Goal: Information Seeking & Learning: Learn about a topic

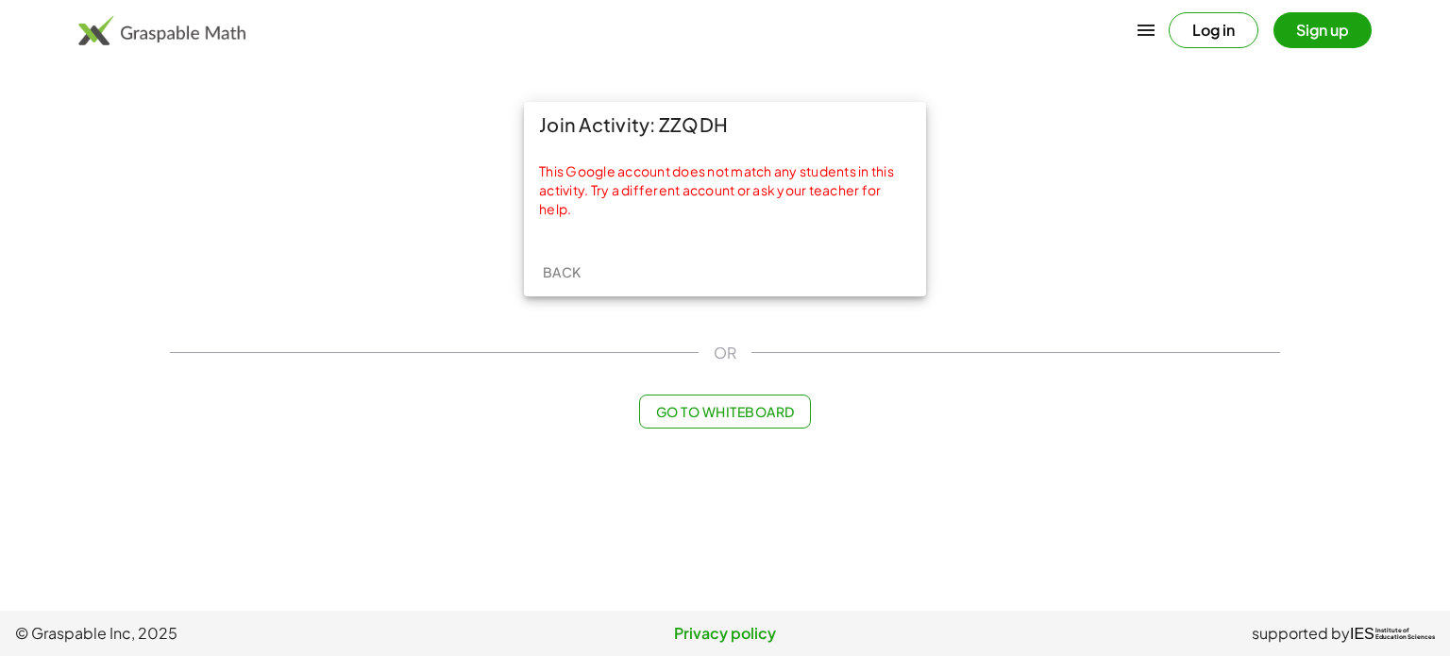
click at [1237, 25] on button "Log in" at bounding box center [1214, 30] width 90 height 36
click at [570, 266] on span "Back" at bounding box center [561, 271] width 39 height 17
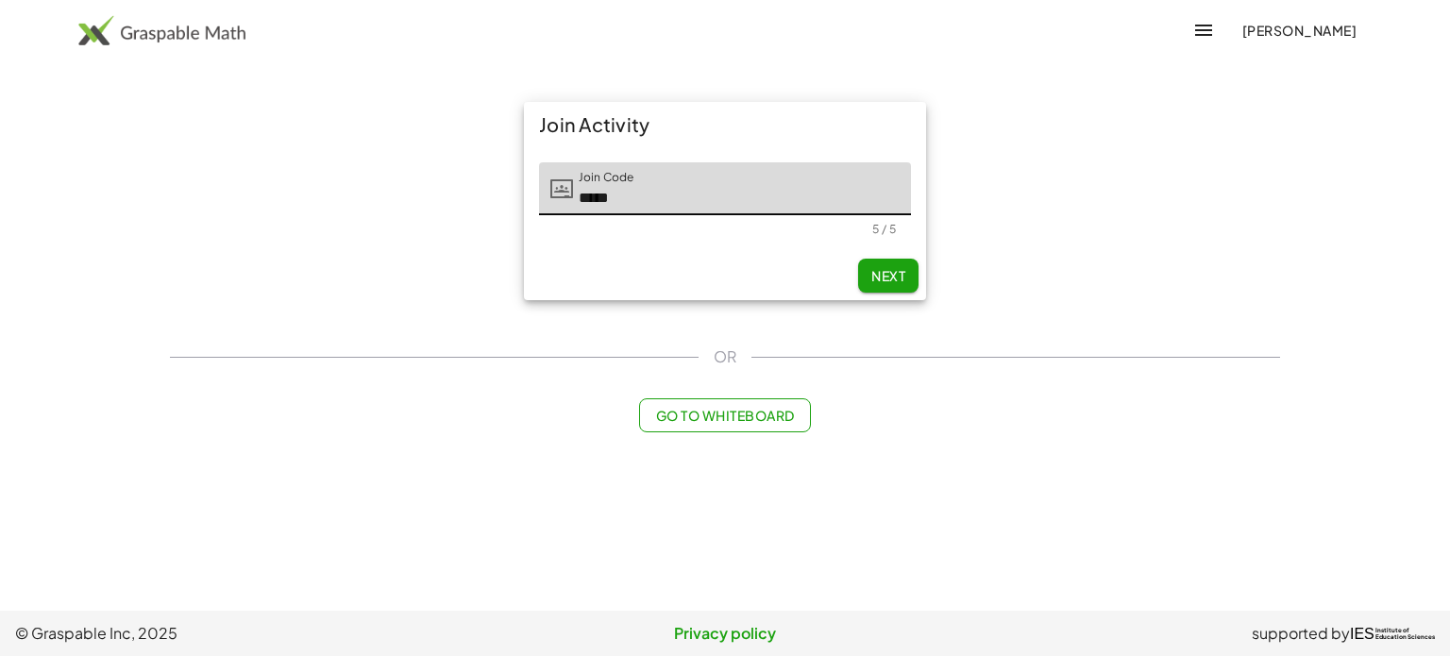
click at [867, 275] on button "Next" at bounding box center [888, 276] width 60 height 34
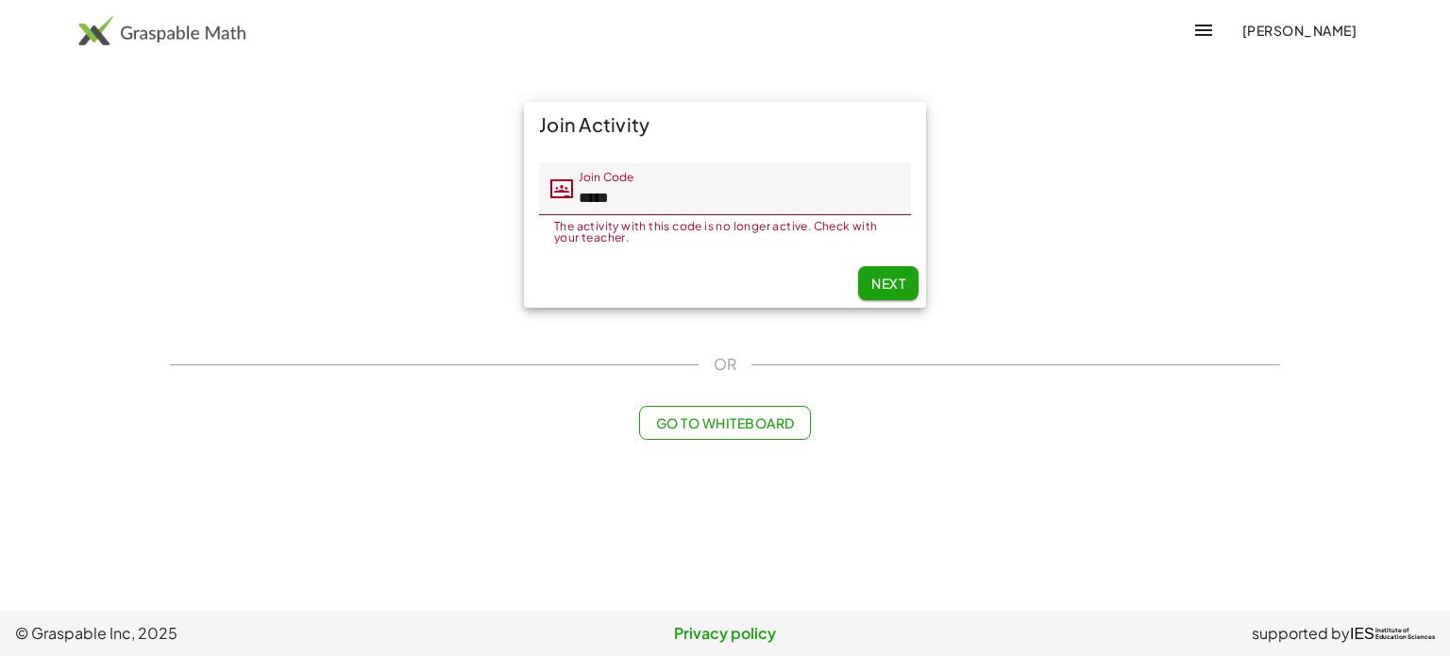
click at [695, 447] on div "Join Activity Join Code Join Code ***** The activity with this code is no longe…" at bounding box center [725, 271] width 1133 height 361
click at [700, 436] on button "Go to Whiteboard" at bounding box center [724, 423] width 171 height 34
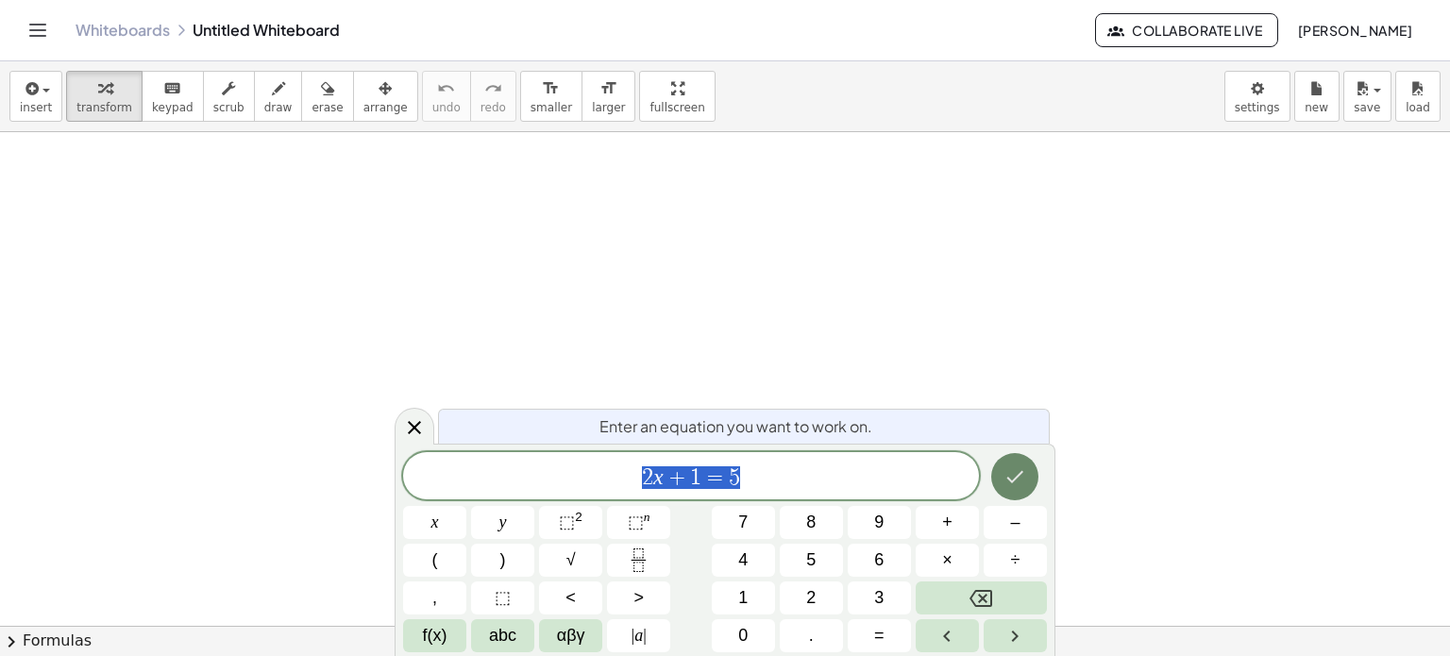
click at [1002, 484] on button "Done" at bounding box center [1014, 476] width 47 height 47
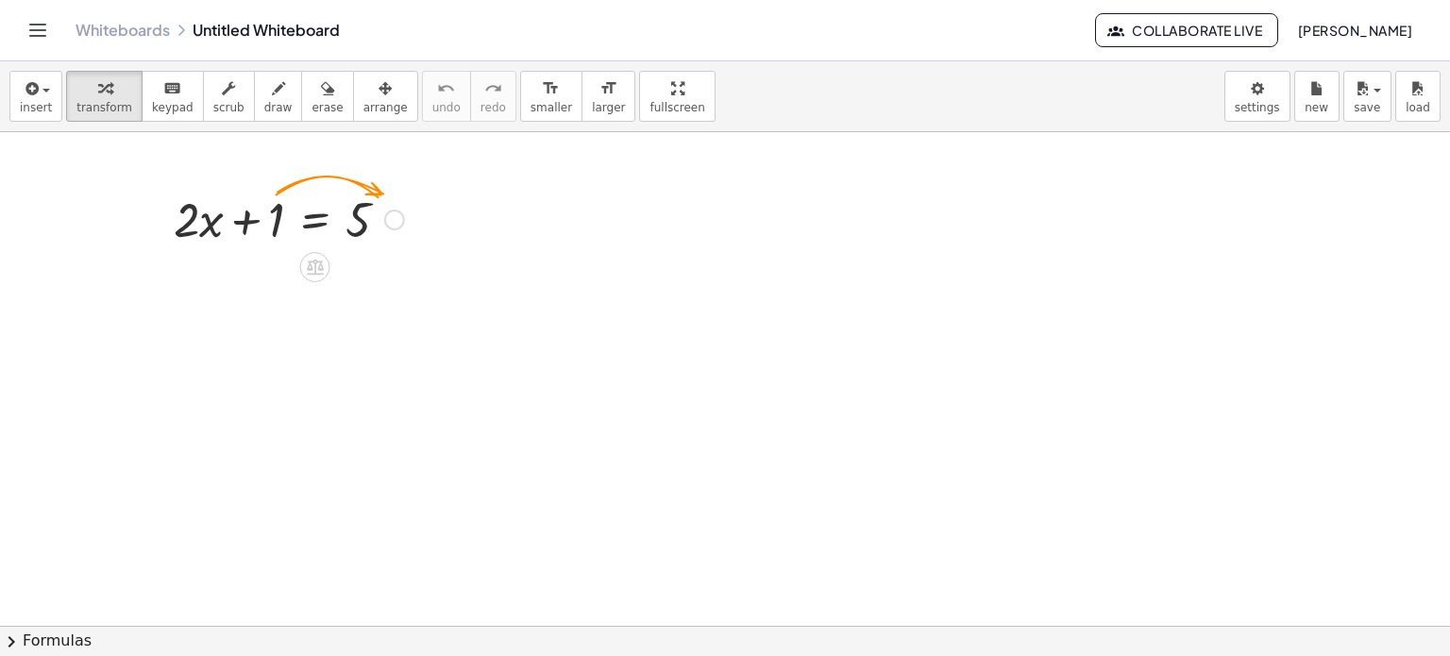
click at [272, 215] on div at bounding box center [288, 218] width 249 height 64
click at [393, 220] on div at bounding box center [394, 220] width 21 height 21
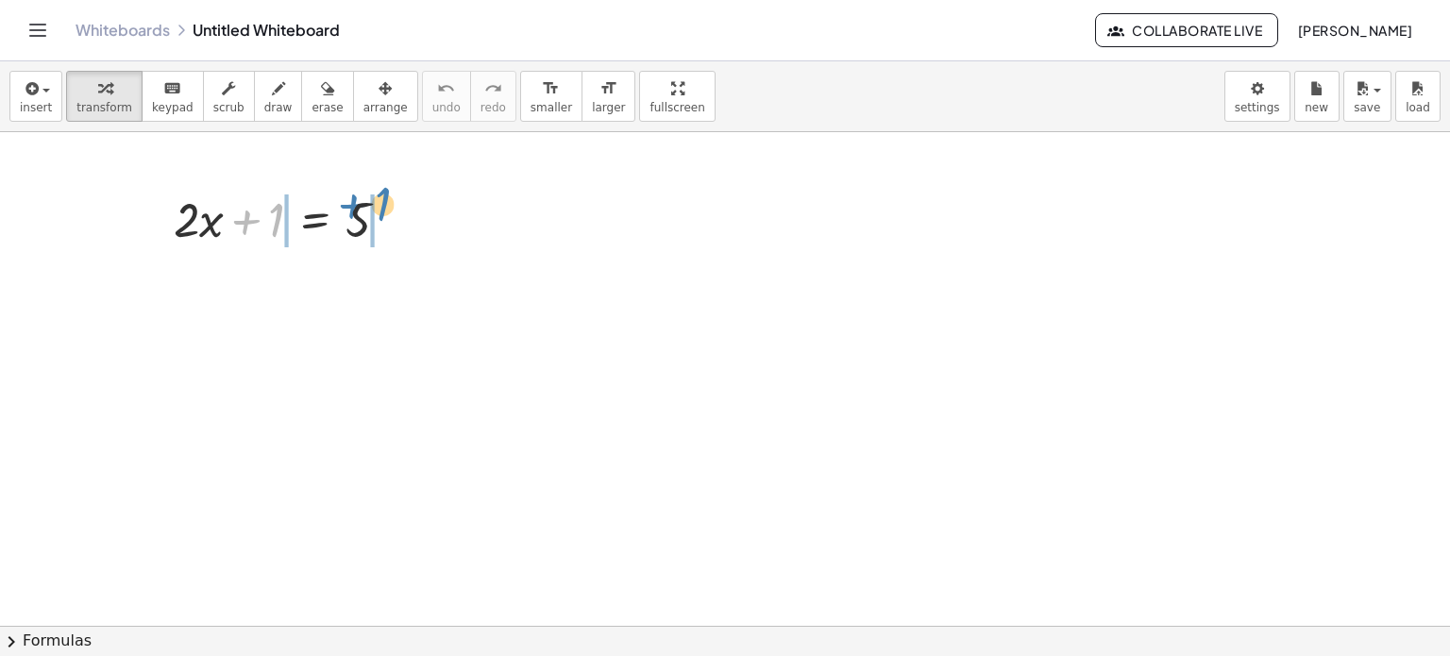
drag, startPoint x: 272, startPoint y: 229, endPoint x: 382, endPoint y: 219, distance: 110.9
click at [382, 219] on div at bounding box center [288, 218] width 249 height 64
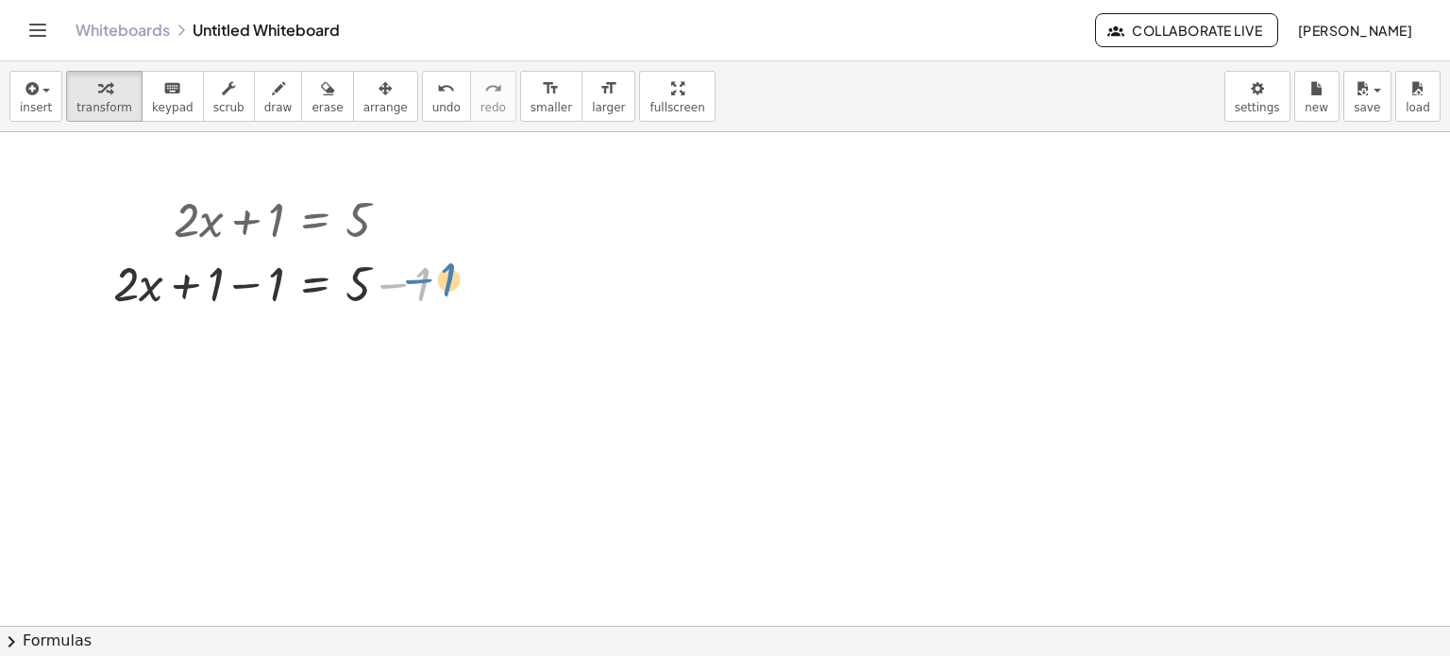
drag, startPoint x: 423, startPoint y: 278, endPoint x: 450, endPoint y: 274, distance: 27.6
click at [450, 274] on div at bounding box center [289, 282] width 370 height 64
drag, startPoint x: 425, startPoint y: 296, endPoint x: 389, endPoint y: 210, distance: 93.1
click at [315, 220] on div "+ · 2 · x + 1 = 5 − 1 + · 2 · x = 5 + 1 − 1 + − 1 Fix a mistake Transform line …" at bounding box center [315, 220] width 0 height 0
drag, startPoint x: 356, startPoint y: 283, endPoint x: 379, endPoint y: 229, distance: 58.4
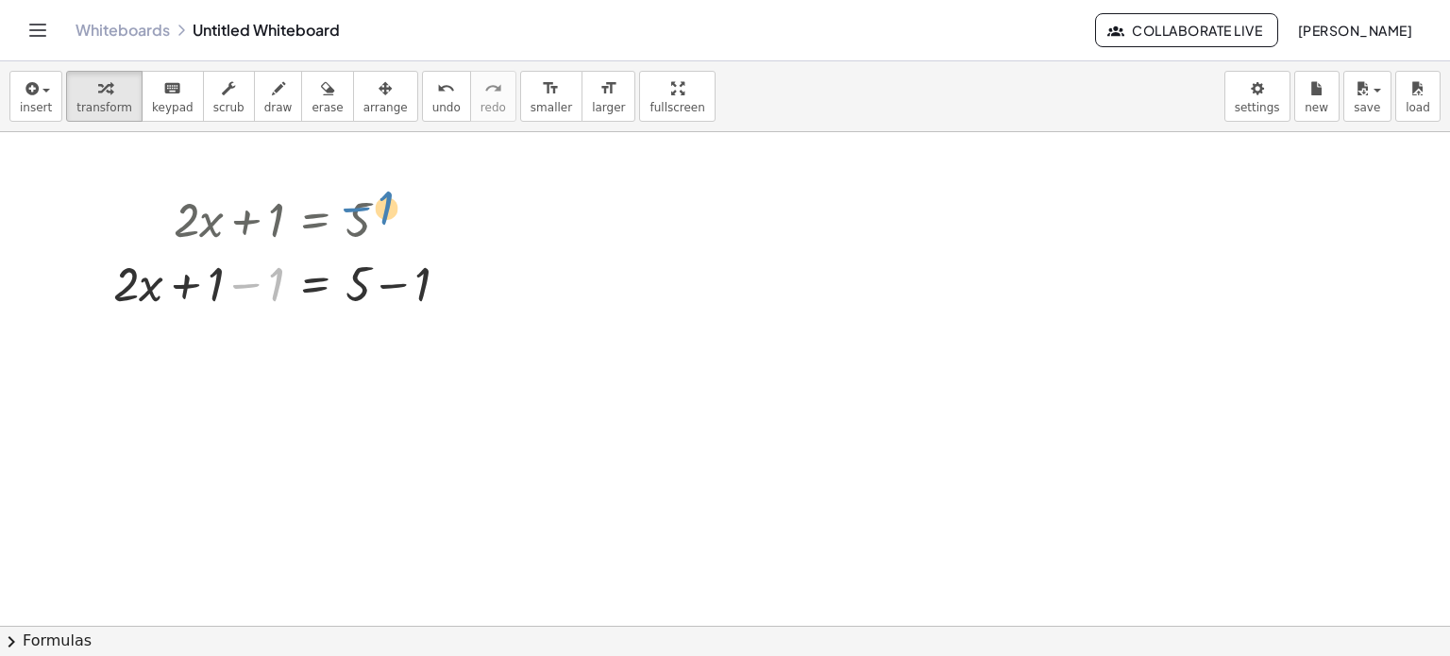
drag, startPoint x: 281, startPoint y: 285, endPoint x: 392, endPoint y: 210, distance: 133.8
drag, startPoint x: 218, startPoint y: 274, endPoint x: 385, endPoint y: 198, distance: 183.4
drag, startPoint x: 148, startPoint y: 285, endPoint x: 151, endPoint y: 295, distance: 10.8
click at [151, 295] on div at bounding box center [289, 282] width 370 height 64
drag, startPoint x: 126, startPoint y: 291, endPoint x: 389, endPoint y: 287, distance: 262.4
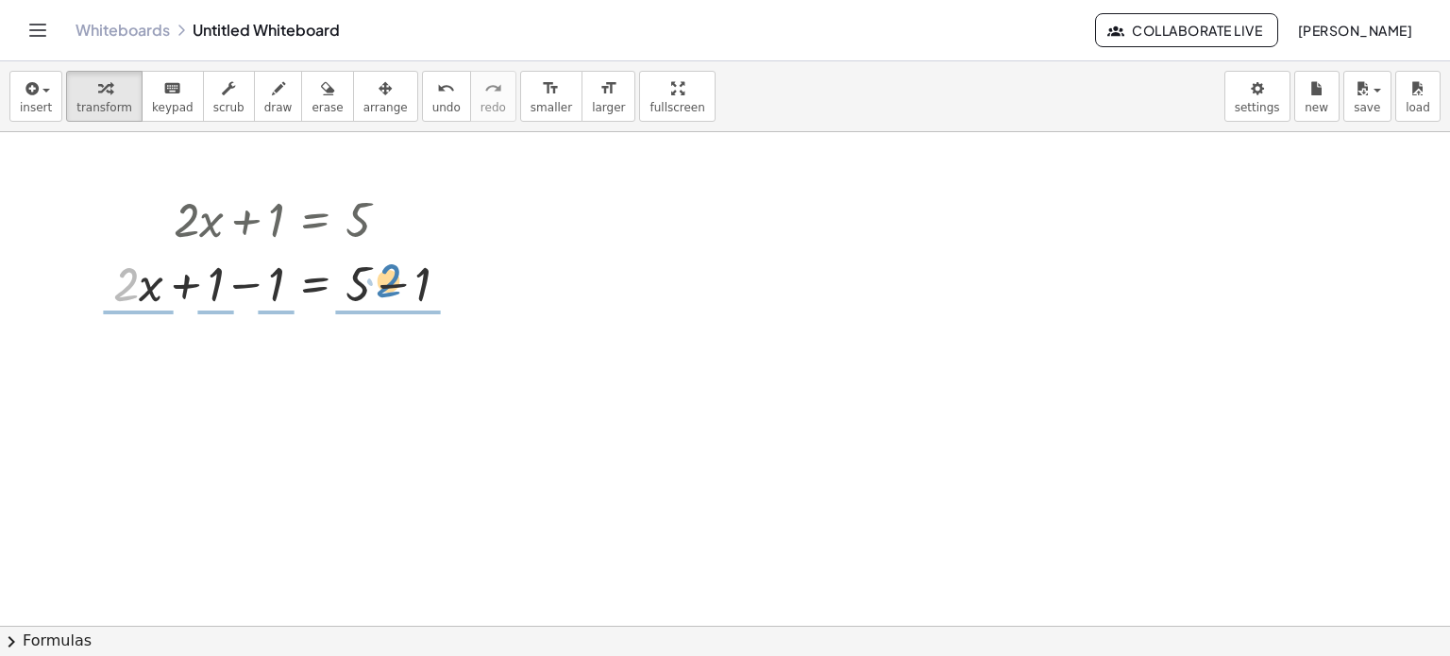
click at [389, 287] on div at bounding box center [289, 282] width 370 height 64
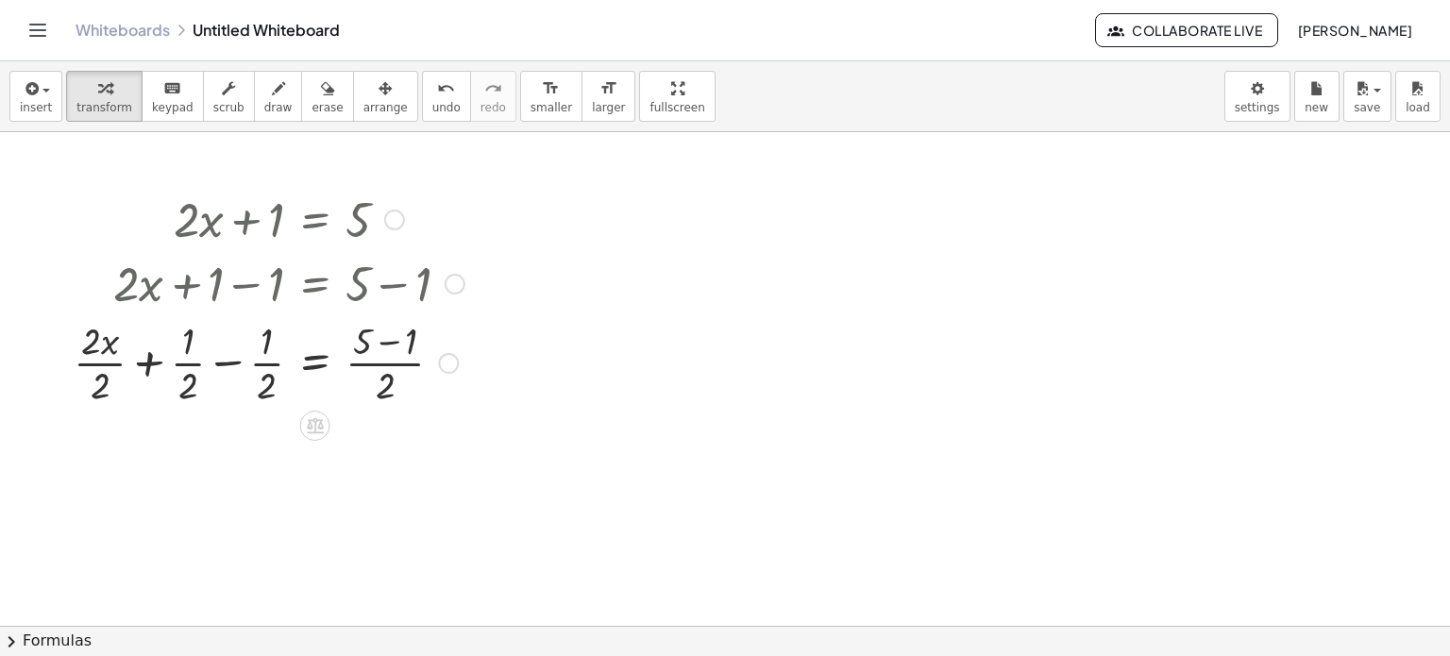
click at [458, 367] on div "Fix a mistake Transform line Copy line as LaTeX Copy derivation as LaTeX Expand…" at bounding box center [448, 363] width 21 height 21
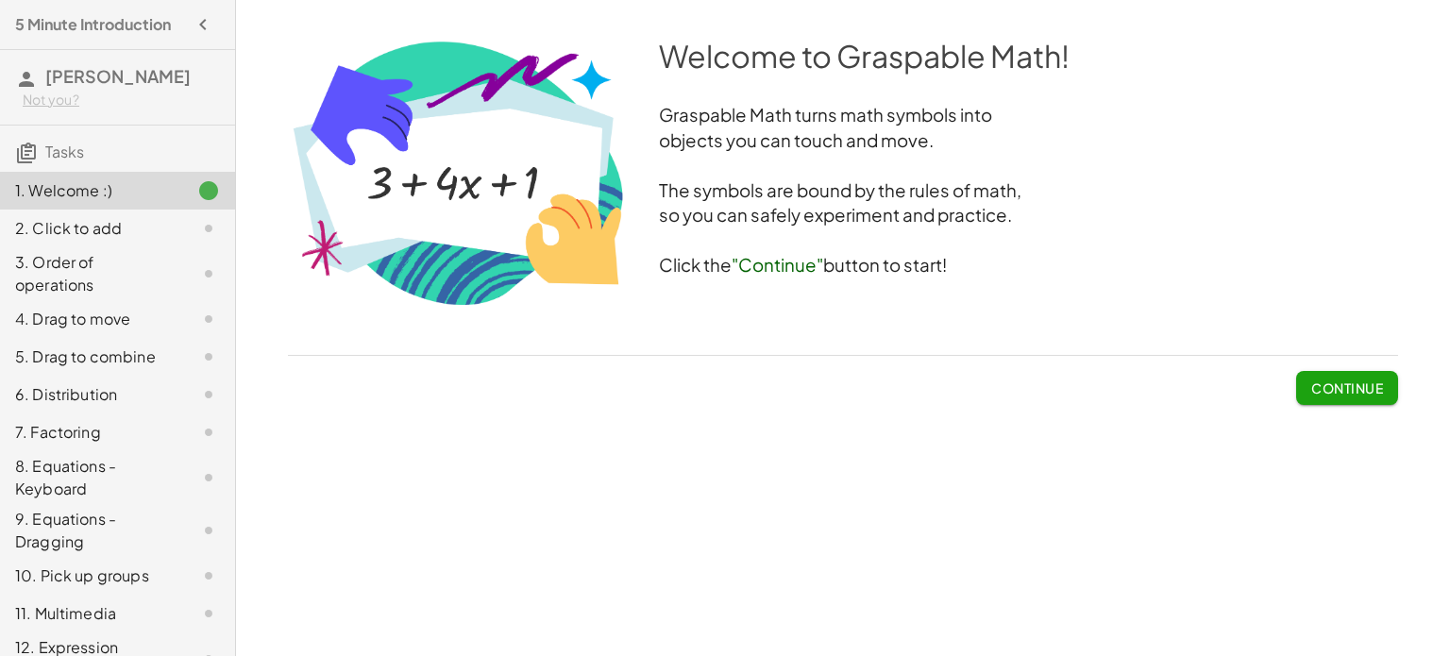
click at [1304, 364] on span "Continue" at bounding box center [1347, 380] width 102 height 49
click at [1311, 393] on span "Continue" at bounding box center [1347, 387] width 72 height 17
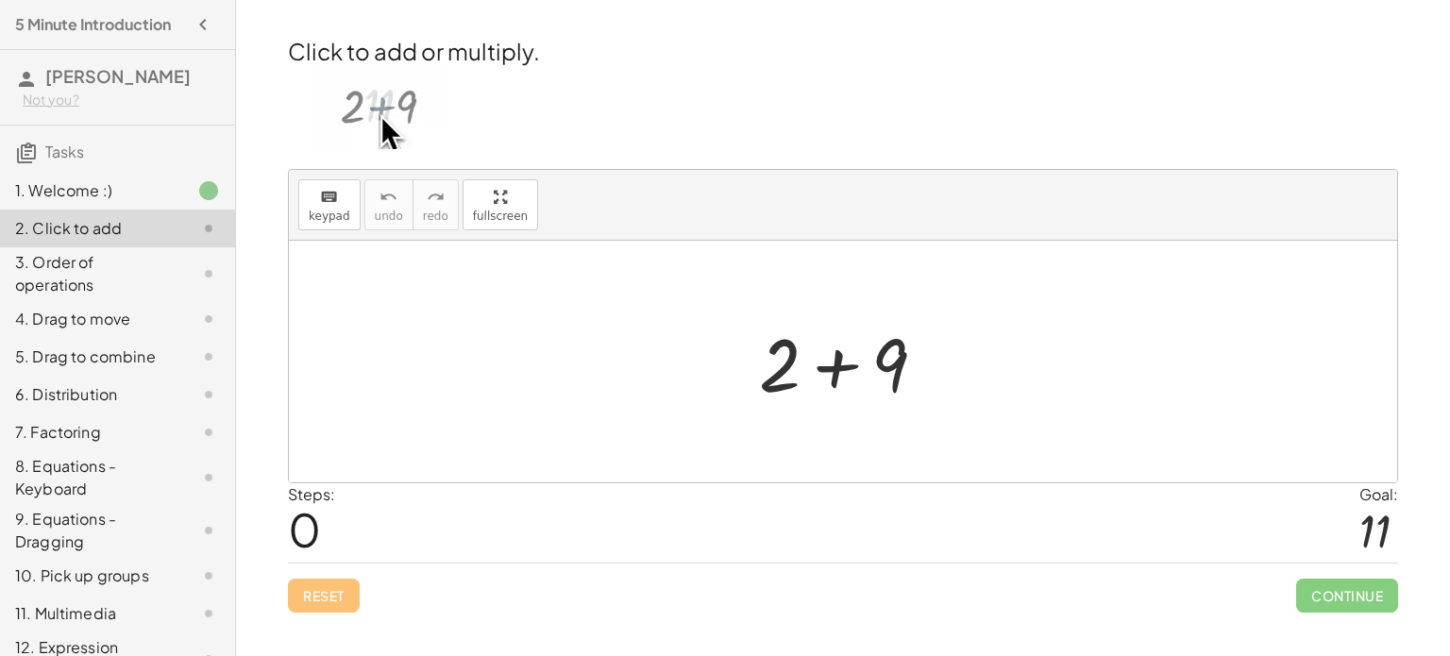
click at [372, 93] on img at bounding box center [380, 108] width 139 height 82
click at [781, 352] on div at bounding box center [849, 361] width 201 height 97
drag, startPoint x: 870, startPoint y: 360, endPoint x: 750, endPoint y: 409, distance: 129.5
click at [750, 409] on div at bounding box center [849, 361] width 201 height 97
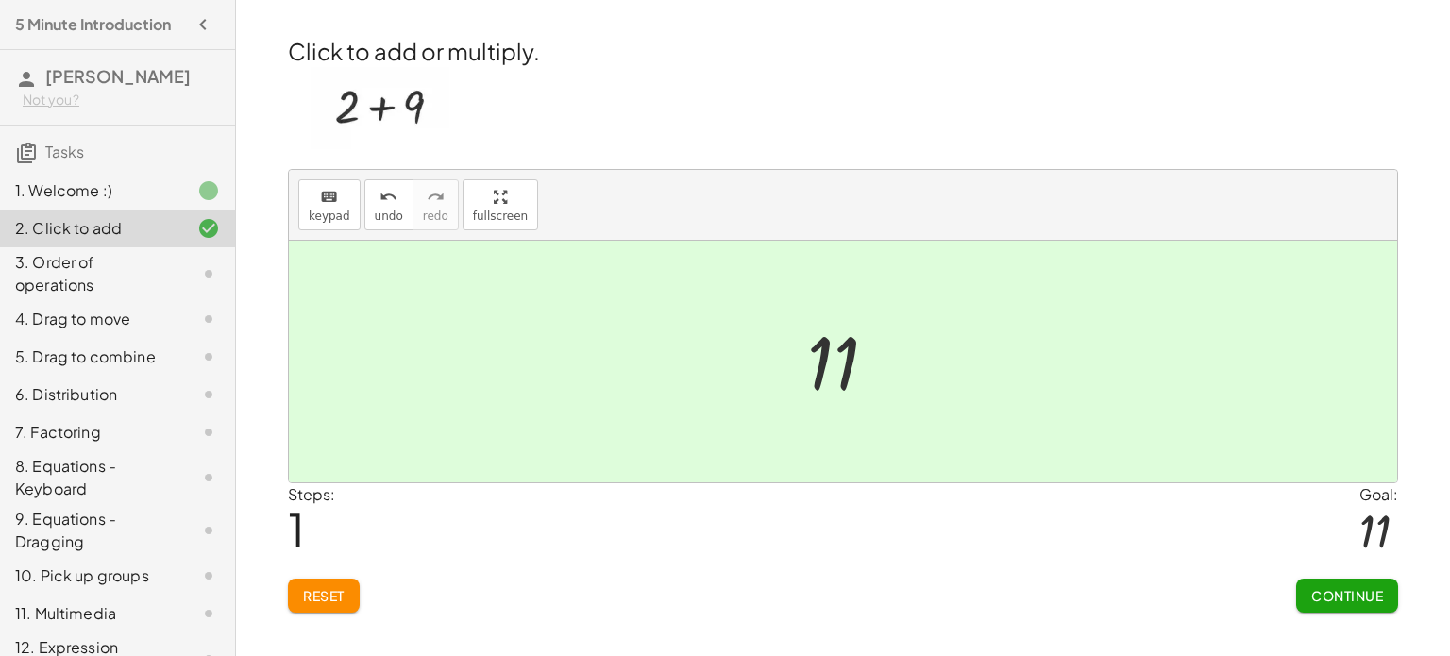
click at [1347, 601] on span "Continue" at bounding box center [1347, 595] width 72 height 17
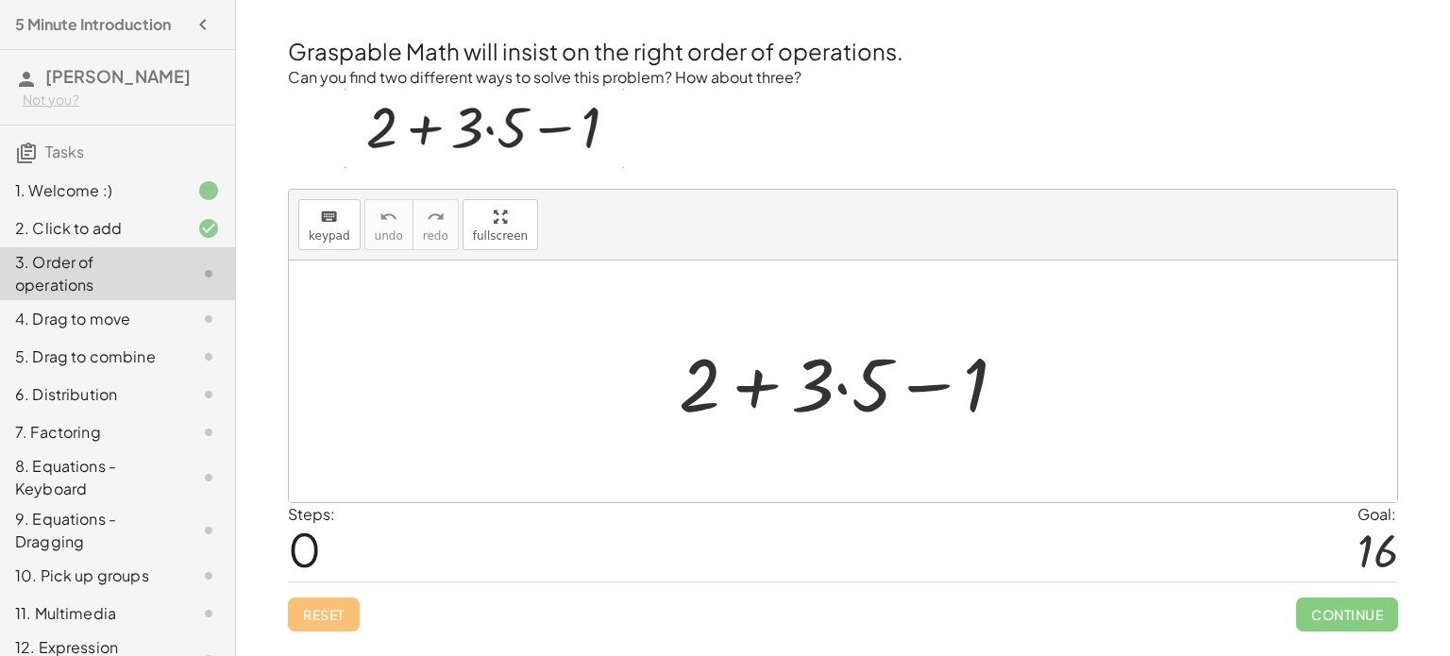
click at [755, 385] on div at bounding box center [850, 381] width 362 height 97
click at [855, 401] on div at bounding box center [850, 381] width 362 height 97
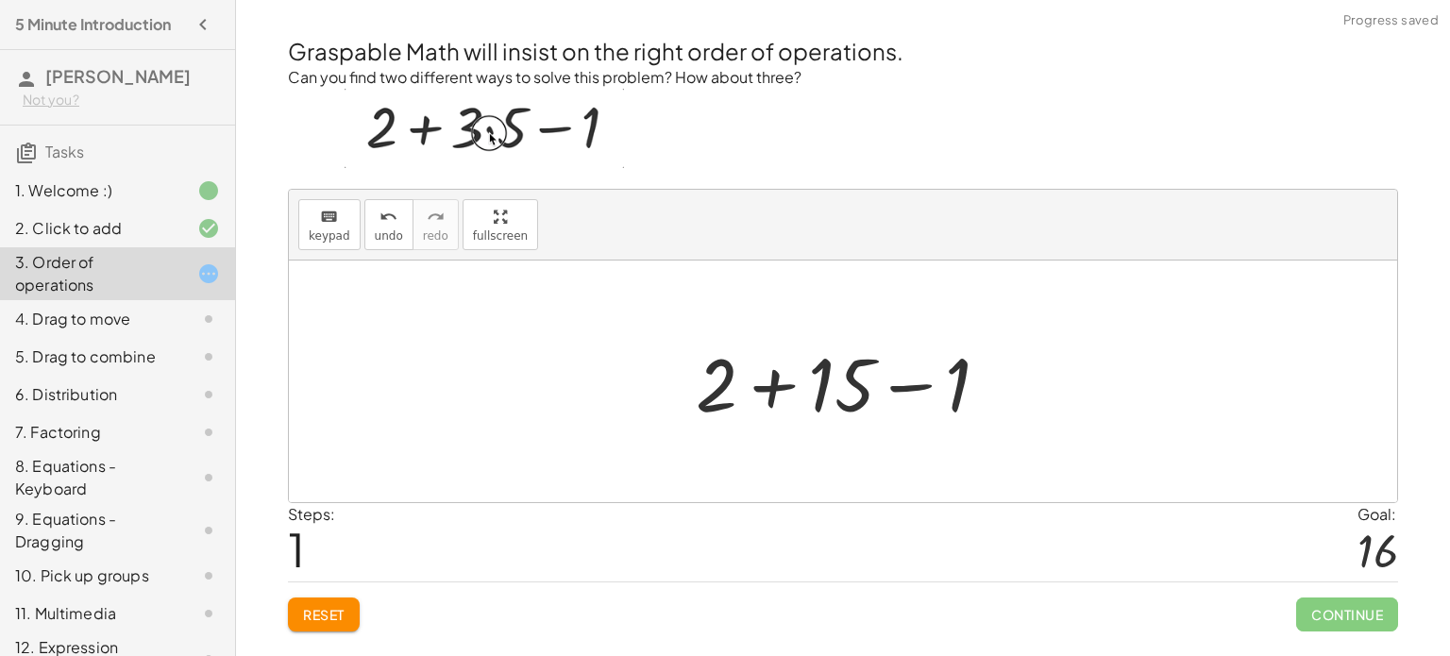
click at [784, 393] on div at bounding box center [850, 381] width 328 height 97
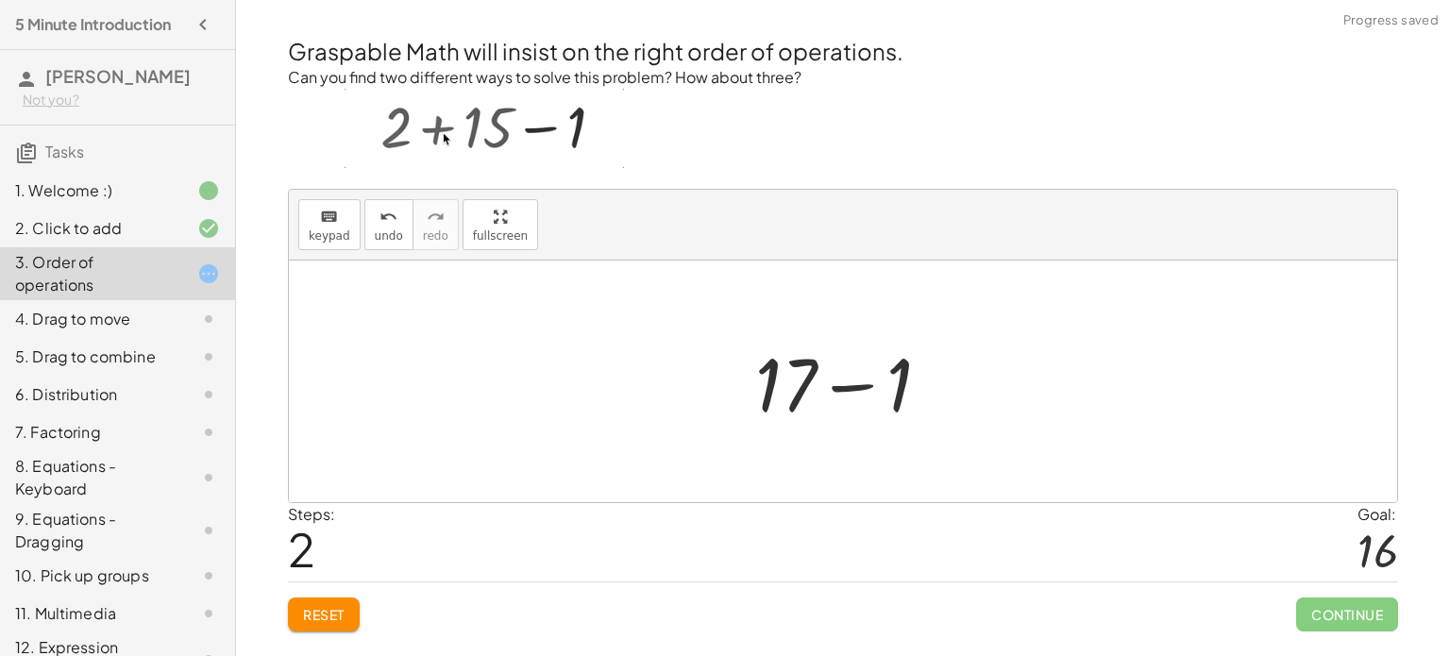
click at [838, 396] on div at bounding box center [851, 381] width 210 height 97
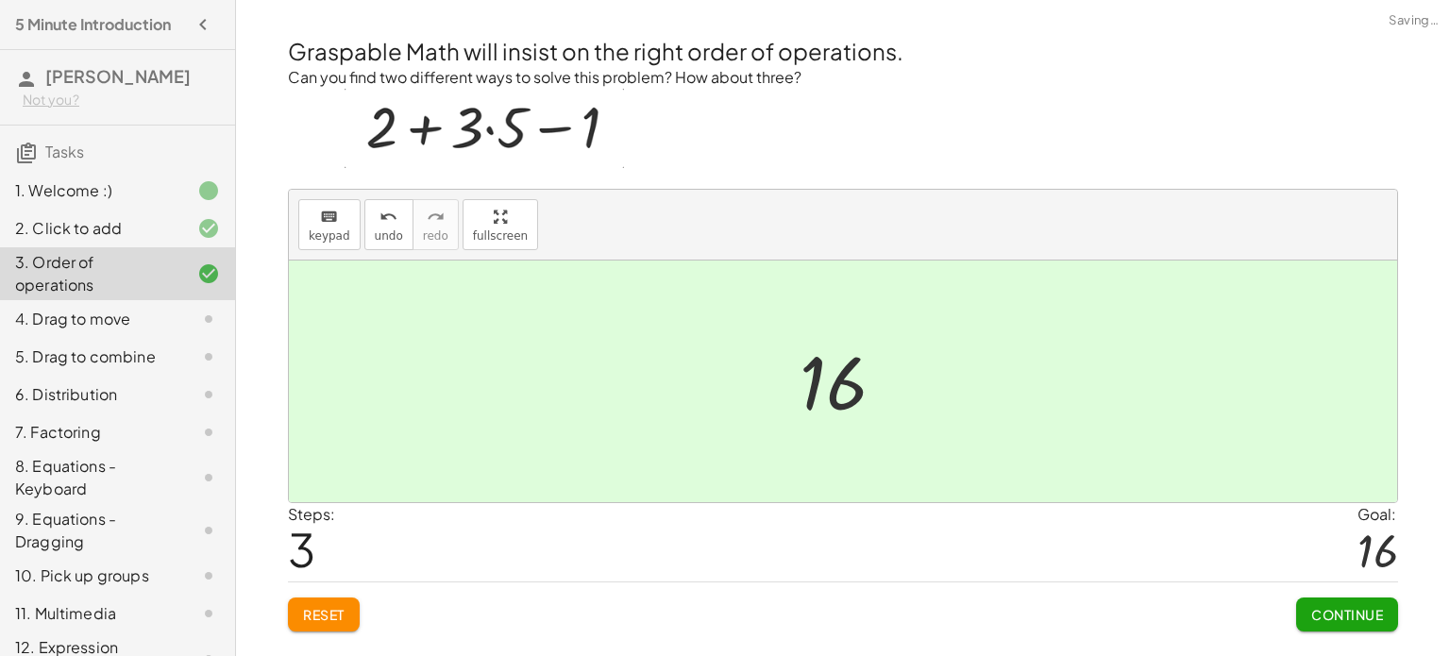
click at [1372, 621] on span "Continue" at bounding box center [1347, 614] width 72 height 17
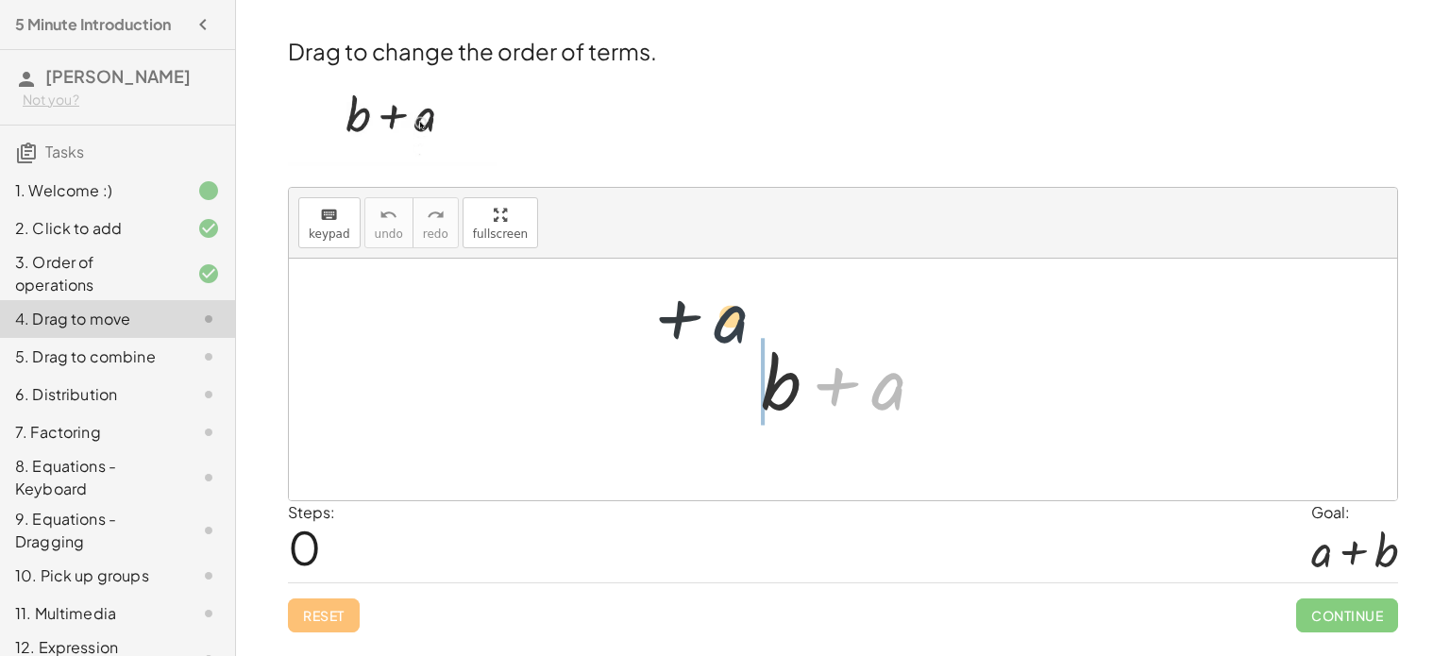
drag, startPoint x: 884, startPoint y: 405, endPoint x: 713, endPoint y: 352, distance: 179.7
click at [713, 352] on div "+ a + b + a" at bounding box center [843, 380] width 1108 height 242
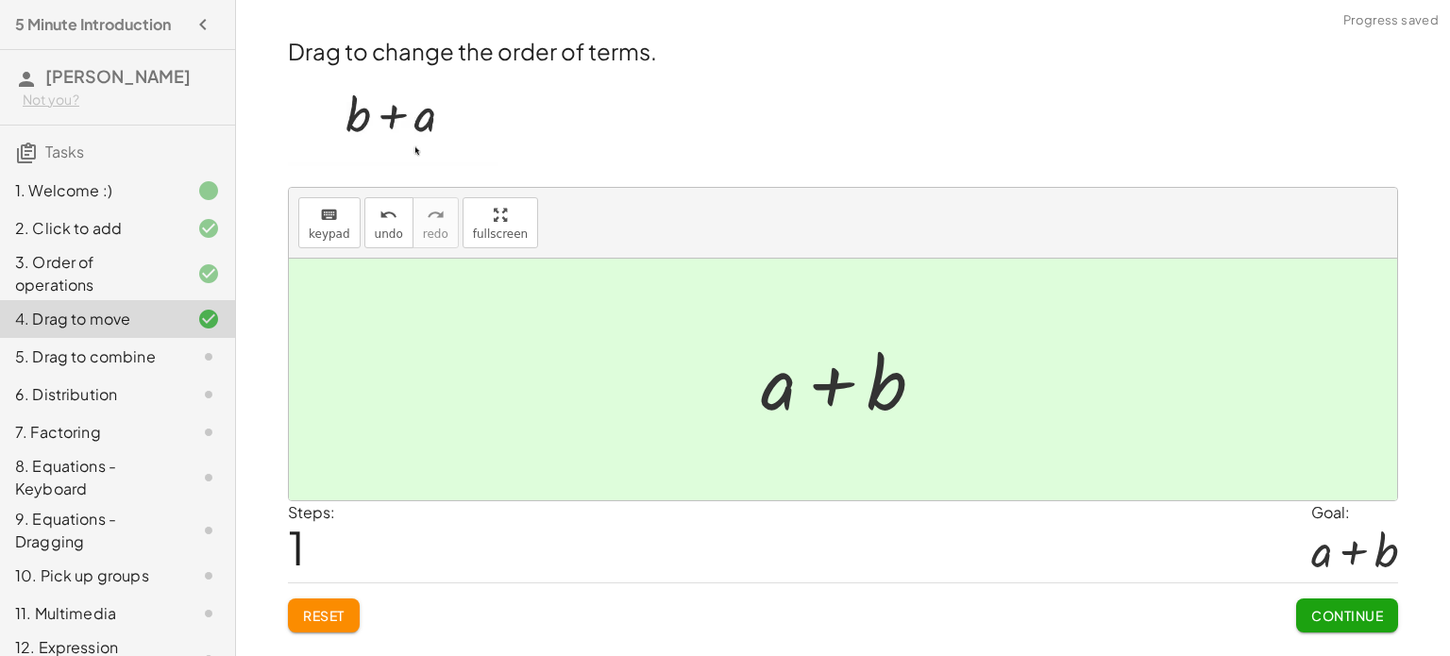
click at [1305, 601] on button "Continue" at bounding box center [1347, 615] width 102 height 34
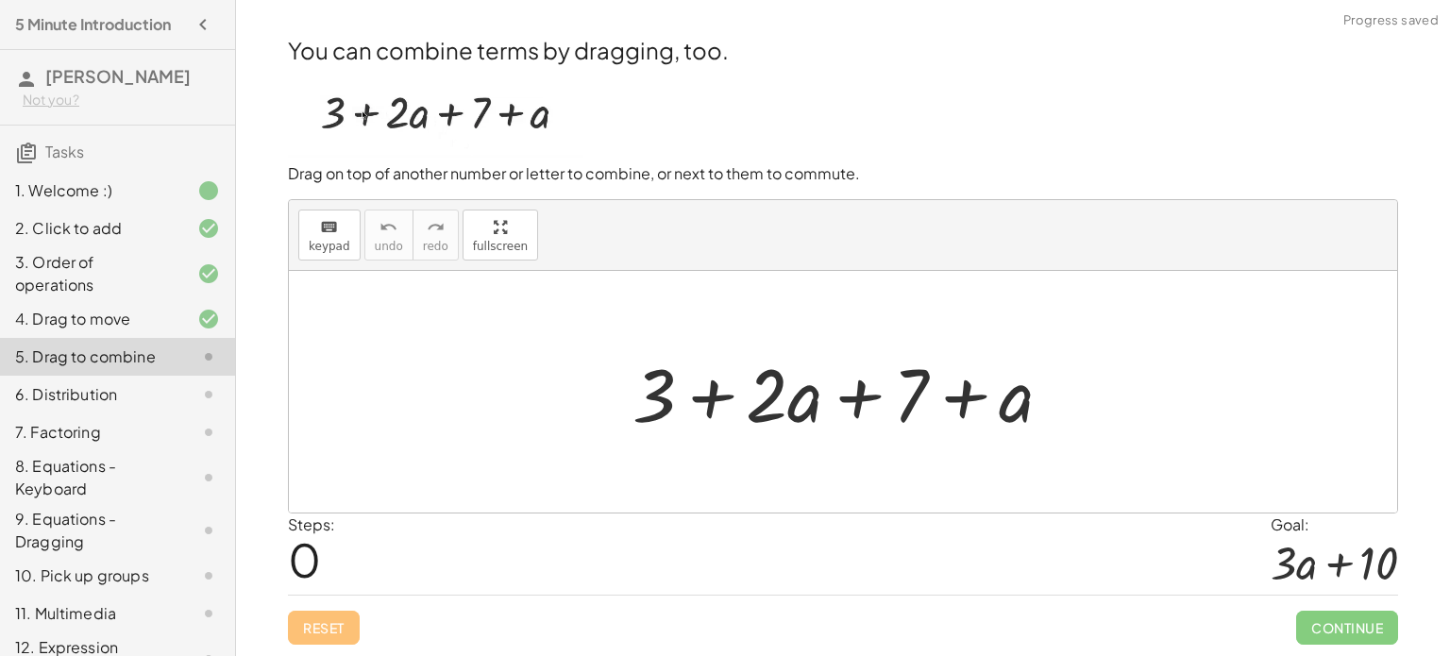
click at [728, 400] on div at bounding box center [850, 392] width 454 height 97
drag, startPoint x: 645, startPoint y: 397, endPoint x: 901, endPoint y: 394, distance: 255.8
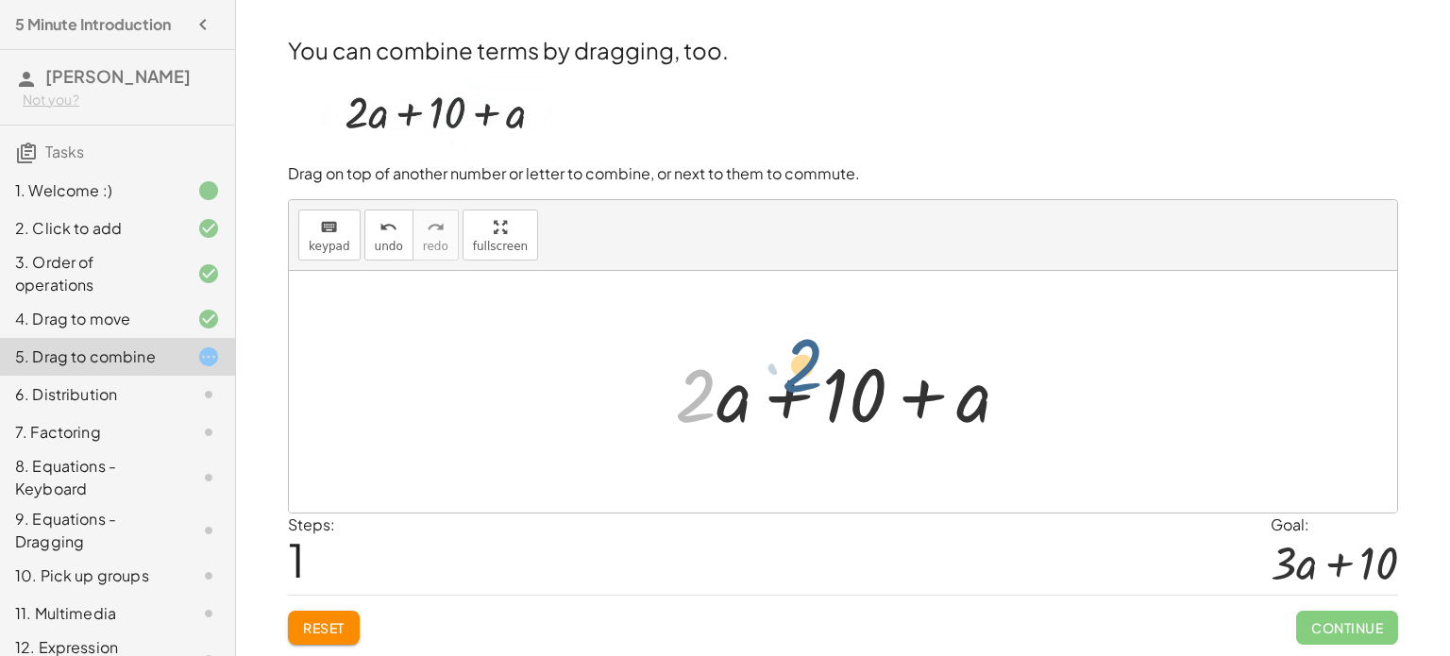
drag, startPoint x: 687, startPoint y: 404, endPoint x: 800, endPoint y: 413, distance: 113.6
click at [800, 413] on div at bounding box center [849, 392] width 369 height 97
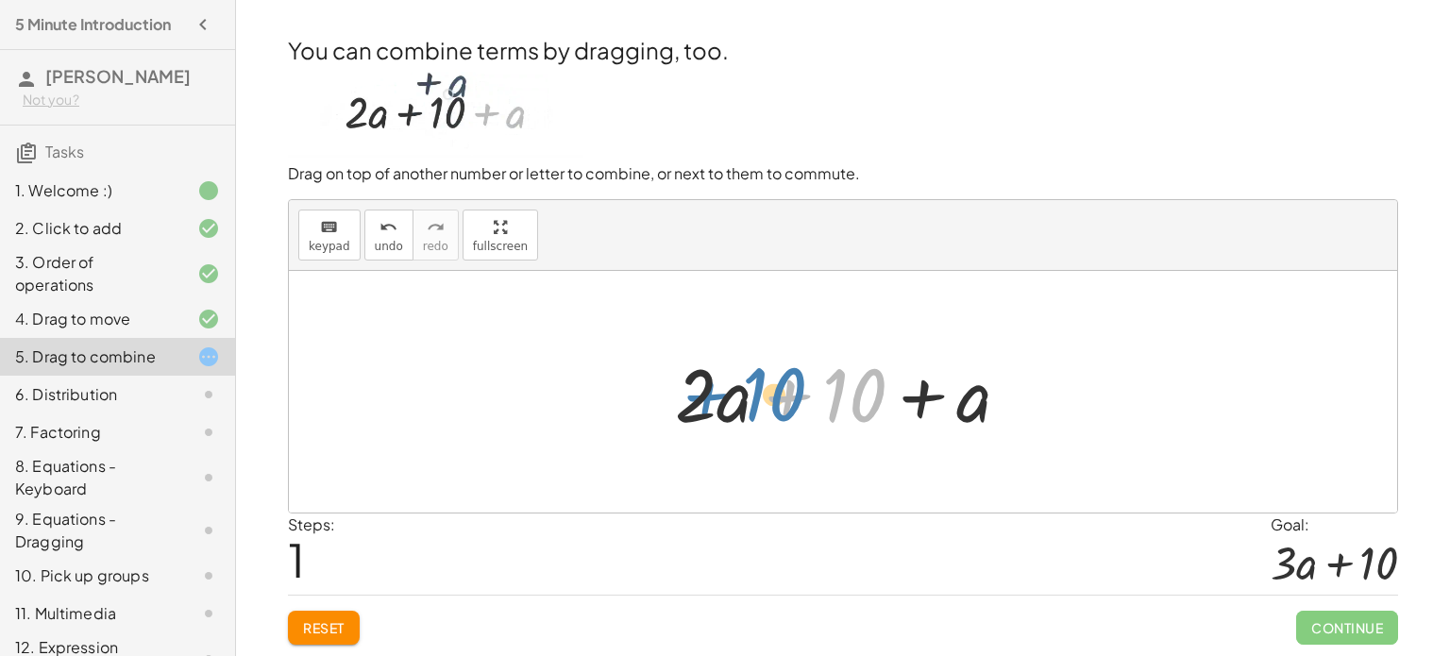
drag, startPoint x: 855, startPoint y: 403, endPoint x: 771, endPoint y: 397, distance: 84.2
click at [771, 397] on div at bounding box center [849, 392] width 369 height 97
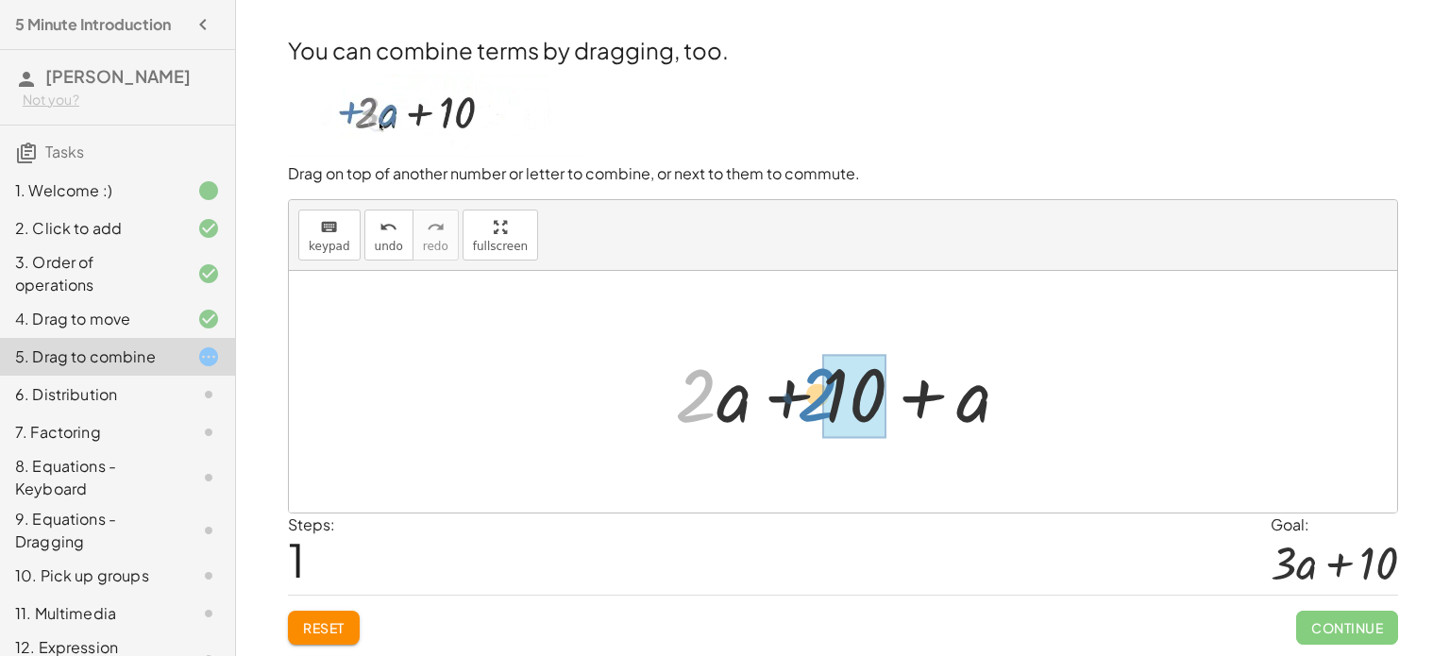
drag, startPoint x: 692, startPoint y: 399, endPoint x: 823, endPoint y: 400, distance: 131.2
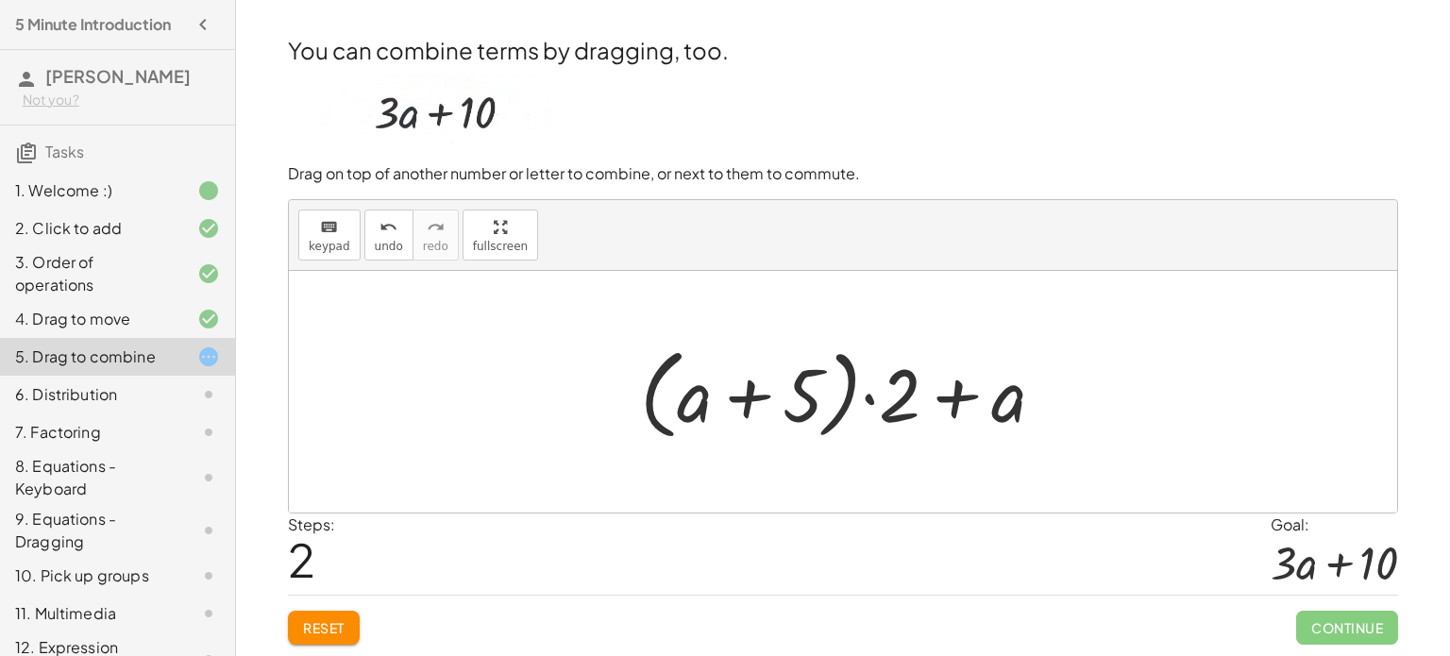
click at [878, 407] on div at bounding box center [850, 392] width 438 height 109
click at [1011, 408] on div at bounding box center [850, 392] width 438 height 109
drag, startPoint x: 1005, startPoint y: 409, endPoint x: 970, endPoint y: 396, distance: 37.0
click at [970, 396] on div at bounding box center [850, 392] width 438 height 109
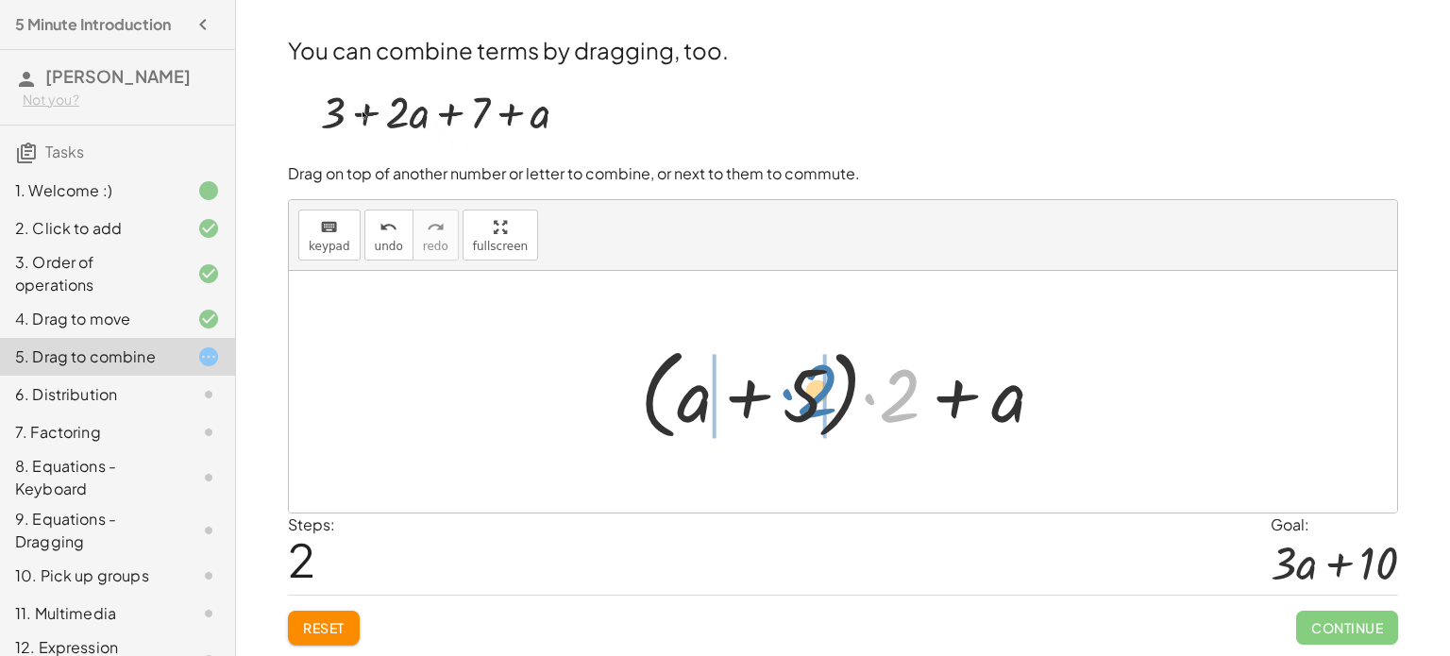
drag, startPoint x: 902, startPoint y: 414, endPoint x: 808, endPoint y: 411, distance: 94.5
click at [808, 411] on div at bounding box center [850, 392] width 438 height 109
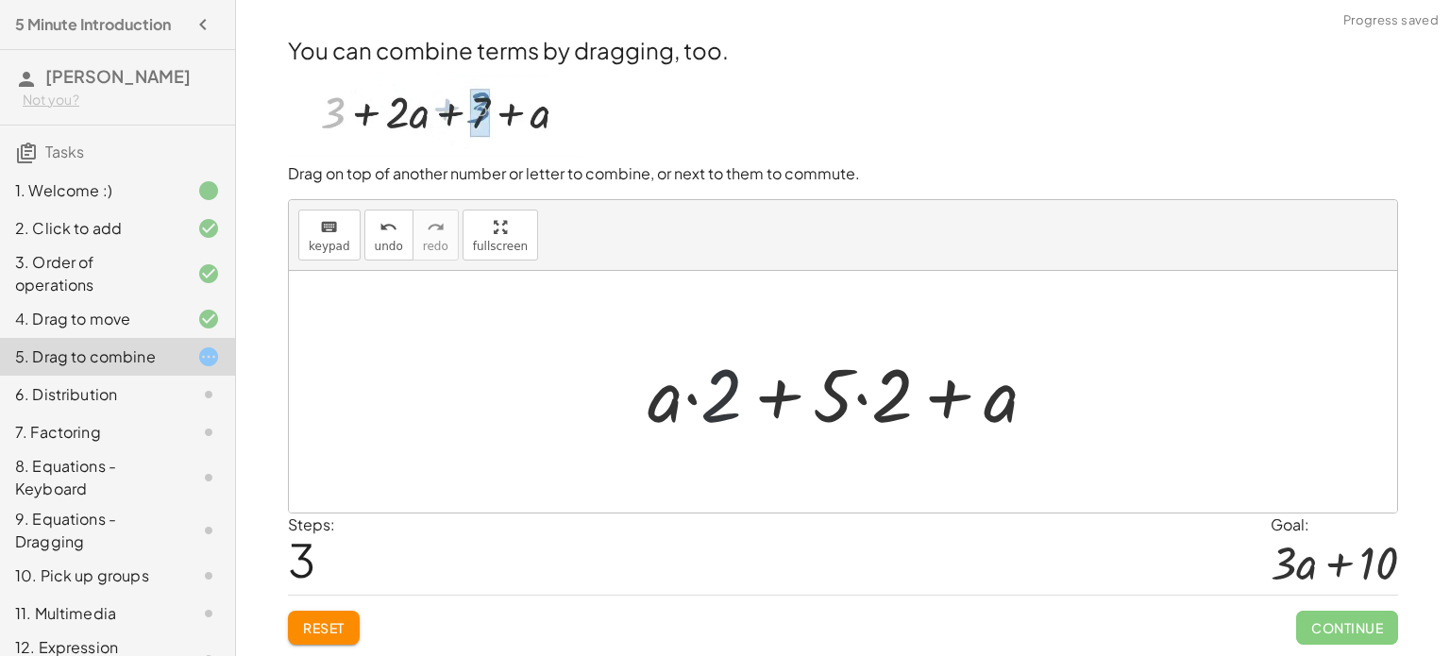
click at [724, 400] on div at bounding box center [849, 392] width 423 height 97
drag, startPoint x: 779, startPoint y: 400, endPoint x: 736, endPoint y: 404, distance: 42.6
click at [736, 404] on div at bounding box center [849, 392] width 423 height 97
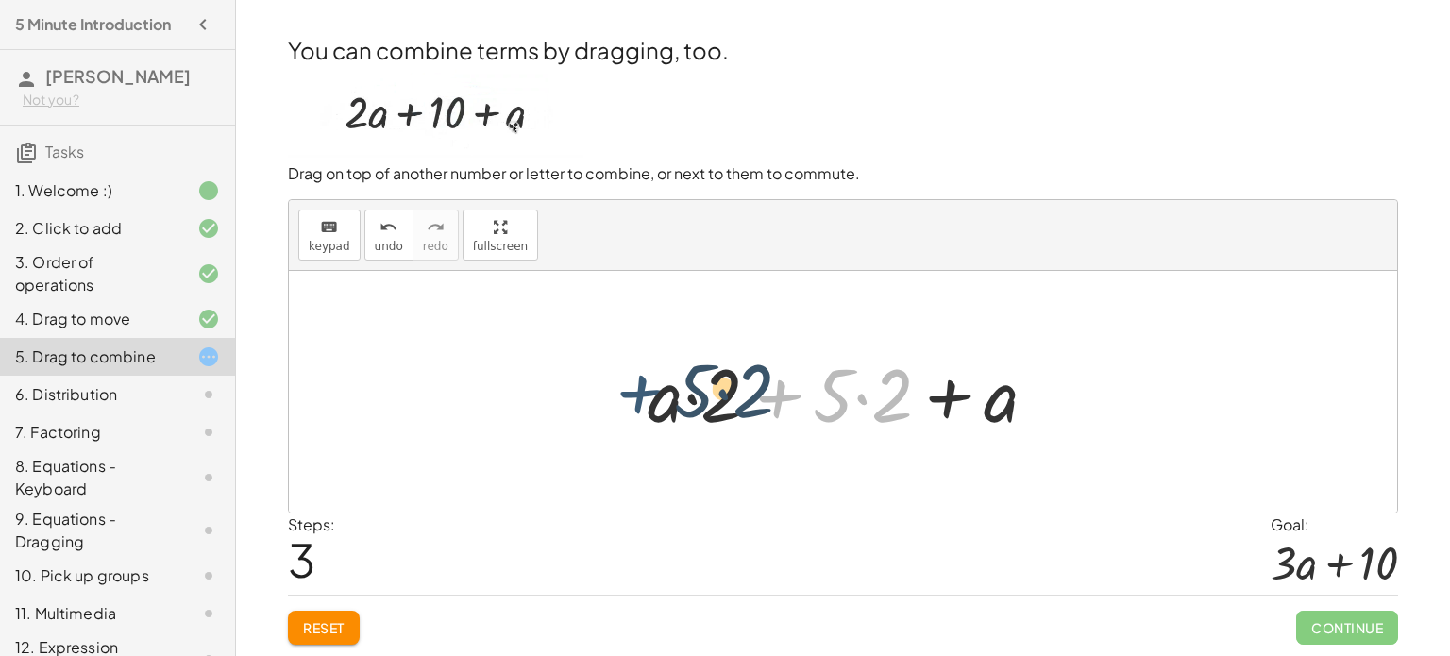
drag, startPoint x: 777, startPoint y: 404, endPoint x: 649, endPoint y: 400, distance: 127.5
click at [649, 400] on div at bounding box center [849, 392] width 423 height 97
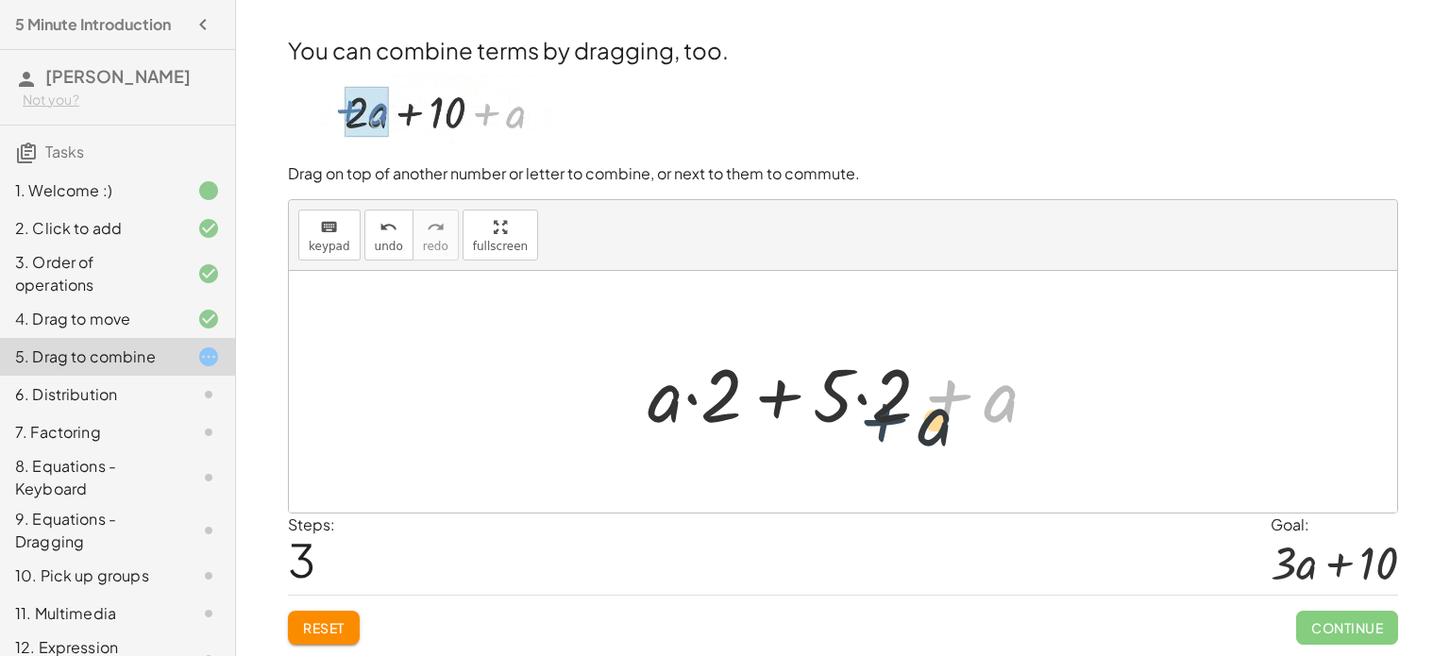
drag, startPoint x: 950, startPoint y: 393, endPoint x: 851, endPoint y: 374, distance: 100.0
click at [851, 374] on div at bounding box center [849, 392] width 423 height 97
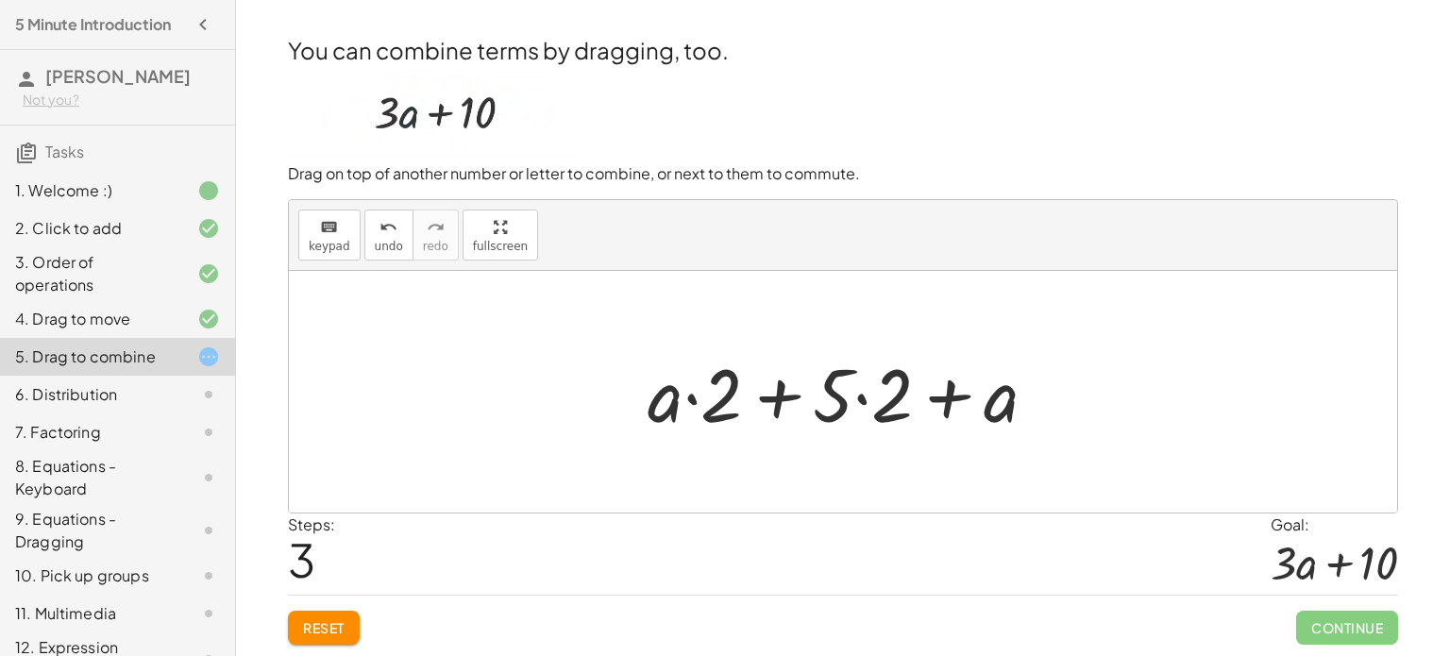
click at [817, 389] on div at bounding box center [849, 392] width 423 height 97
click at [839, 391] on div at bounding box center [849, 392] width 423 height 97
click at [785, 403] on div at bounding box center [849, 392] width 423 height 97
click at [1004, 409] on div at bounding box center [849, 392] width 423 height 97
click at [950, 403] on div at bounding box center [849, 392] width 423 height 97
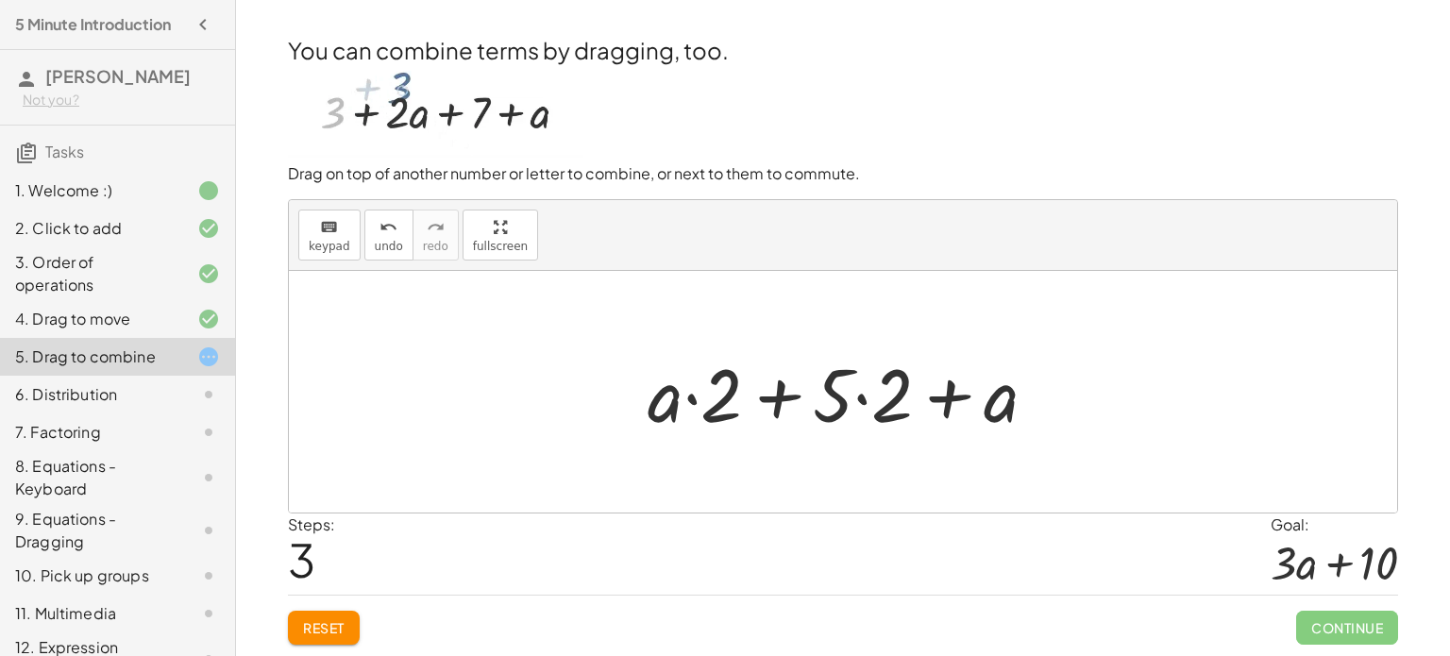
click at [1000, 411] on div at bounding box center [849, 392] width 423 height 97
drag, startPoint x: 946, startPoint y: 403, endPoint x: 737, endPoint y: 416, distance: 209.0
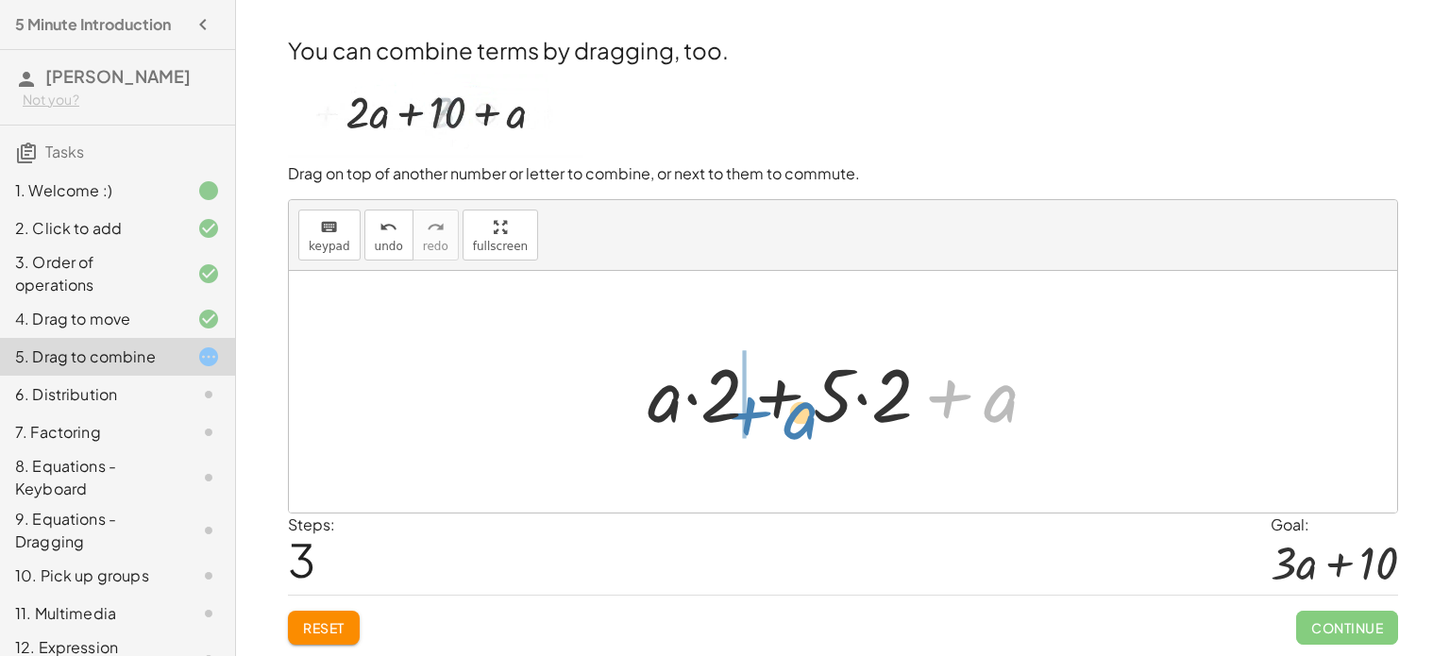
click at [737, 416] on div at bounding box center [849, 392] width 423 height 97
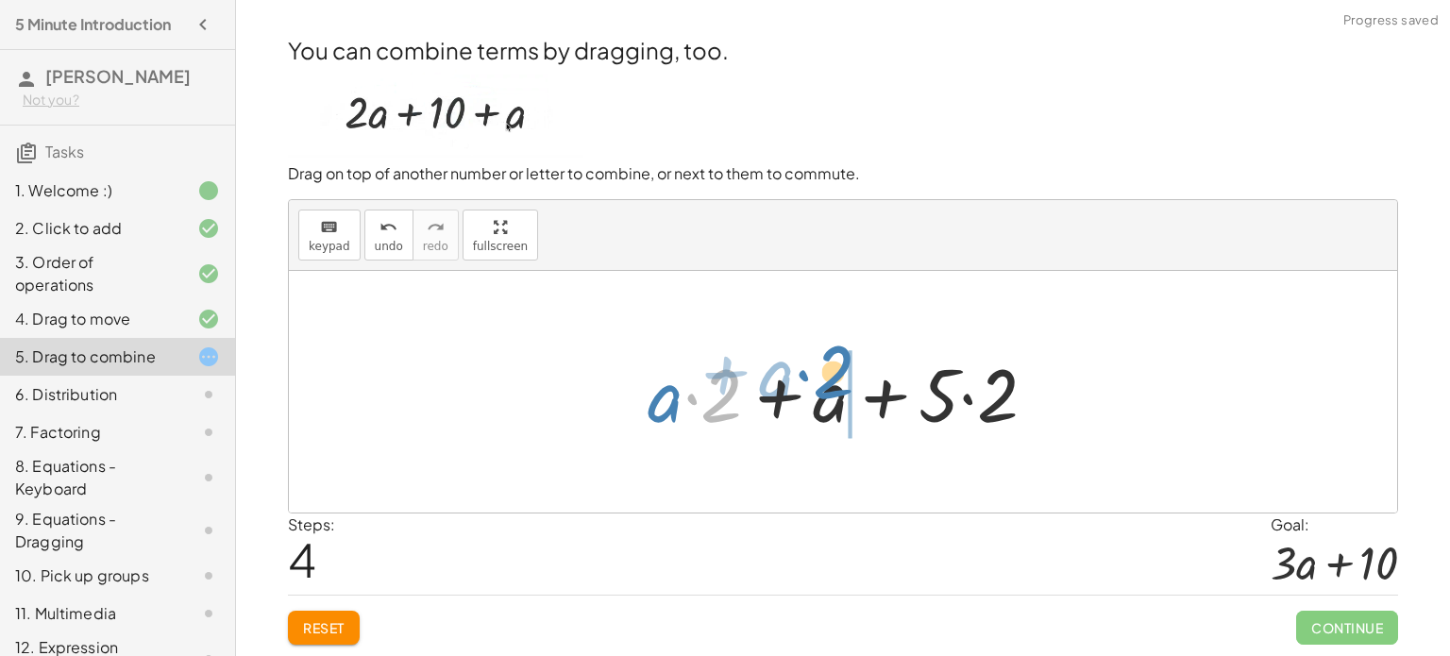
drag, startPoint x: 721, startPoint y: 409, endPoint x: 875, endPoint y: 394, distance: 154.6
click at [875, 394] on div at bounding box center [849, 392] width 423 height 97
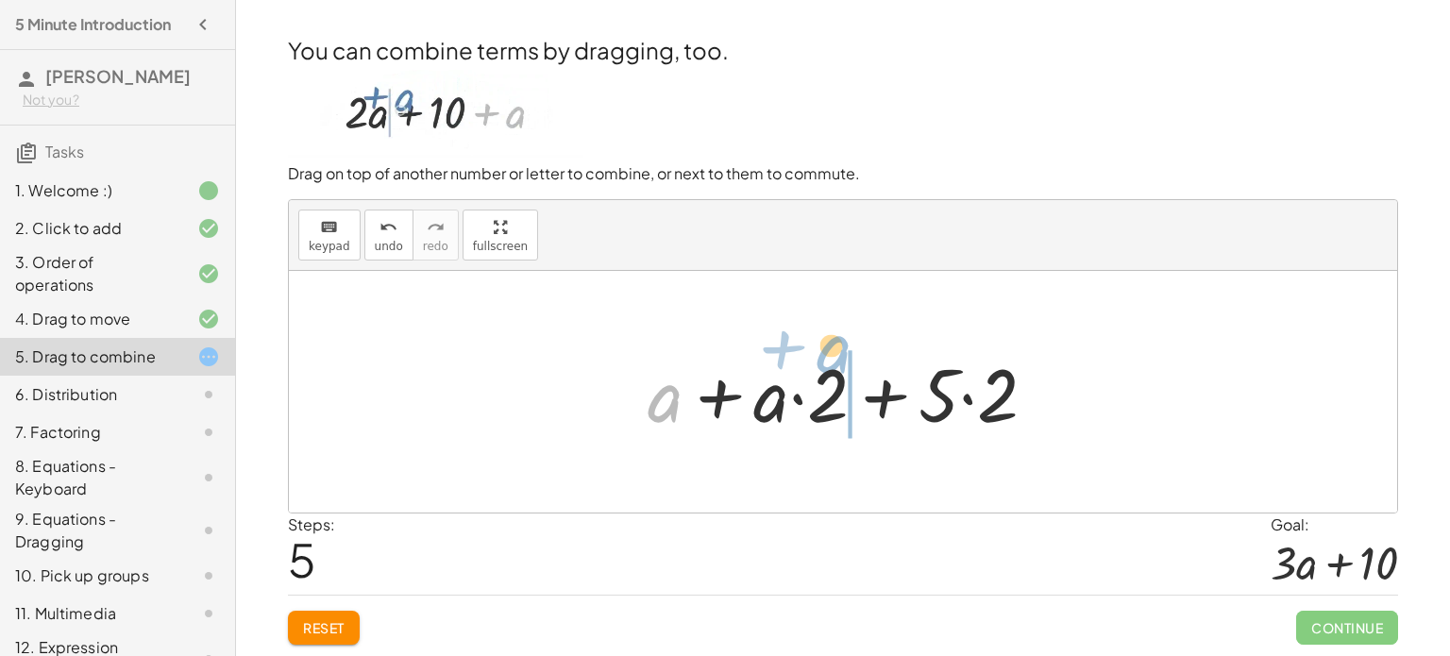
drag, startPoint x: 670, startPoint y: 418, endPoint x: 892, endPoint y: 413, distance: 221.9
click at [892, 413] on div at bounding box center [849, 392] width 423 height 97
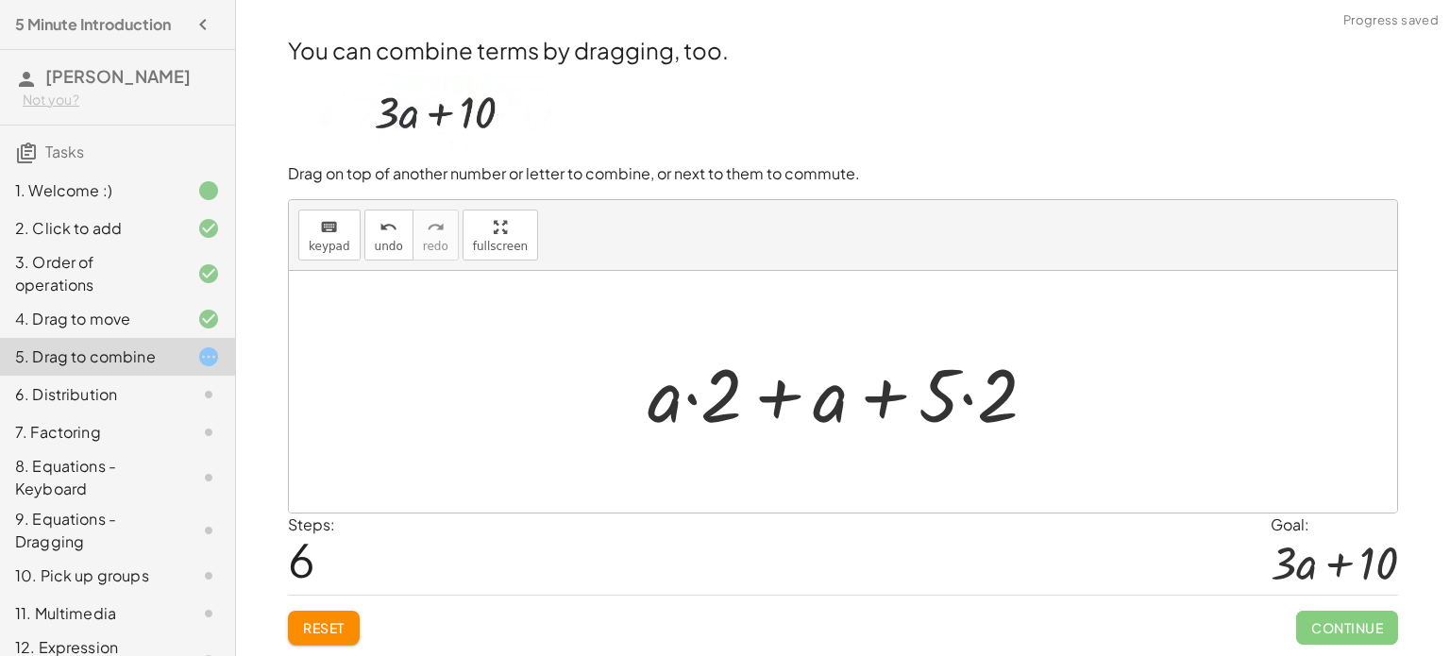
click at [356, 618] on button "Reset" at bounding box center [324, 628] width 72 height 34
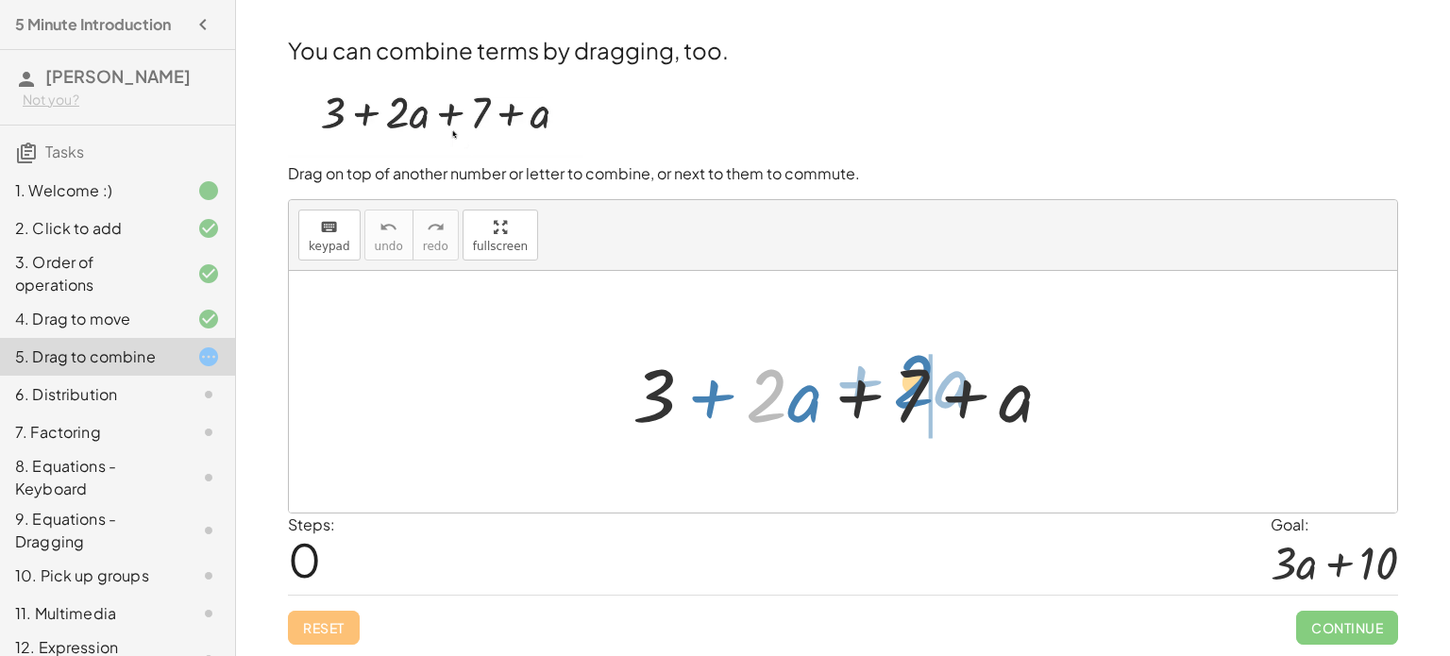
drag, startPoint x: 767, startPoint y: 398, endPoint x: 919, endPoint y: 387, distance: 152.4
click at [919, 387] on div at bounding box center [850, 392] width 454 height 97
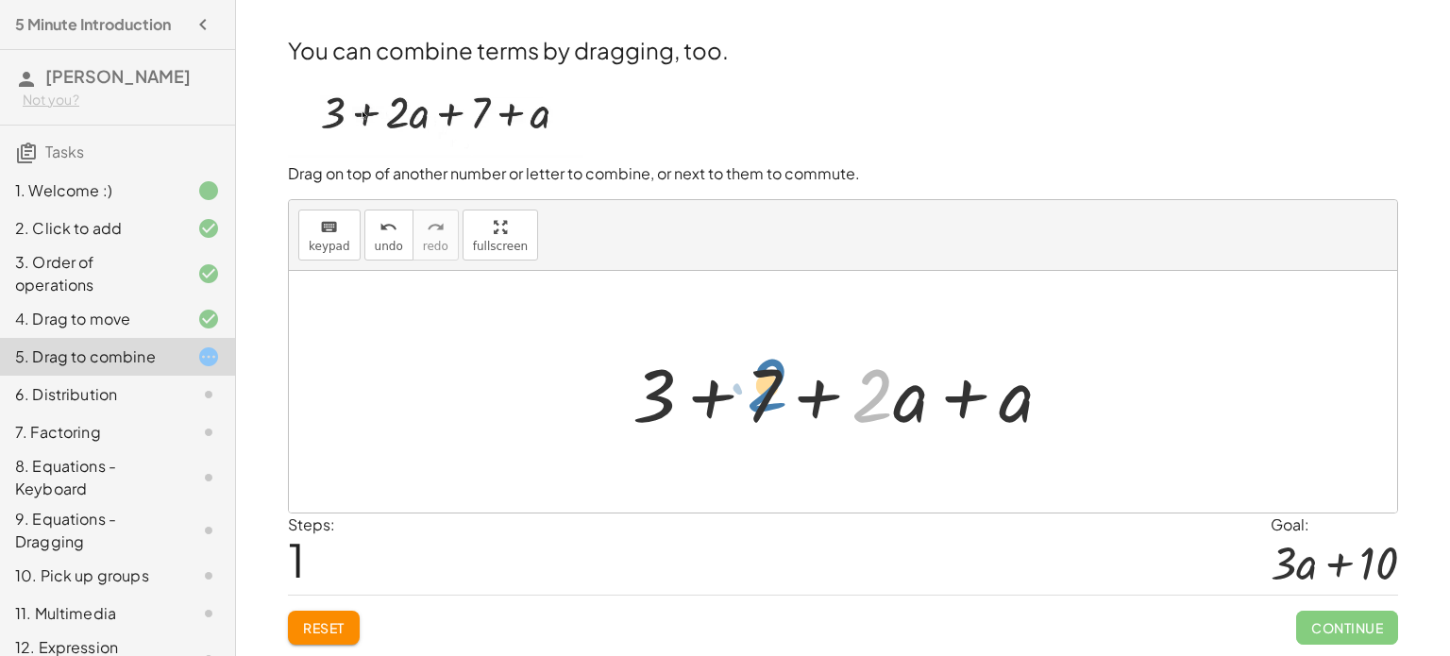
drag, startPoint x: 885, startPoint y: 407, endPoint x: 774, endPoint y: 397, distance: 111.8
click at [774, 397] on div at bounding box center [850, 392] width 454 height 97
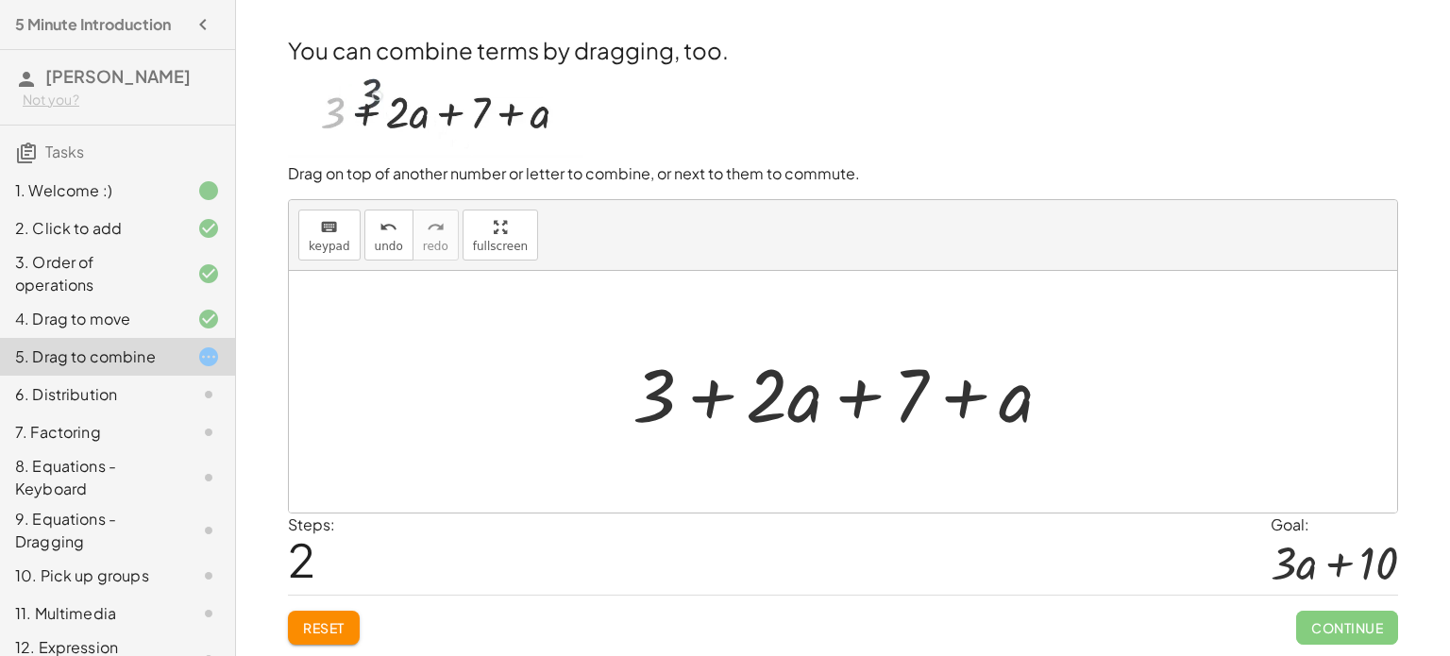
click at [330, 603] on div "Reset Continue" at bounding box center [843, 620] width 1110 height 50
click at [333, 621] on span "Reset" at bounding box center [324, 627] width 42 height 17
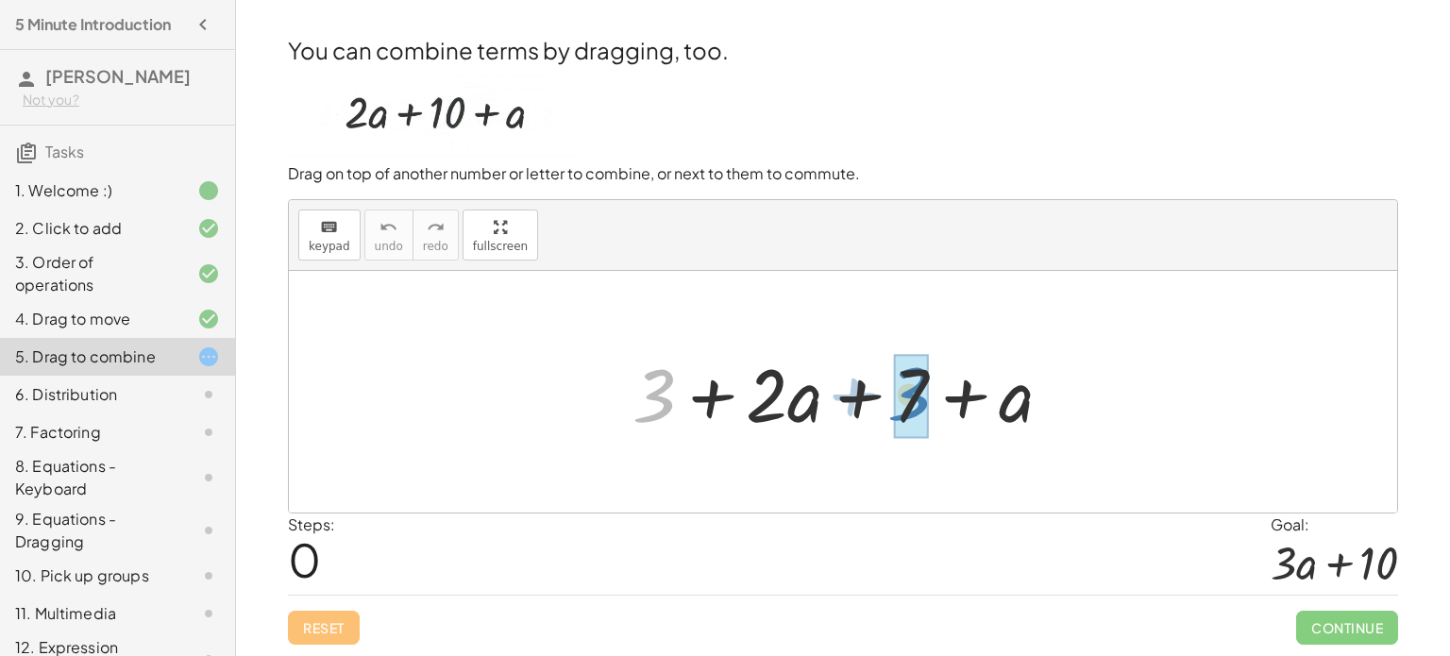
drag, startPoint x: 658, startPoint y: 410, endPoint x: 909, endPoint y: 407, distance: 251.1
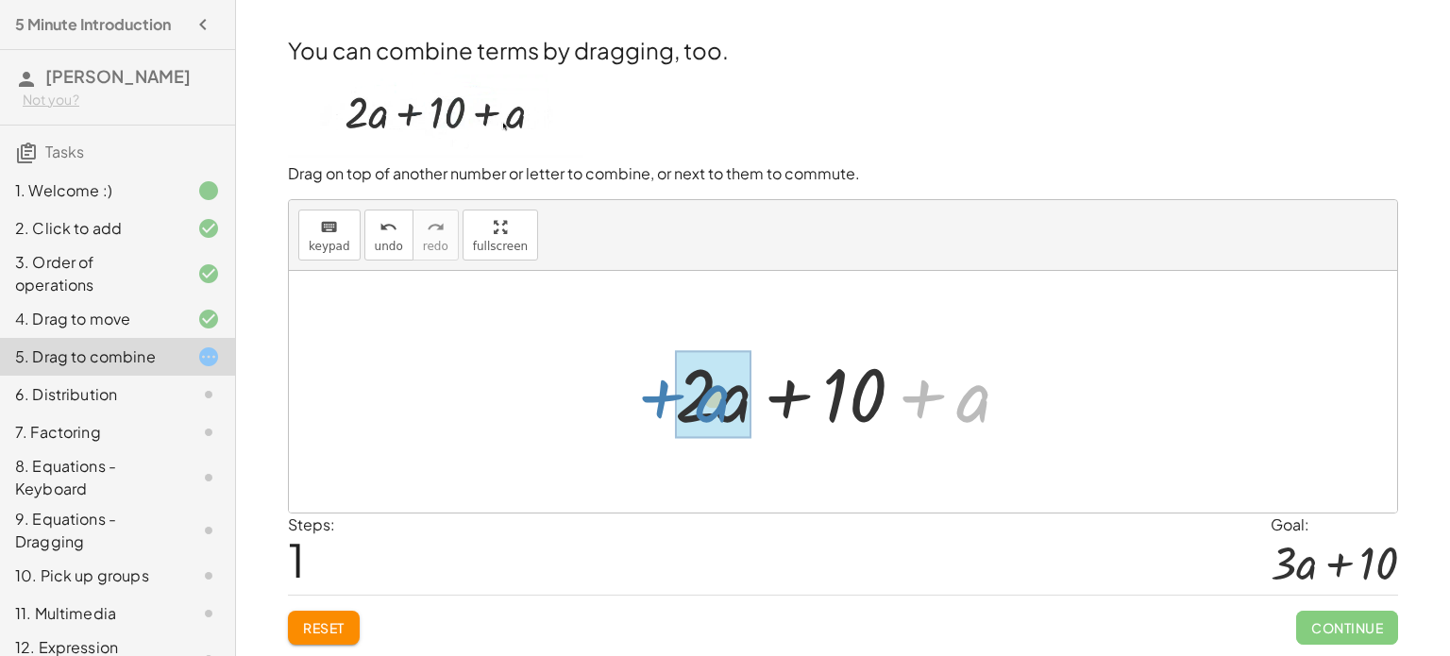
drag, startPoint x: 985, startPoint y: 411, endPoint x: 723, endPoint y: 409, distance: 262.4
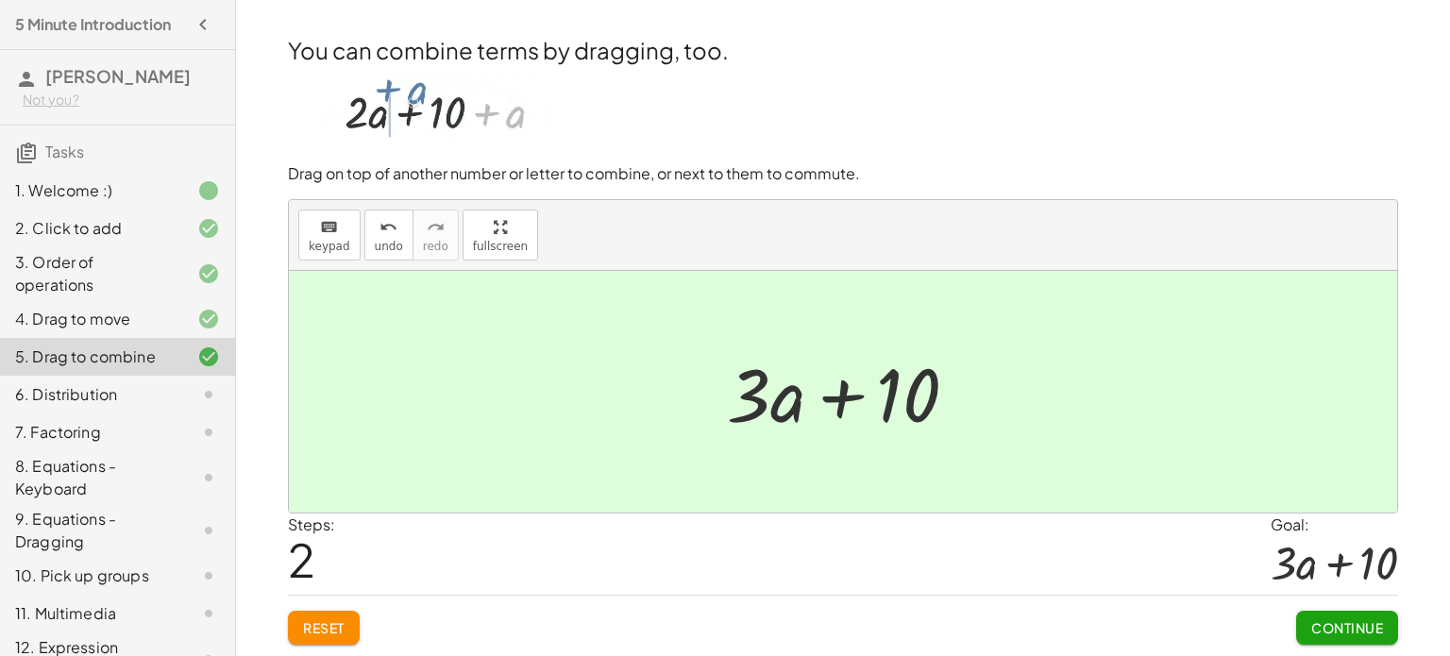
click at [1334, 617] on button "Continue" at bounding box center [1347, 628] width 102 height 34
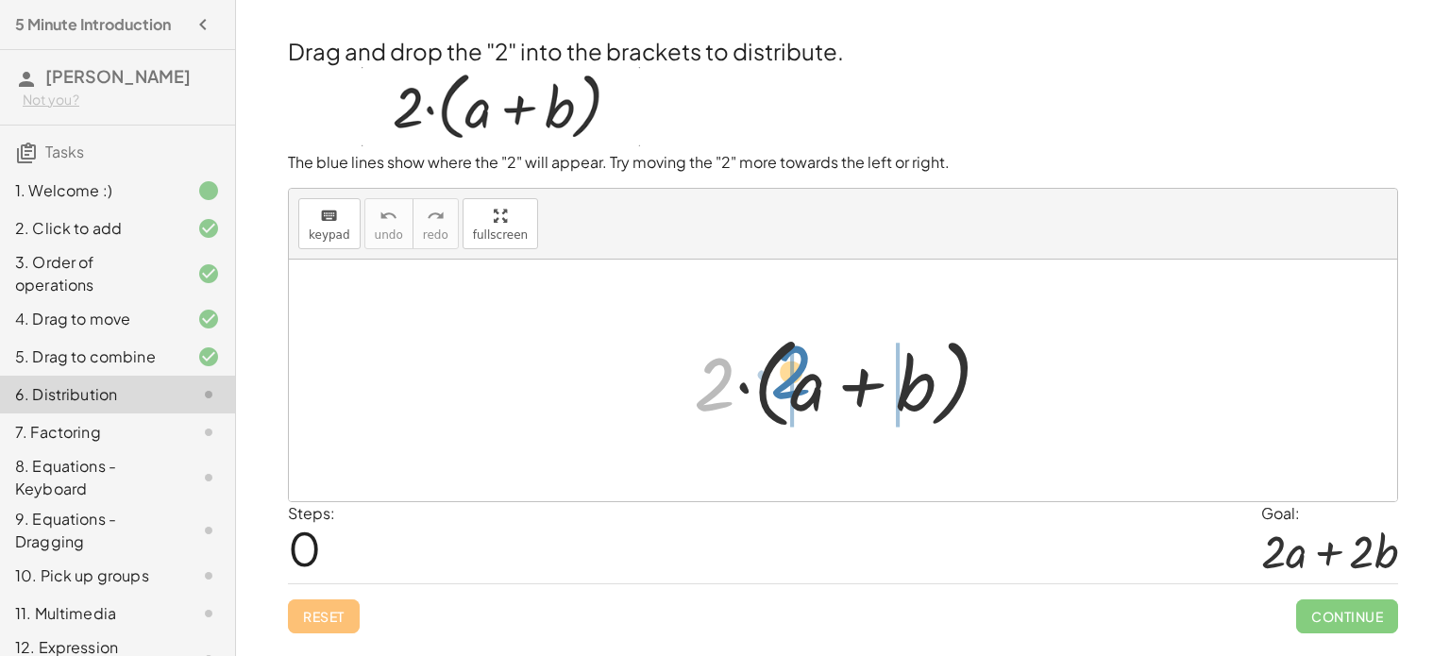
drag, startPoint x: 711, startPoint y: 392, endPoint x: 785, endPoint y: 379, distance: 75.6
click at [785, 379] on div at bounding box center [849, 381] width 331 height 109
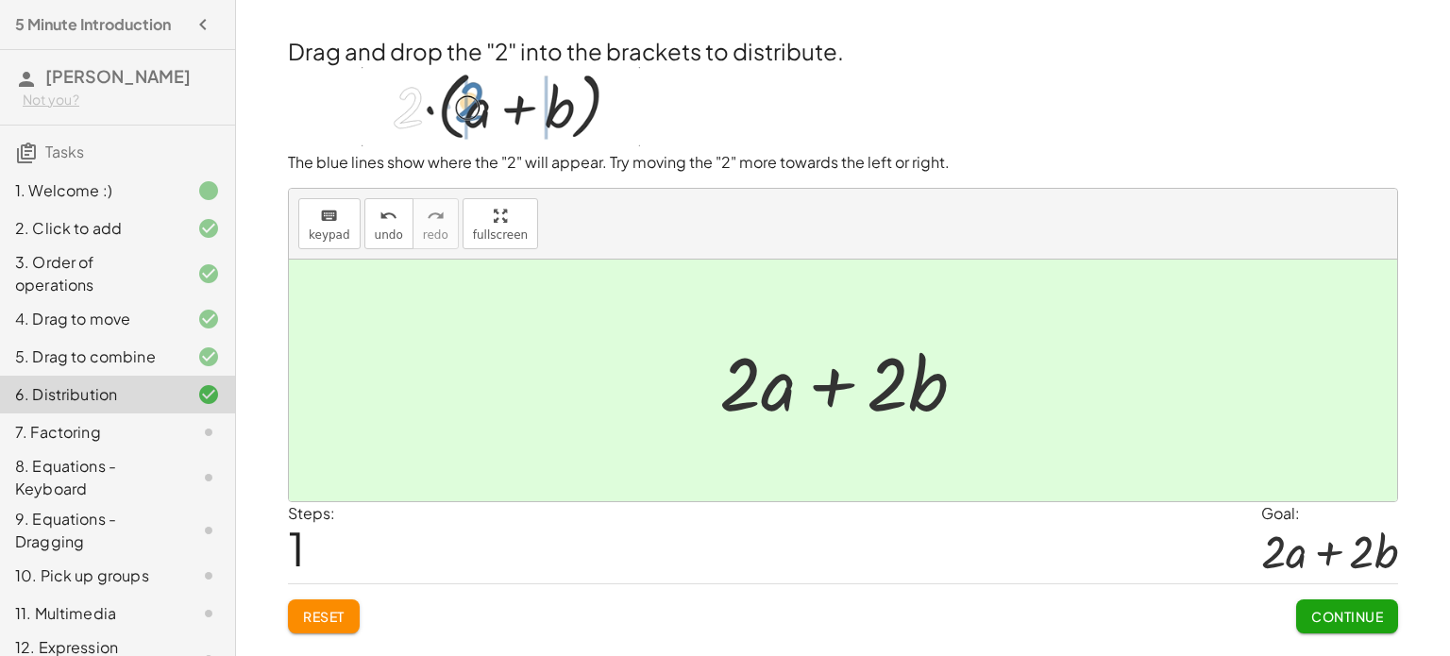
click at [1354, 619] on span "Continue" at bounding box center [1347, 616] width 72 height 17
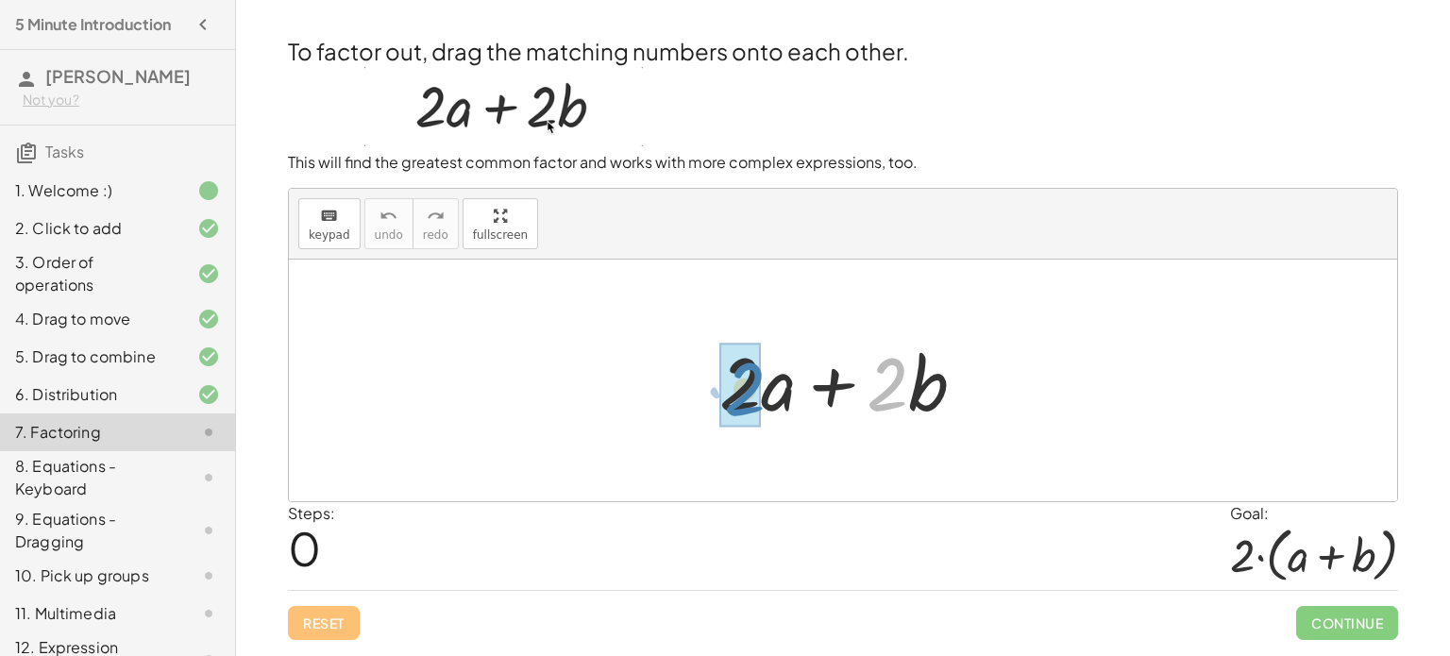
drag, startPoint x: 896, startPoint y: 394, endPoint x: 753, endPoint y: 398, distance: 142.6
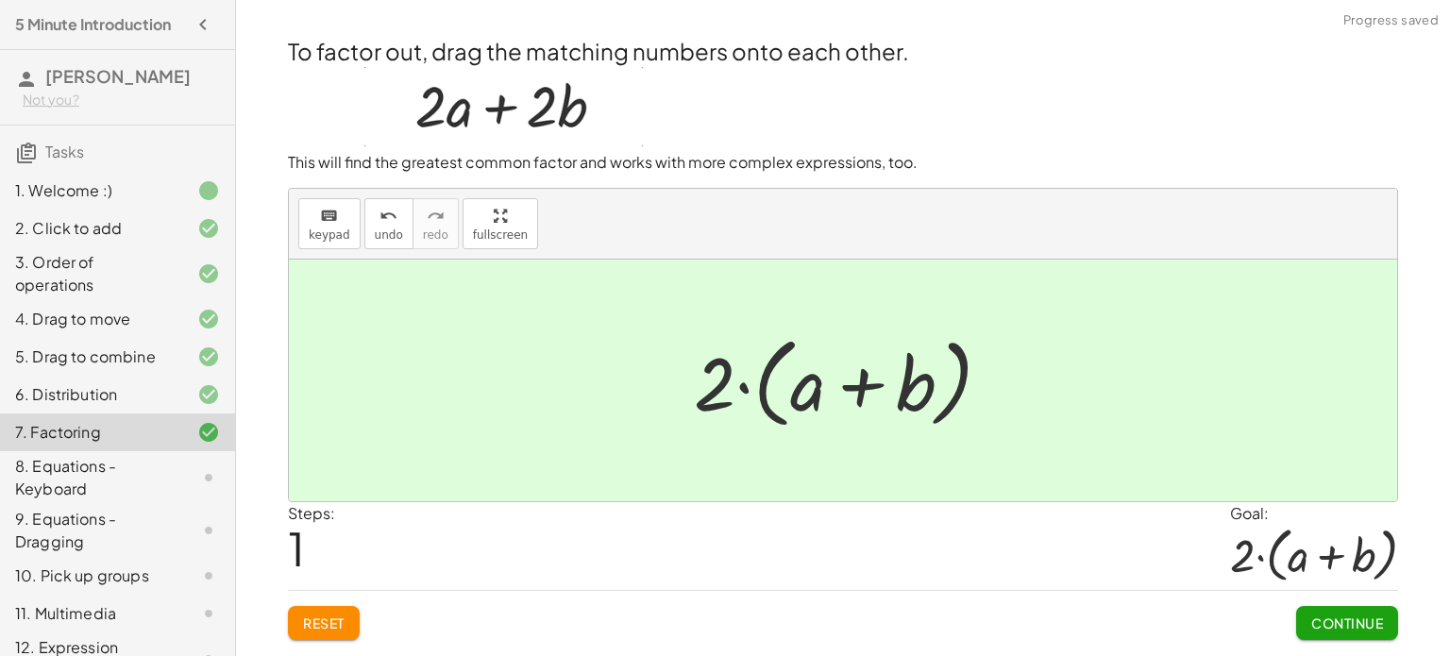
click at [1305, 624] on button "Continue" at bounding box center [1347, 623] width 102 height 34
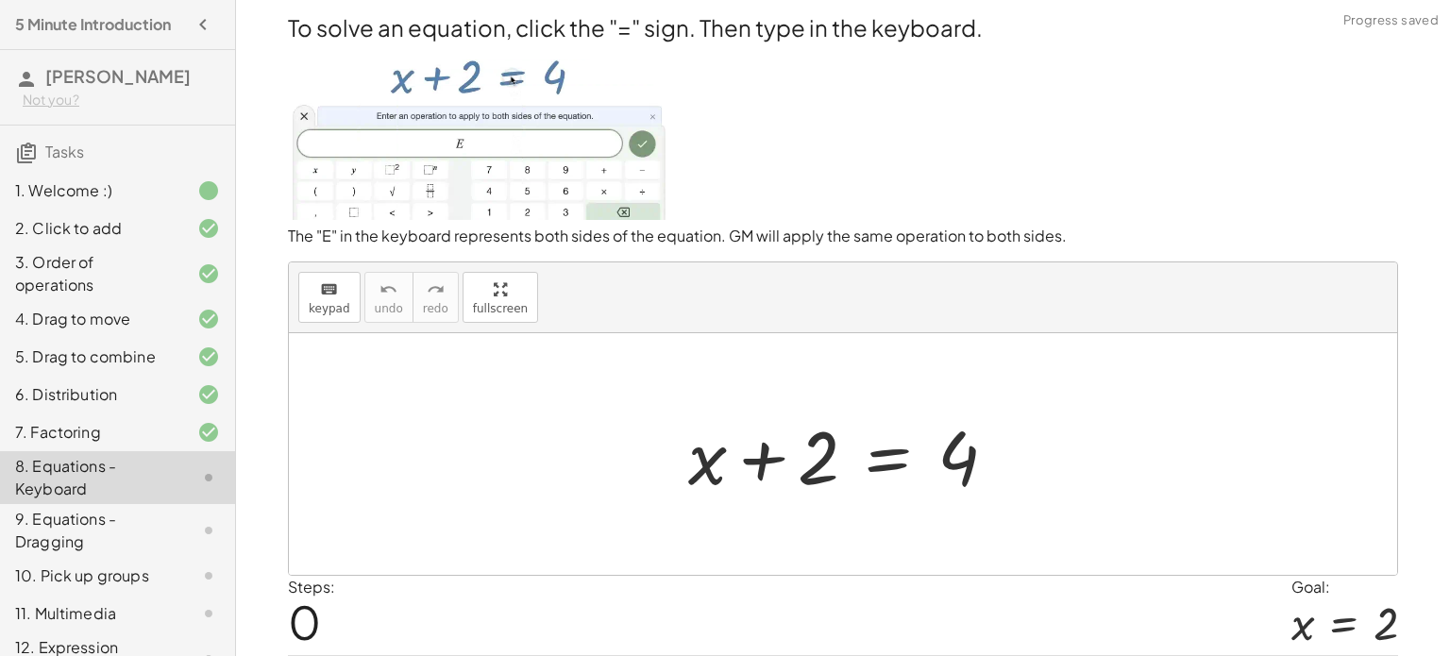
click at [895, 468] on div at bounding box center [850, 454] width 343 height 97
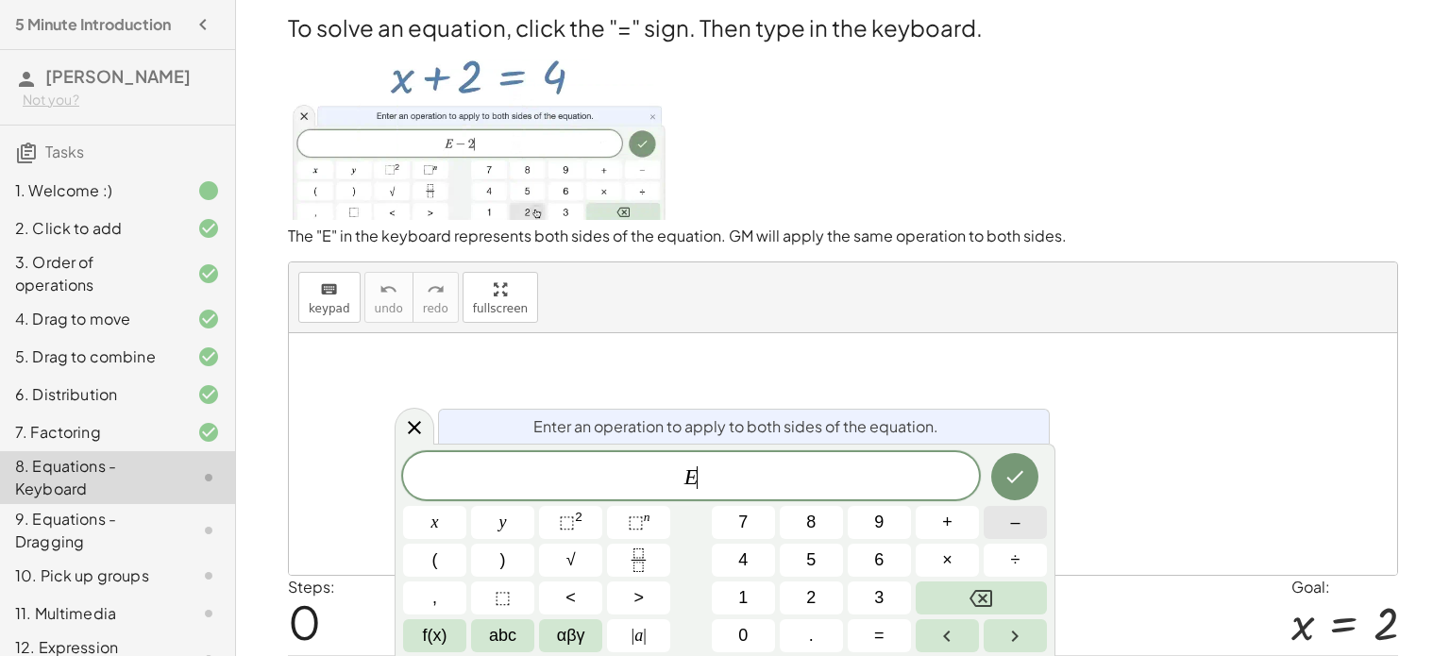
click at [1005, 535] on button "–" at bounding box center [1015, 522] width 63 height 33
click at [799, 591] on button "2" at bounding box center [811, 597] width 63 height 33
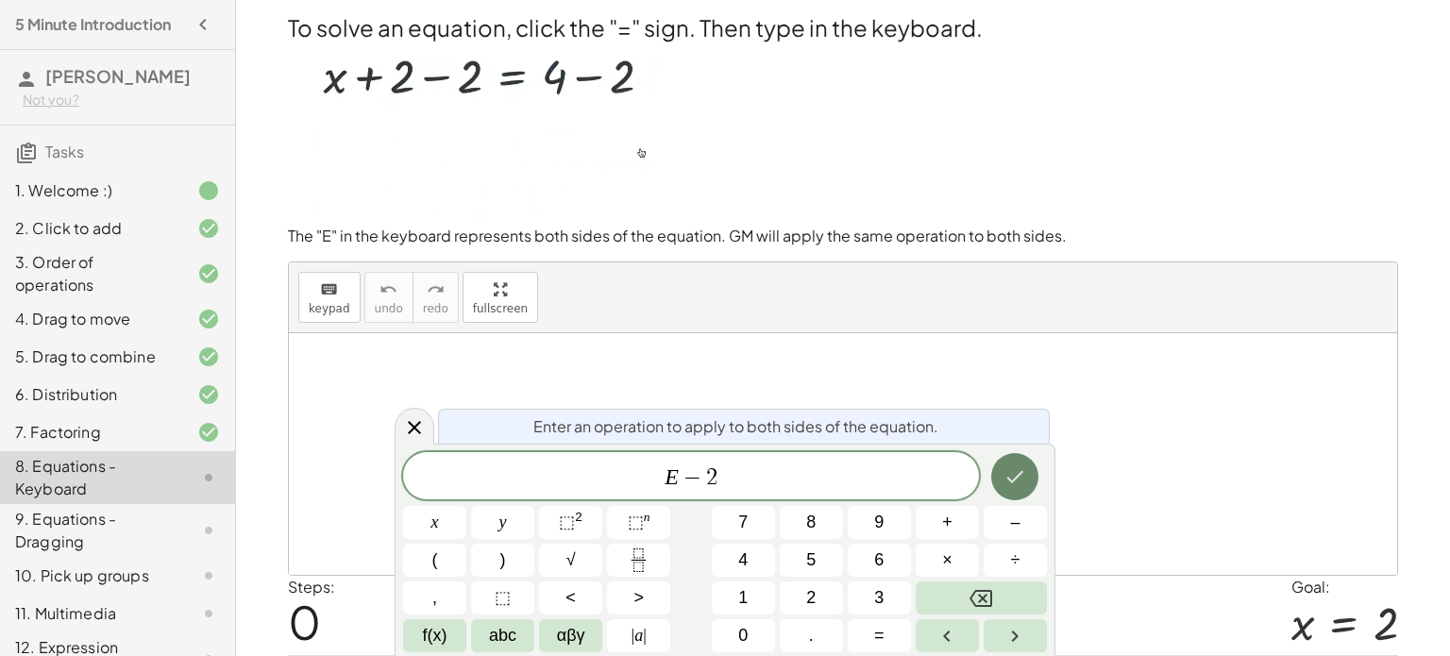
click at [1015, 476] on icon "Done" at bounding box center [1014, 476] width 23 height 23
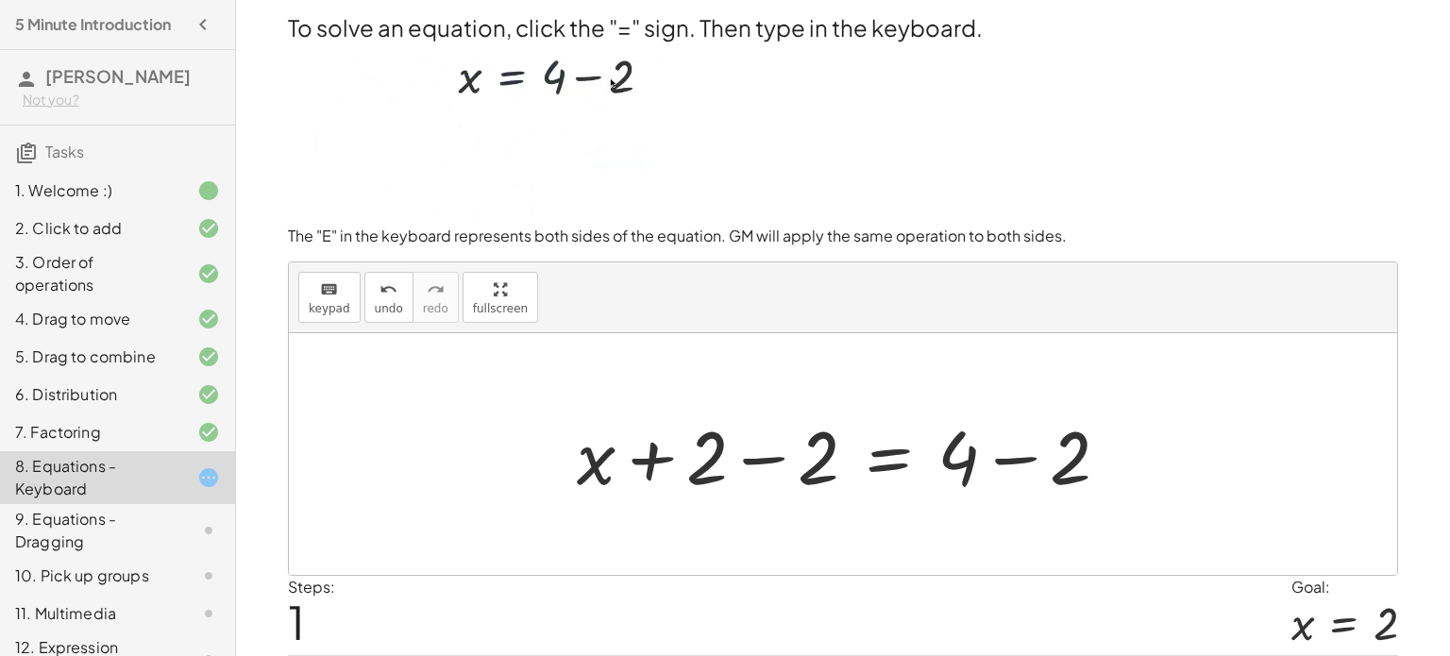
click at [755, 467] on div at bounding box center [850, 454] width 566 height 97
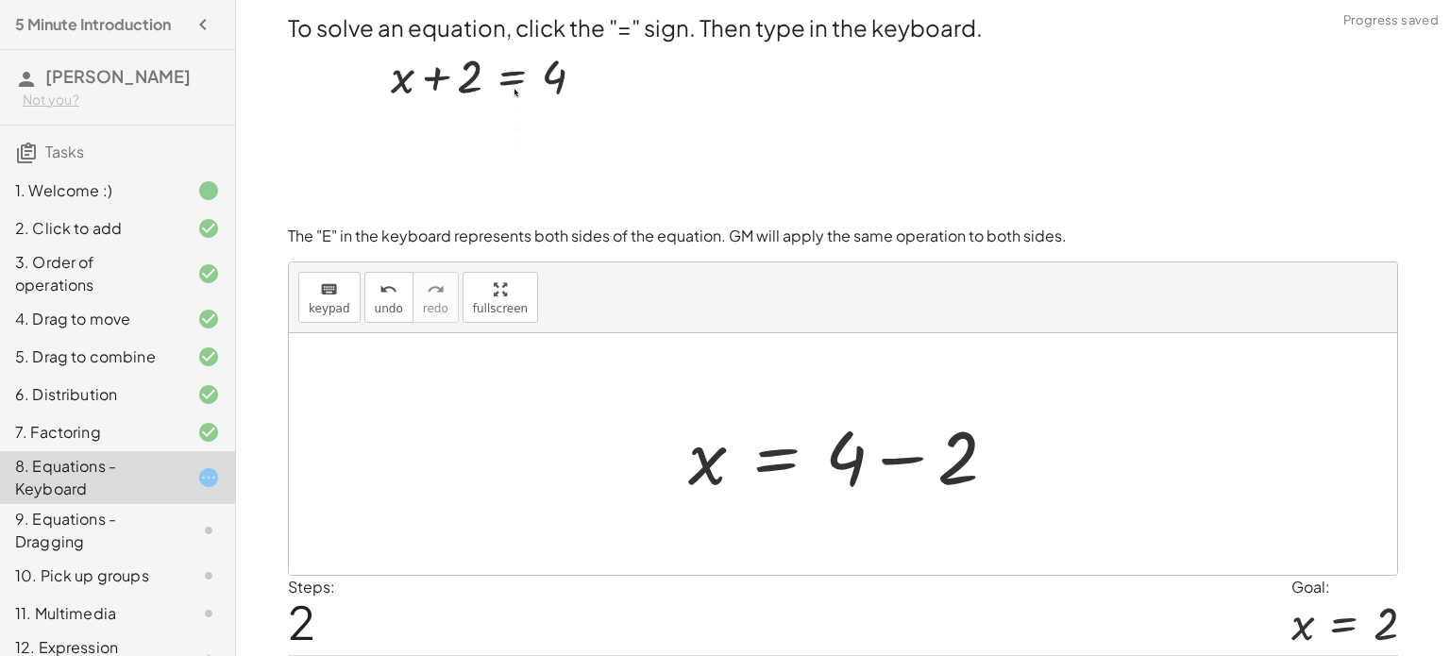
click at [914, 464] on div at bounding box center [850, 454] width 343 height 97
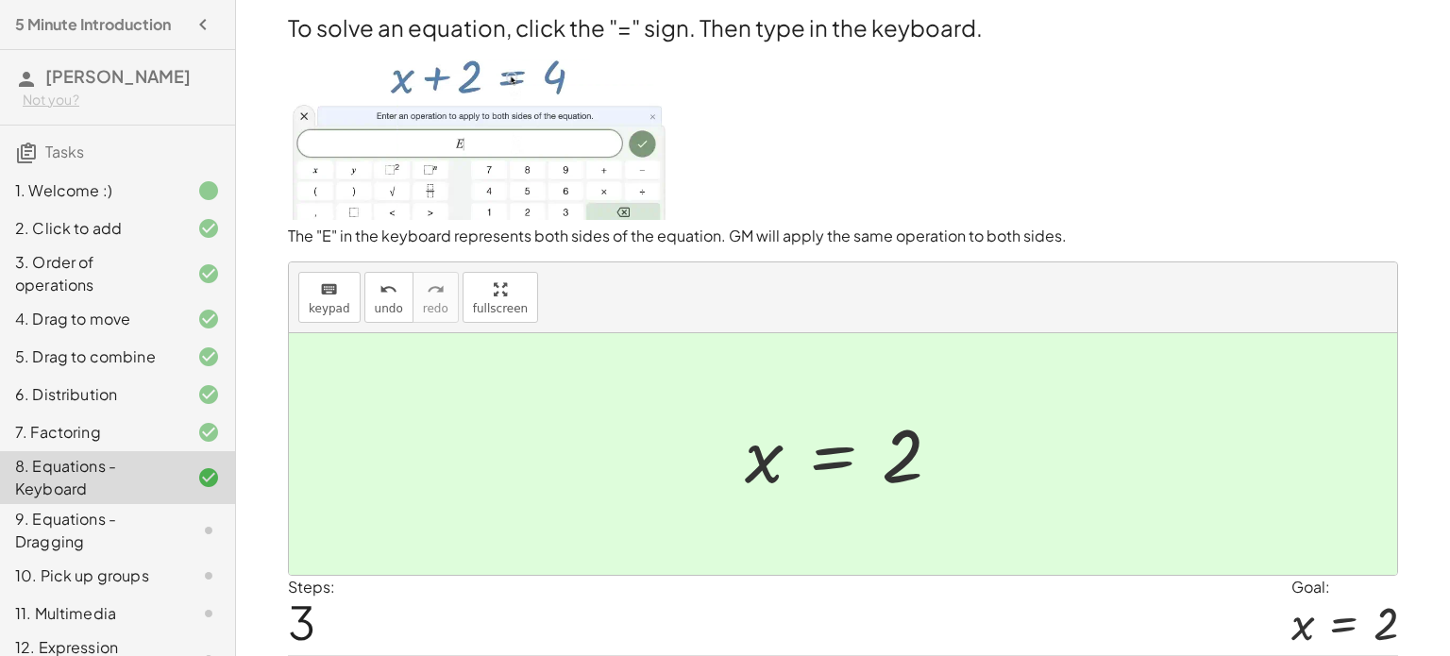
scroll to position [110, 0]
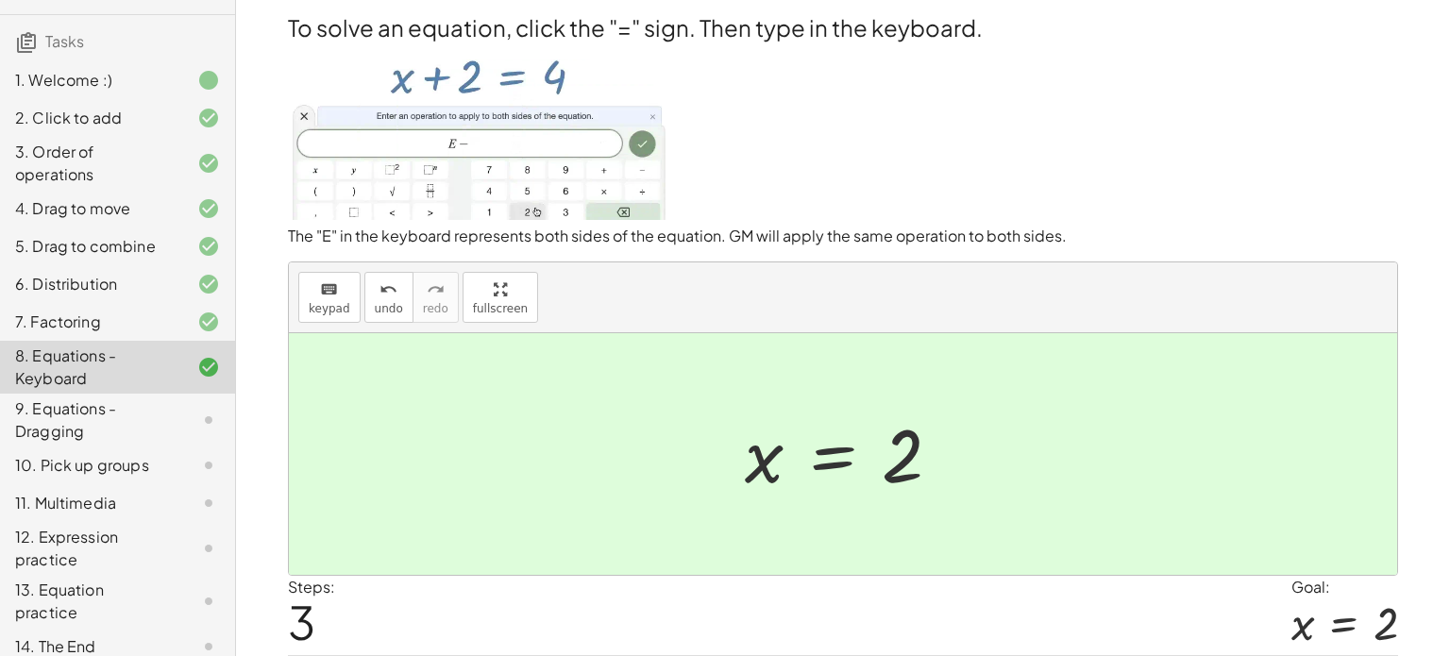
click at [898, 426] on div at bounding box center [850, 454] width 230 height 93
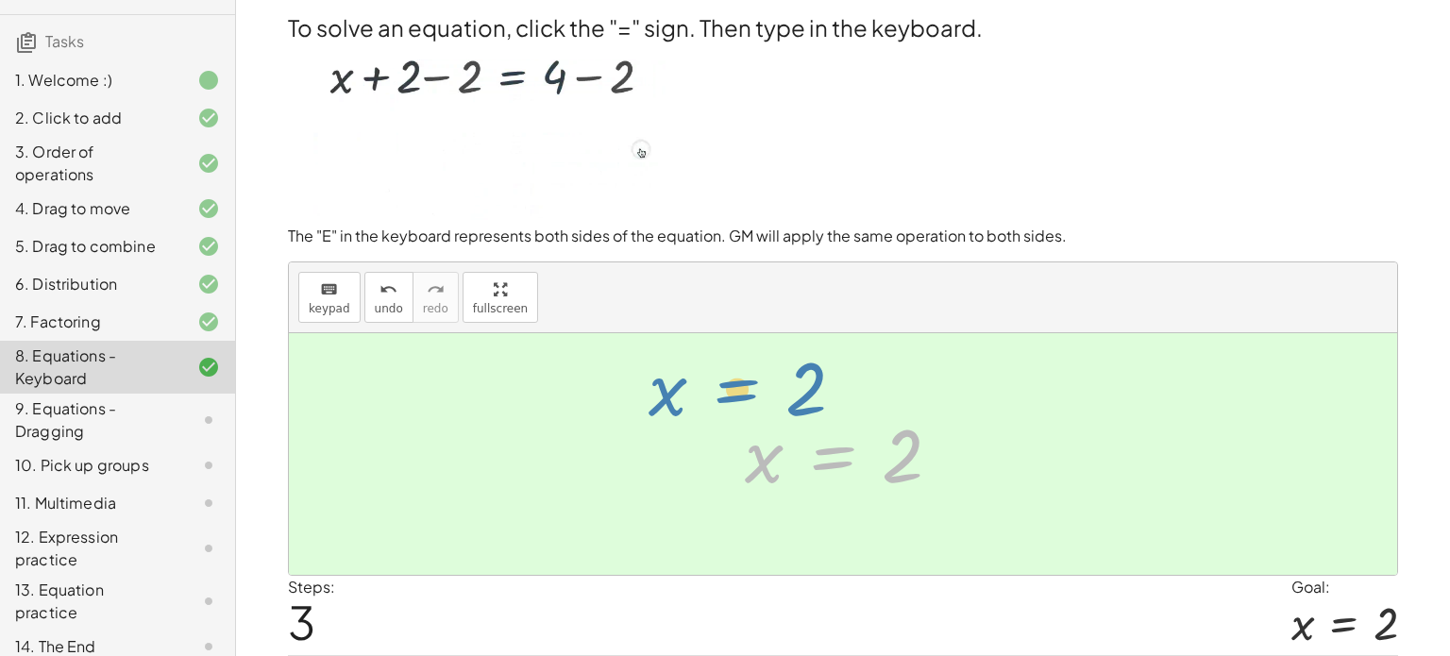
drag, startPoint x: 880, startPoint y: 463, endPoint x: 781, endPoint y: 383, distance: 126.9
click at [781, 383] on div "+ x + 2 = 4 + x + 2 − 2 = + 4 − 2 + x + 0 = + 4 − 2 x = + 4 − 2 x = 2 x = 2" at bounding box center [843, 454] width 1108 height 242
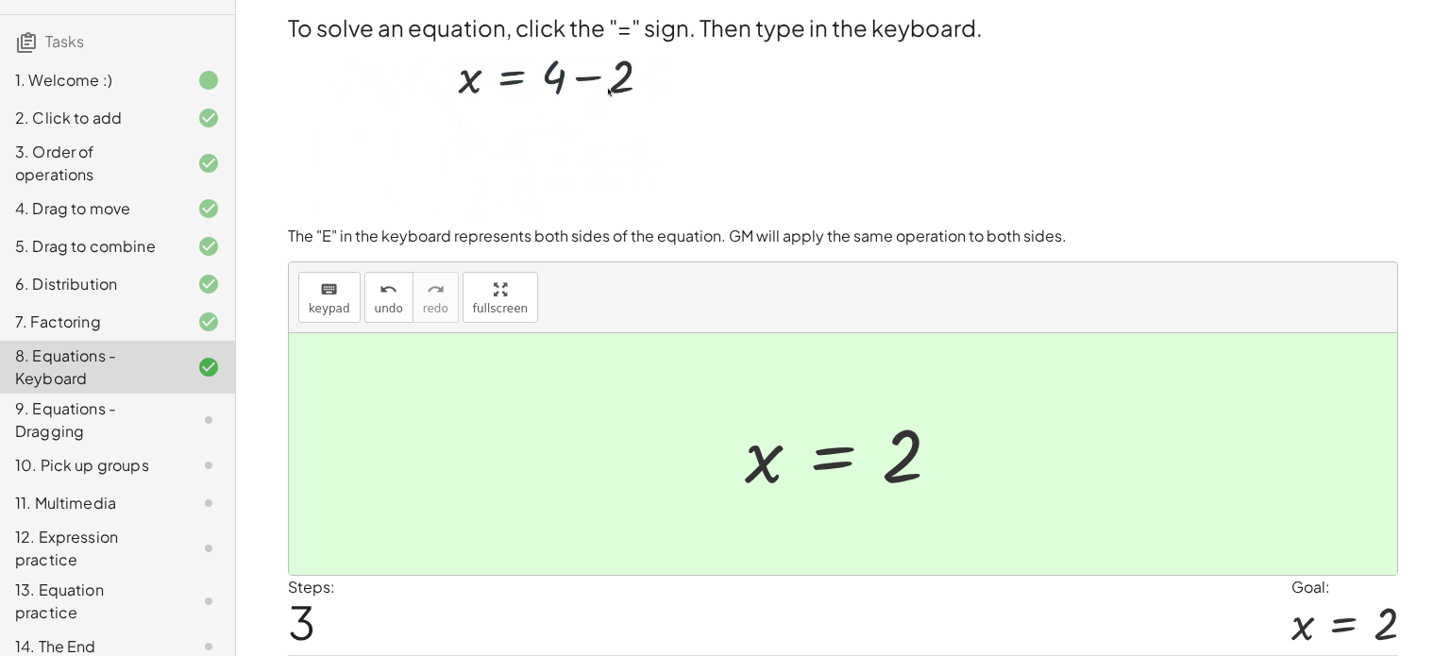
scroll to position [59, 0]
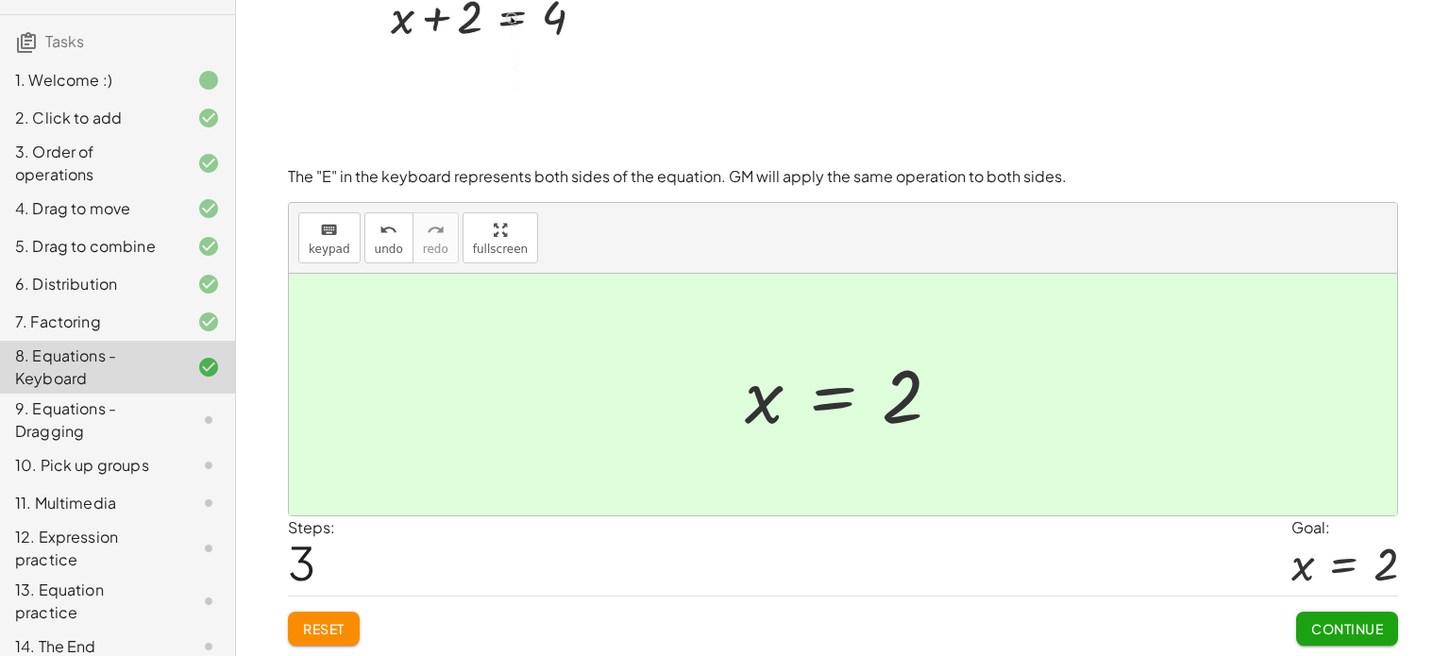
click at [1346, 621] on span "Continue" at bounding box center [1347, 628] width 72 height 17
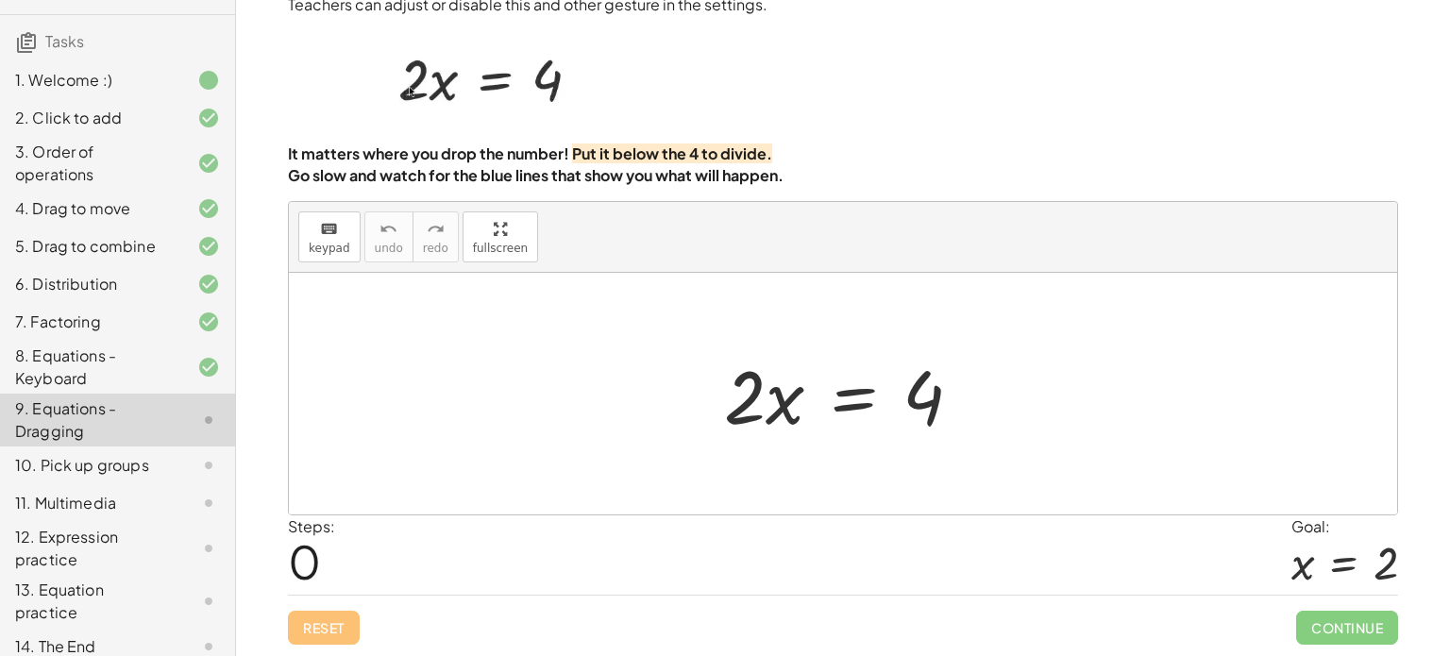
scroll to position [47, 0]
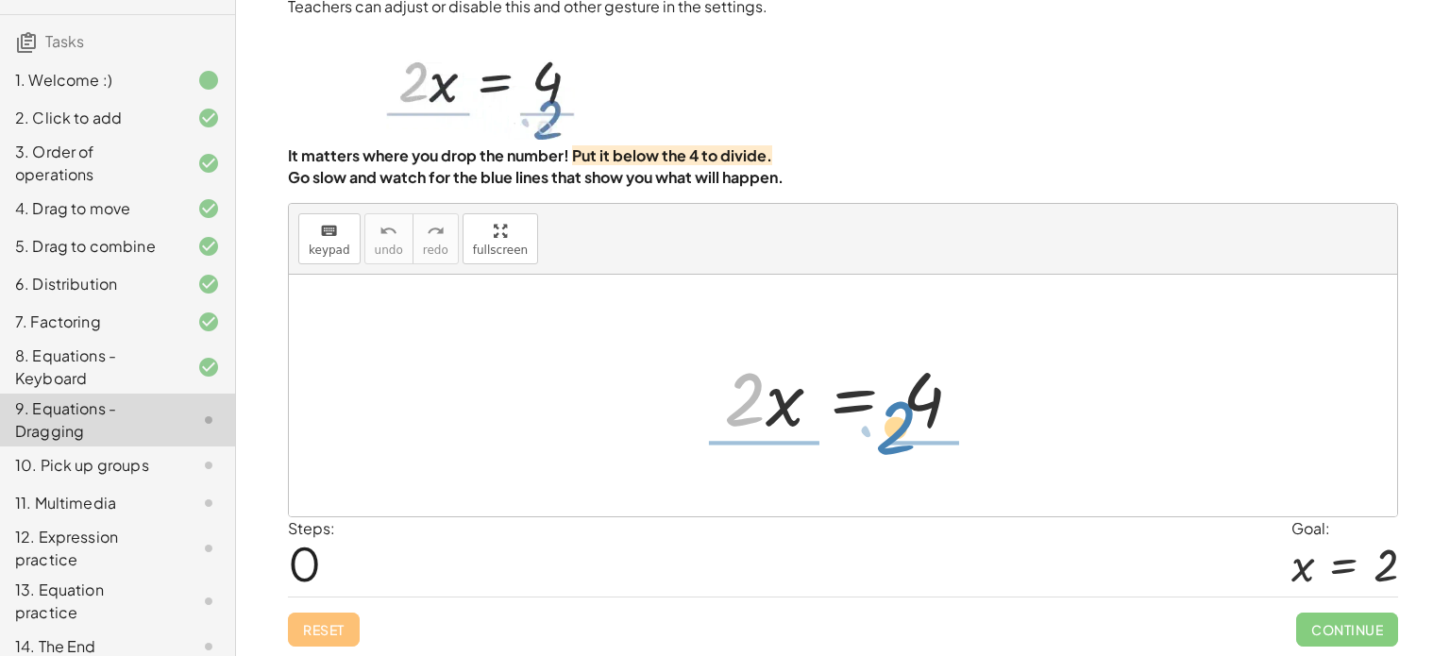
drag, startPoint x: 748, startPoint y: 415, endPoint x: 900, endPoint y: 444, distance: 154.6
click at [900, 444] on div "· 2 · 2 · x = 4" at bounding box center [843, 396] width 295 height 107
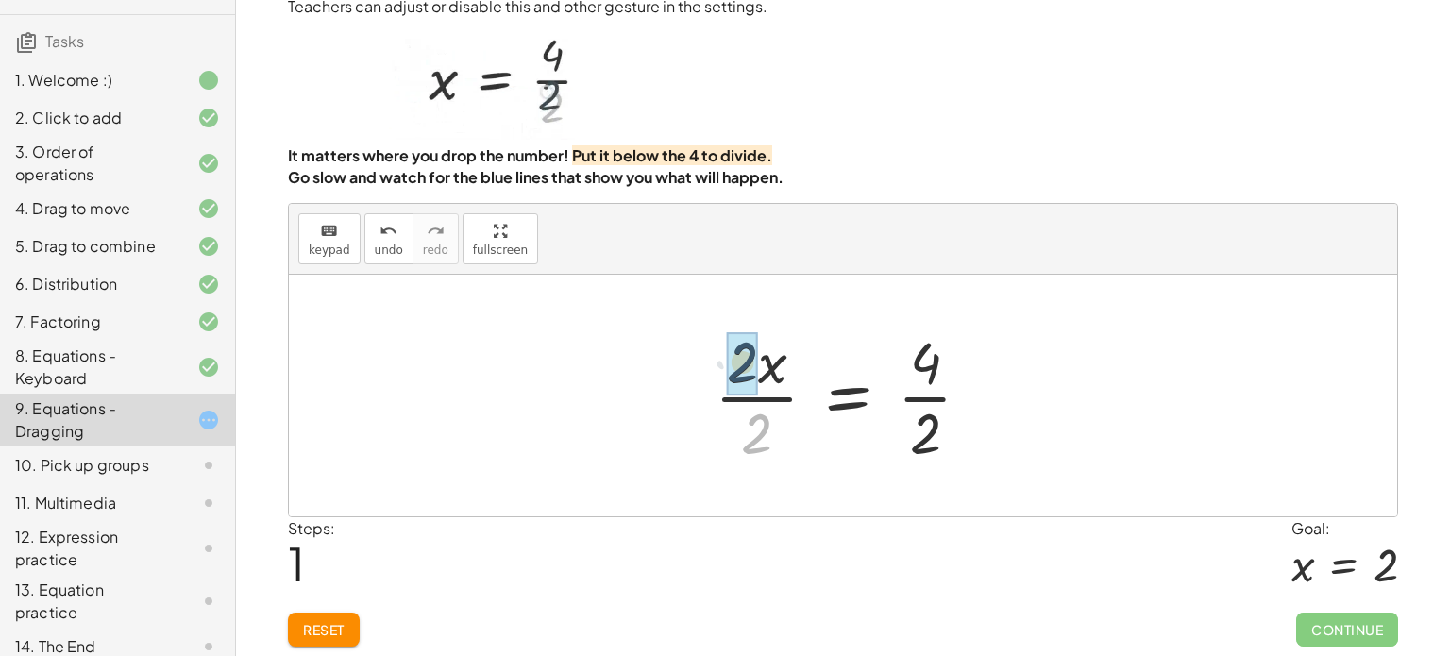
drag, startPoint x: 754, startPoint y: 431, endPoint x: 740, endPoint y: 358, distance: 75.0
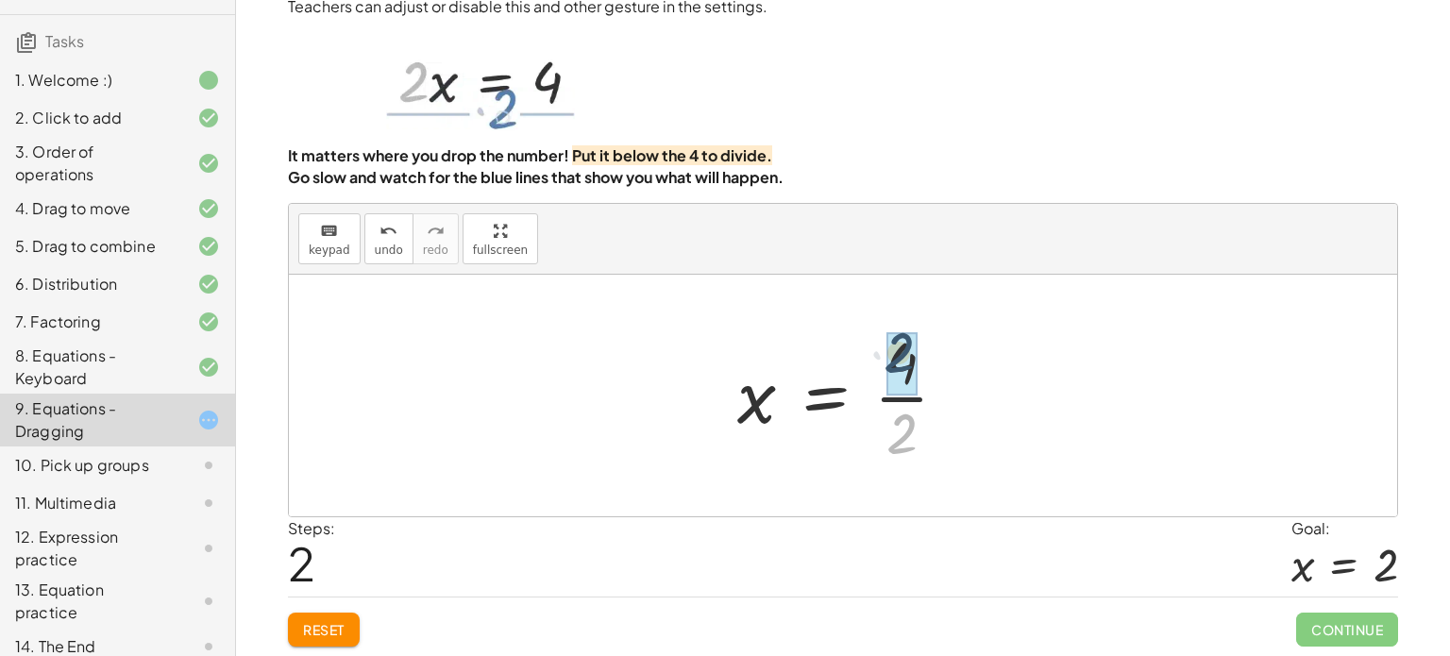
drag, startPoint x: 899, startPoint y: 443, endPoint x: 896, endPoint y: 351, distance: 91.6
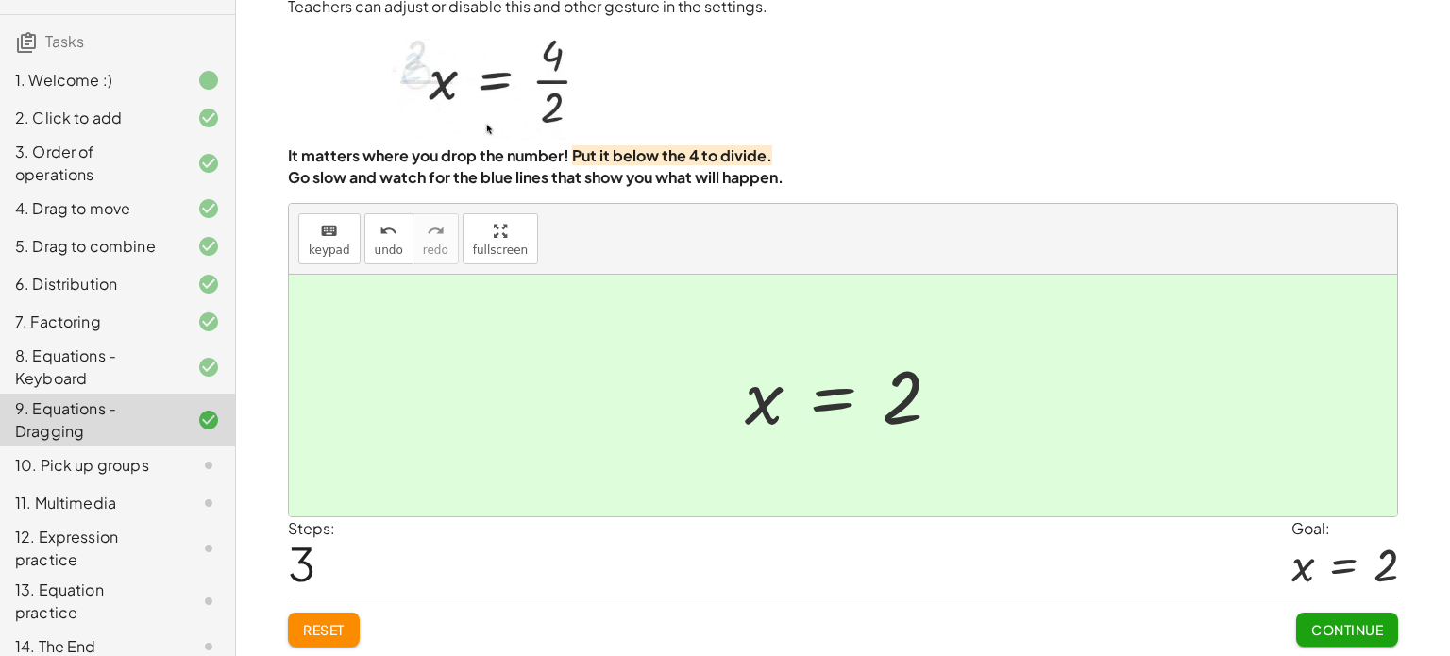
click at [1314, 616] on button "Continue" at bounding box center [1347, 630] width 102 height 34
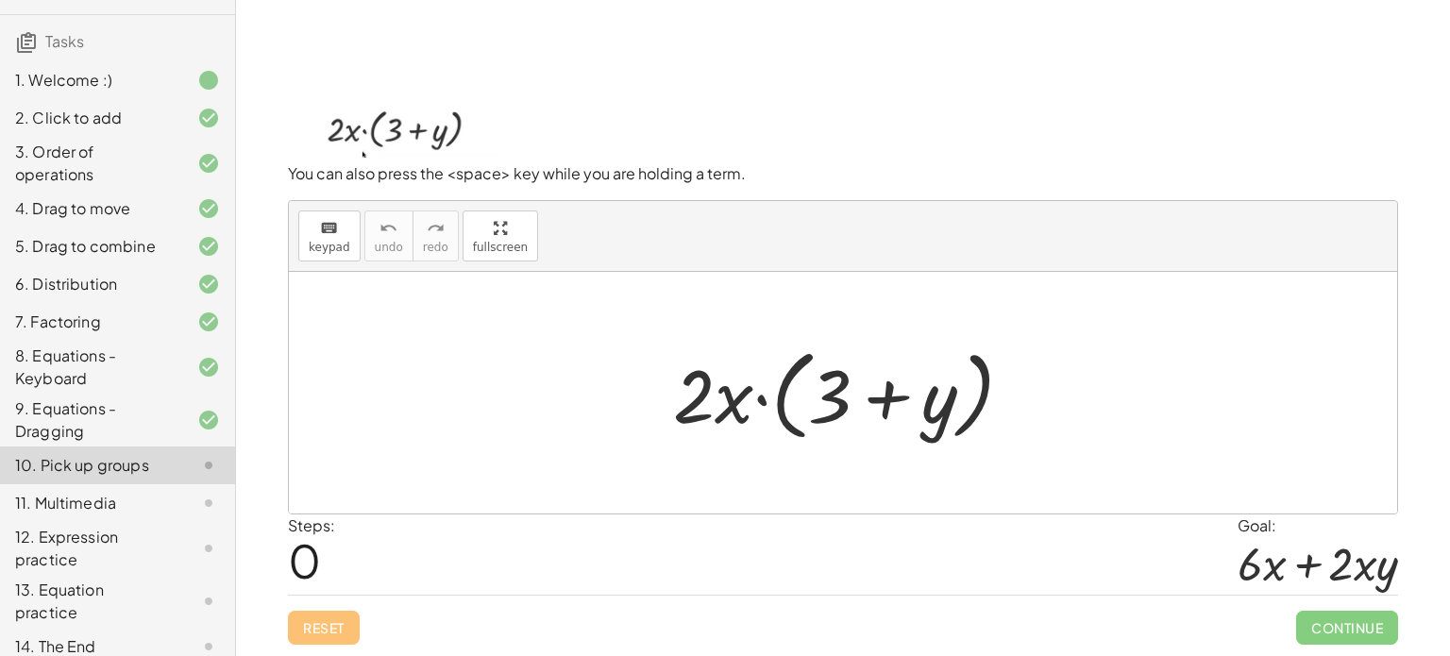
scroll to position [45, 0]
drag, startPoint x: 730, startPoint y: 405, endPoint x: 740, endPoint y: 422, distance: 19.9
click at [740, 422] on div at bounding box center [851, 394] width 374 height 109
drag, startPoint x: 705, startPoint y: 415, endPoint x: 814, endPoint y: 410, distance: 108.7
click at [814, 410] on div at bounding box center [851, 394] width 374 height 109
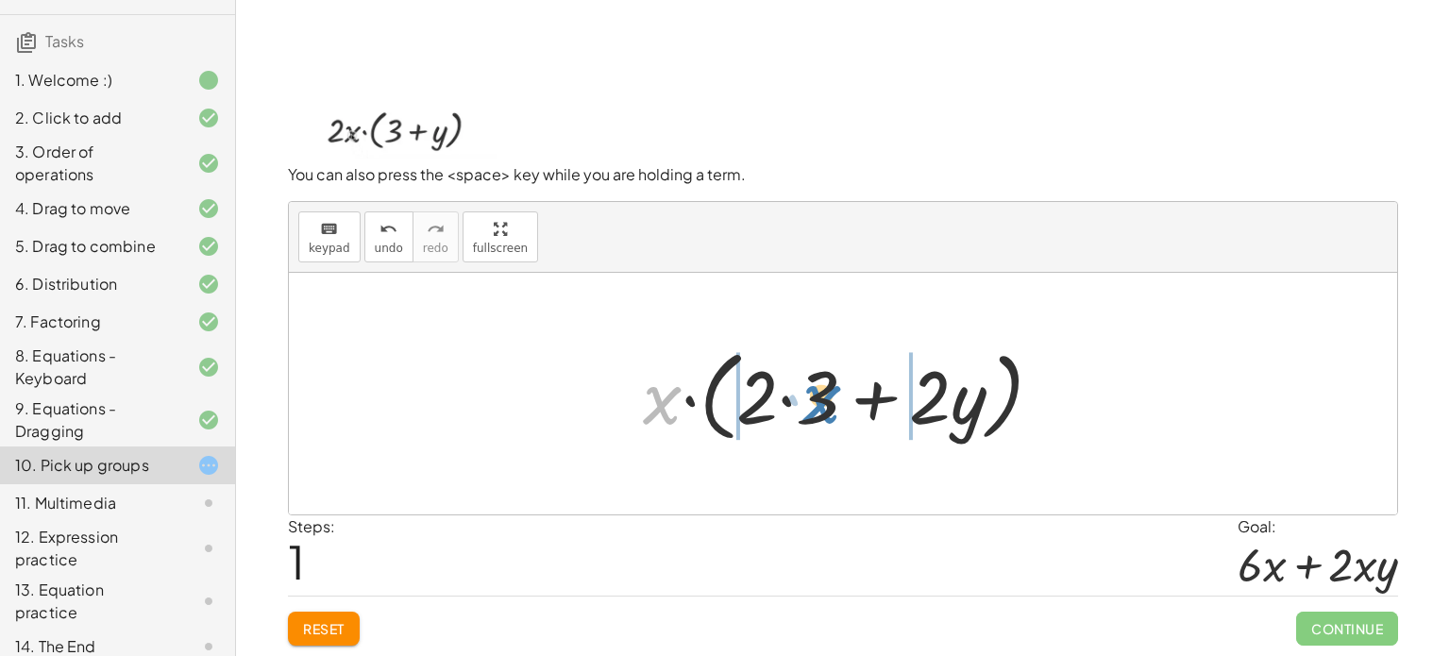
drag, startPoint x: 658, startPoint y: 410, endPoint x: 819, endPoint y: 409, distance: 161.4
click at [819, 409] on div at bounding box center [849, 394] width 433 height 109
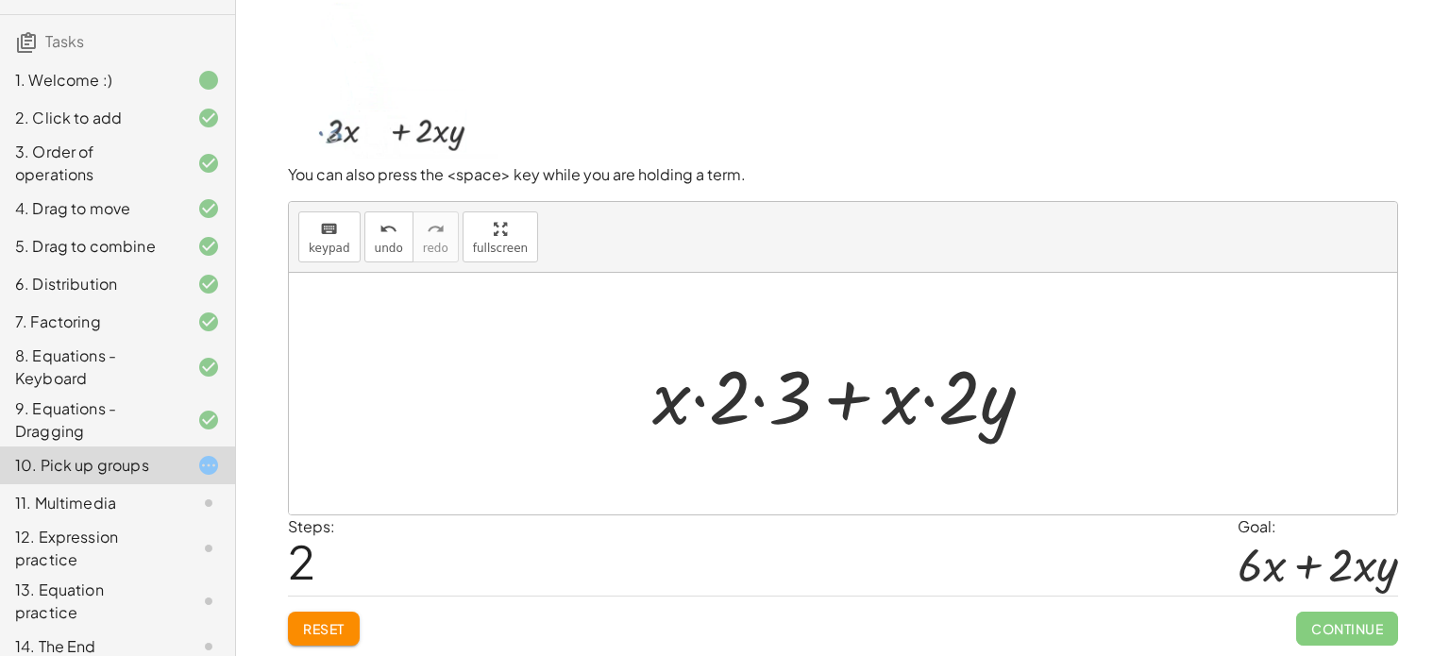
click at [346, 618] on button "Reset" at bounding box center [324, 629] width 72 height 34
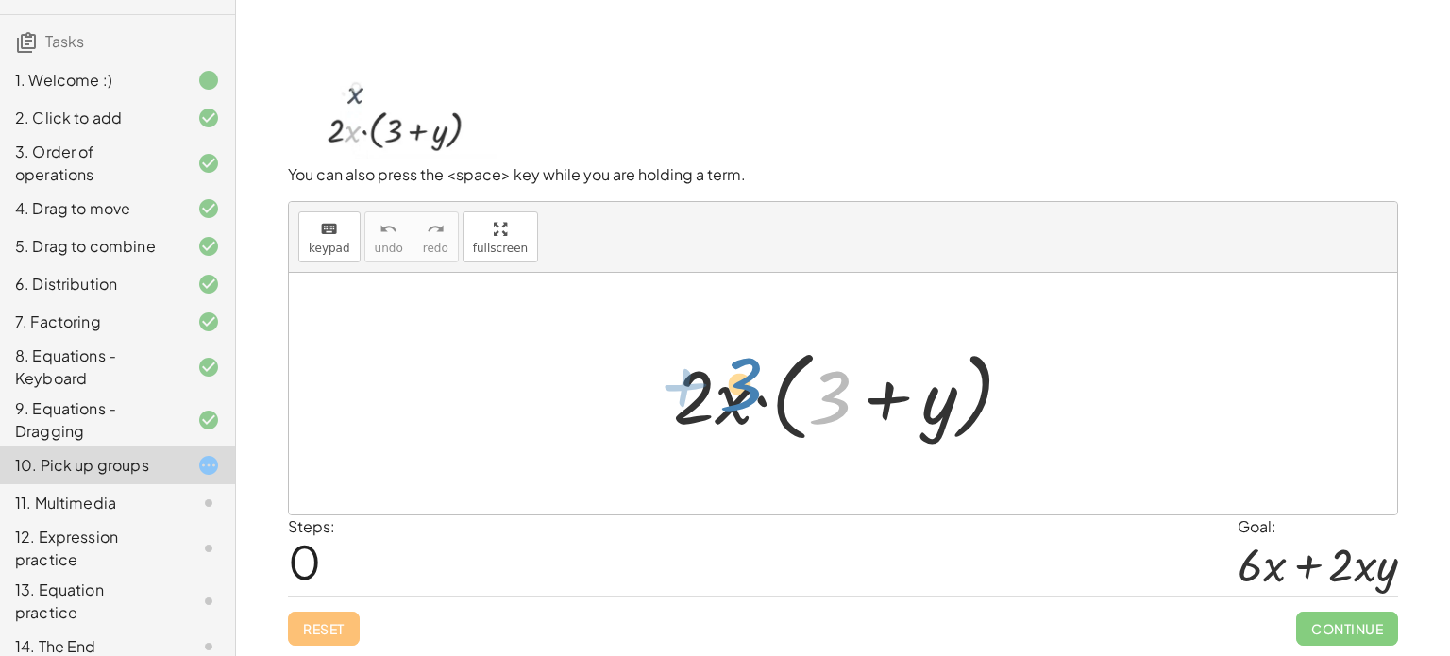
drag, startPoint x: 839, startPoint y: 396, endPoint x: 853, endPoint y: 429, distance: 35.9
click at [853, 429] on div at bounding box center [851, 394] width 374 height 109
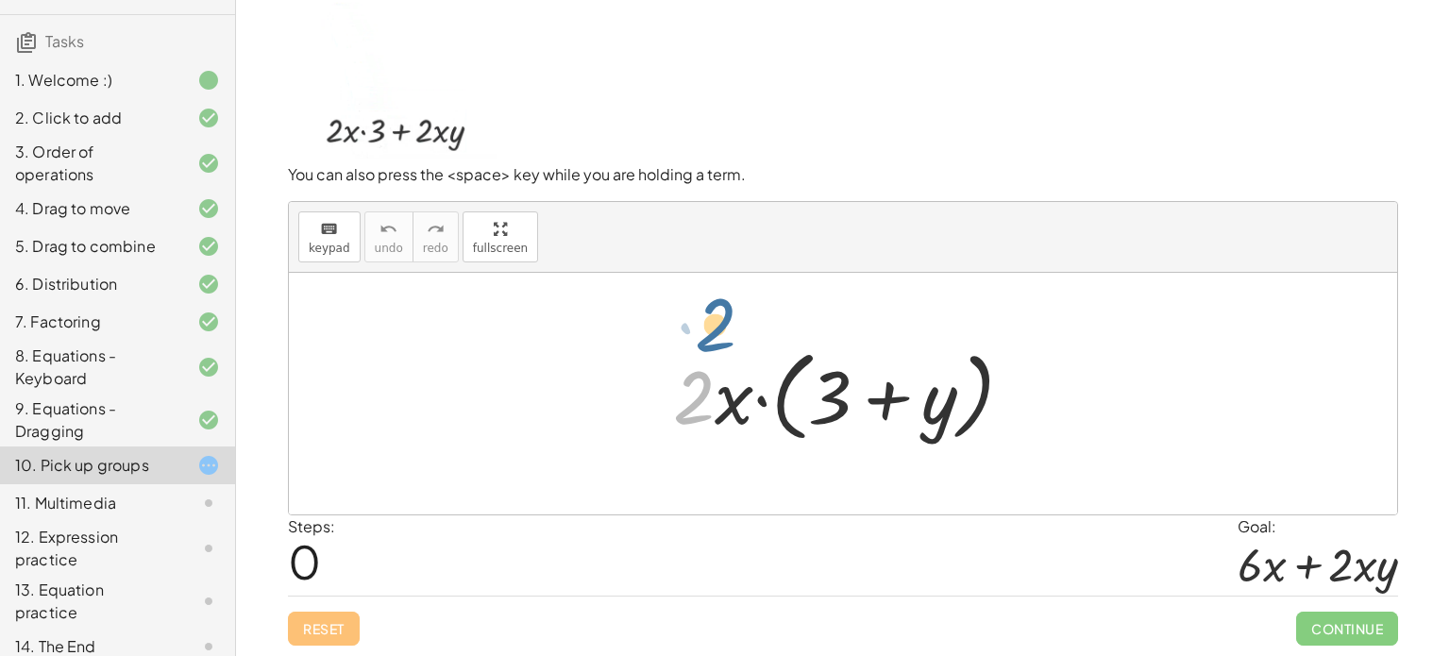
drag, startPoint x: 700, startPoint y: 399, endPoint x: 717, endPoint y: 354, distance: 48.4
click at [717, 354] on div at bounding box center [851, 394] width 374 height 109
drag, startPoint x: 716, startPoint y: 418, endPoint x: 794, endPoint y: 429, distance: 79.2
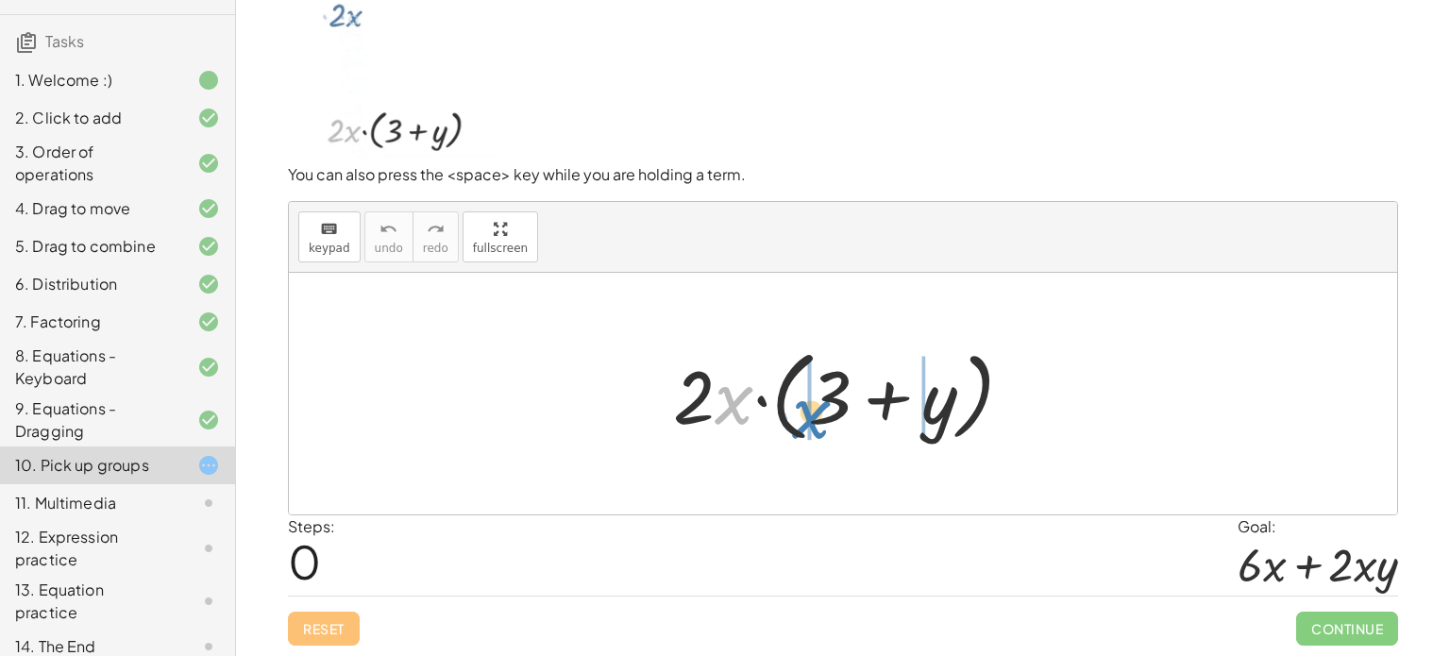
click at [794, 429] on div at bounding box center [851, 394] width 374 height 109
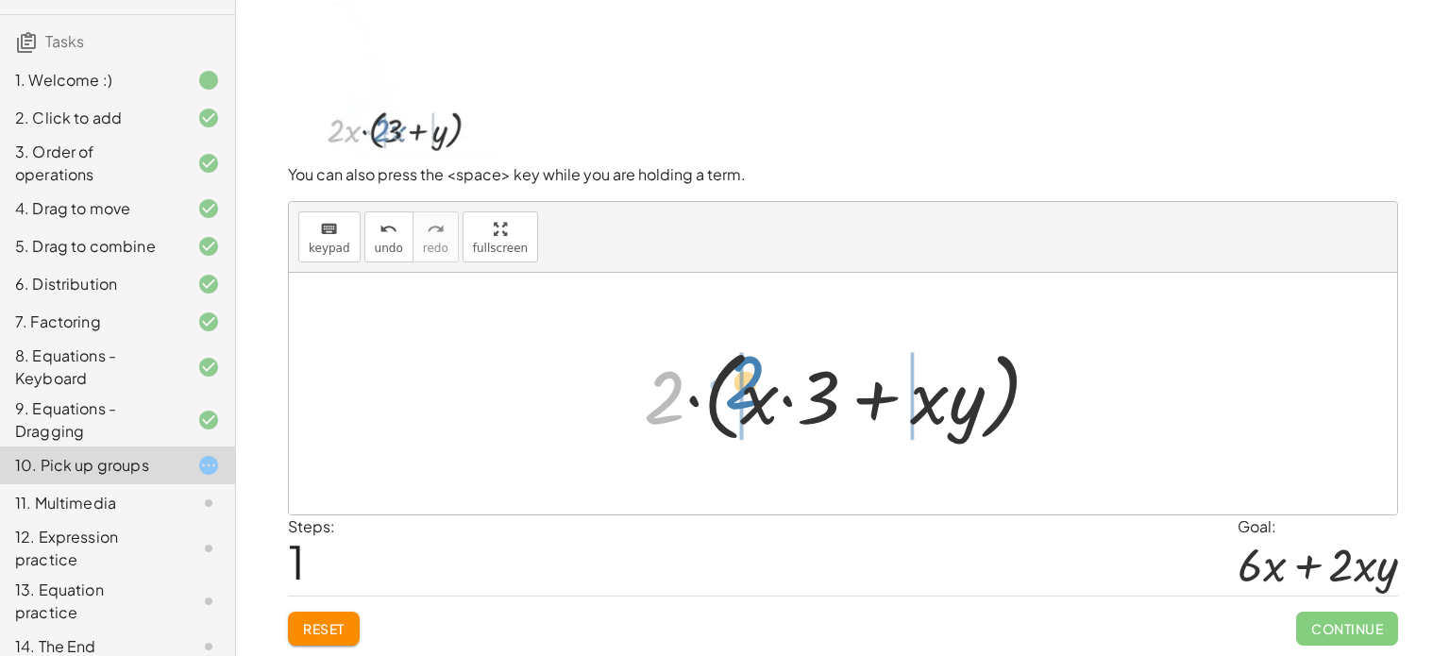
drag, startPoint x: 653, startPoint y: 420, endPoint x: 735, endPoint y: 406, distance: 83.3
click at [735, 406] on div at bounding box center [849, 394] width 430 height 109
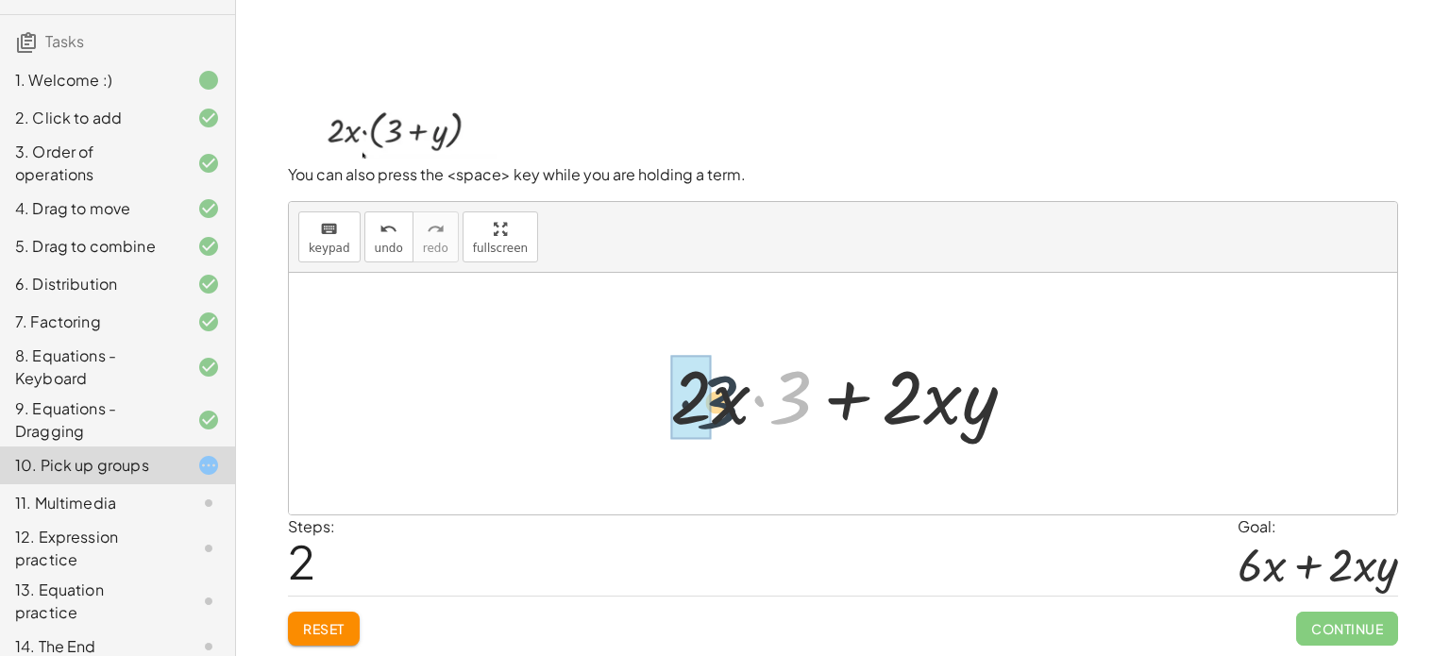
drag, startPoint x: 794, startPoint y: 408, endPoint x: 716, endPoint y: 413, distance: 77.5
click at [716, 413] on div at bounding box center [850, 393] width 379 height 97
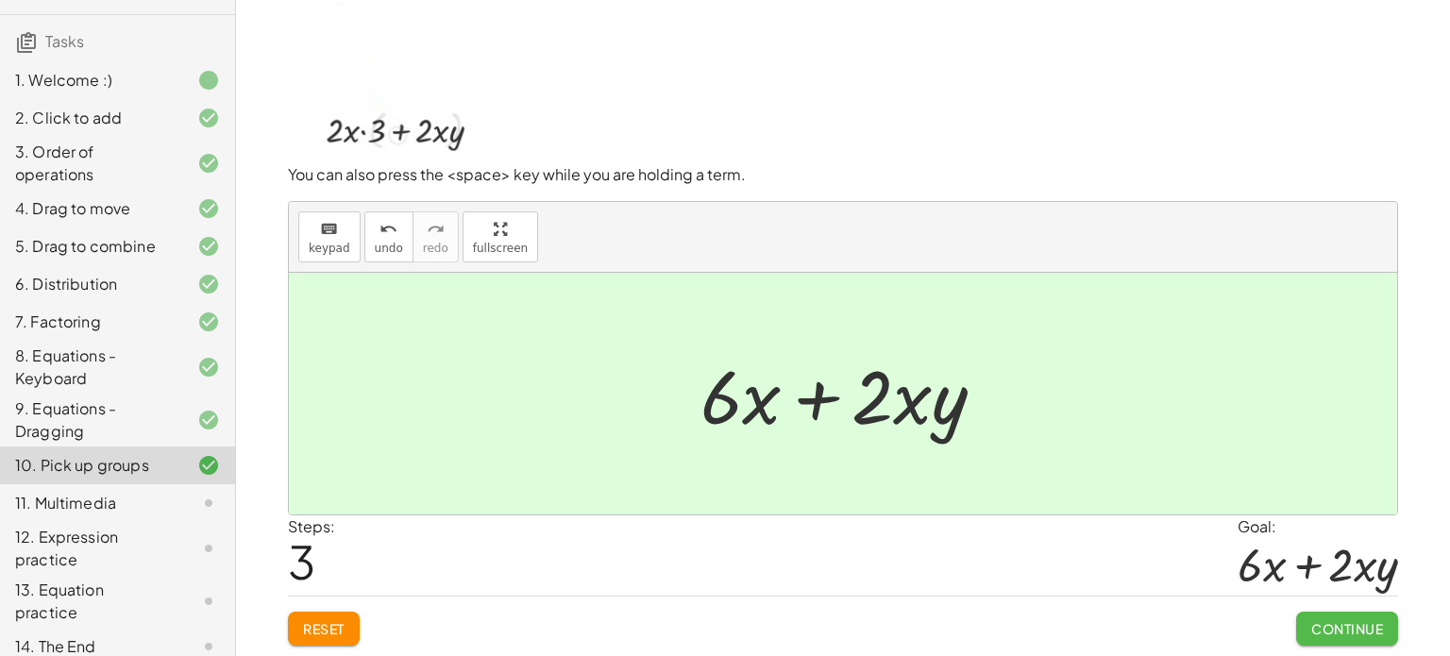
click at [1311, 615] on button "Continue" at bounding box center [1347, 629] width 102 height 34
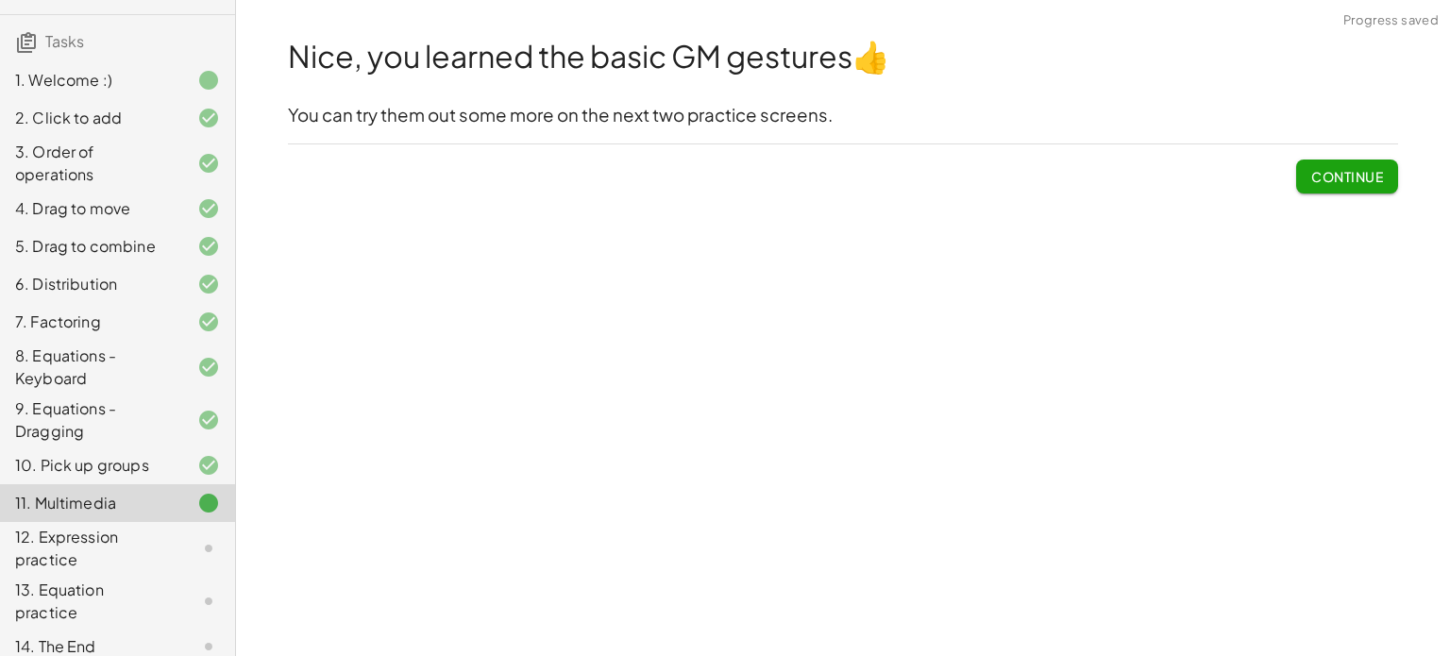
click at [1331, 169] on span "Continue" at bounding box center [1347, 176] width 72 height 17
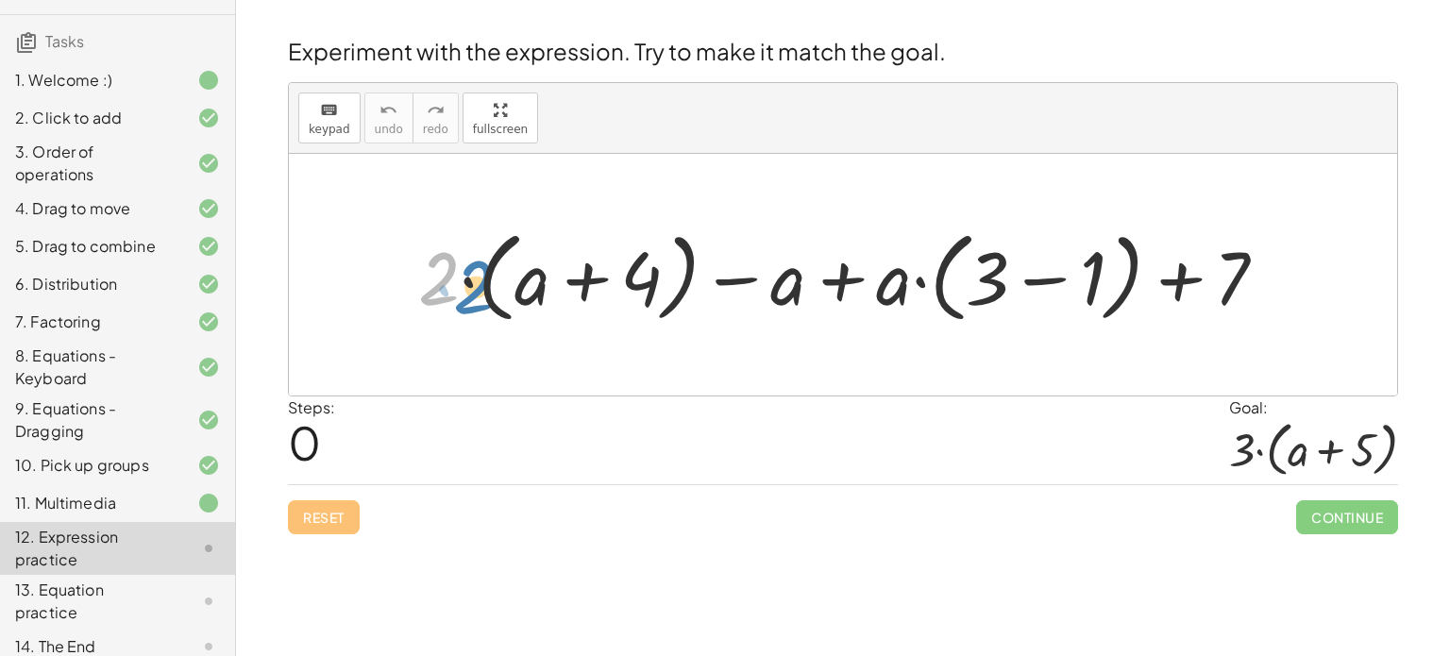
drag, startPoint x: 454, startPoint y: 288, endPoint x: 478, endPoint y: 288, distance: 23.6
click at [478, 288] on div at bounding box center [850, 275] width 883 height 109
drag, startPoint x: 434, startPoint y: 285, endPoint x: 542, endPoint y: 287, distance: 107.6
click at [542, 287] on div at bounding box center [850, 275] width 883 height 109
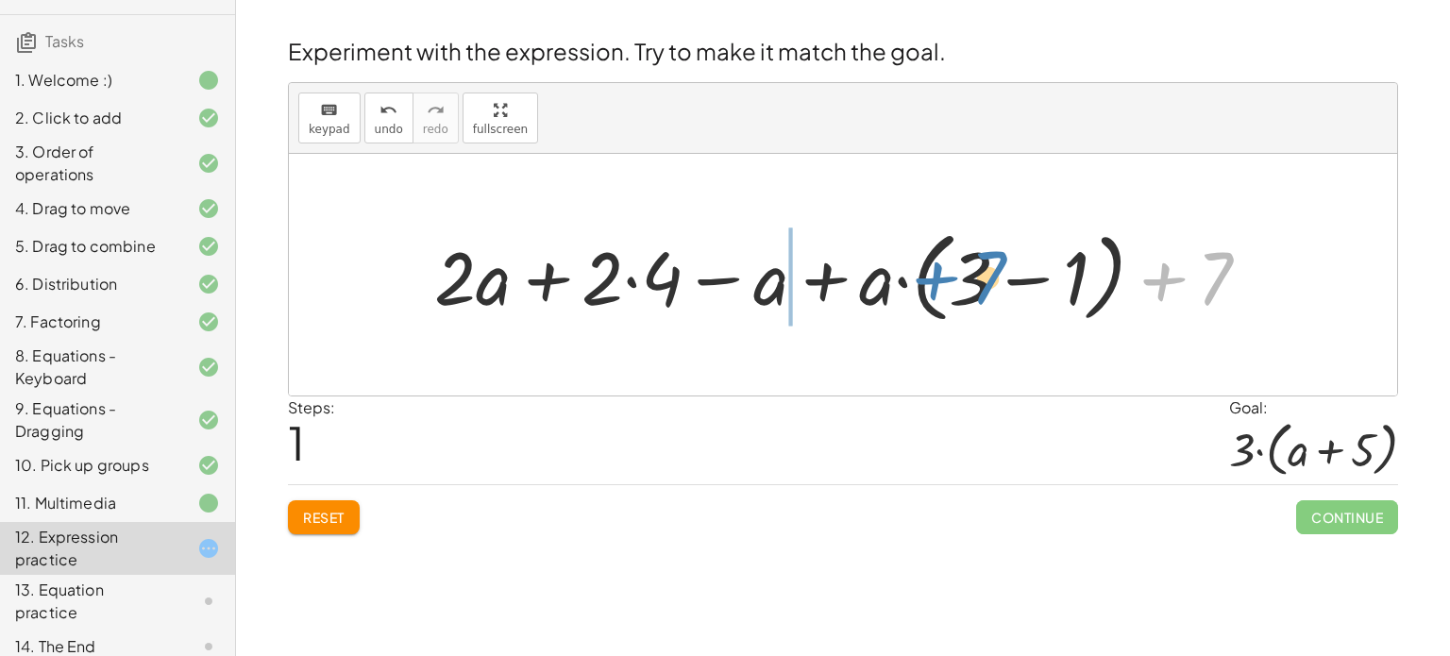
drag, startPoint x: 1207, startPoint y: 291, endPoint x: 978, endPoint y: 288, distance: 229.4
click at [978, 288] on div at bounding box center [850, 275] width 850 height 109
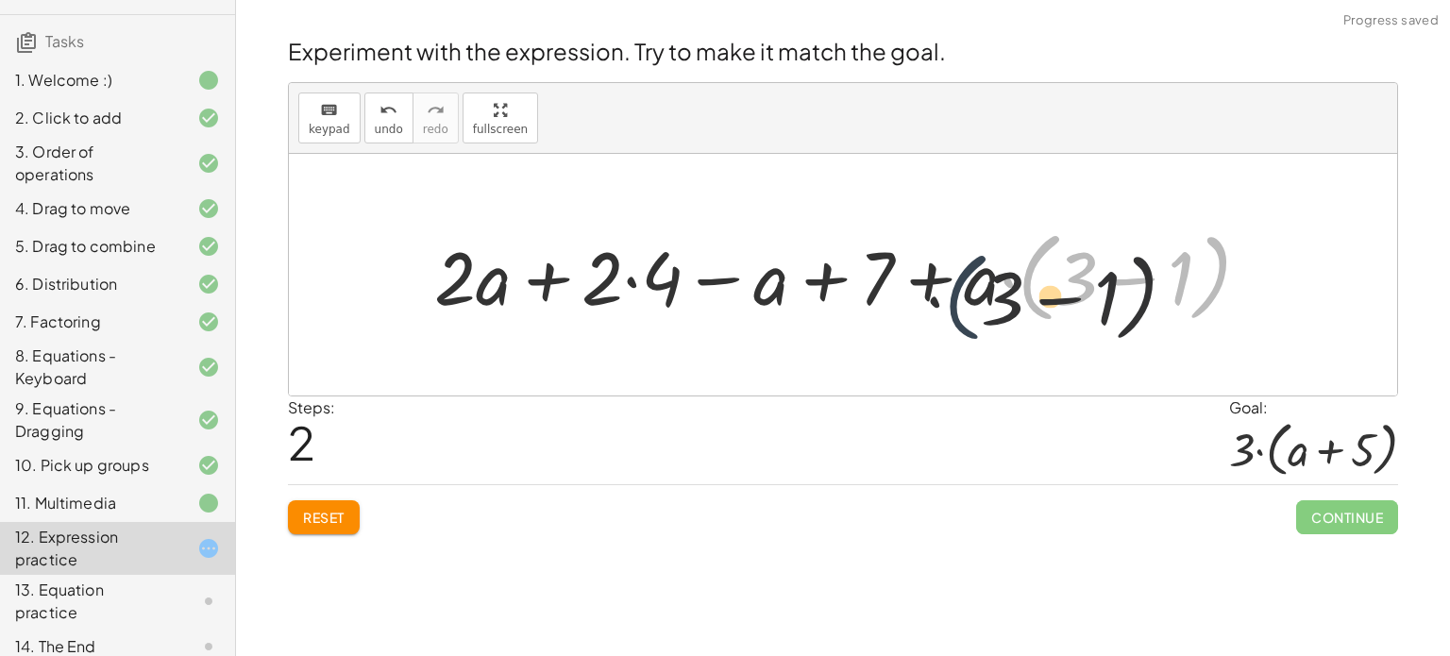
drag, startPoint x: 1036, startPoint y: 288, endPoint x: 916, endPoint y: 324, distance: 126.0
click at [916, 324] on div at bounding box center [850, 275] width 850 height 109
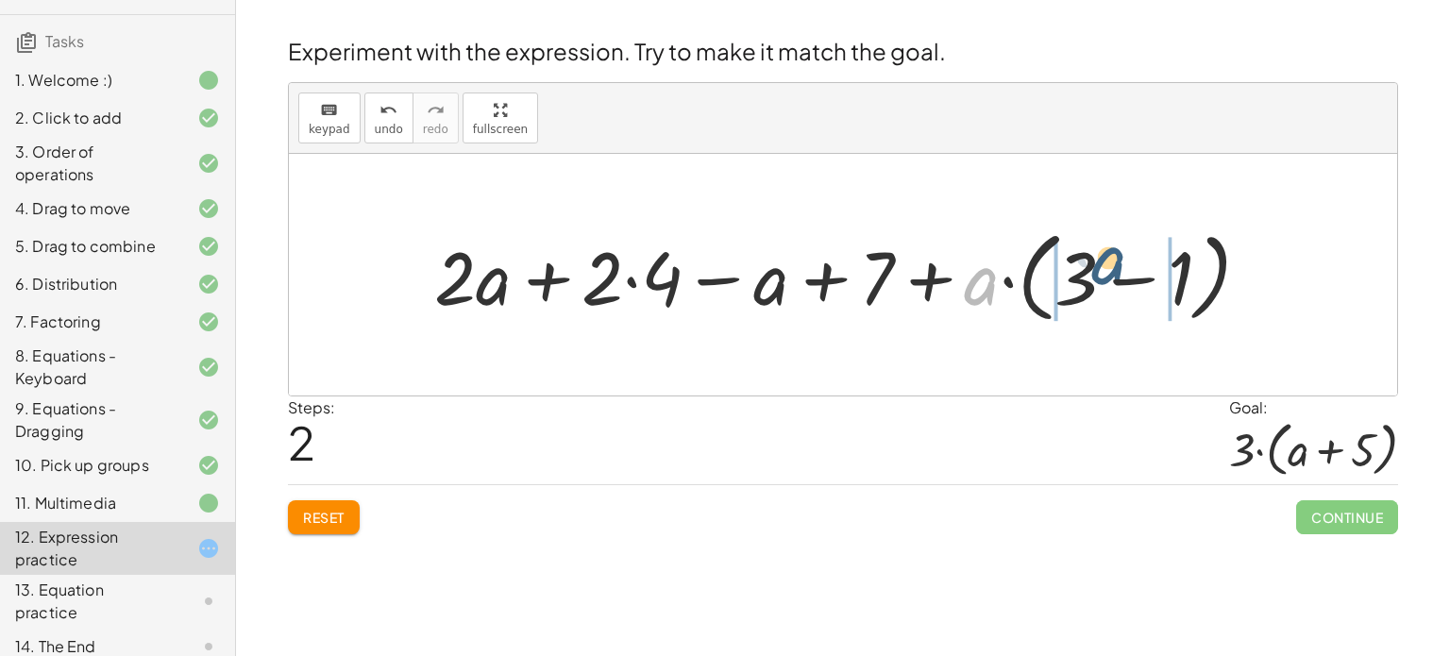
drag, startPoint x: 982, startPoint y: 290, endPoint x: 1111, endPoint y: 269, distance: 131.0
click at [1111, 269] on div at bounding box center [850, 275] width 850 height 109
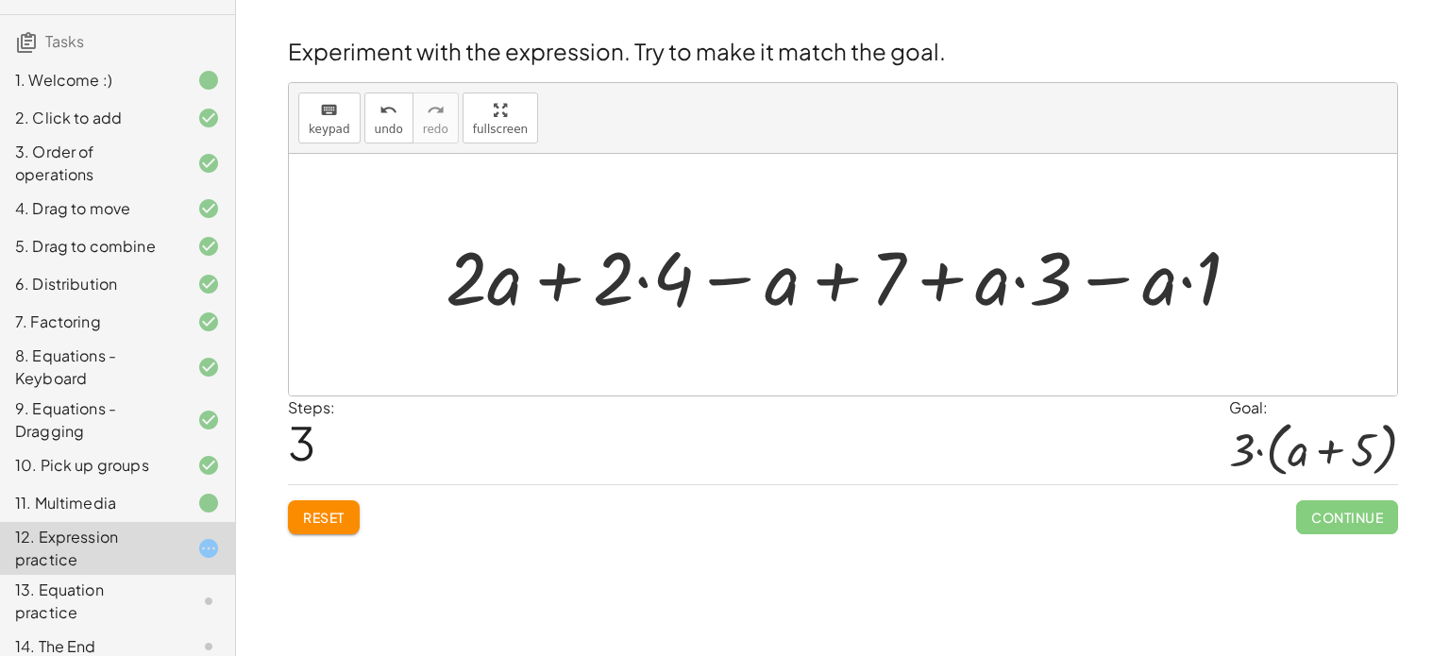
click at [329, 516] on span "Reset" at bounding box center [324, 517] width 42 height 17
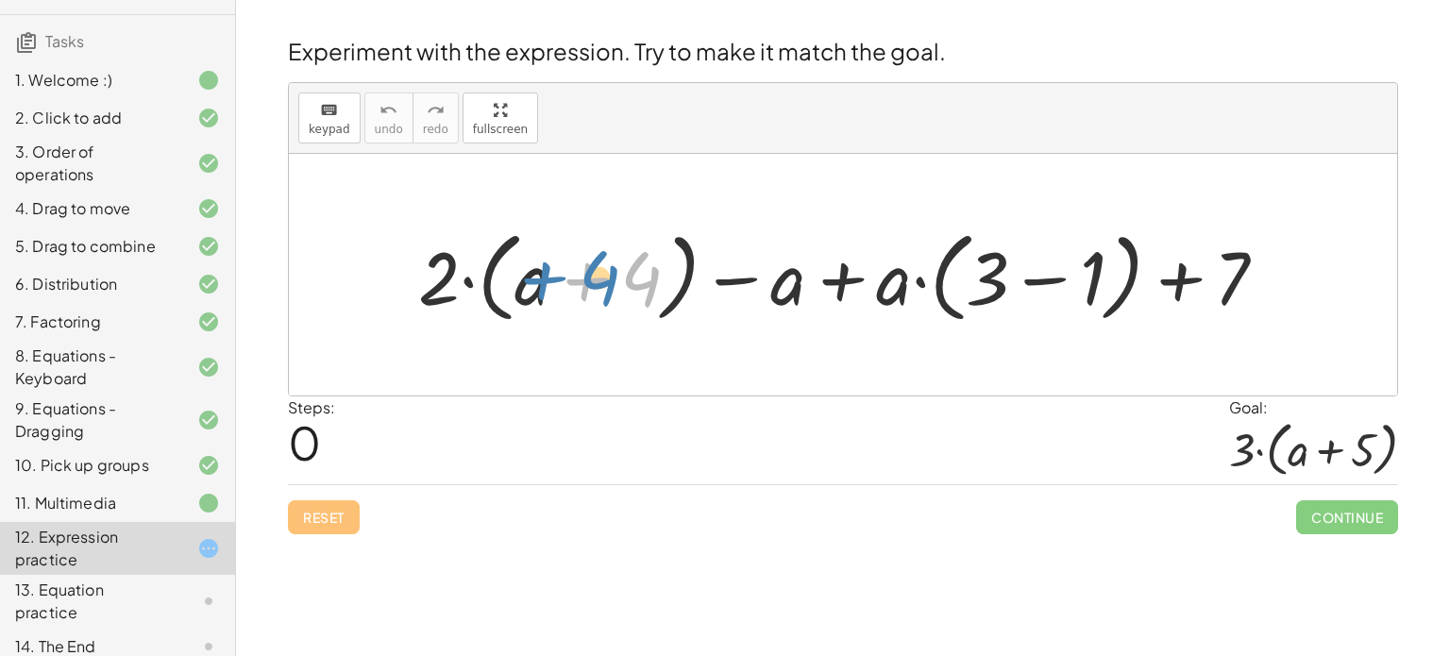
drag, startPoint x: 640, startPoint y: 290, endPoint x: 625, endPoint y: 286, distance: 15.6
click at [625, 286] on div at bounding box center [850, 275] width 883 height 109
drag, startPoint x: 442, startPoint y: 295, endPoint x: 653, endPoint y: 294, distance: 211.5
click at [653, 294] on div at bounding box center [850, 275] width 883 height 109
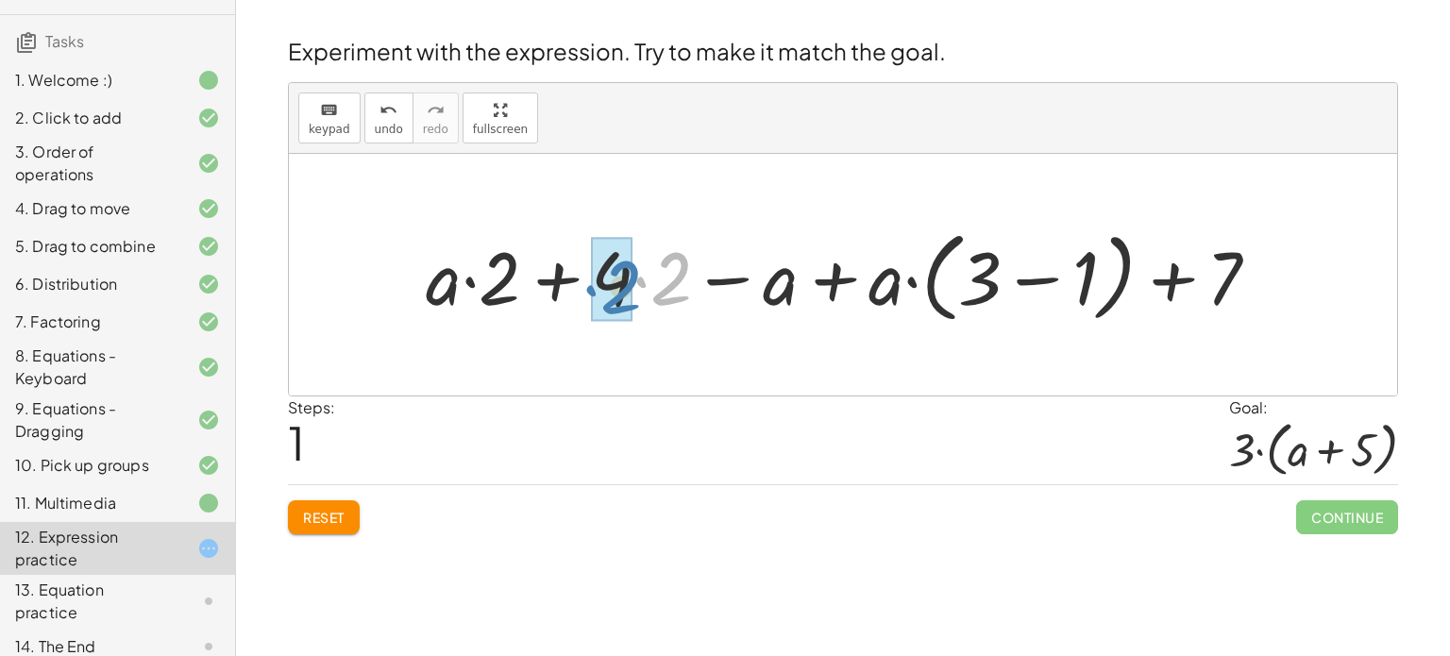
drag, startPoint x: 667, startPoint y: 291, endPoint x: 615, endPoint y: 299, distance: 52.6
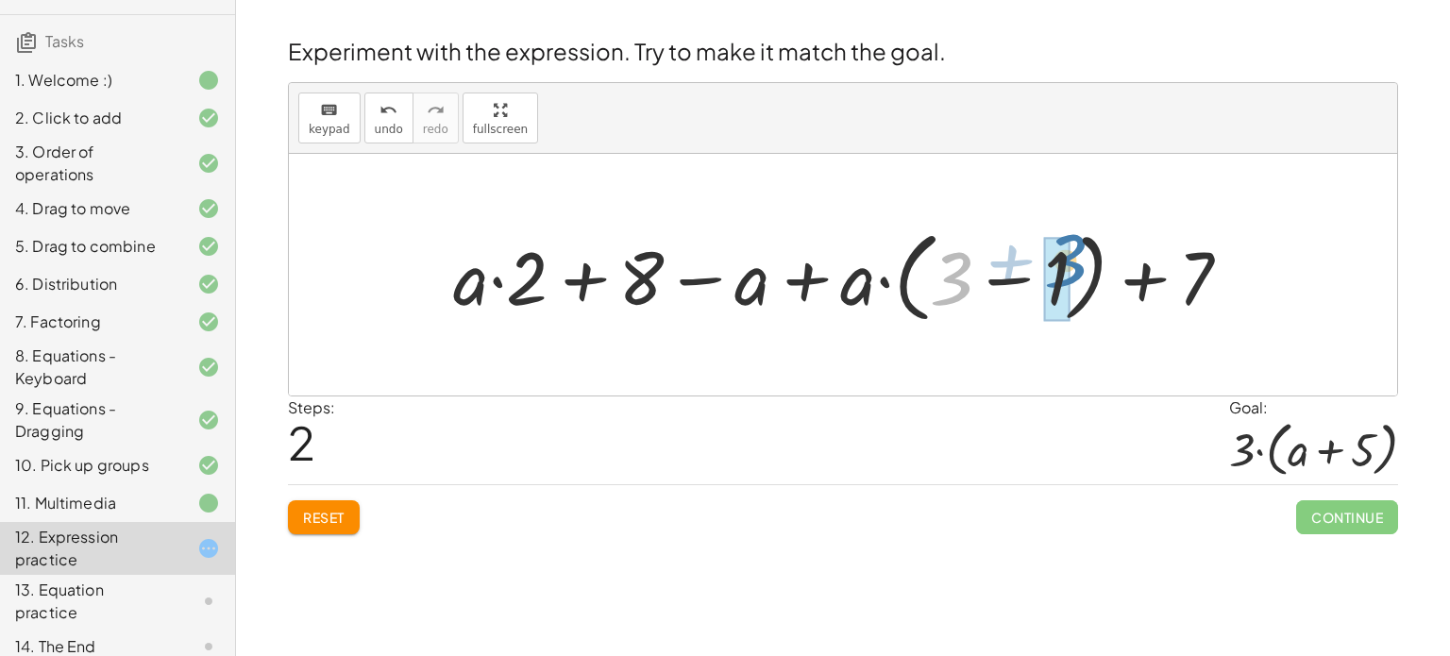
drag, startPoint x: 959, startPoint y: 278, endPoint x: 1072, endPoint y: 261, distance: 114.7
click at [1072, 261] on div at bounding box center [850, 275] width 812 height 109
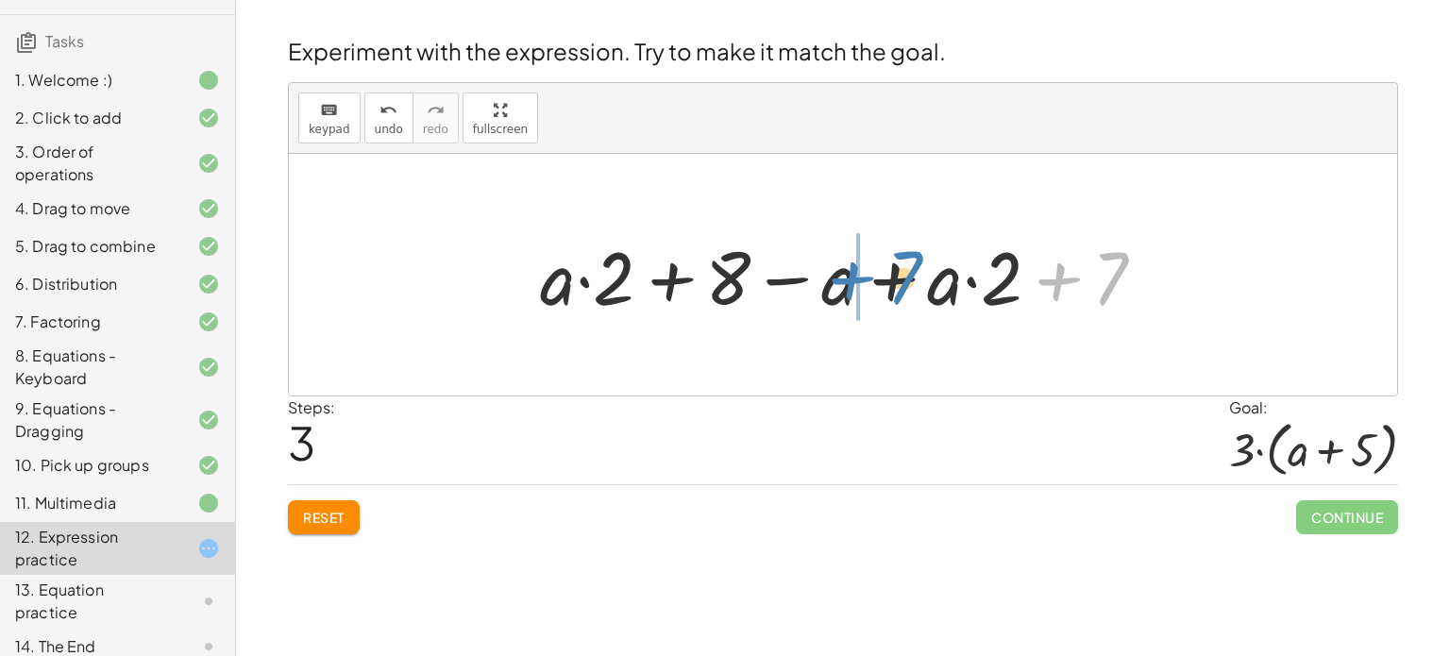
drag, startPoint x: 1126, startPoint y: 278, endPoint x: 918, endPoint y: 276, distance: 208.6
click at [918, 276] on div at bounding box center [849, 275] width 639 height 97
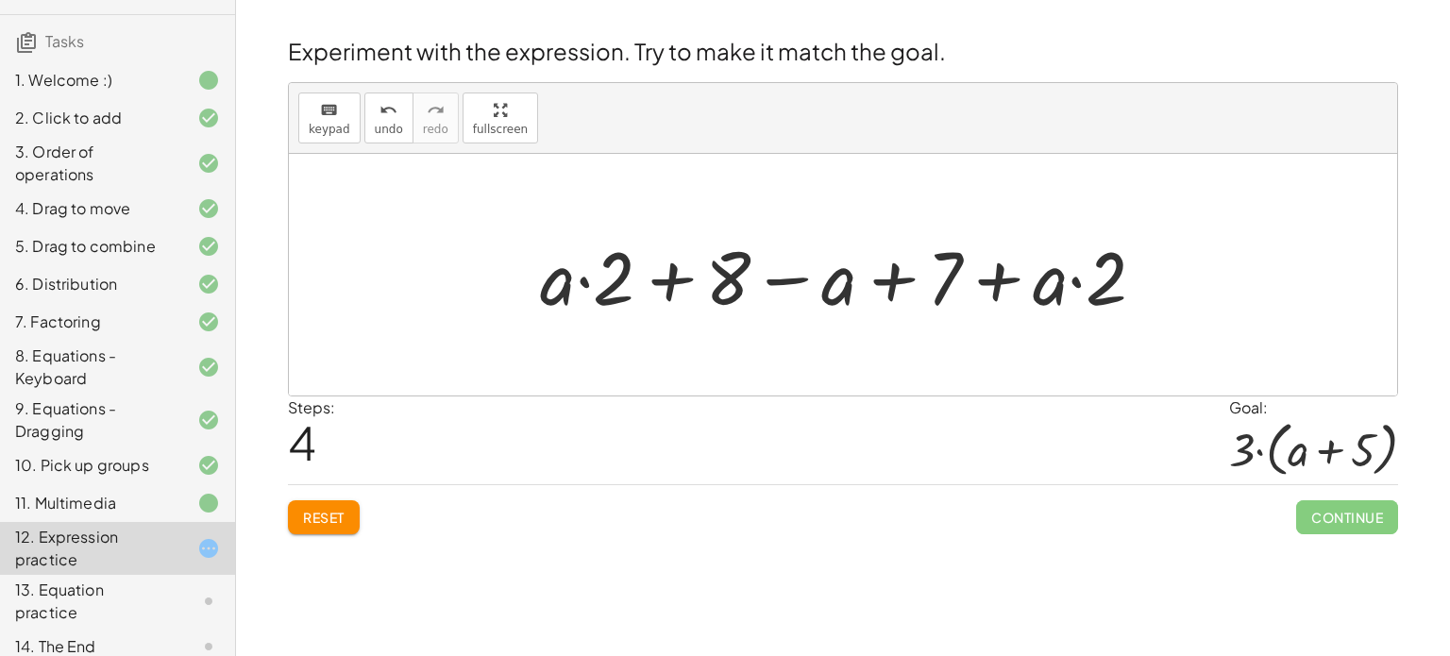
click at [322, 501] on button "Reset" at bounding box center [324, 517] width 72 height 34
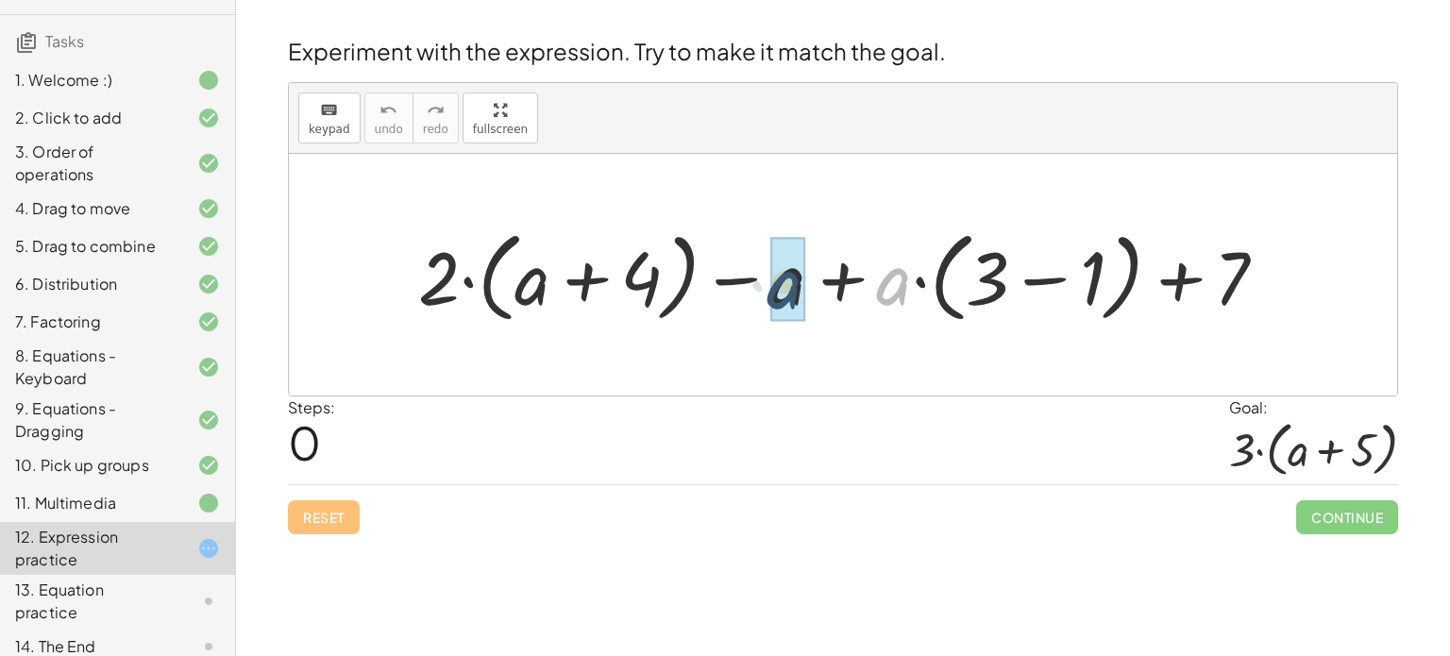
drag, startPoint x: 889, startPoint y: 291, endPoint x: 777, endPoint y: 293, distance: 112.3
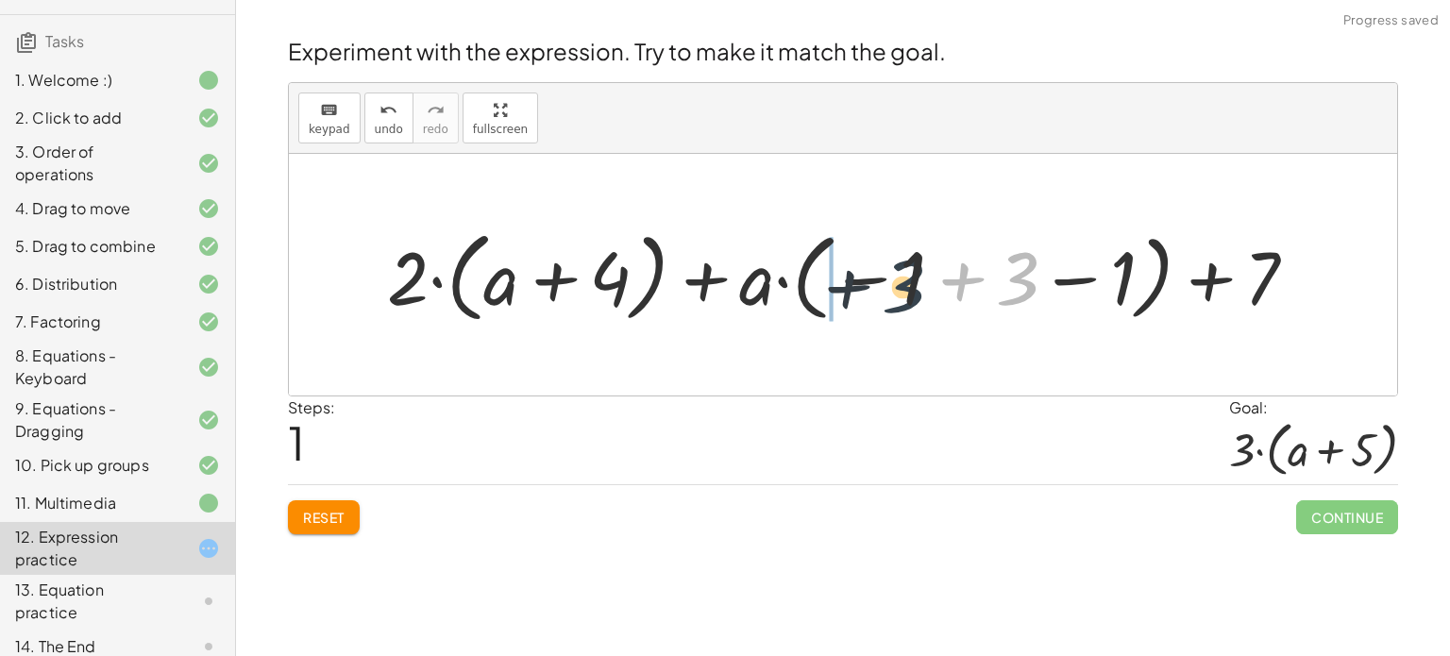
drag, startPoint x: 1020, startPoint y: 289, endPoint x: 901, endPoint y: 296, distance: 119.2
click at [901, 296] on div at bounding box center [850, 275] width 944 height 109
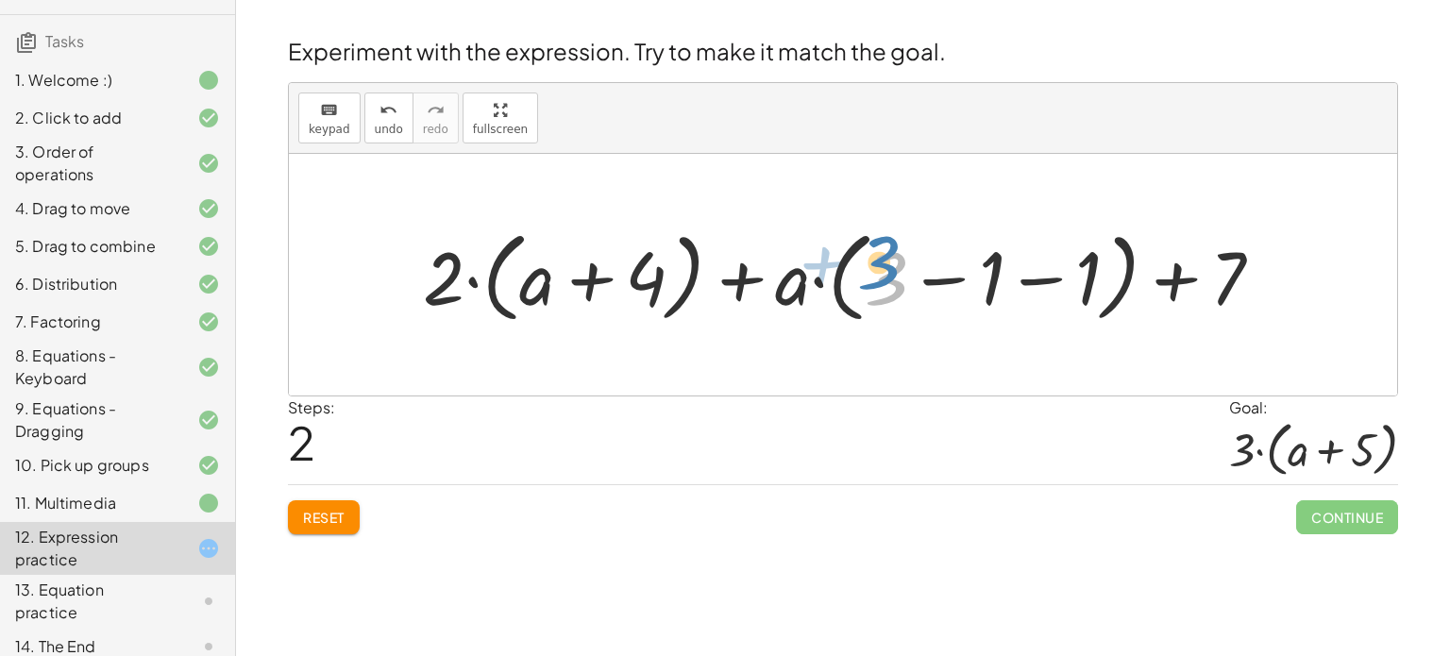
click at [896, 281] on div at bounding box center [849, 275] width 873 height 109
drag, startPoint x: 998, startPoint y: 282, endPoint x: 1094, endPoint y: 283, distance: 96.3
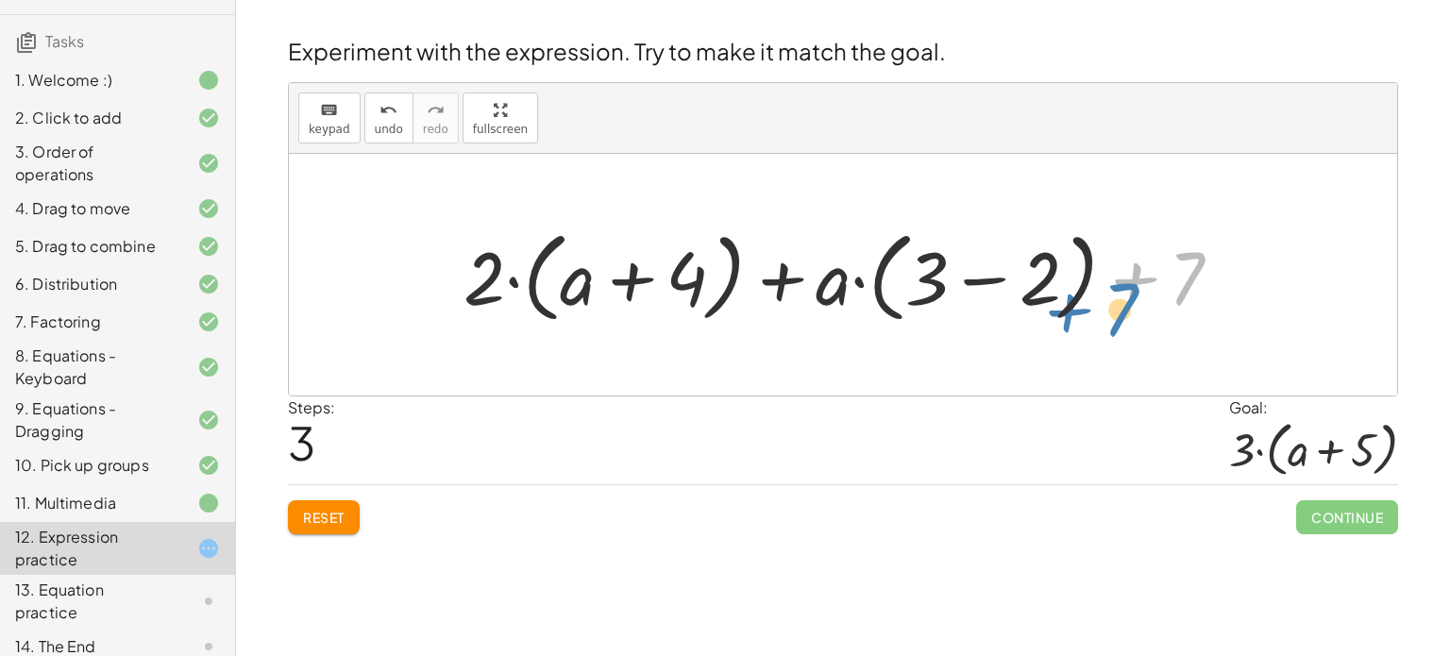
drag, startPoint x: 1182, startPoint y: 288, endPoint x: 1141, endPoint y: 306, distance: 44.4
click at [1141, 306] on div at bounding box center [850, 275] width 792 height 109
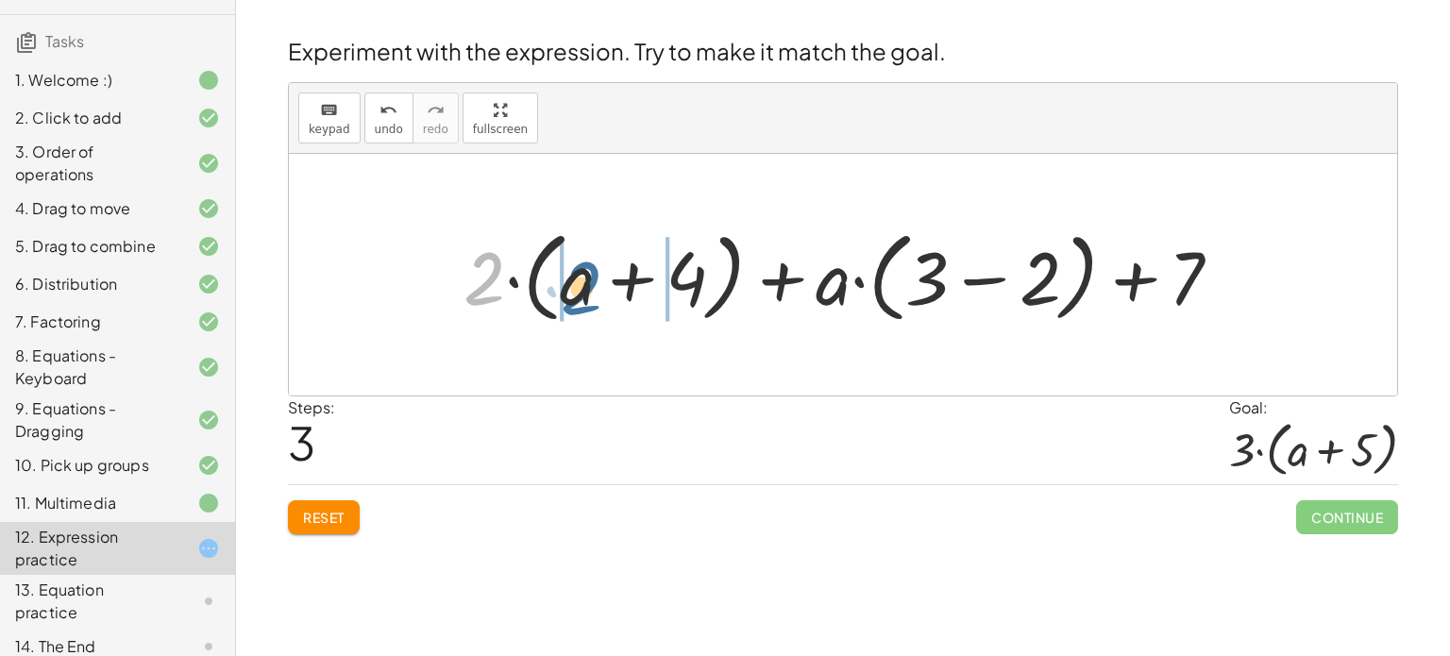
drag, startPoint x: 489, startPoint y: 279, endPoint x: 586, endPoint y: 288, distance: 97.6
click at [586, 288] on div at bounding box center [850, 275] width 792 height 109
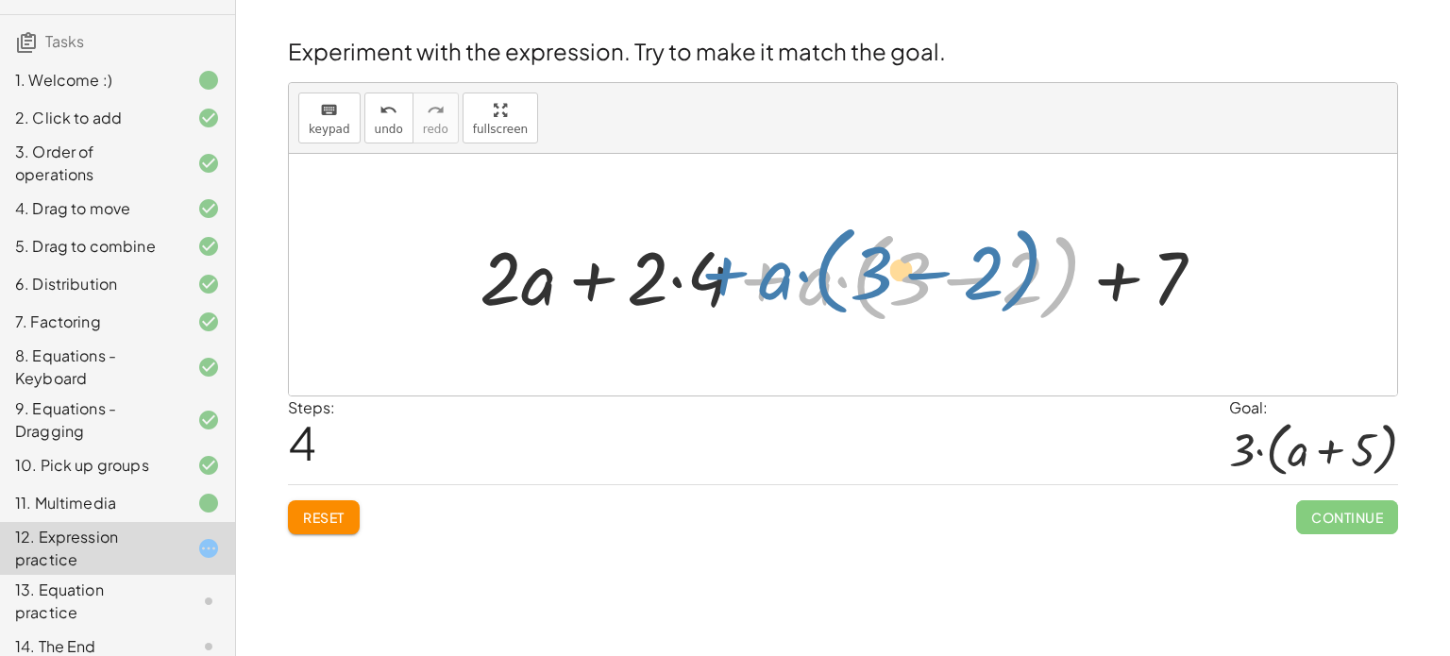
drag, startPoint x: 739, startPoint y: 295, endPoint x: 727, endPoint y: 278, distance: 21.7
click at [727, 278] on div at bounding box center [849, 275] width 759 height 109
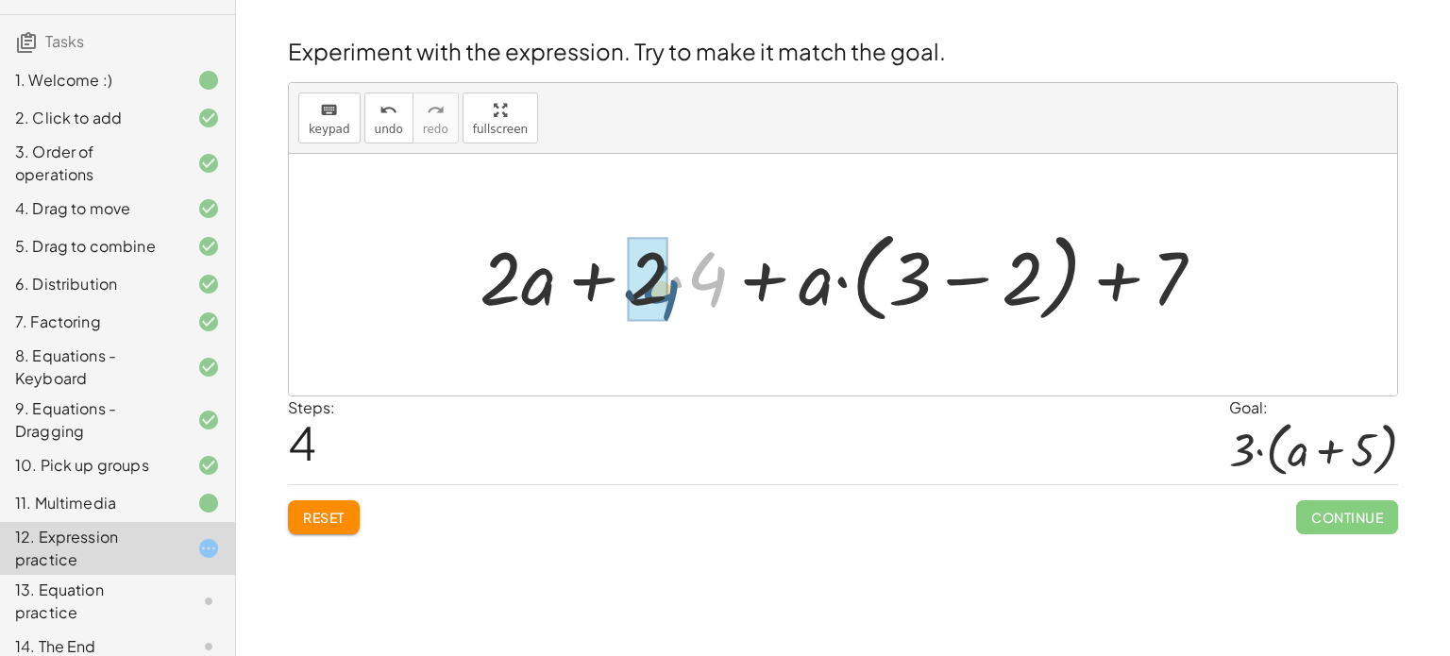
drag, startPoint x: 698, startPoint y: 272, endPoint x: 637, endPoint y: 285, distance: 61.8
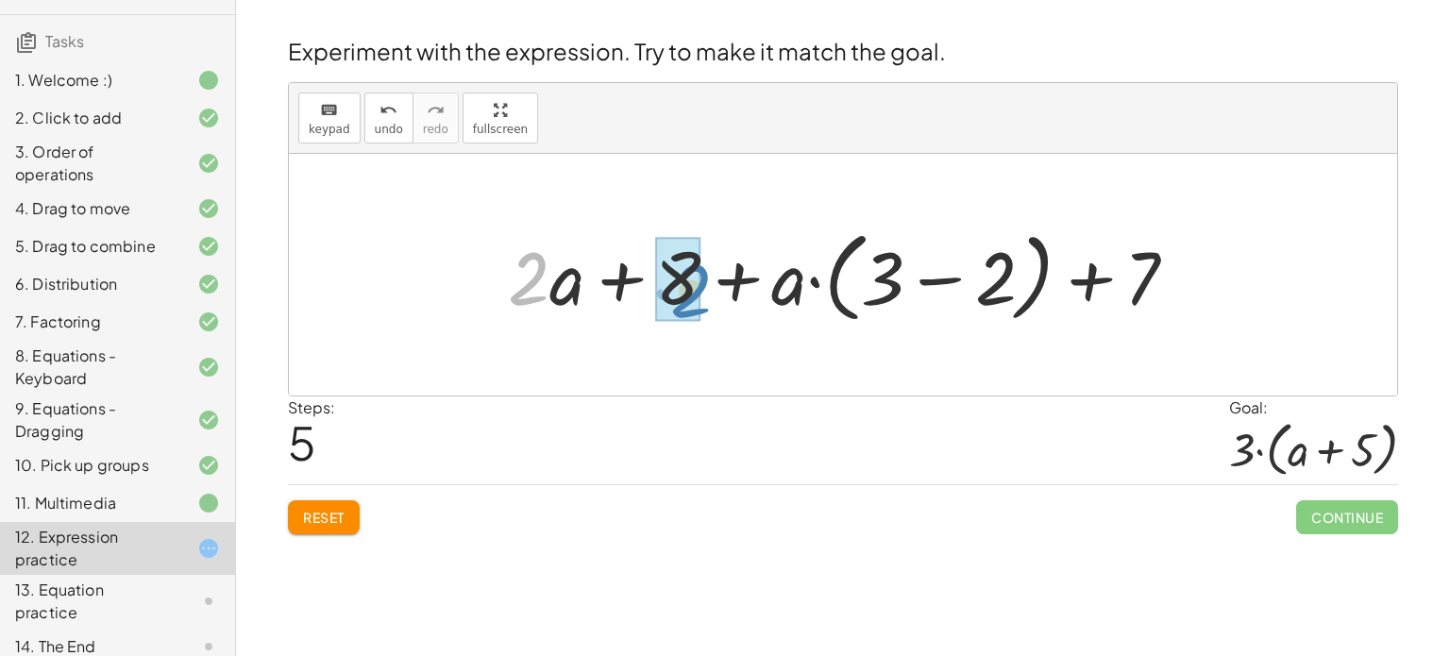
drag, startPoint x: 537, startPoint y: 288, endPoint x: 698, endPoint y: 298, distance: 160.8
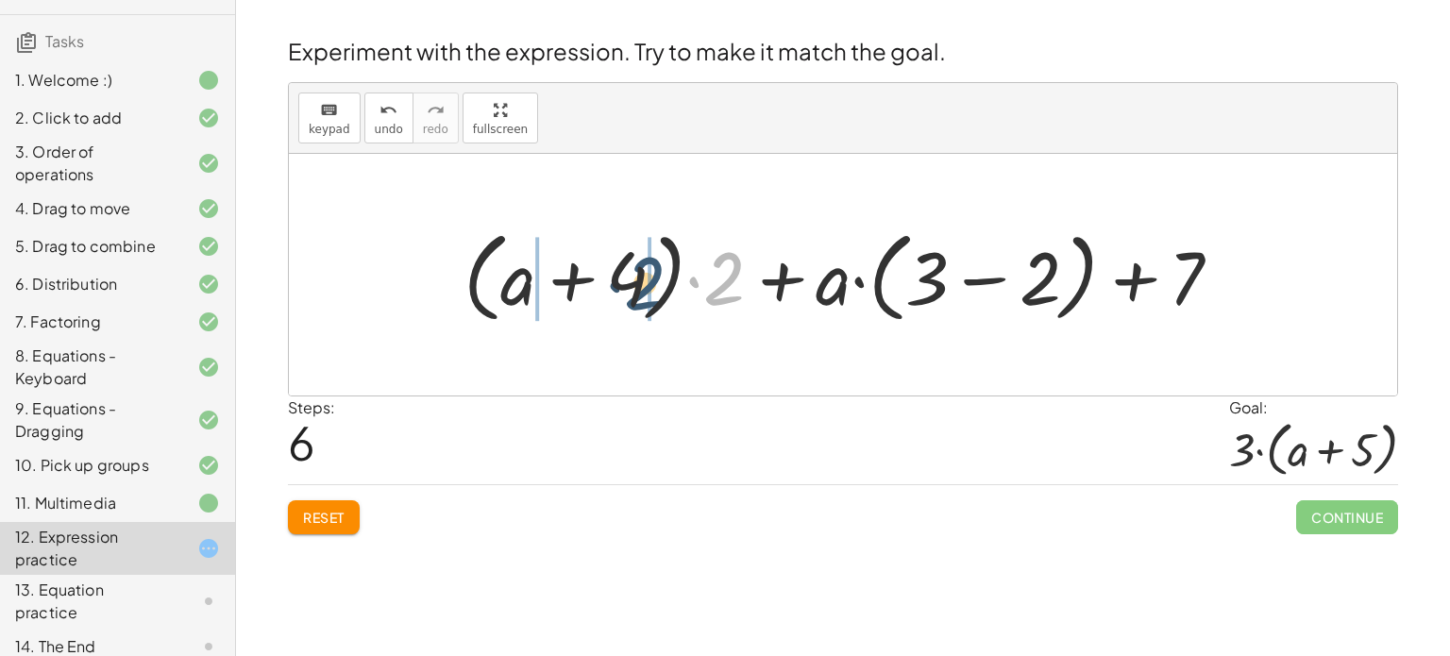
drag, startPoint x: 731, startPoint y: 295, endPoint x: 621, endPoint y: 296, distance: 109.5
click at [621, 296] on div at bounding box center [850, 275] width 792 height 109
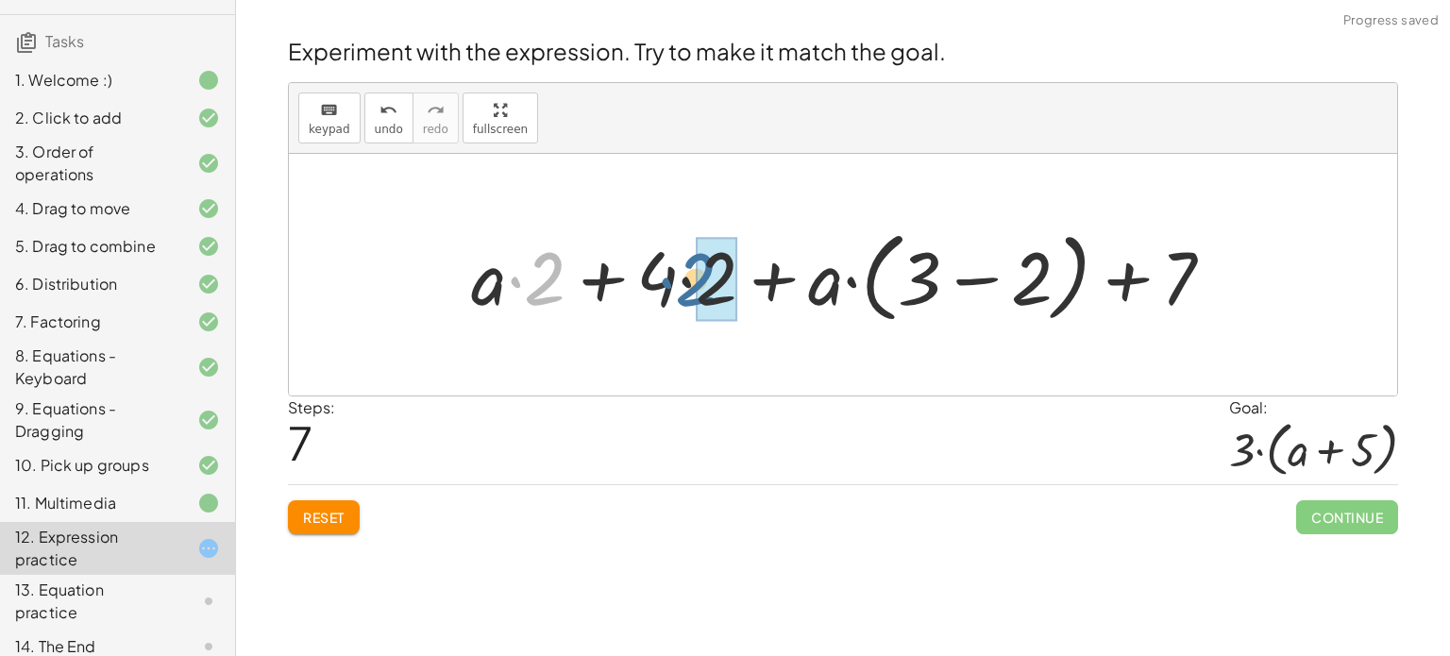
drag, startPoint x: 551, startPoint y: 295, endPoint x: 703, endPoint y: 291, distance: 152.0
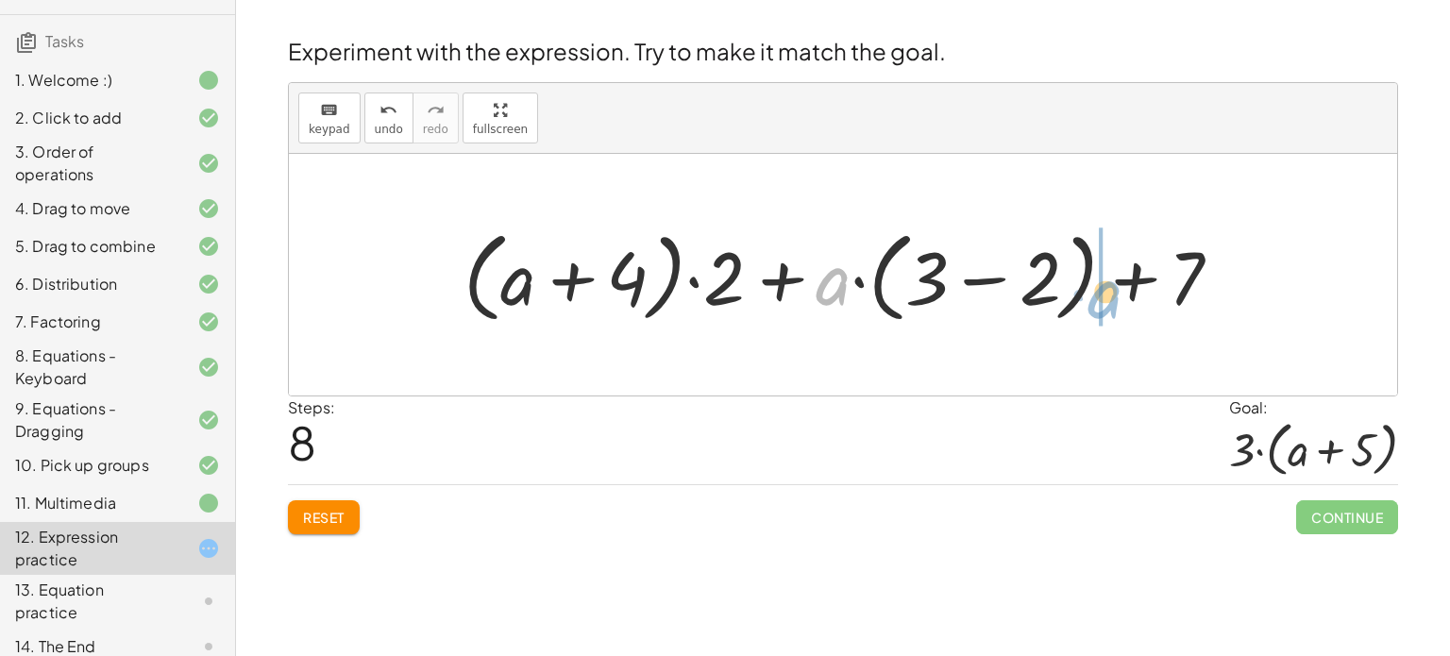
drag, startPoint x: 841, startPoint y: 278, endPoint x: 1110, endPoint y: 291, distance: 269.3
click at [1110, 291] on div at bounding box center [850, 275] width 792 height 109
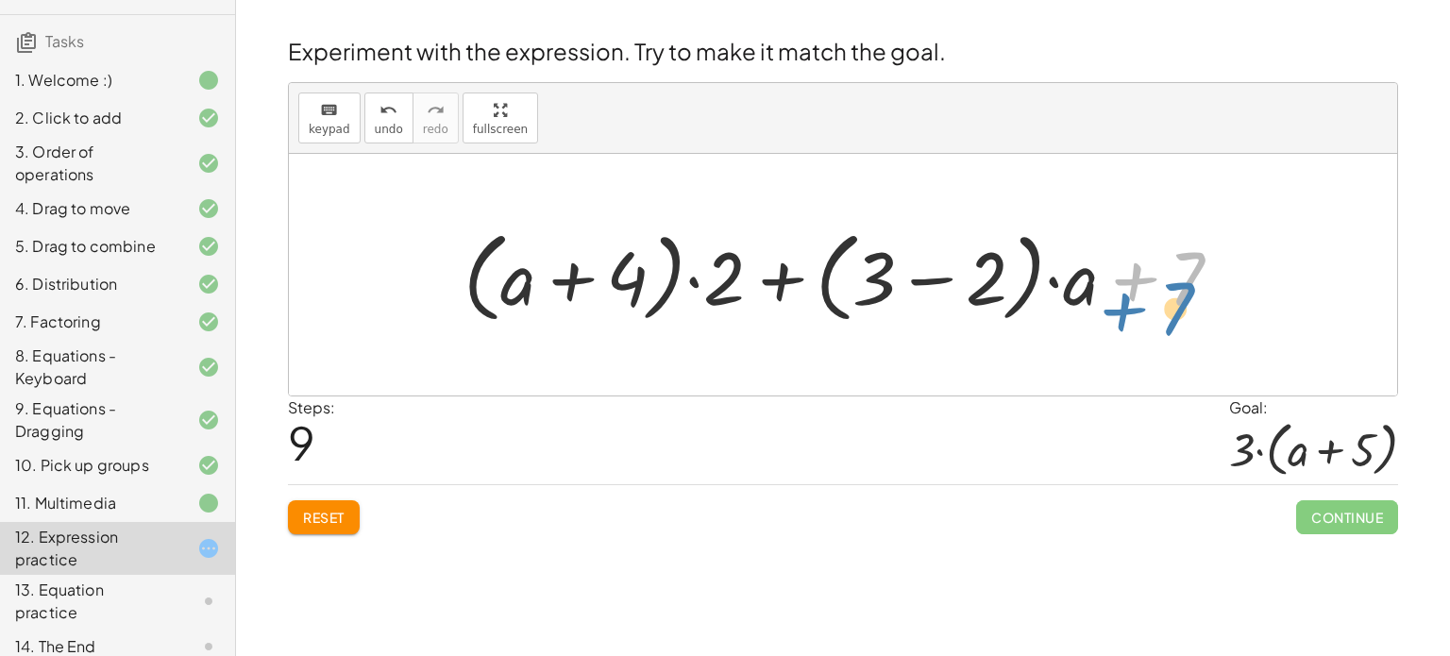
drag, startPoint x: 1180, startPoint y: 285, endPoint x: 1192, endPoint y: 321, distance: 37.9
click at [1192, 321] on div at bounding box center [850, 275] width 792 height 109
drag, startPoint x: 624, startPoint y: 287, endPoint x: 545, endPoint y: 281, distance: 79.5
click at [545, 281] on div at bounding box center [850, 275] width 792 height 109
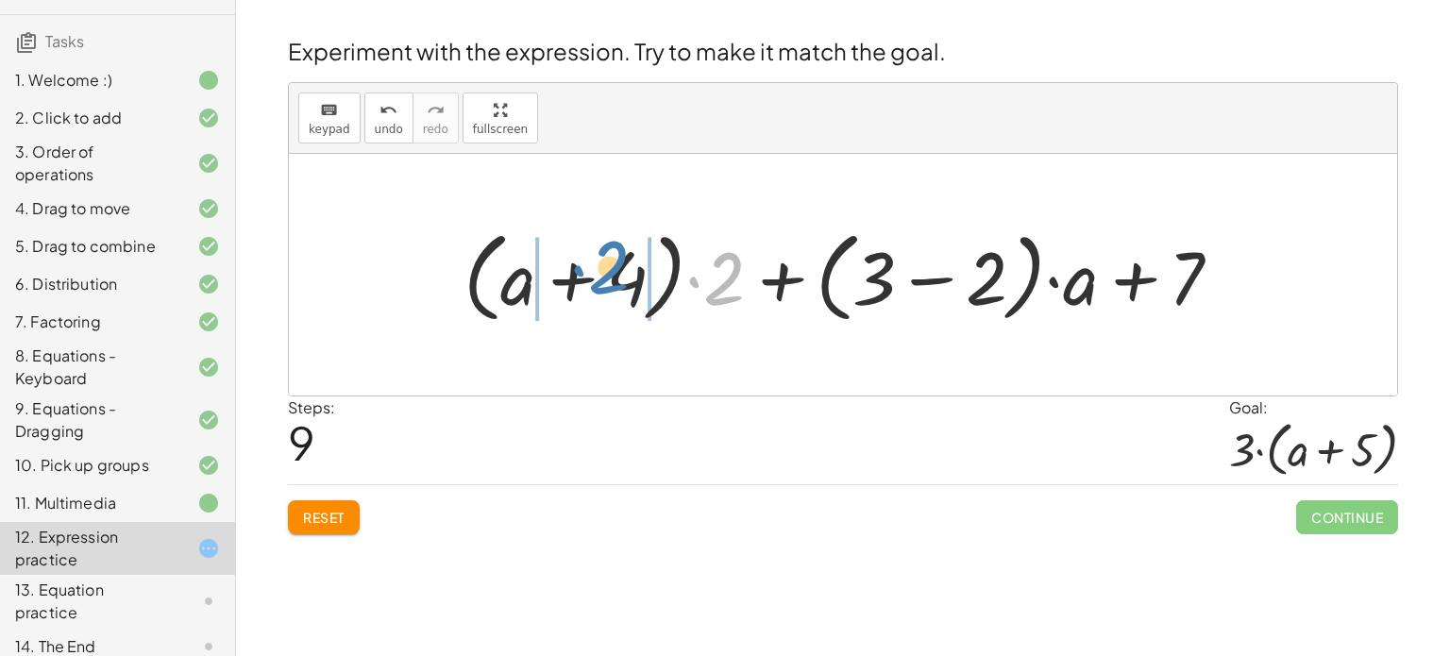
drag, startPoint x: 730, startPoint y: 297, endPoint x: 619, endPoint y: 289, distance: 110.8
click at [619, 289] on div at bounding box center [850, 275] width 792 height 109
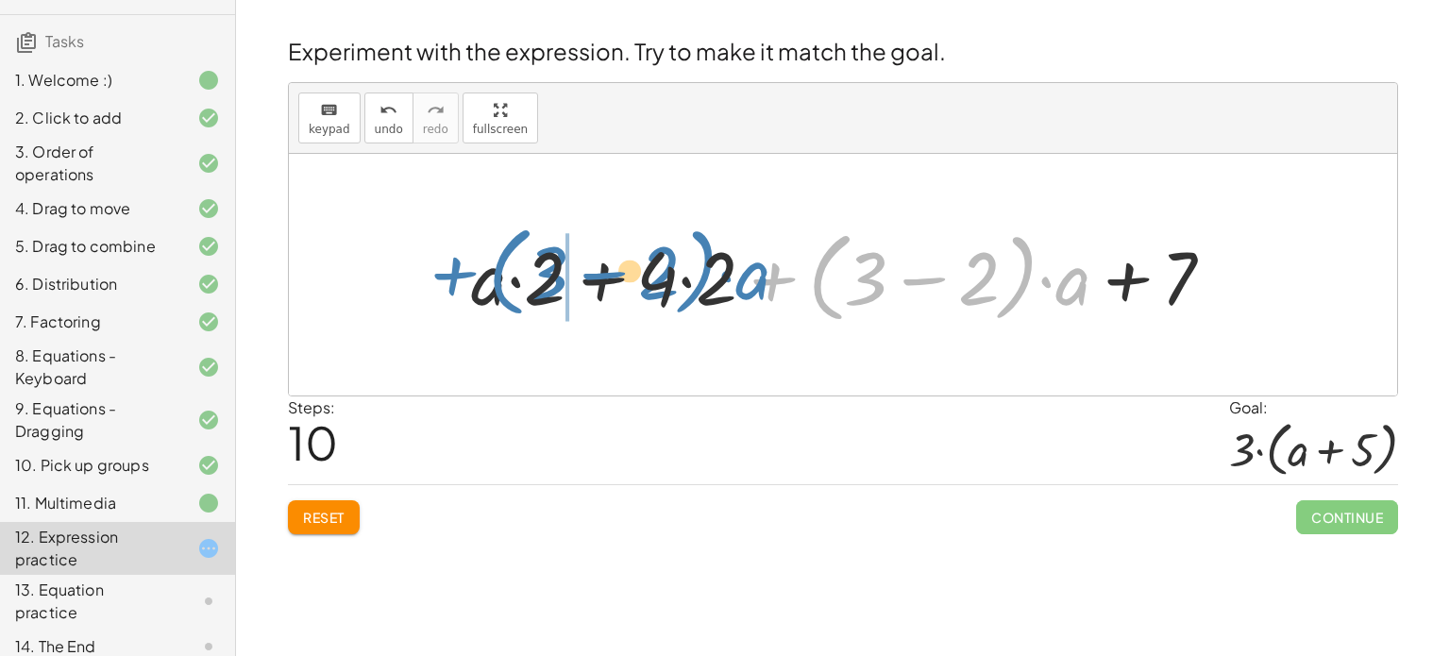
drag, startPoint x: 764, startPoint y: 279, endPoint x: 444, endPoint y: 273, distance: 320.1
click at [444, 273] on div "+ · 2 · ( + a + 4 ) − a + · a · ( + 3 − 1 ) + 7 + · 2 · ( + a + 4 ) + · a · ( −…" at bounding box center [843, 275] width 800 height 118
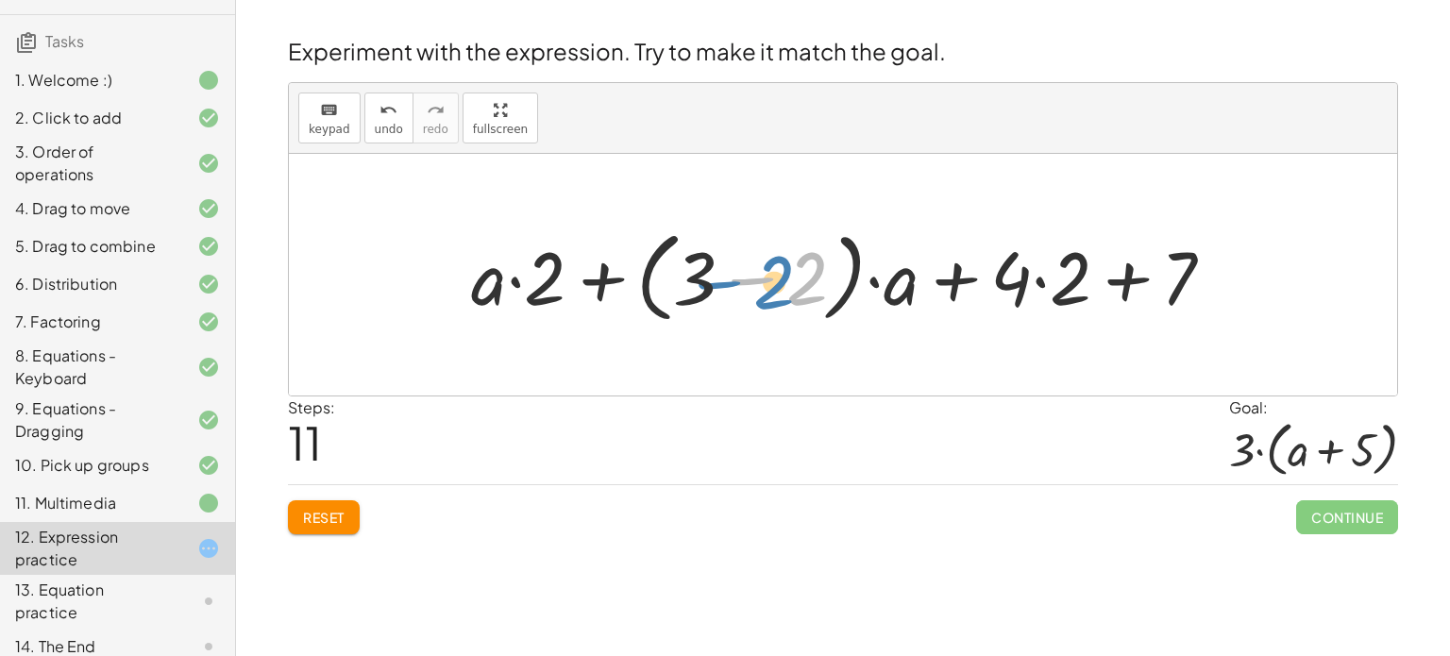
drag, startPoint x: 811, startPoint y: 278, endPoint x: 801, endPoint y: 285, distance: 12.1
click at [801, 285] on div at bounding box center [850, 275] width 777 height 109
drag, startPoint x: 1038, startPoint y: 278, endPoint x: 783, endPoint y: 282, distance: 255.9
click at [783, 282] on div at bounding box center [850, 275] width 777 height 109
drag, startPoint x: 822, startPoint y: 277, endPoint x: 797, endPoint y: 276, distance: 25.5
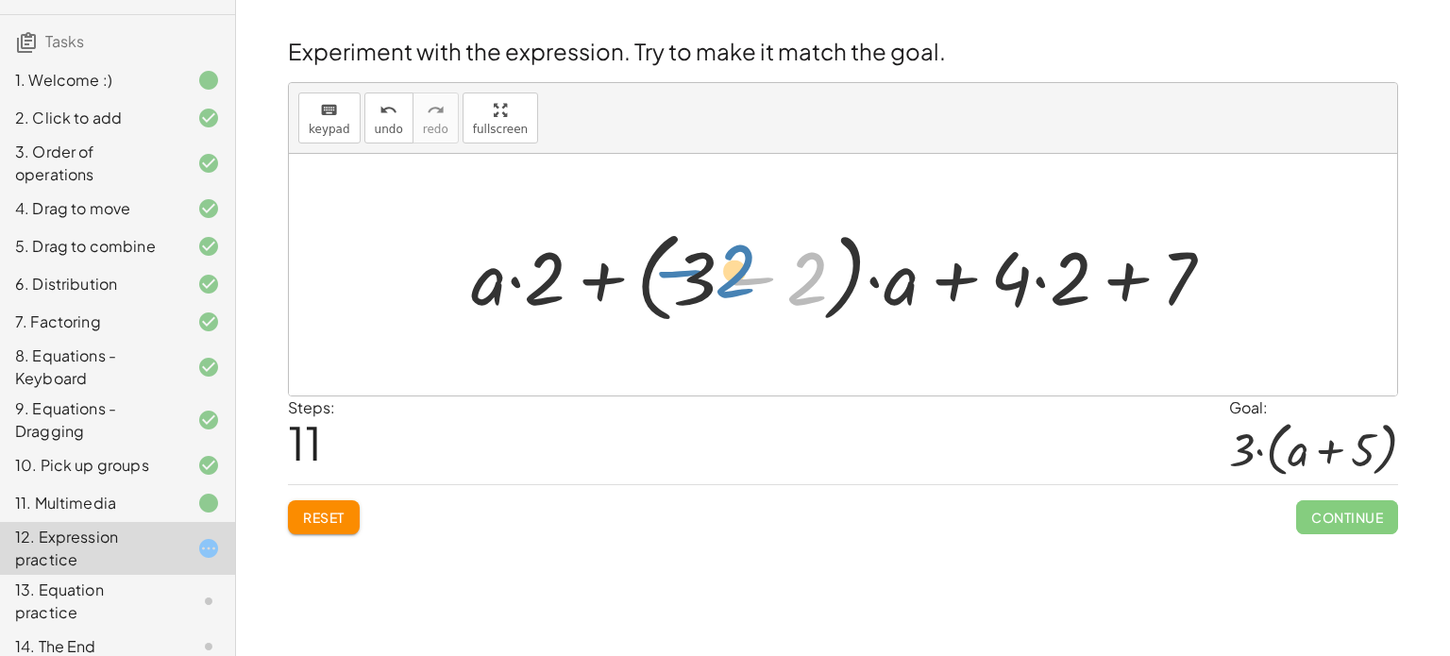
click at [797, 276] on div at bounding box center [850, 275] width 777 height 109
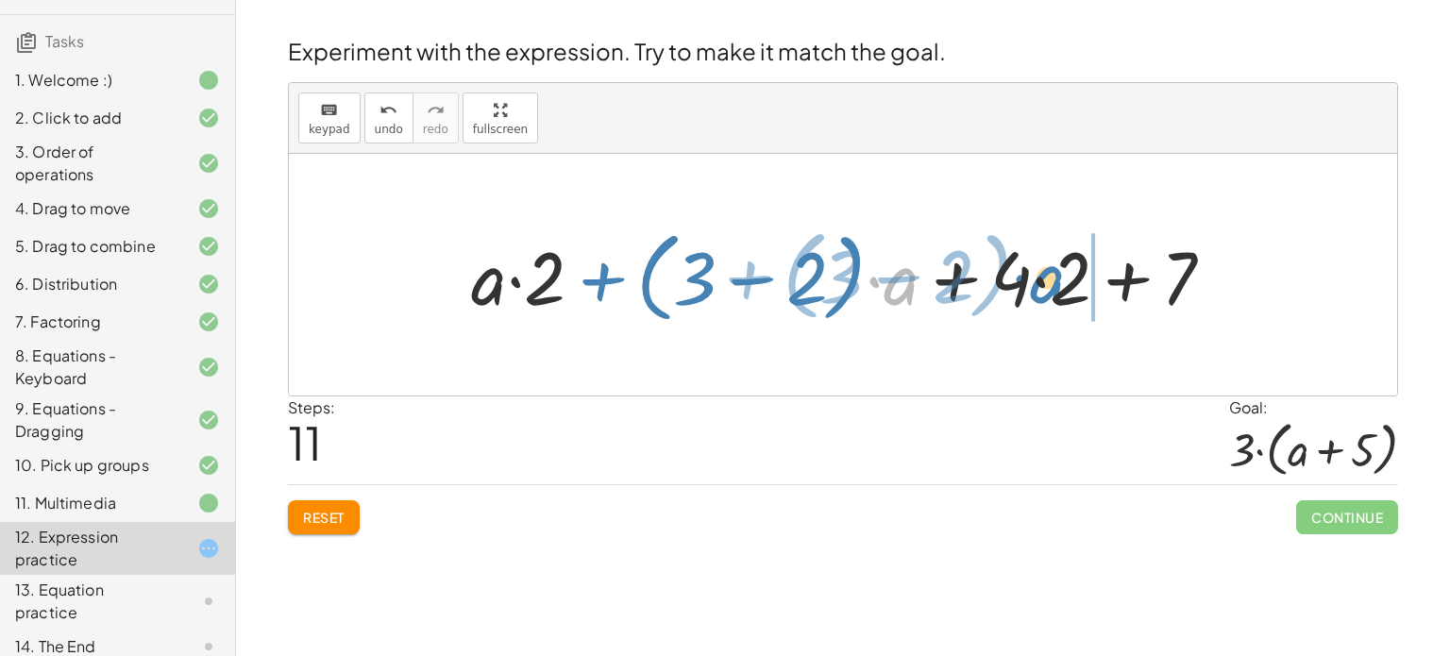
drag, startPoint x: 888, startPoint y: 286, endPoint x: 1035, endPoint y: 284, distance: 146.3
click at [1035, 284] on div at bounding box center [850, 275] width 777 height 109
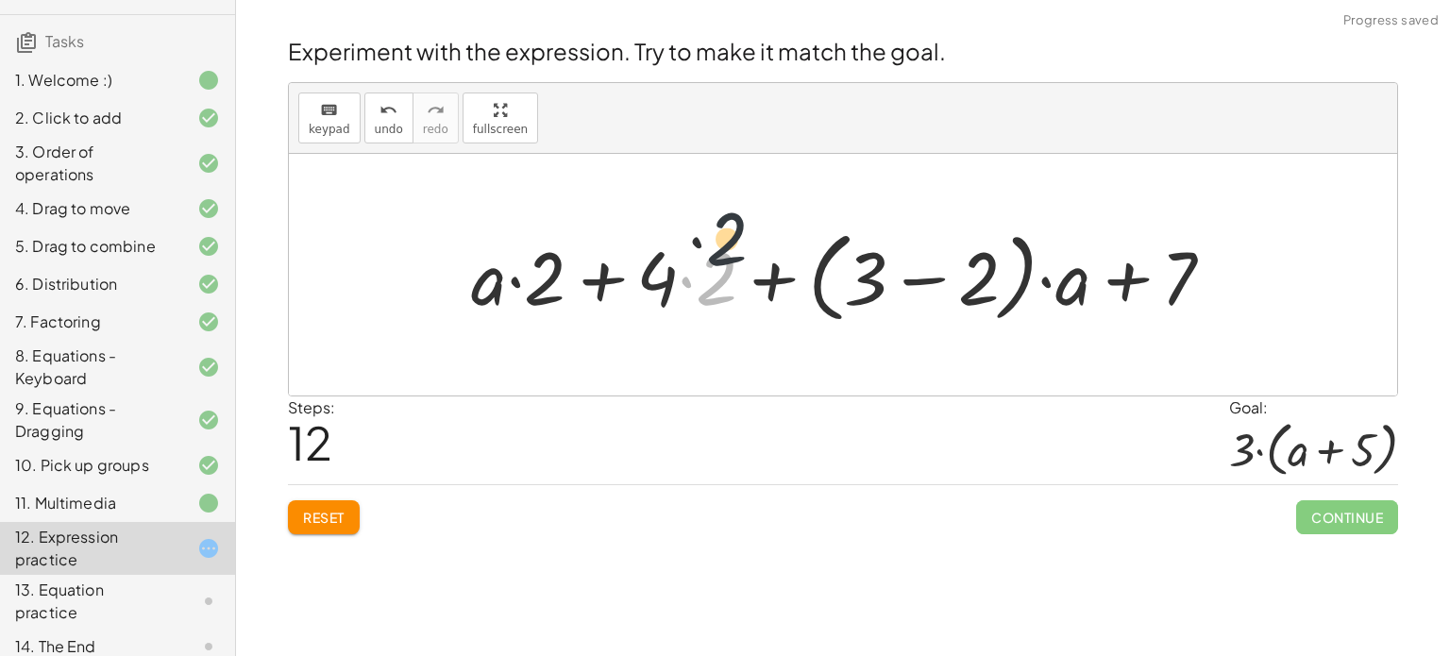
drag, startPoint x: 714, startPoint y: 285, endPoint x: 725, endPoint y: 231, distance: 55.0
click at [725, 231] on div at bounding box center [850, 275] width 777 height 109
drag, startPoint x: 554, startPoint y: 288, endPoint x: 577, endPoint y: 280, distance: 23.9
click at [577, 280] on div at bounding box center [850, 275] width 777 height 109
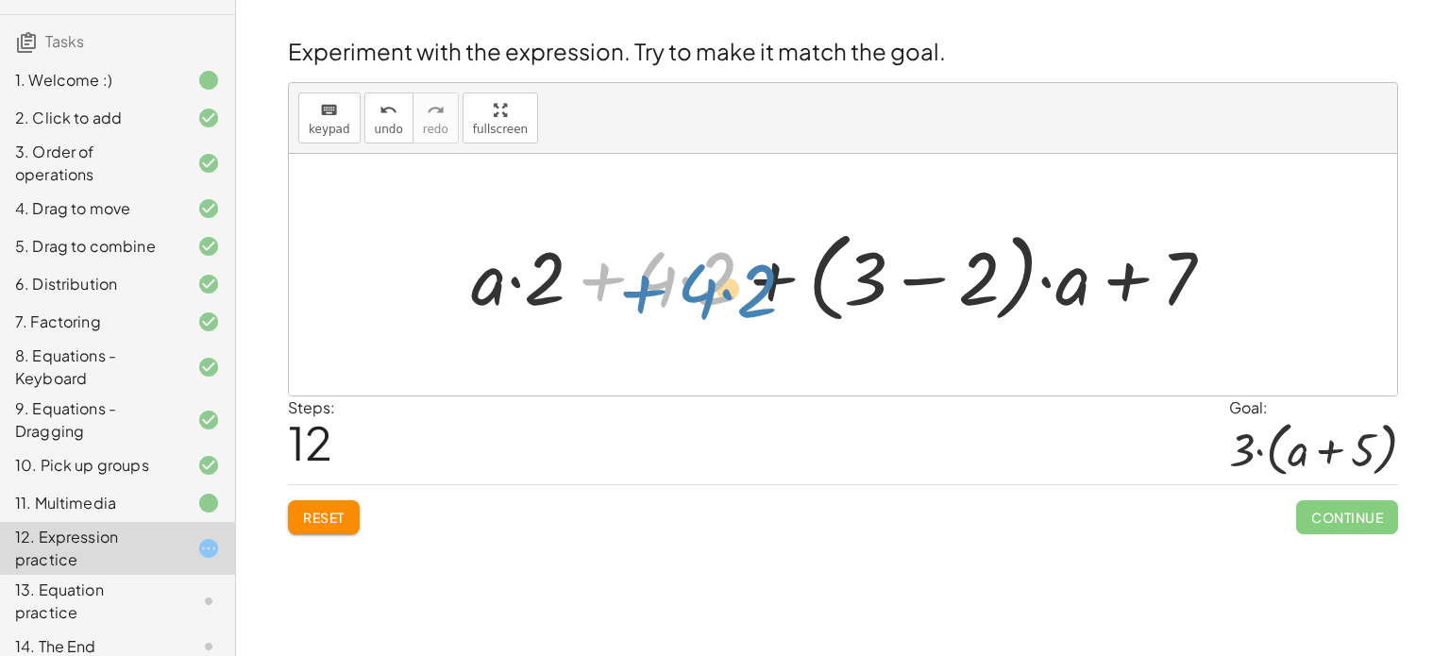
drag, startPoint x: 607, startPoint y: 279, endPoint x: 643, endPoint y: 292, distance: 37.9
click at [643, 292] on div at bounding box center [850, 275] width 777 height 109
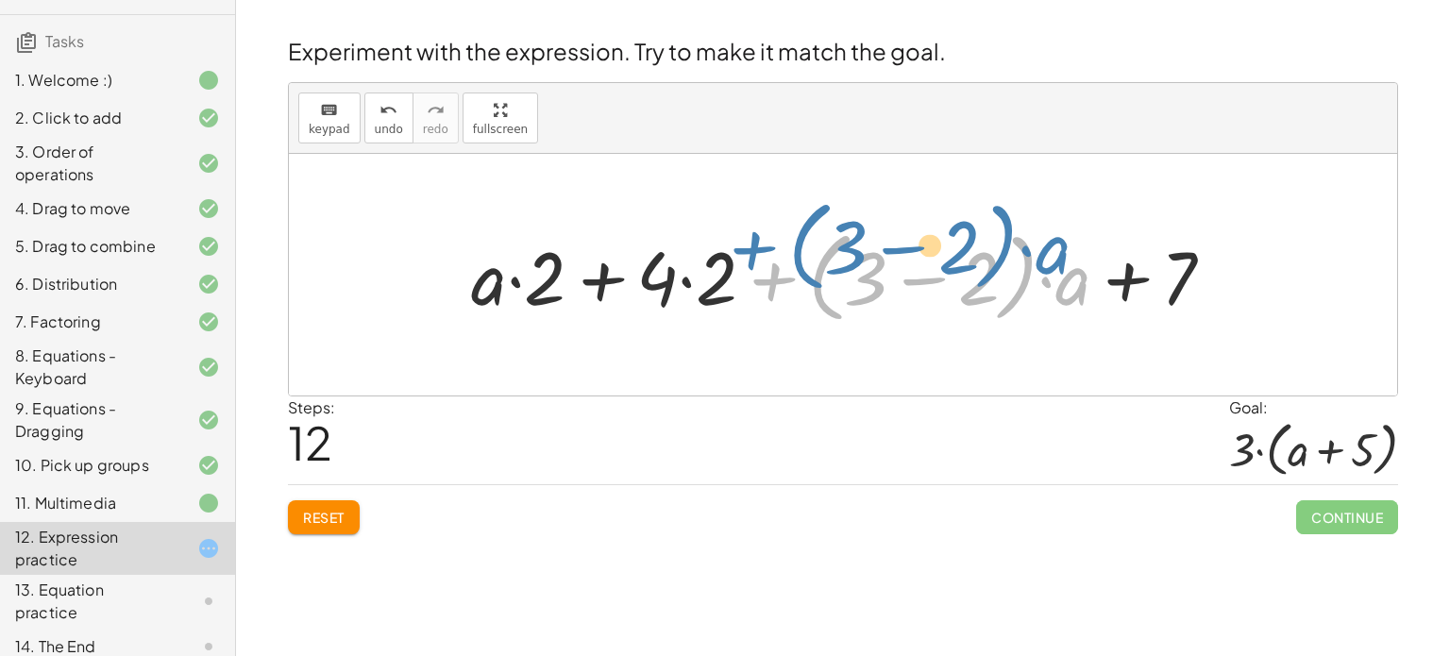
drag, startPoint x: 783, startPoint y: 281, endPoint x: 800, endPoint y: 255, distance: 31.9
click at [800, 255] on div at bounding box center [850, 275] width 777 height 109
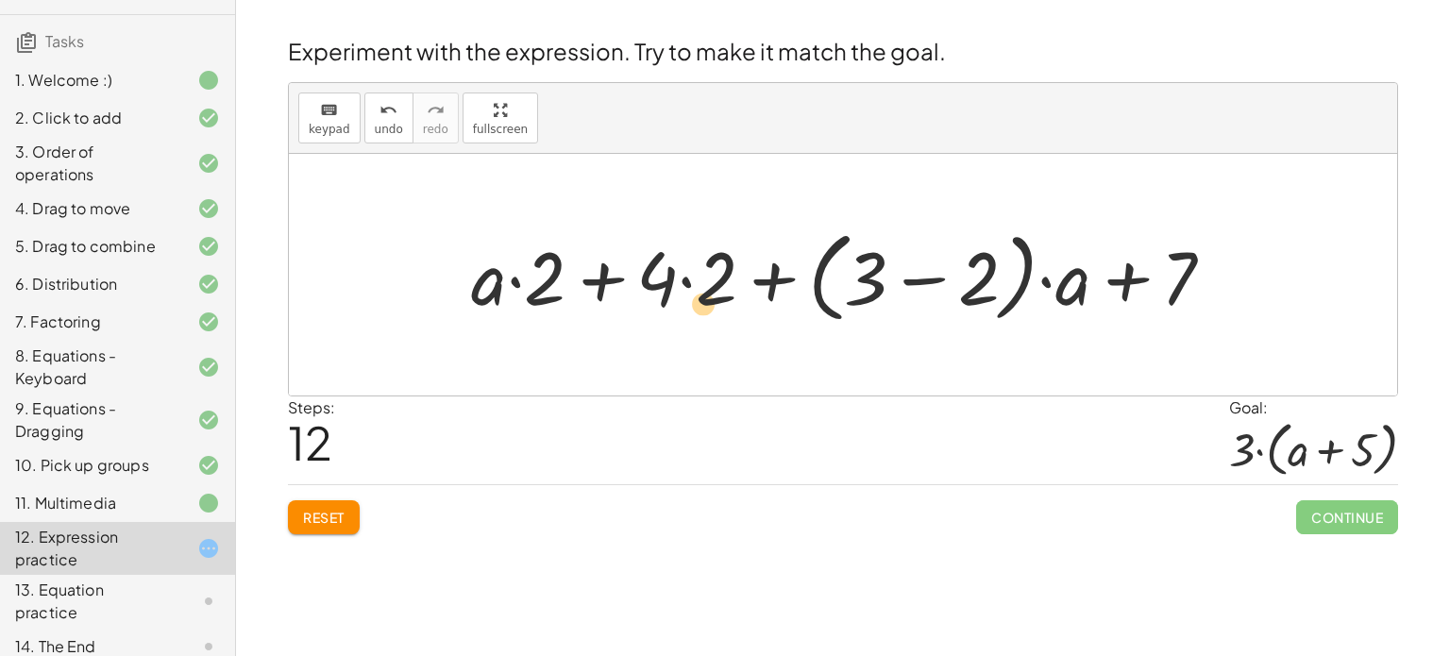
drag, startPoint x: 716, startPoint y: 285, endPoint x: 699, endPoint y: 311, distance: 30.1
click at [699, 311] on div at bounding box center [850, 275] width 777 height 109
drag, startPoint x: 665, startPoint y: 294, endPoint x: 710, endPoint y: 254, distance: 60.2
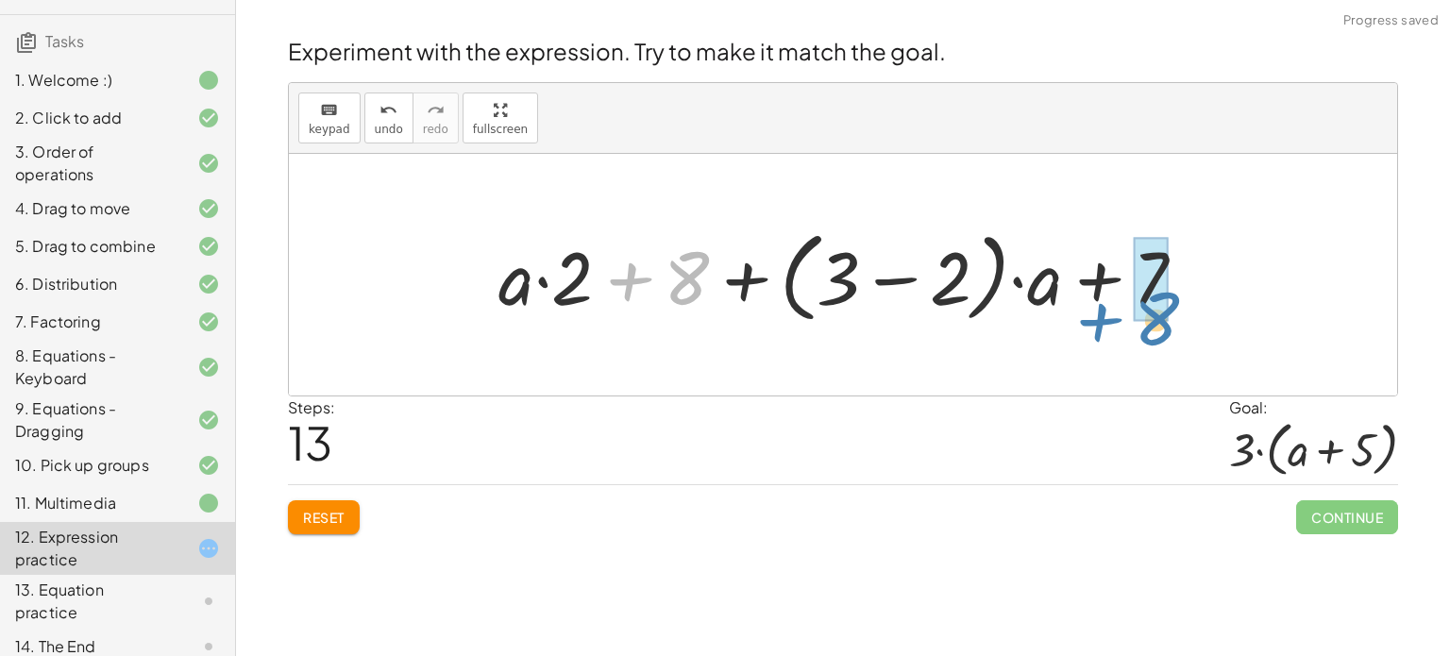
drag, startPoint x: 635, startPoint y: 278, endPoint x: 1107, endPoint y: 310, distance: 473.1
click at [1107, 310] on div at bounding box center [849, 275] width 721 height 109
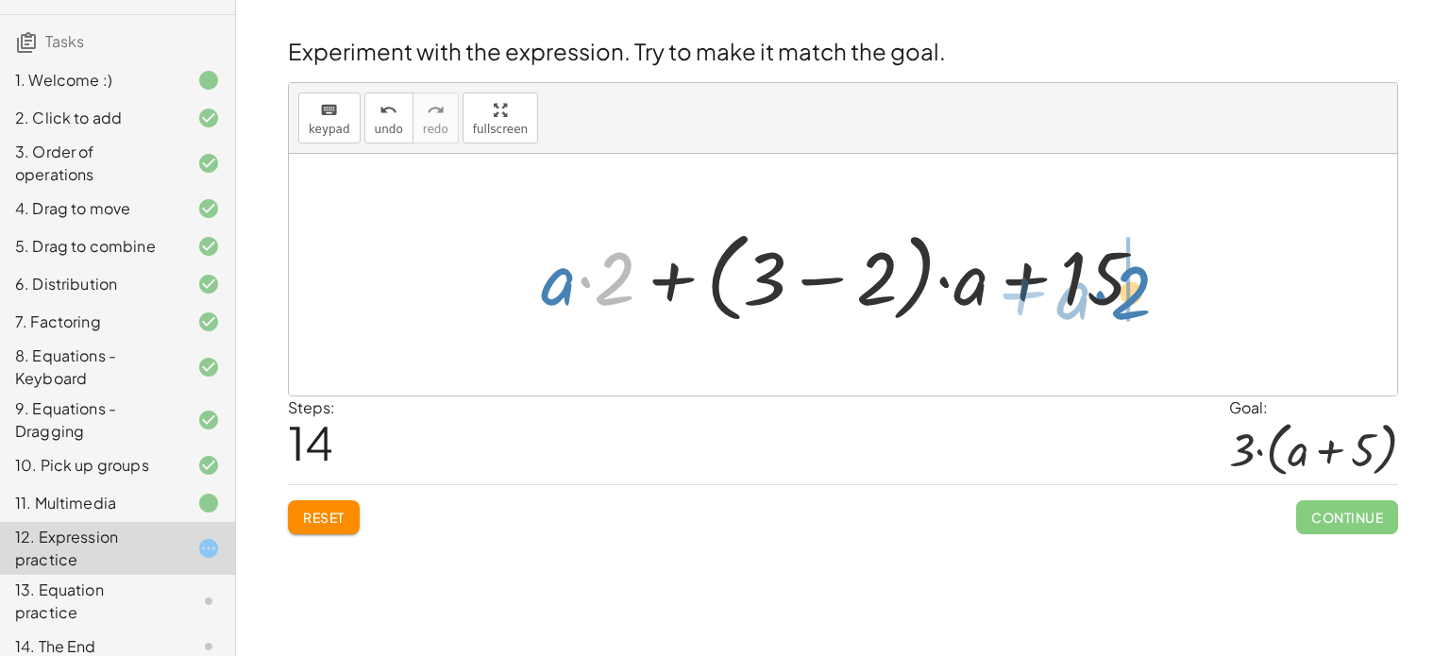
drag, startPoint x: 592, startPoint y: 294, endPoint x: 1109, endPoint y: 308, distance: 517.5
click at [1109, 308] on div at bounding box center [849, 275] width 637 height 109
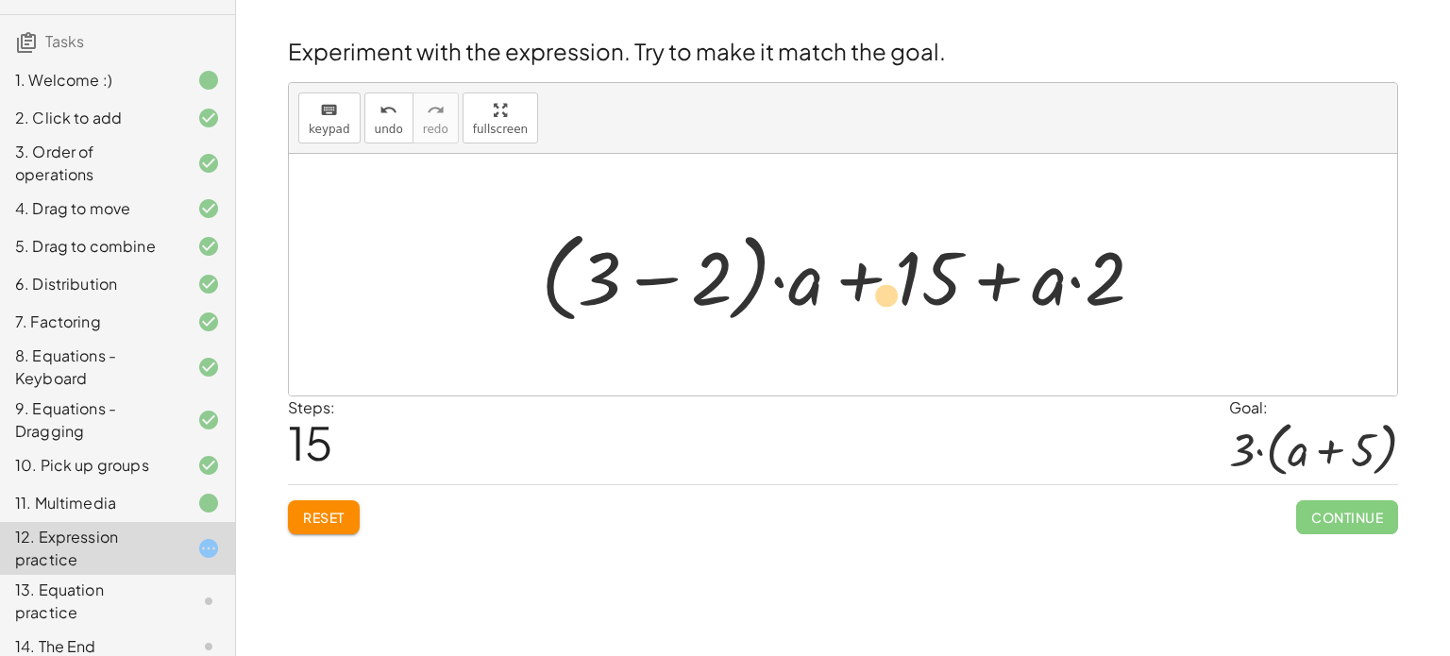
drag, startPoint x: 714, startPoint y: 283, endPoint x: 889, endPoint y: 300, distance: 176.4
click at [889, 300] on div at bounding box center [849, 275] width 637 height 109
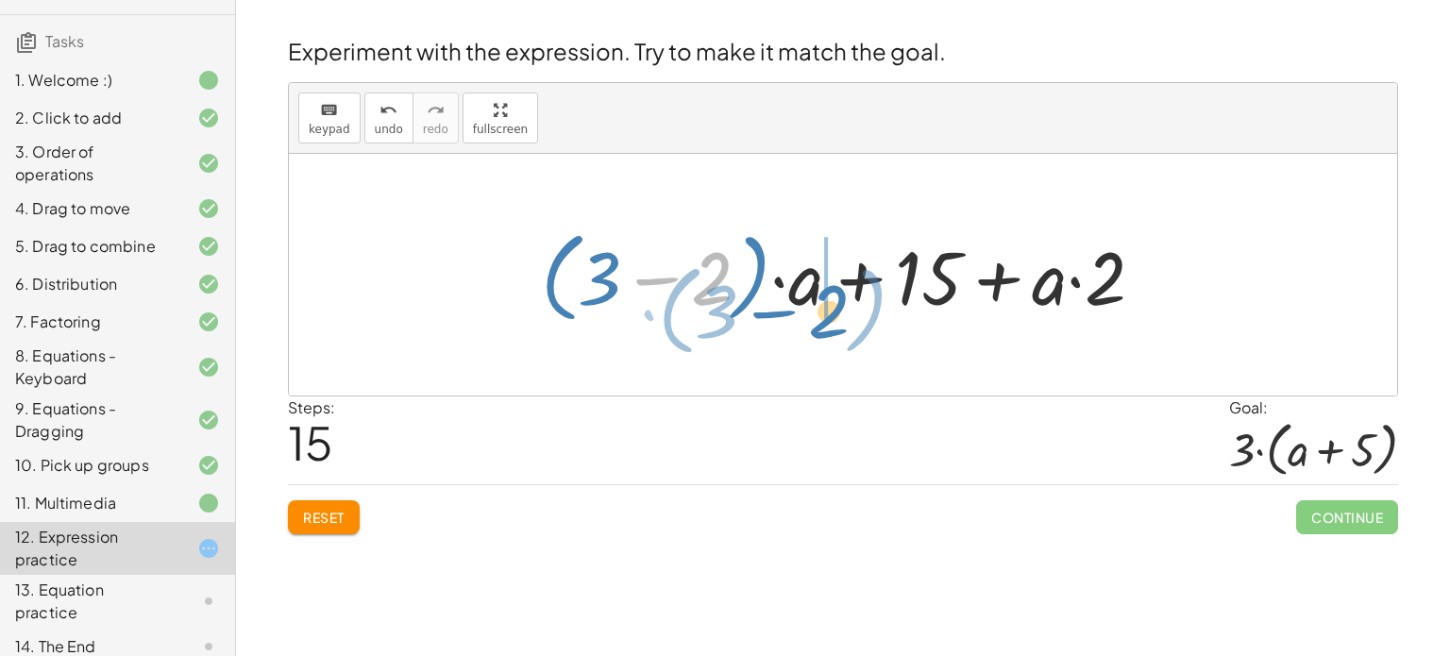
drag, startPoint x: 719, startPoint y: 278, endPoint x: 837, endPoint y: 310, distance: 122.3
click at [837, 310] on div at bounding box center [849, 275] width 637 height 109
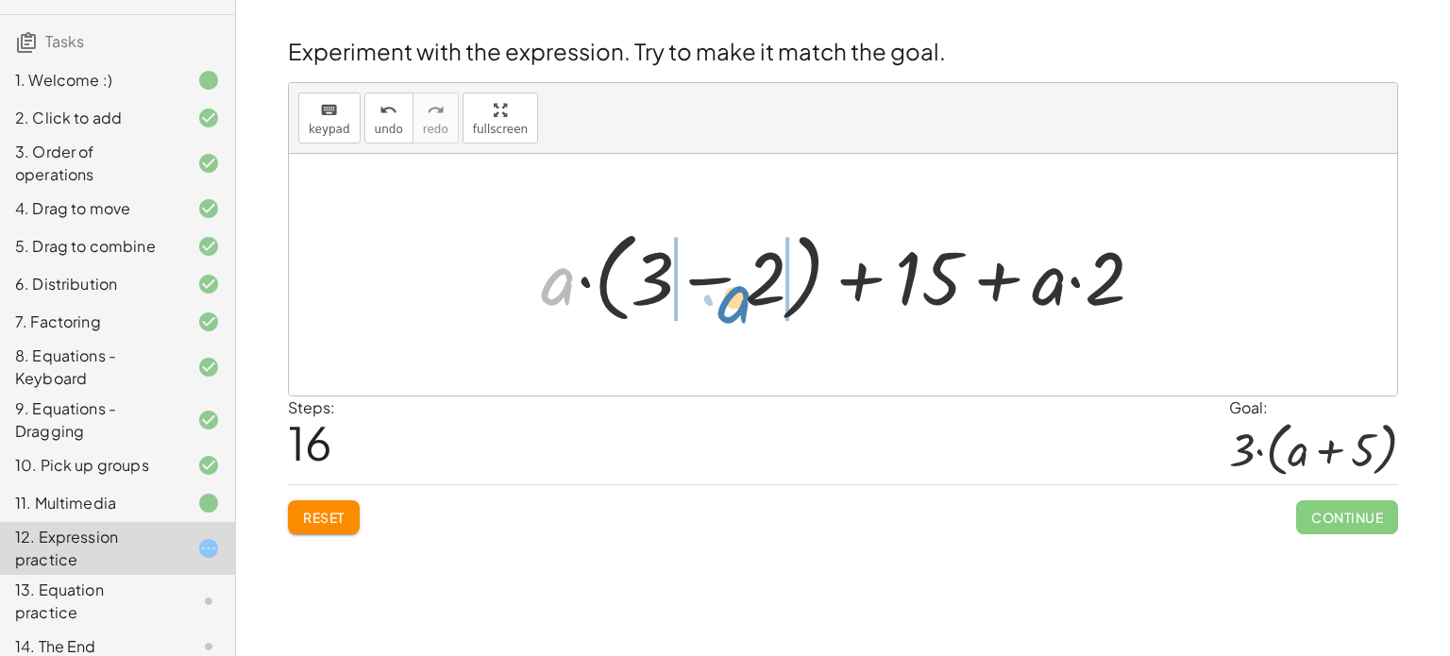
drag, startPoint x: 560, startPoint y: 279, endPoint x: 735, endPoint y: 297, distance: 176.5
click at [735, 297] on div at bounding box center [849, 275] width 637 height 109
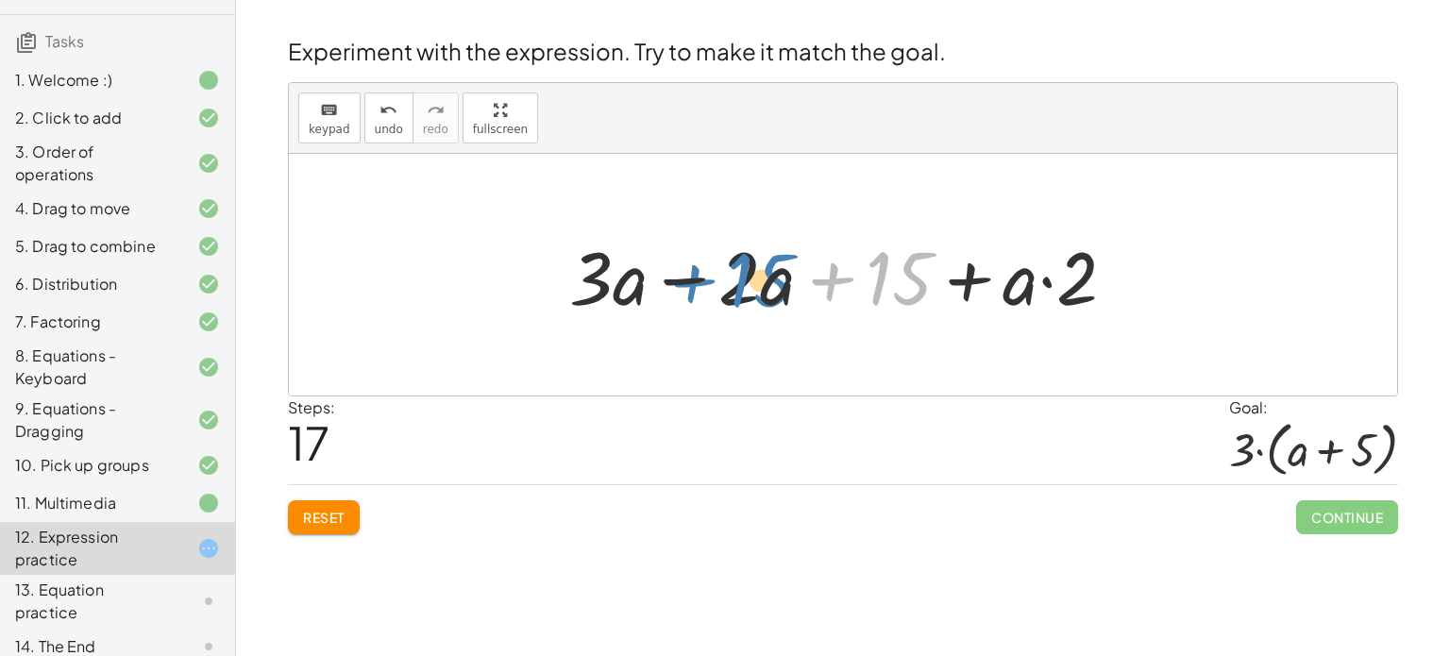
drag, startPoint x: 880, startPoint y: 273, endPoint x: 744, endPoint y: 269, distance: 136.0
click at [744, 269] on div at bounding box center [850, 275] width 581 height 97
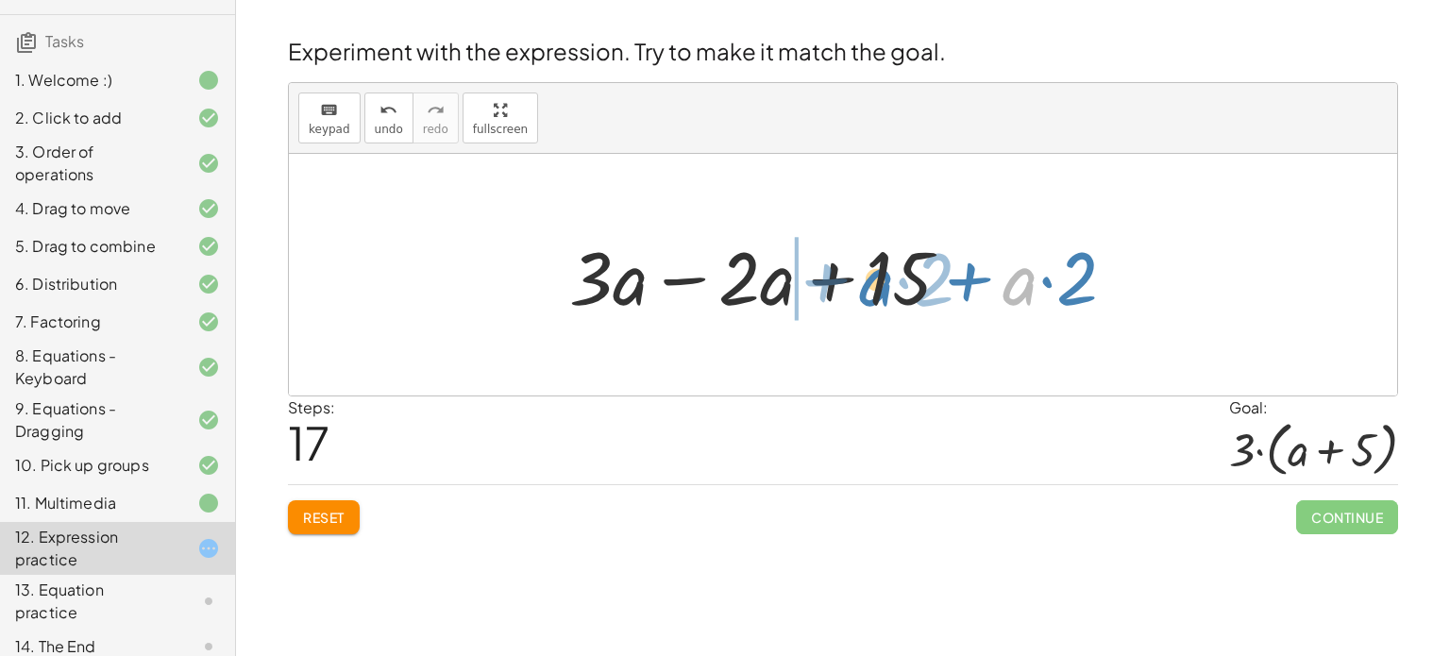
drag, startPoint x: 1023, startPoint y: 288, endPoint x: 878, endPoint y: 289, distance: 145.4
click at [878, 289] on div at bounding box center [850, 275] width 581 height 97
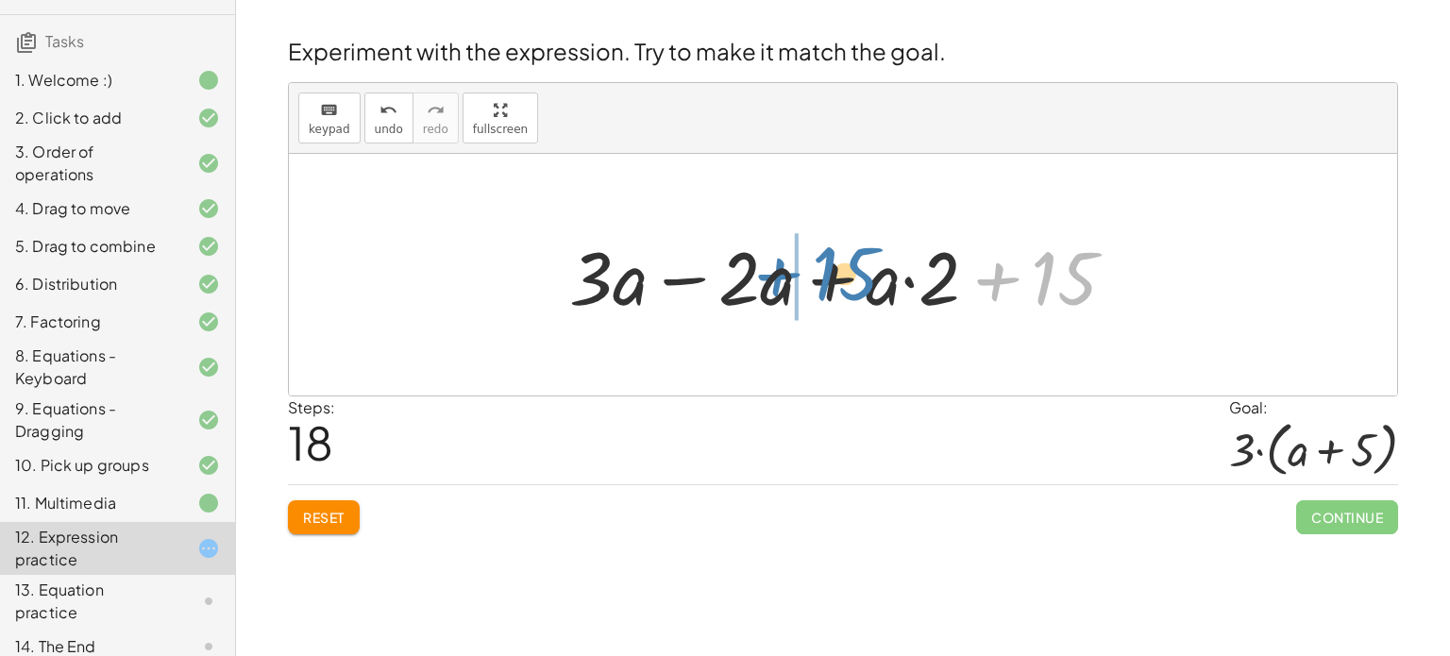
drag, startPoint x: 1056, startPoint y: 278, endPoint x: 836, endPoint y: 274, distance: 220.0
click at [836, 274] on div at bounding box center [850, 275] width 581 height 97
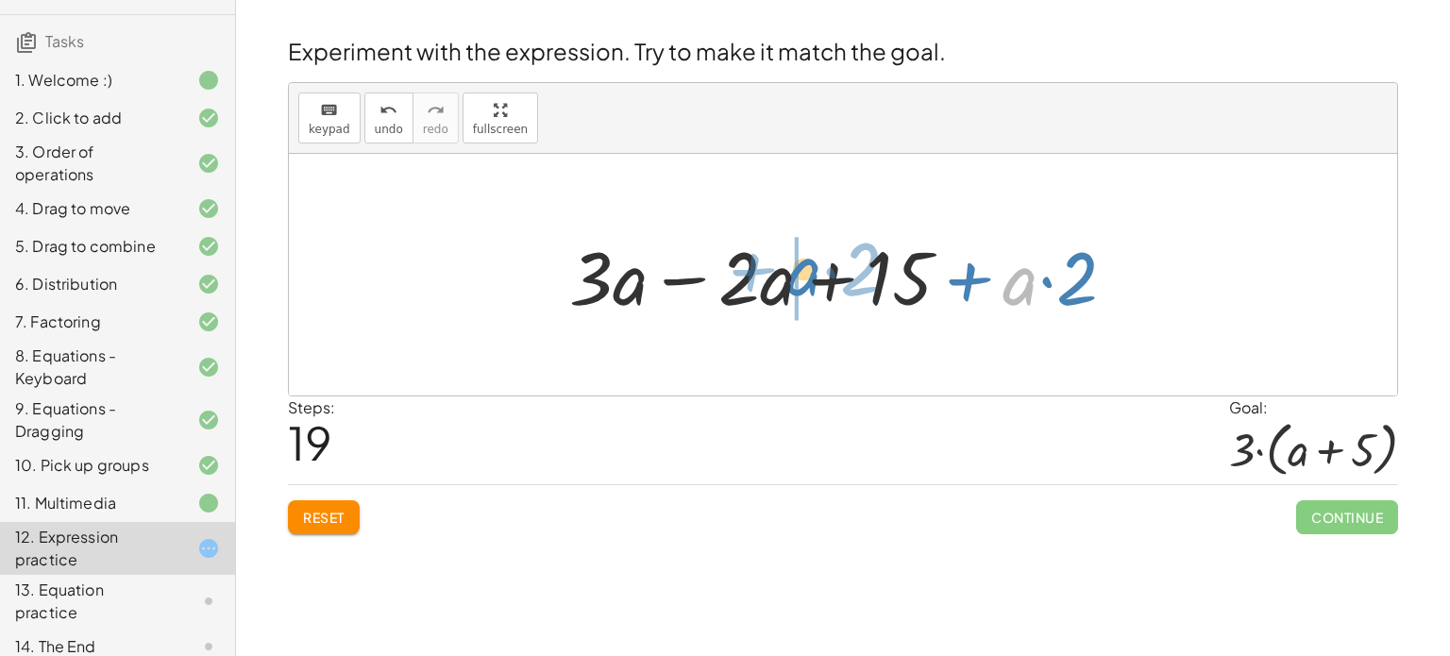
drag, startPoint x: 1022, startPoint y: 283, endPoint x: 806, endPoint y: 274, distance: 216.4
click at [806, 274] on div at bounding box center [850, 275] width 581 height 97
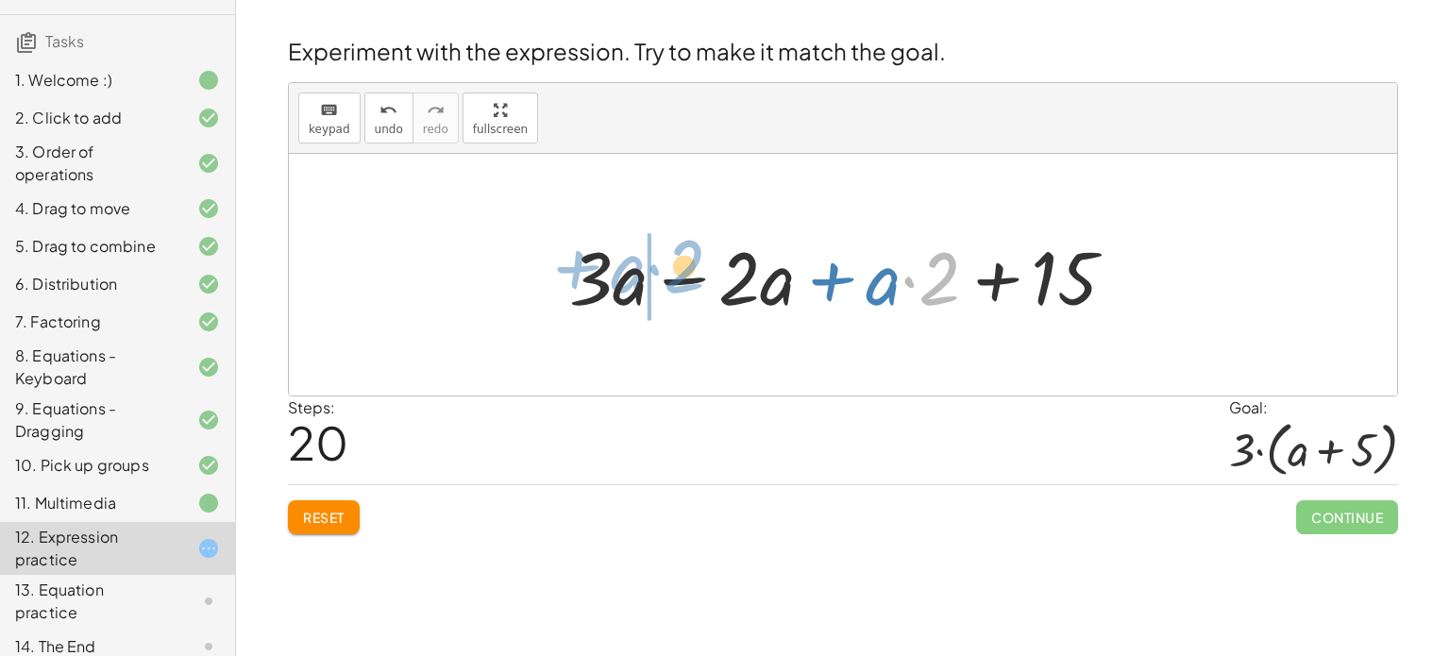
drag, startPoint x: 912, startPoint y: 278, endPoint x: 657, endPoint y: 266, distance: 255.2
click at [657, 266] on div at bounding box center [850, 275] width 581 height 97
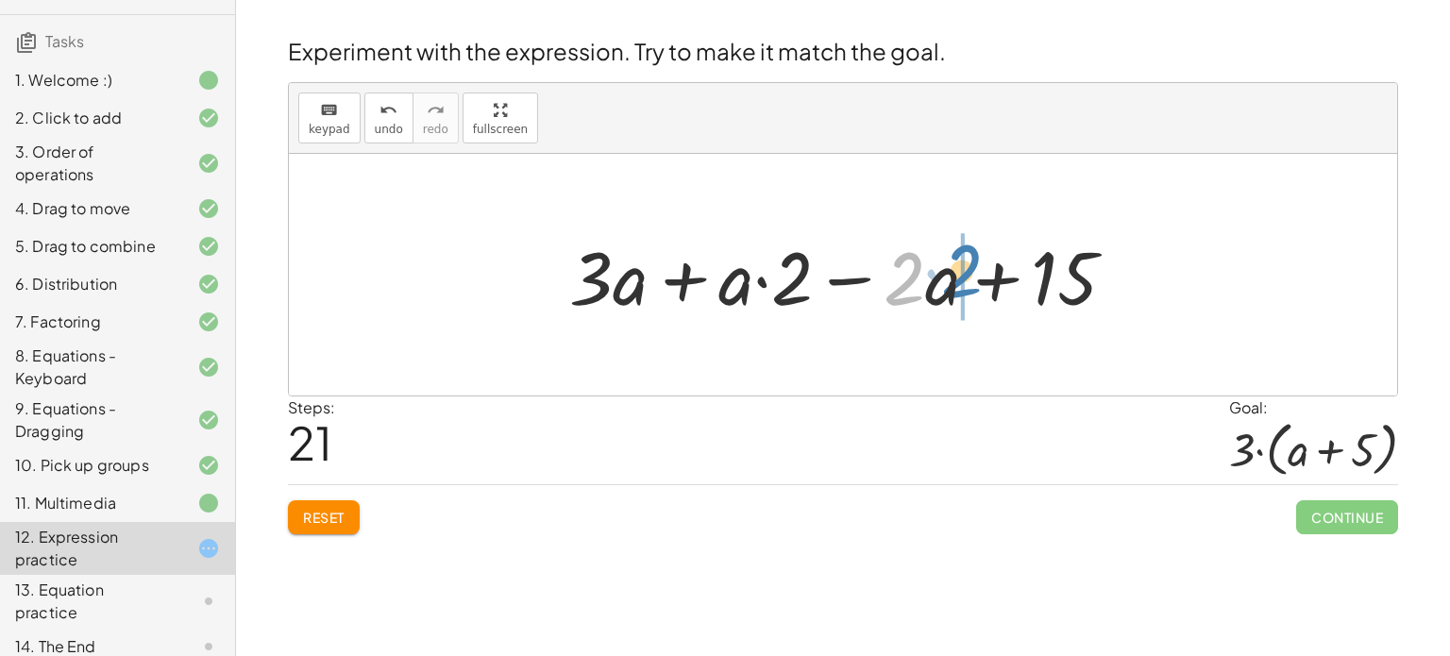
drag, startPoint x: 908, startPoint y: 282, endPoint x: 967, endPoint y: 275, distance: 59.0
click at [967, 275] on div at bounding box center [850, 275] width 581 height 97
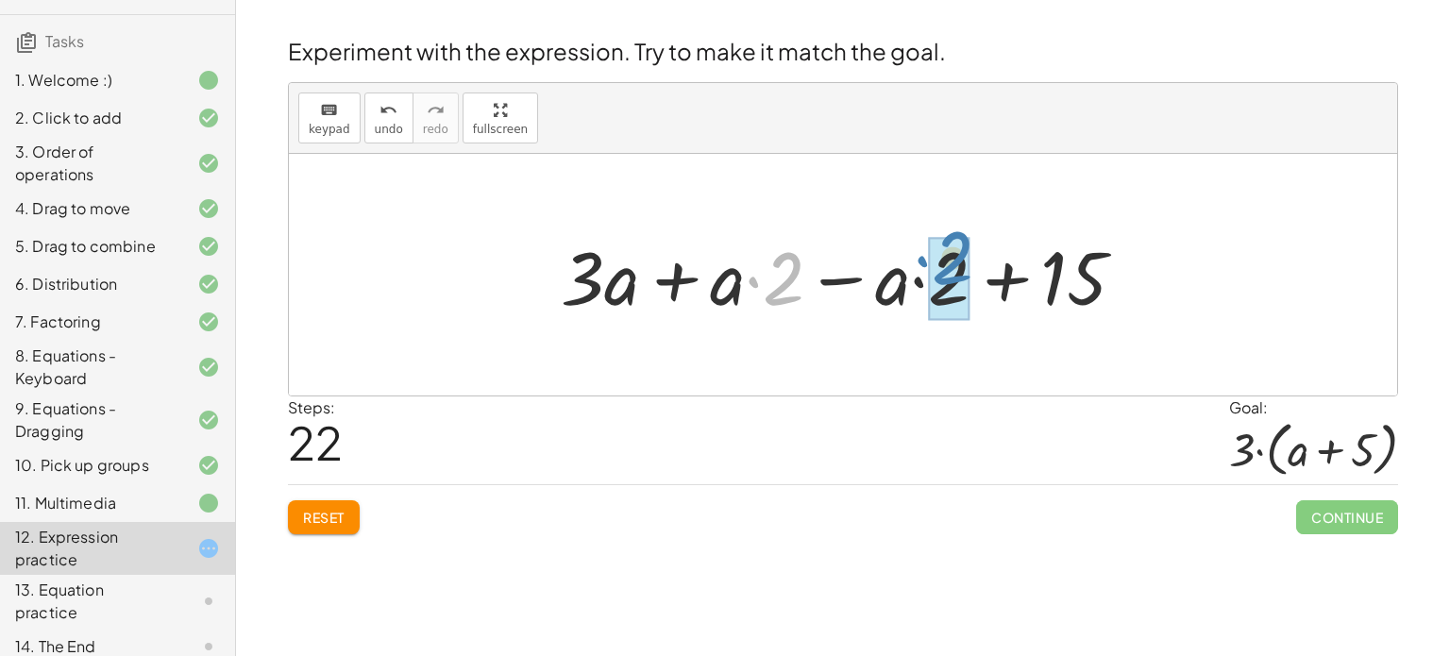
drag, startPoint x: 793, startPoint y: 282, endPoint x: 962, endPoint y: 261, distance: 170.2
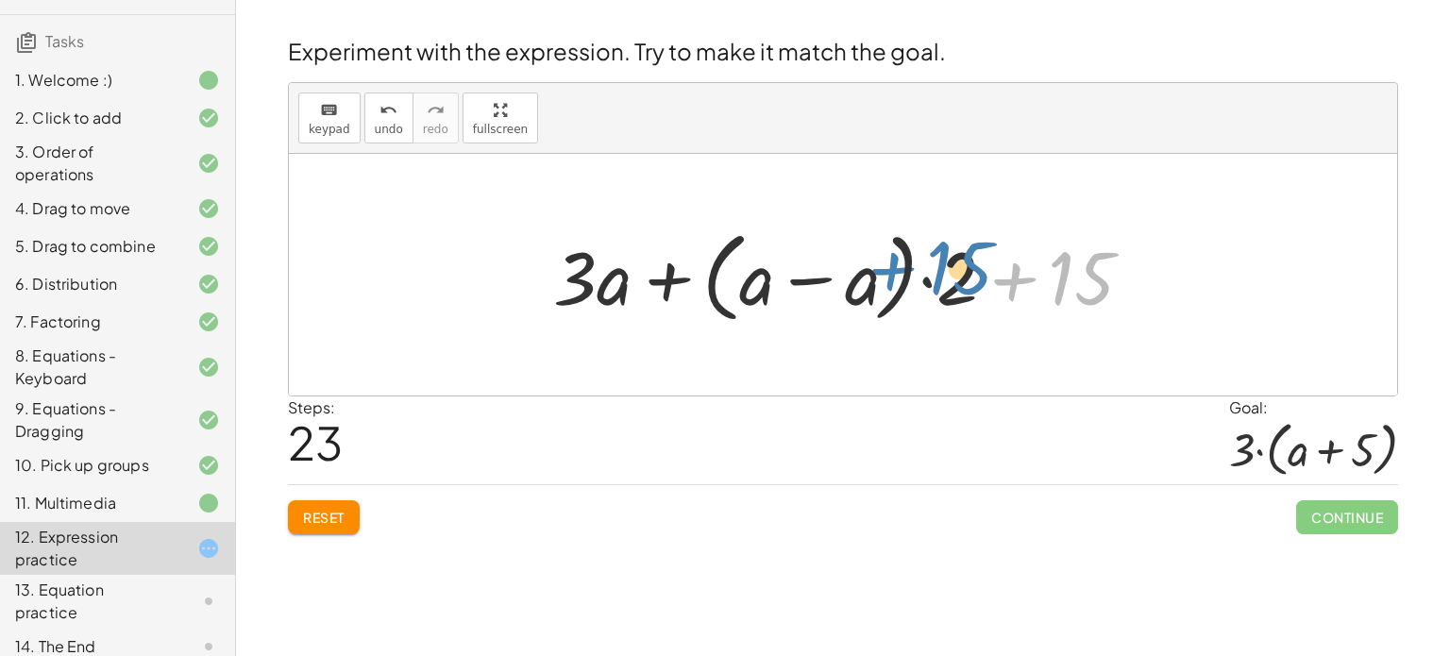
drag, startPoint x: 1061, startPoint y: 277, endPoint x: 1072, endPoint y: 264, distance: 16.7
click at [1072, 264] on div at bounding box center [851, 275] width 614 height 109
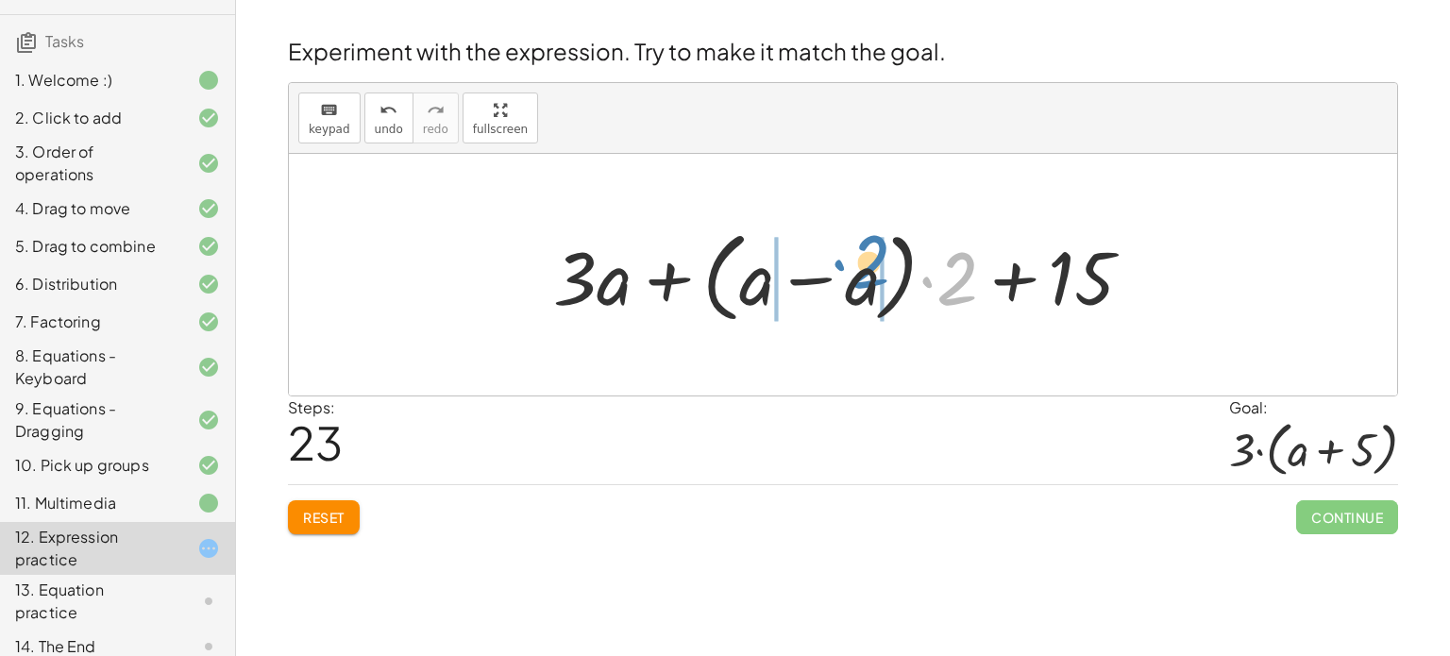
drag, startPoint x: 966, startPoint y: 273, endPoint x: 876, endPoint y: 255, distance: 91.5
click at [876, 255] on div at bounding box center [851, 275] width 614 height 109
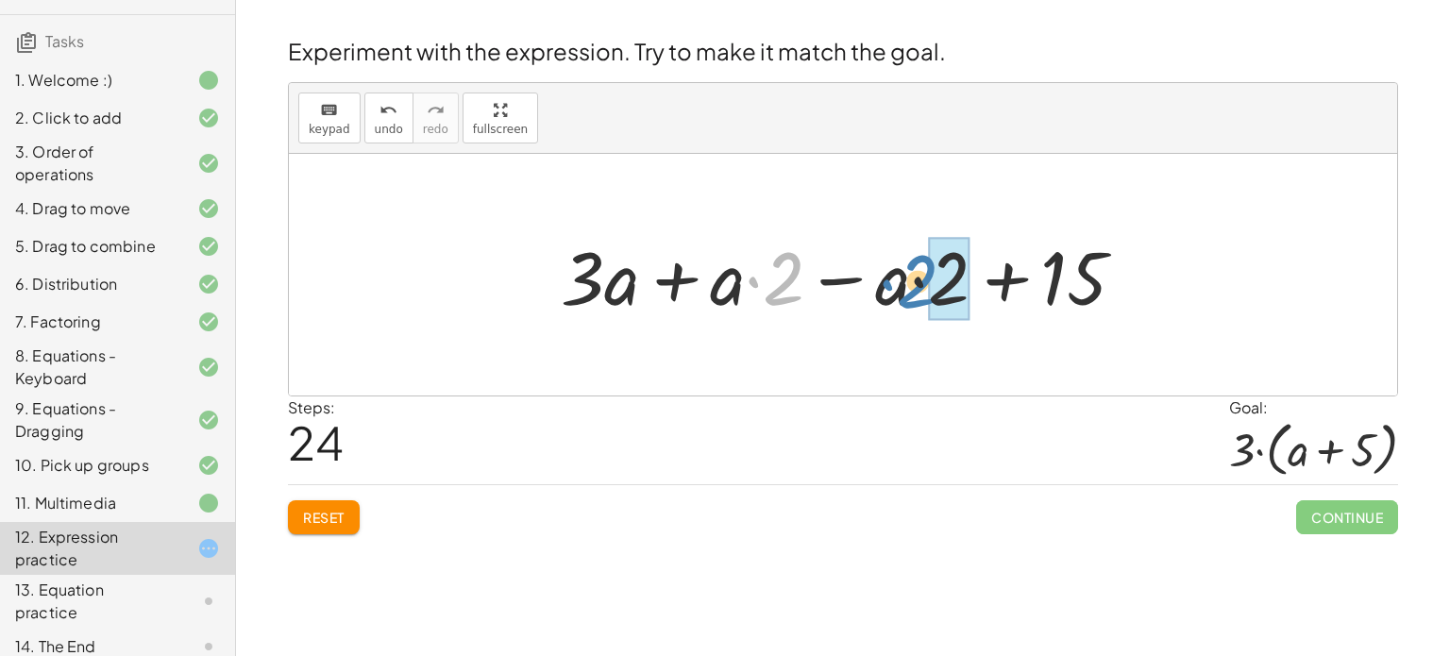
drag, startPoint x: 796, startPoint y: 284, endPoint x: 930, endPoint y: 287, distance: 134.1
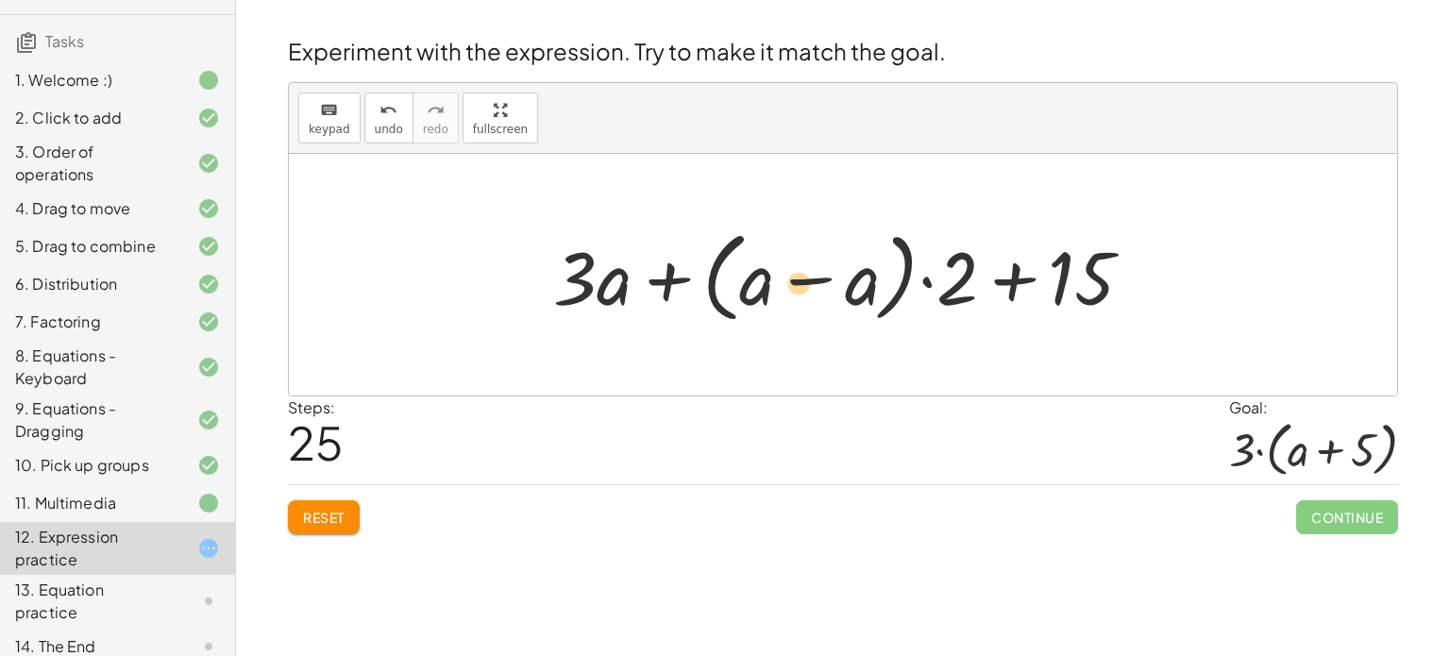
drag, startPoint x: 595, startPoint y: 281, endPoint x: 818, endPoint y: 285, distance: 223.7
click at [818, 285] on div at bounding box center [851, 275] width 614 height 109
drag, startPoint x: 583, startPoint y: 278, endPoint x: 623, endPoint y: 282, distance: 39.9
click at [623, 282] on div at bounding box center [851, 275] width 614 height 109
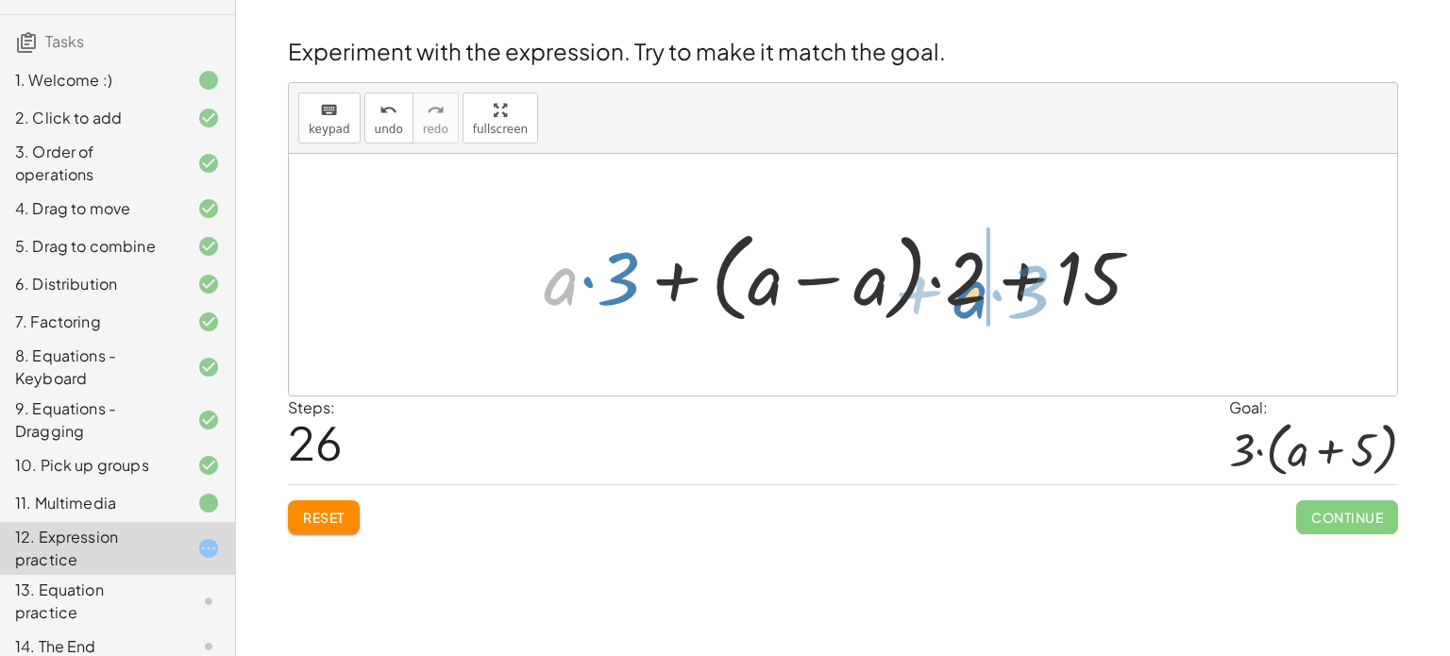
drag, startPoint x: 560, startPoint y: 288, endPoint x: 968, endPoint y: 300, distance: 408.9
click at [968, 300] on div at bounding box center [849, 275] width 631 height 109
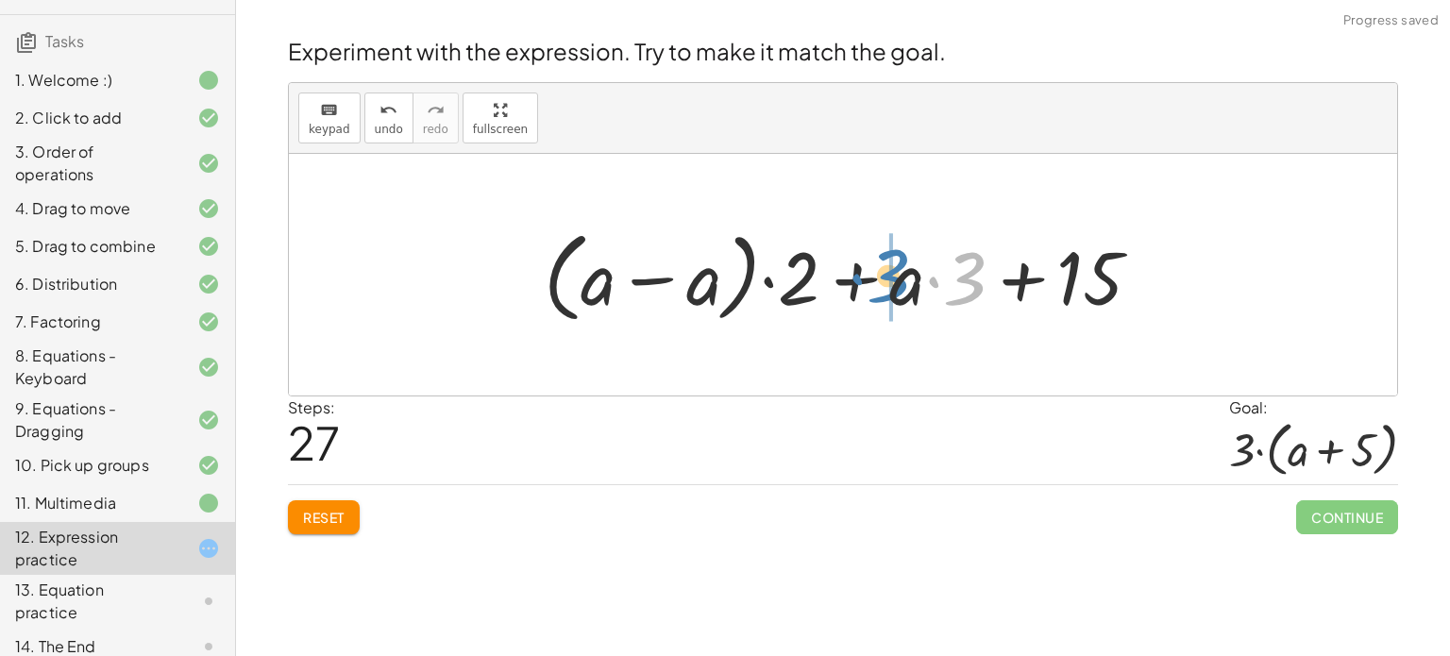
drag, startPoint x: 960, startPoint y: 298, endPoint x: 881, endPoint y: 295, distance: 79.3
click at [881, 295] on div at bounding box center [849, 275] width 631 height 109
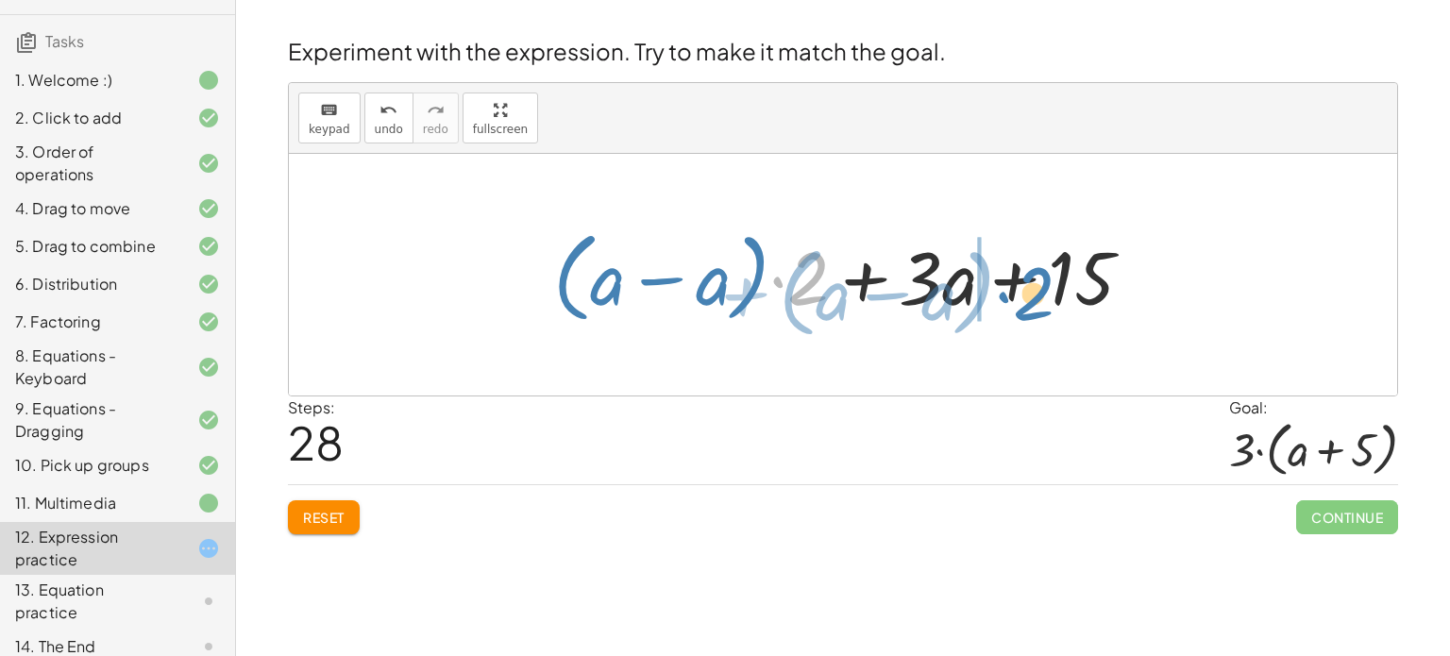
drag, startPoint x: 796, startPoint y: 287, endPoint x: 1007, endPoint y: 300, distance: 211.9
click at [1007, 300] on div at bounding box center [851, 275] width 614 height 109
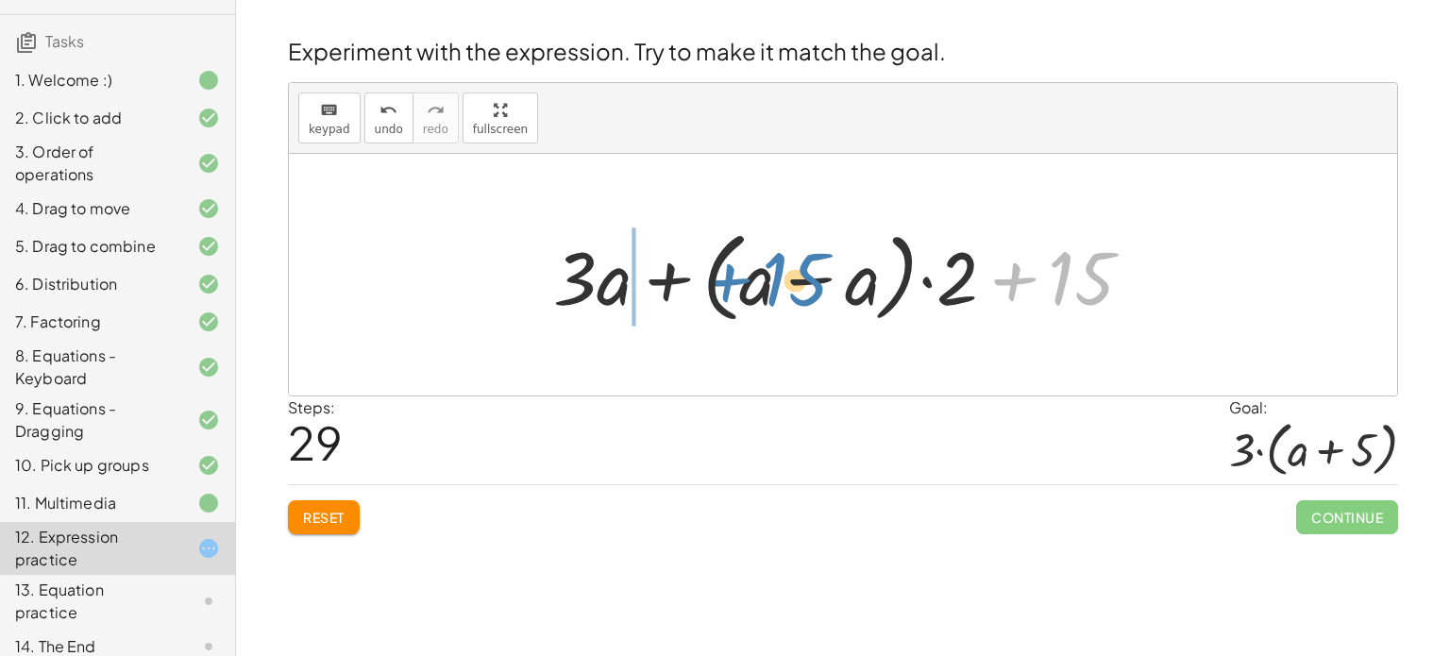
drag, startPoint x: 1021, startPoint y: 283, endPoint x: 735, endPoint y: 284, distance: 286.0
click at [735, 284] on div at bounding box center [851, 275] width 614 height 109
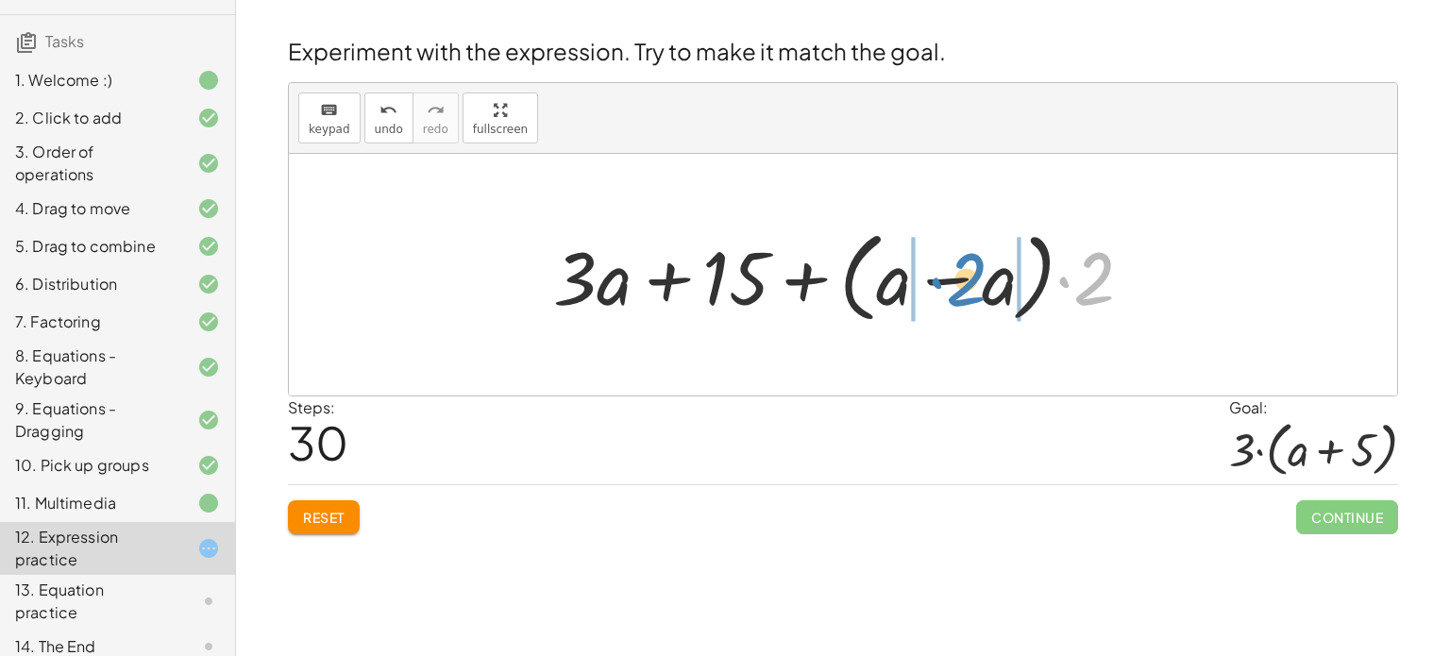
drag, startPoint x: 1097, startPoint y: 293, endPoint x: 953, endPoint y: 296, distance: 143.5
click at [953, 296] on div at bounding box center [851, 275] width 614 height 109
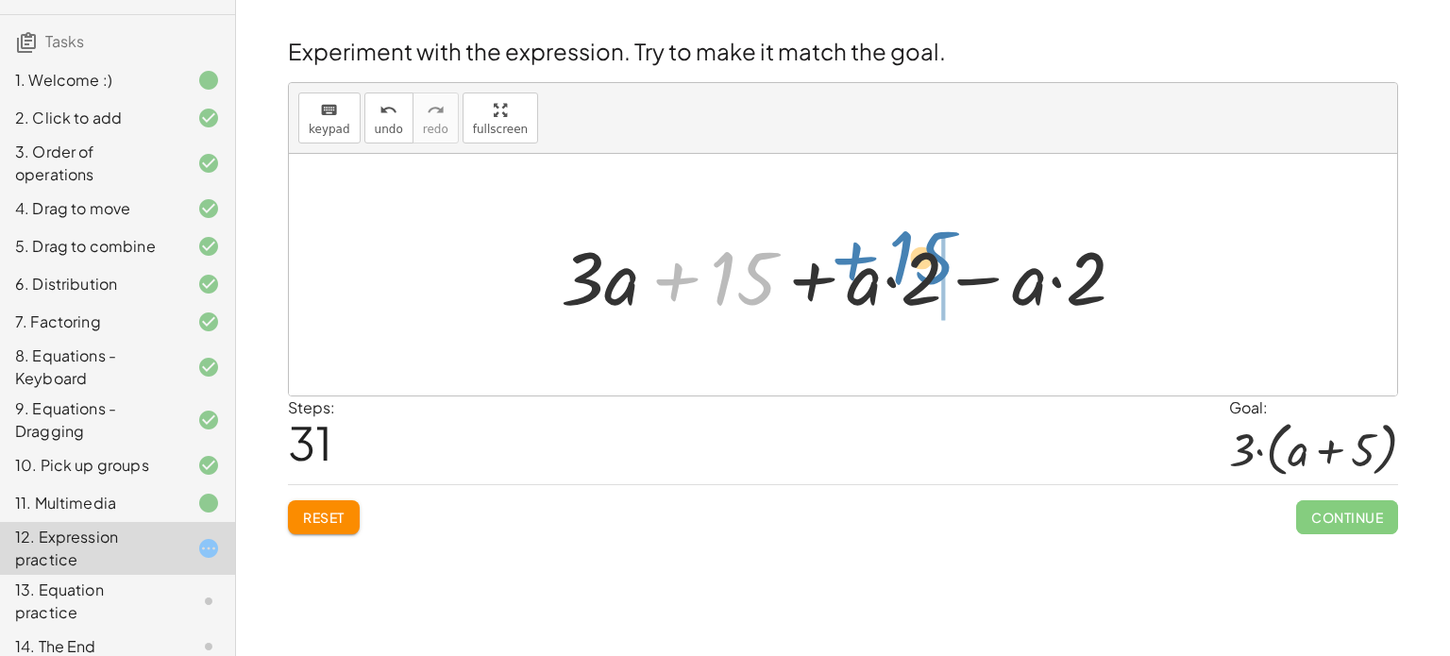
drag, startPoint x: 754, startPoint y: 278, endPoint x: 933, endPoint y: 257, distance: 179.6
click at [933, 257] on div at bounding box center [850, 275] width 598 height 97
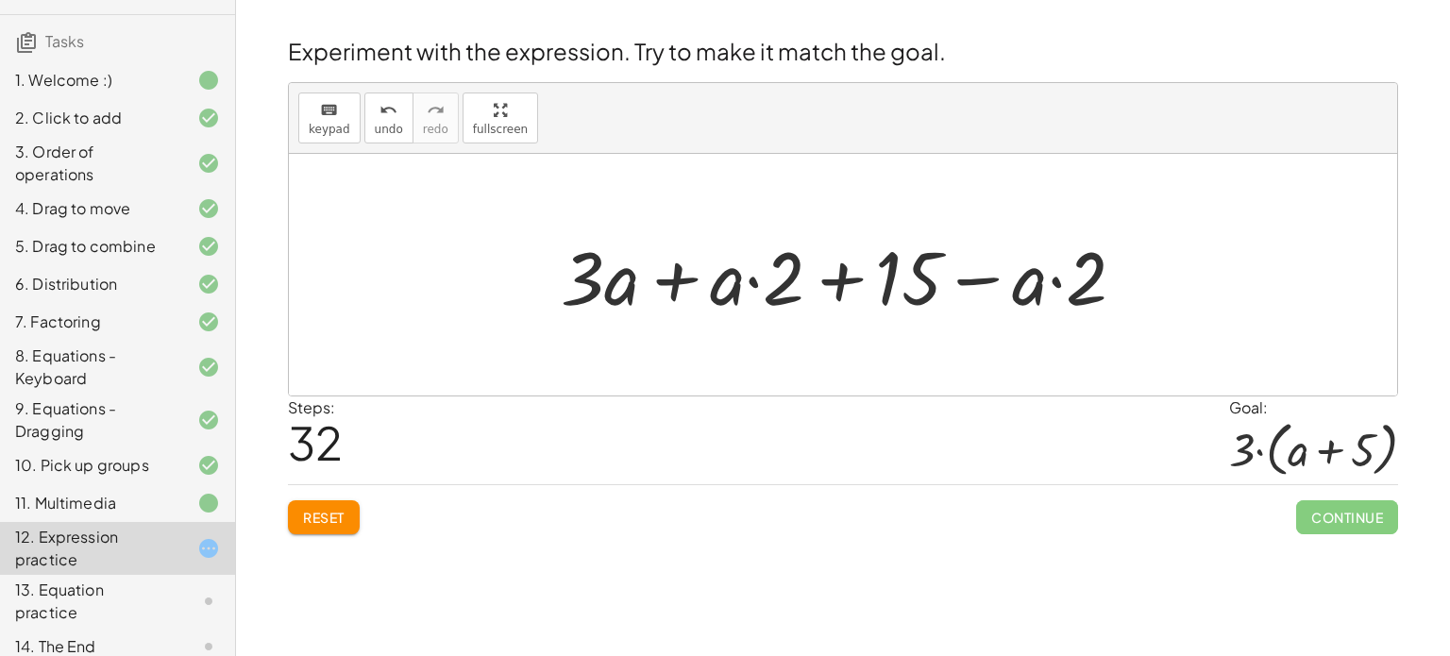
click at [335, 519] on span "Reset" at bounding box center [324, 517] width 42 height 17
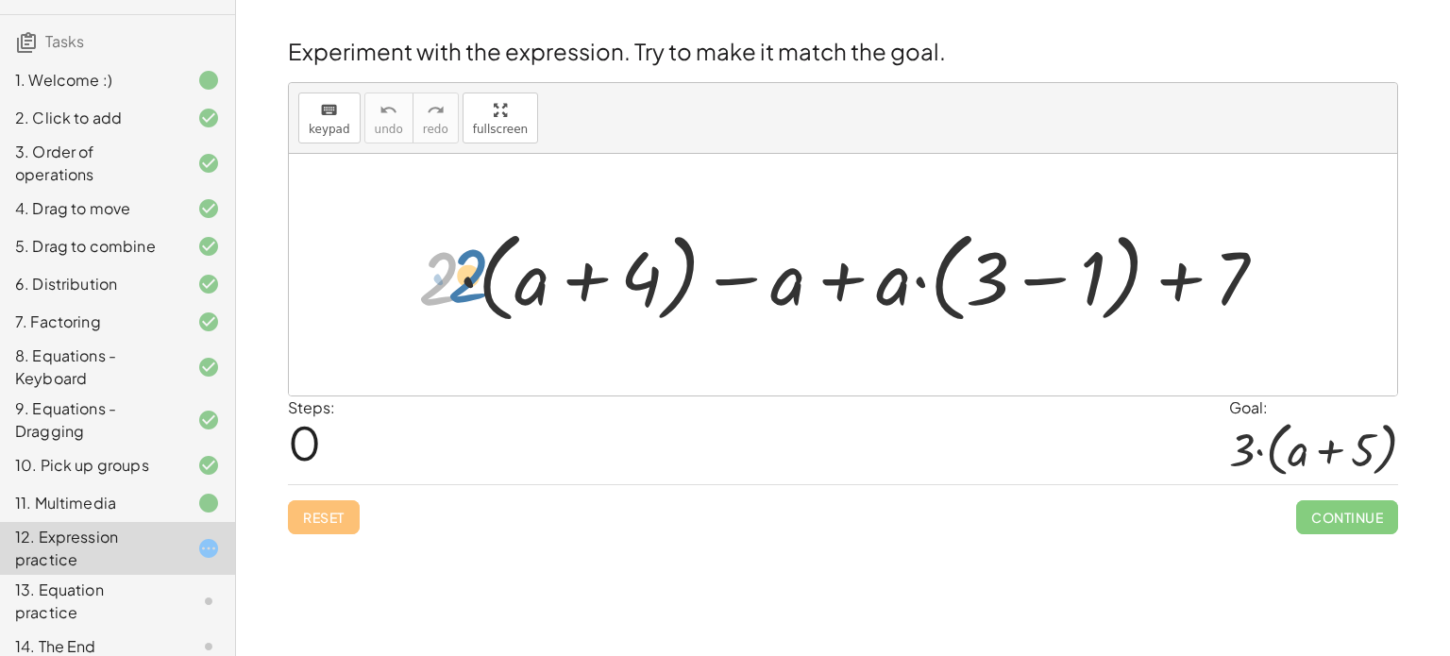
drag, startPoint x: 454, startPoint y: 274, endPoint x: 469, endPoint y: 275, distance: 15.1
click at [469, 275] on div at bounding box center [850, 275] width 883 height 109
drag, startPoint x: 1234, startPoint y: 284, endPoint x: 1212, endPoint y: 287, distance: 21.9
click at [1212, 287] on div at bounding box center [850, 275] width 883 height 109
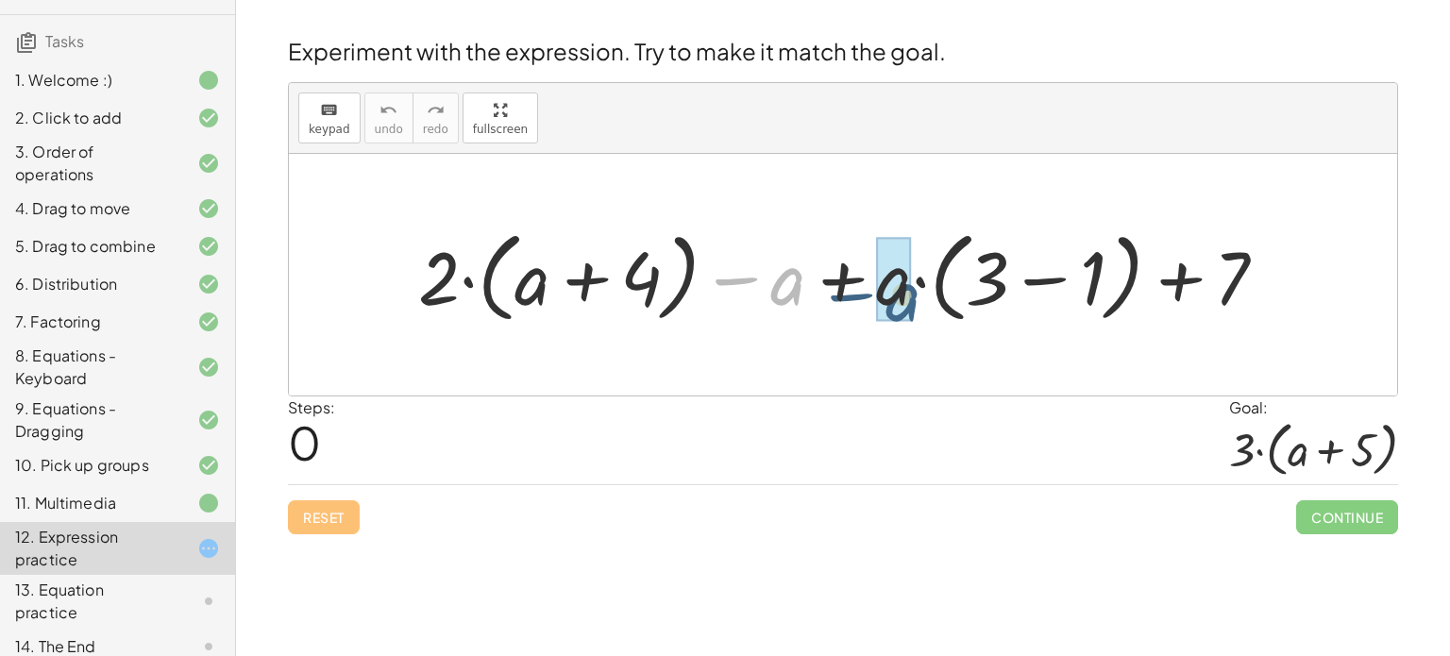
drag, startPoint x: 777, startPoint y: 284, endPoint x: 893, endPoint y: 300, distance: 117.2
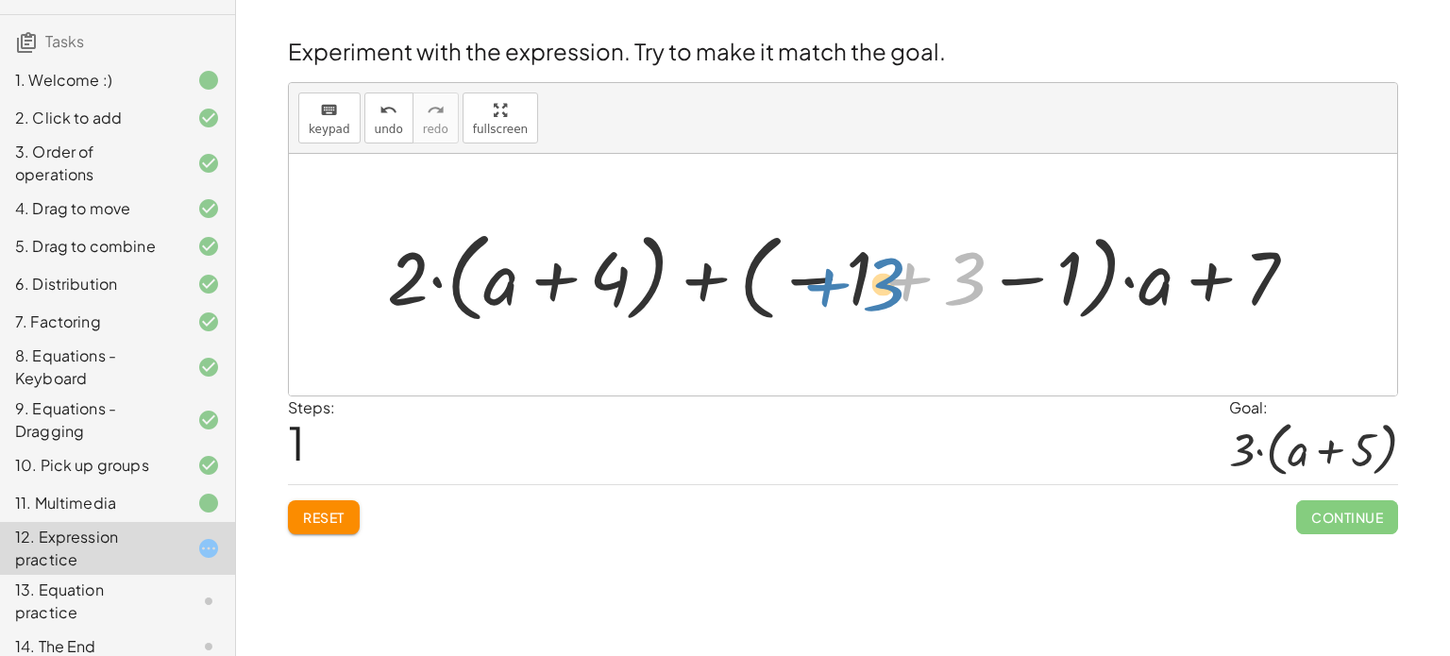
drag, startPoint x: 963, startPoint y: 286, endPoint x: 978, endPoint y: 304, distance: 23.4
click at [978, 304] on div at bounding box center [850, 275] width 944 height 109
click at [339, 502] on button "Reset" at bounding box center [324, 517] width 72 height 34
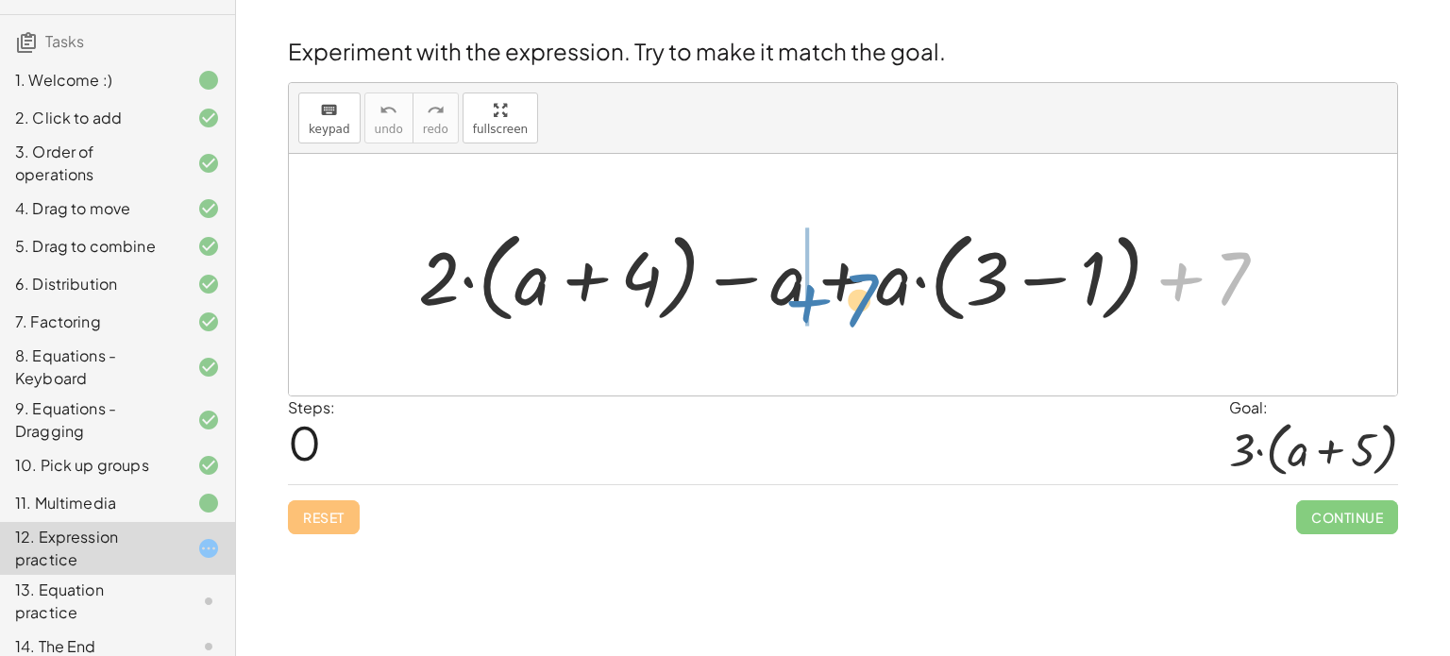
drag, startPoint x: 1230, startPoint y: 290, endPoint x: 854, endPoint y: 311, distance: 376.3
click at [854, 311] on div at bounding box center [850, 275] width 883 height 109
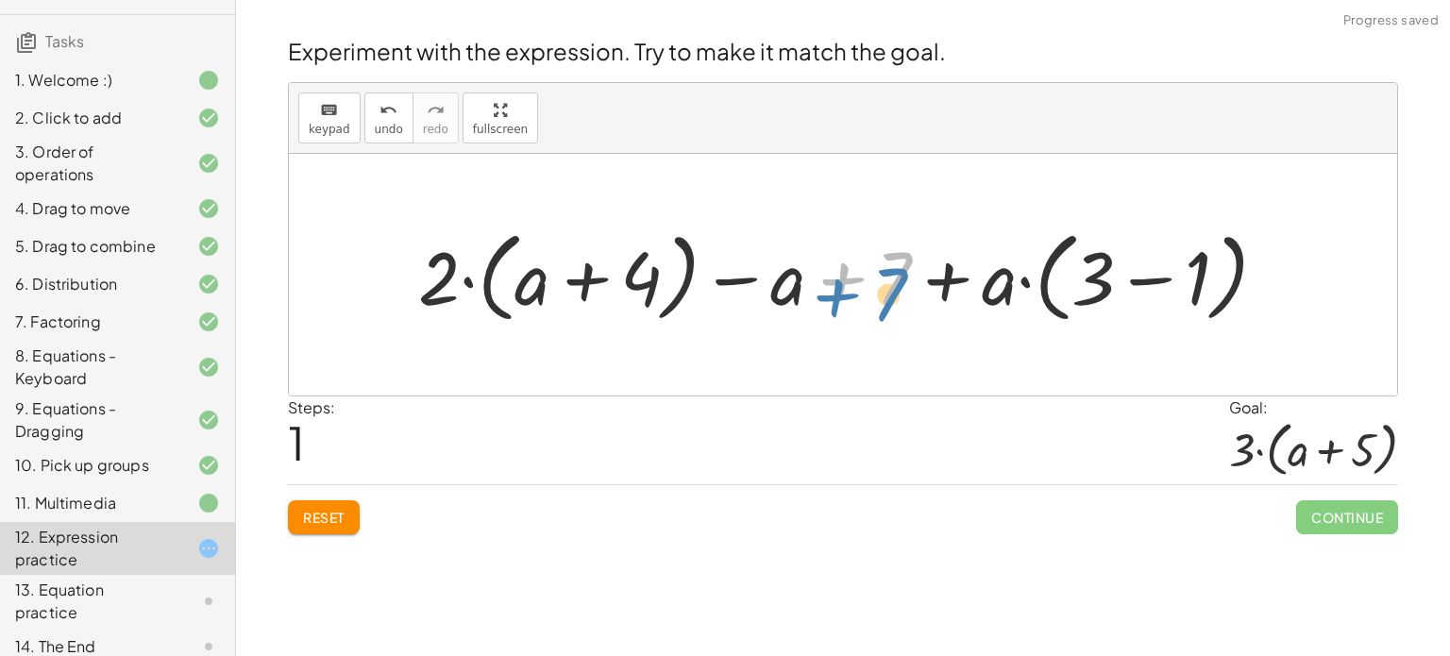
drag, startPoint x: 882, startPoint y: 281, endPoint x: 858, endPoint y: 292, distance: 25.8
click at [858, 292] on div at bounding box center [850, 275] width 883 height 109
drag, startPoint x: 799, startPoint y: 283, endPoint x: 758, endPoint y: 265, distance: 44.4
click at [758, 265] on div at bounding box center [850, 275] width 883 height 109
click at [662, 276] on div at bounding box center [850, 275] width 883 height 109
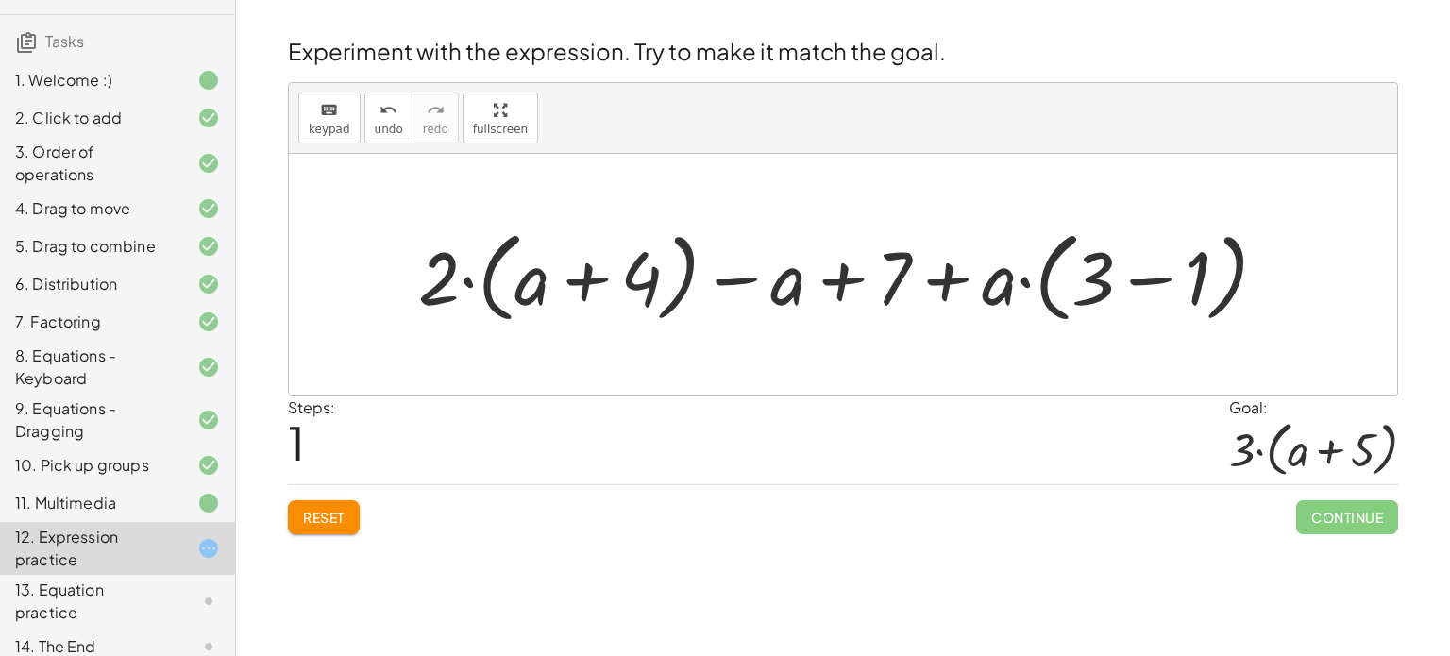
click at [716, 279] on div at bounding box center [850, 275] width 883 height 109
click at [845, 275] on div at bounding box center [850, 275] width 883 height 109
drag, startPoint x: 1079, startPoint y: 269, endPoint x: 1135, endPoint y: 260, distance: 56.5
click at [1135, 260] on div at bounding box center [850, 275] width 883 height 109
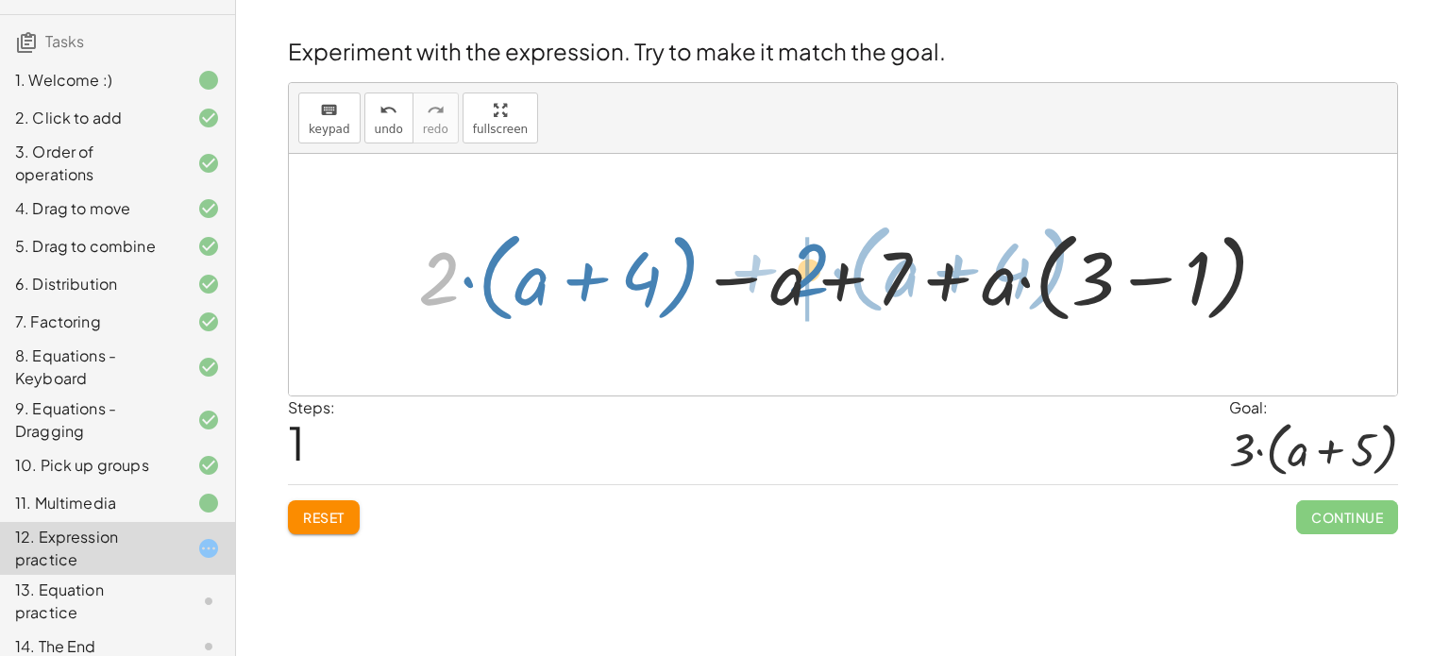
drag, startPoint x: 451, startPoint y: 284, endPoint x: 817, endPoint y: 278, distance: 365.4
click at [817, 278] on div at bounding box center [850, 275] width 883 height 109
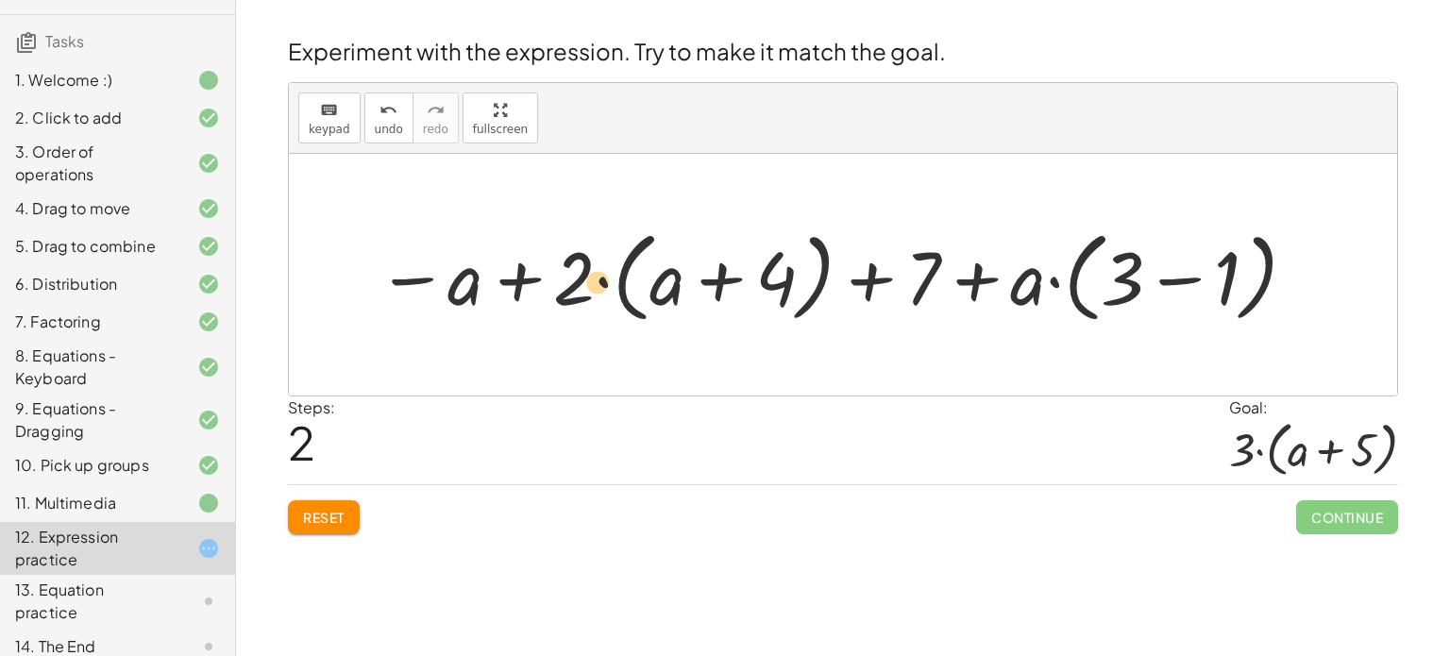
drag, startPoint x: 734, startPoint y: 269, endPoint x: 549, endPoint y: 272, distance: 185.0
click at [549, 272] on div at bounding box center [837, 275] width 941 height 109
drag, startPoint x: 758, startPoint y: 269, endPoint x: 612, endPoint y: 266, distance: 146.3
click at [612, 266] on div at bounding box center [837, 275] width 941 height 109
click at [872, 279] on div at bounding box center [837, 275] width 941 height 109
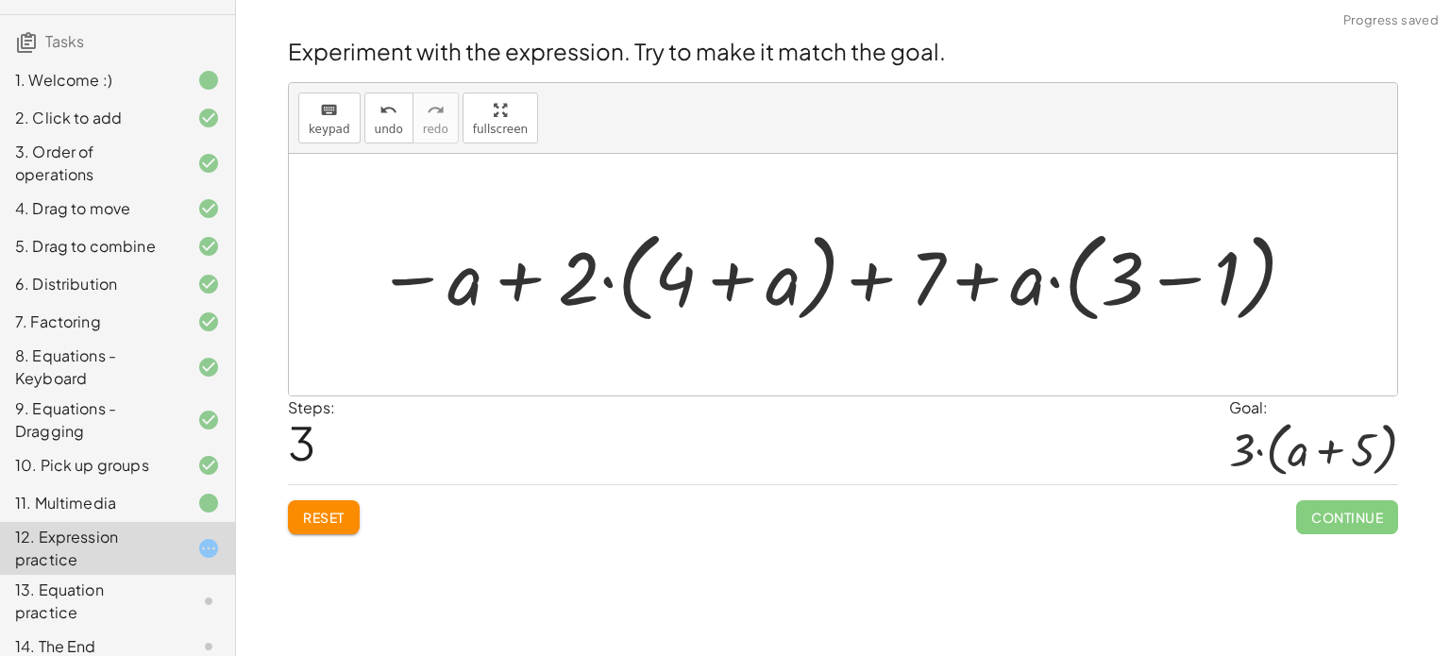
click at [762, 278] on div at bounding box center [837, 275] width 941 height 109
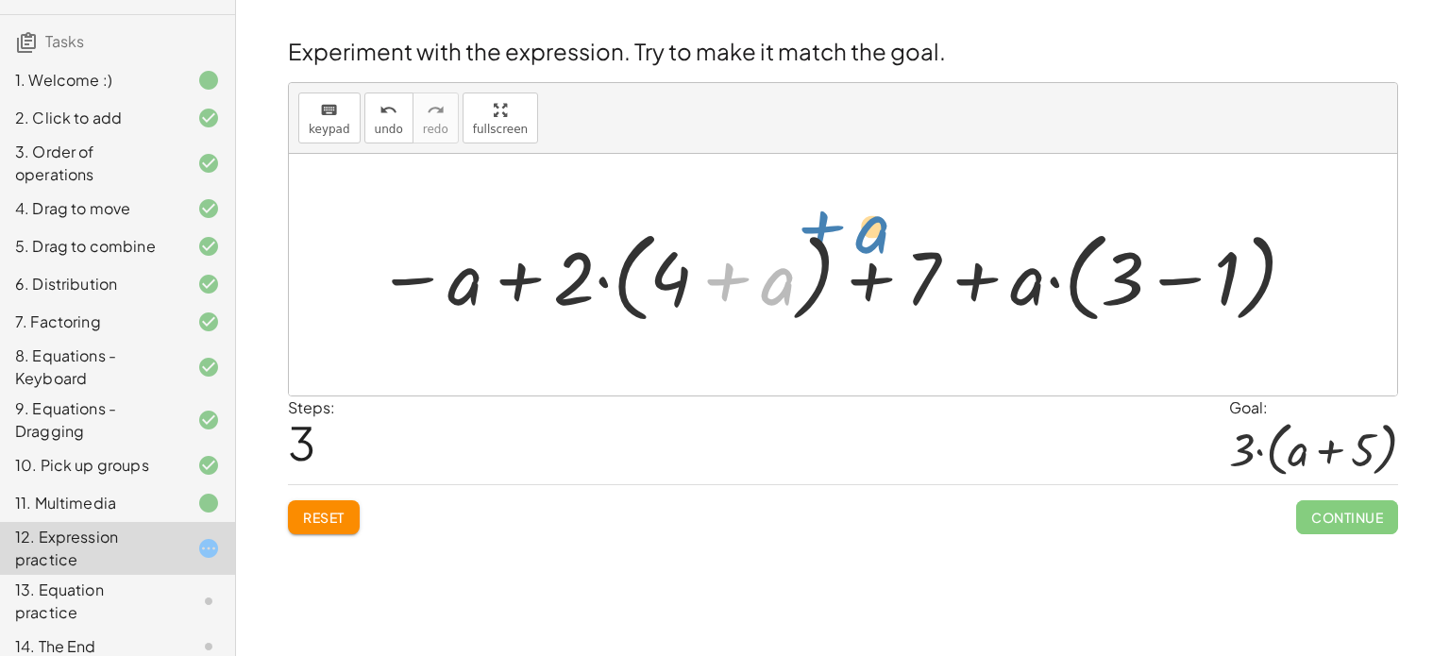
drag, startPoint x: 782, startPoint y: 278, endPoint x: 725, endPoint y: 213, distance: 85.6
click at [322, 529] on button "Reset" at bounding box center [324, 517] width 72 height 34
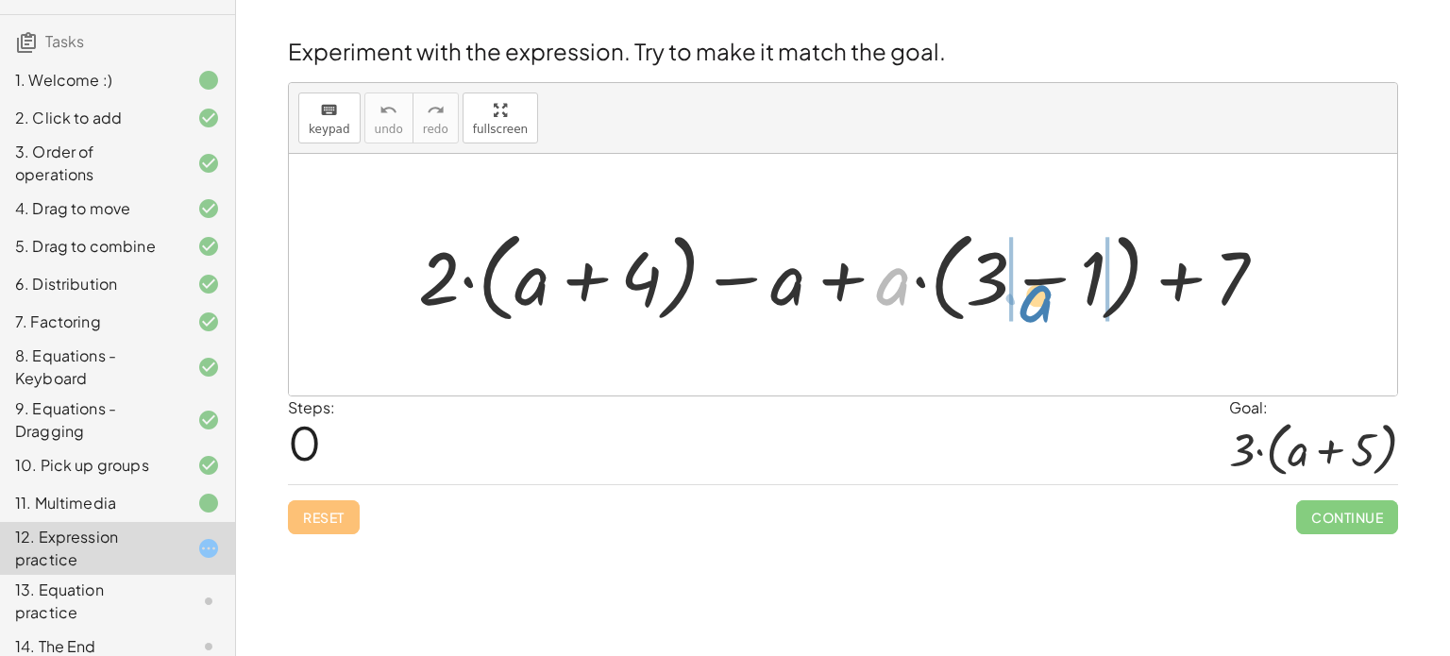
drag, startPoint x: 884, startPoint y: 287, endPoint x: 1032, endPoint y: 302, distance: 148.0
click at [1032, 302] on div at bounding box center [850, 275] width 883 height 109
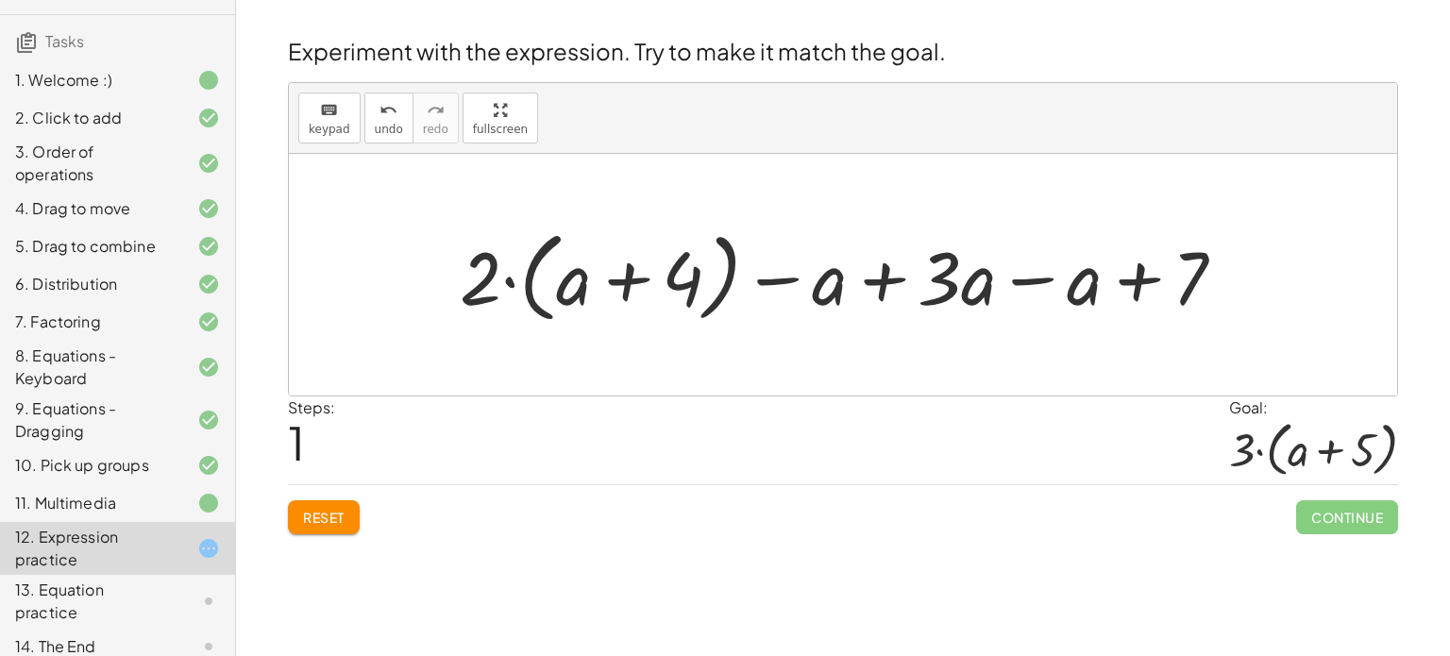
click at [901, 279] on div at bounding box center [850, 275] width 800 height 109
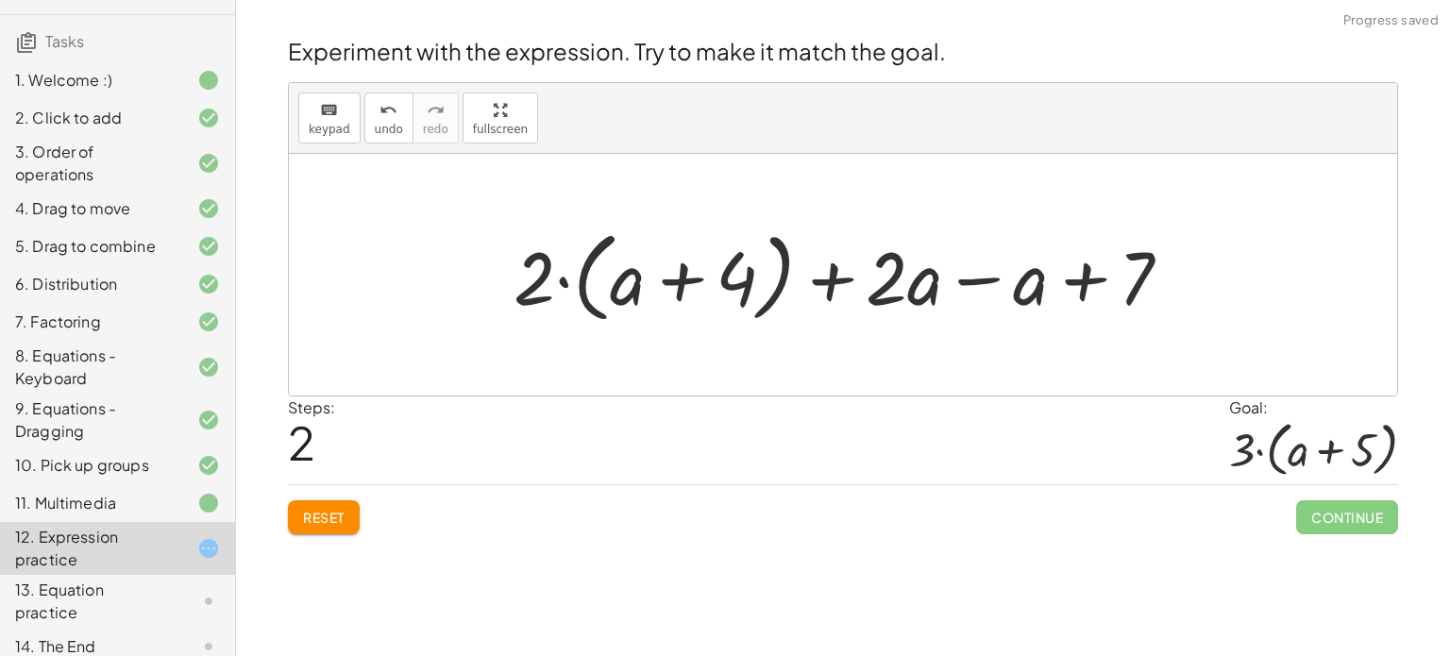
click at [1086, 285] on div at bounding box center [850, 275] width 692 height 109
click at [989, 280] on div at bounding box center [850, 275] width 692 height 109
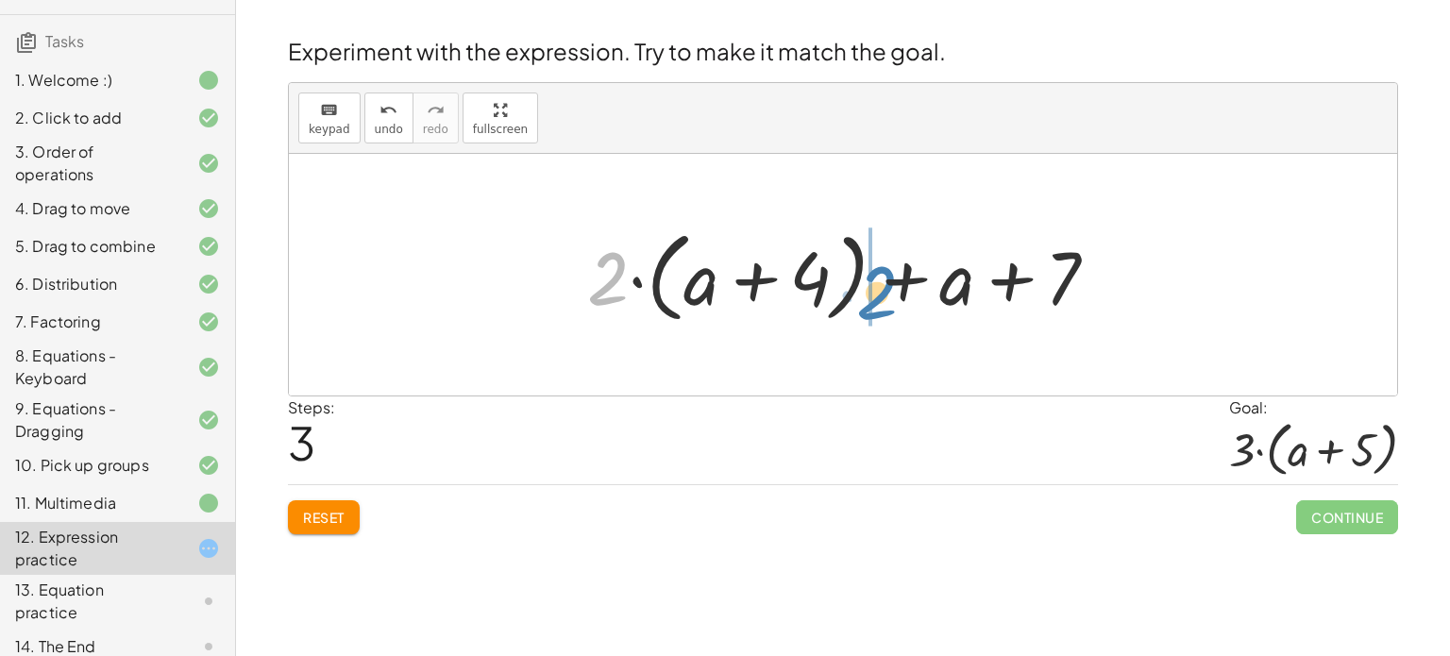
drag, startPoint x: 600, startPoint y: 300, endPoint x: 867, endPoint y: 314, distance: 267.5
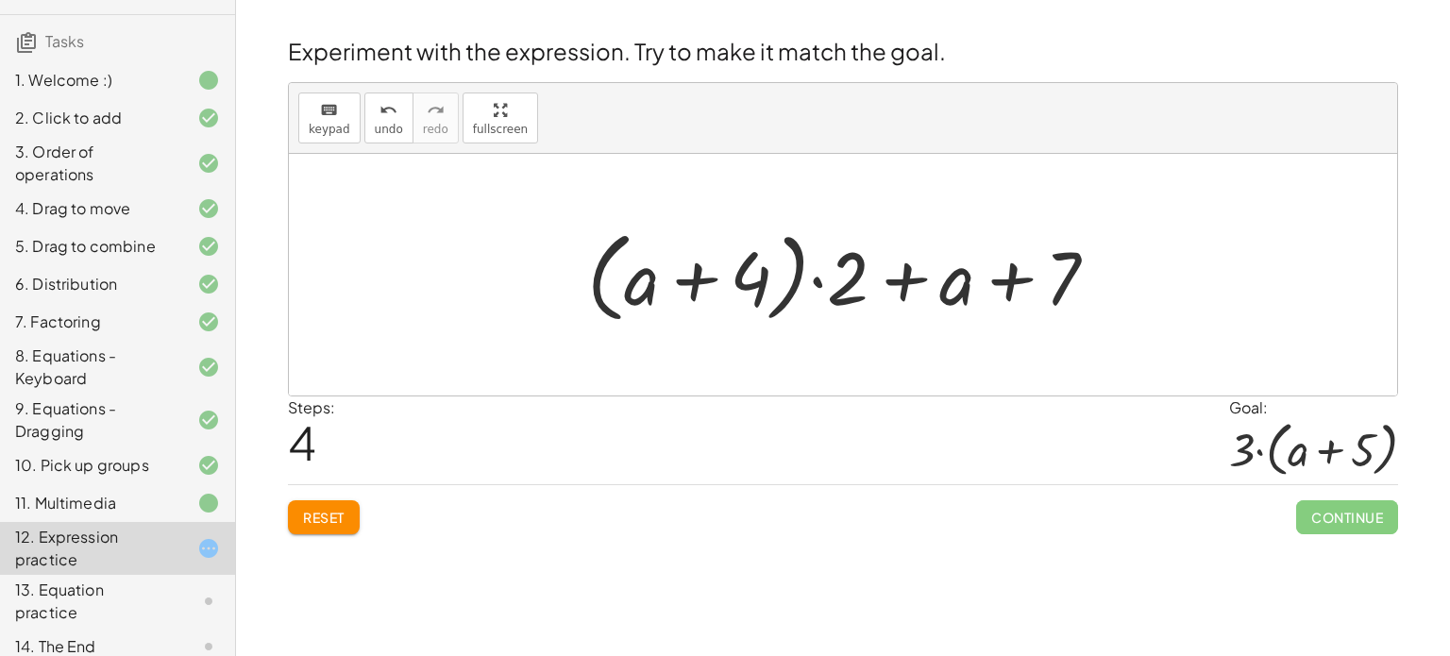
click at [892, 282] on div at bounding box center [850, 275] width 545 height 109
drag, startPoint x: 648, startPoint y: 282, endPoint x: 769, endPoint y: 270, distance: 121.4
drag, startPoint x: 860, startPoint y: 291, endPoint x: 688, endPoint y: 290, distance: 171.8
click at [688, 290] on div at bounding box center [850, 275] width 545 height 109
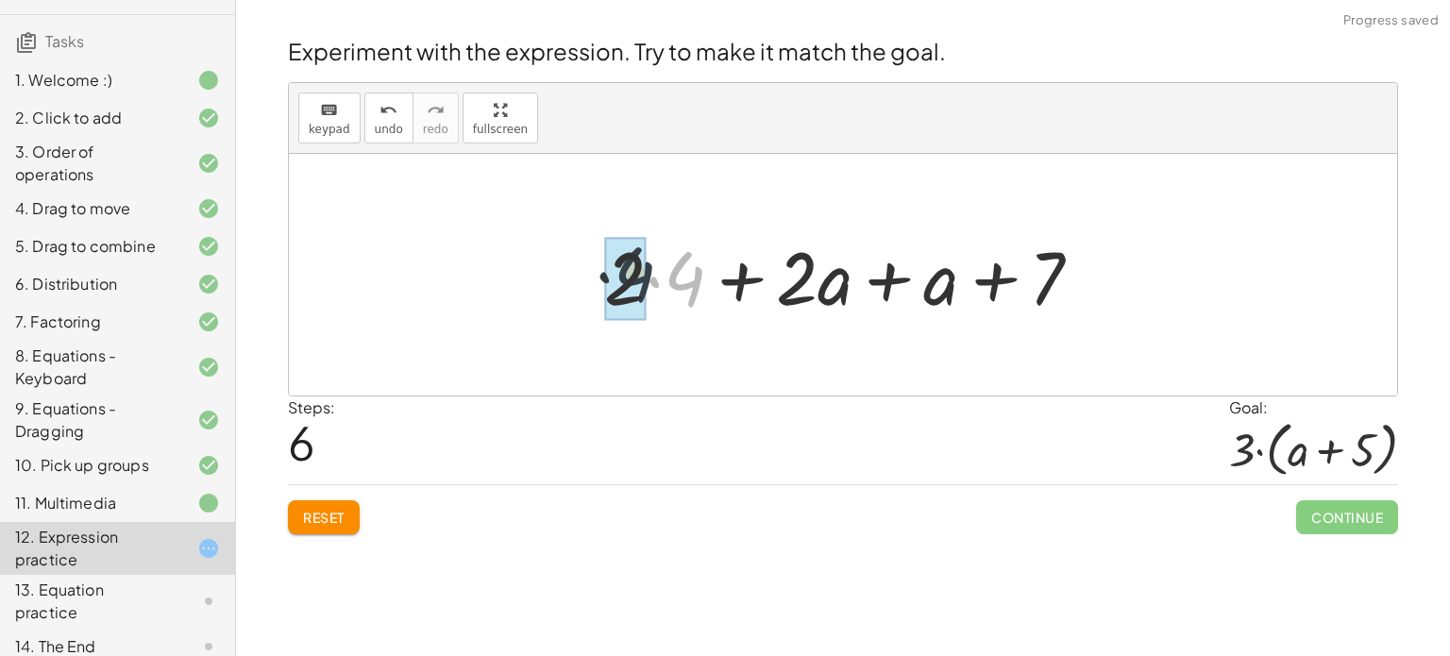
drag, startPoint x: 688, startPoint y: 290, endPoint x: 633, endPoint y: 285, distance: 55.0
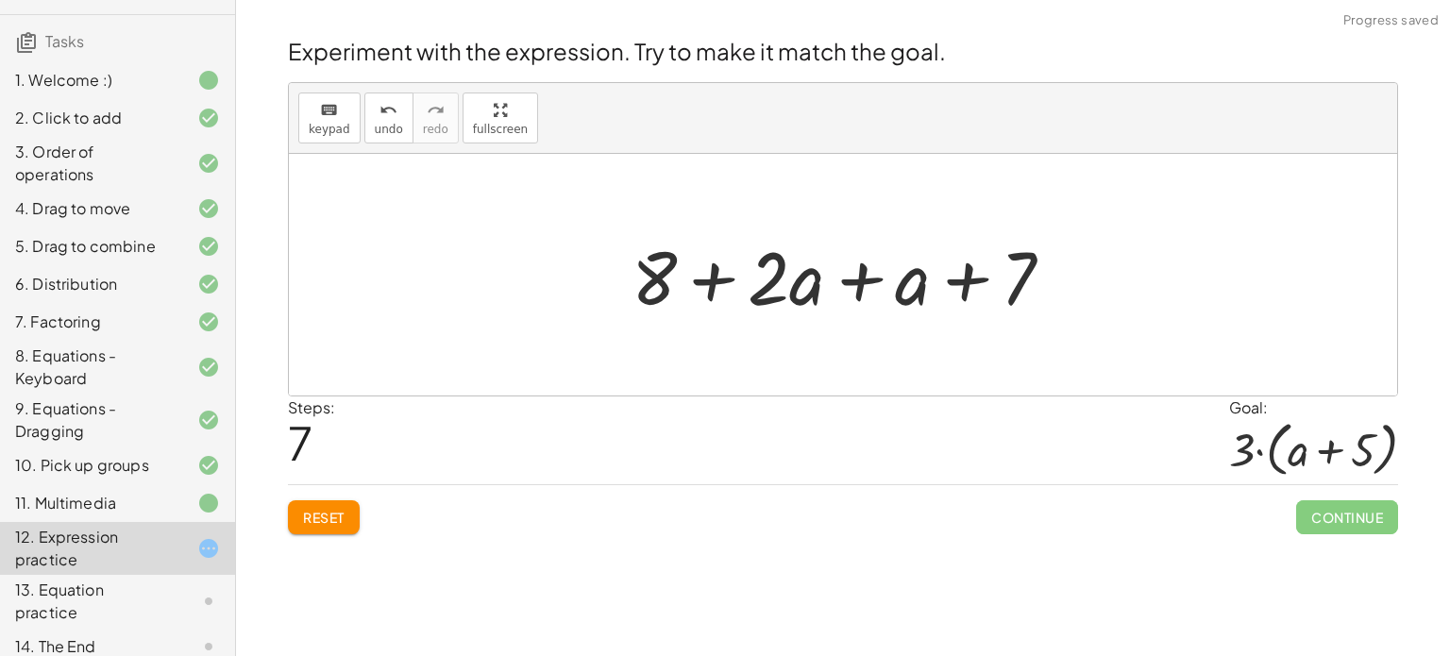
click at [711, 281] on div at bounding box center [850, 275] width 456 height 97
click at [849, 279] on div at bounding box center [850, 275] width 456 height 97
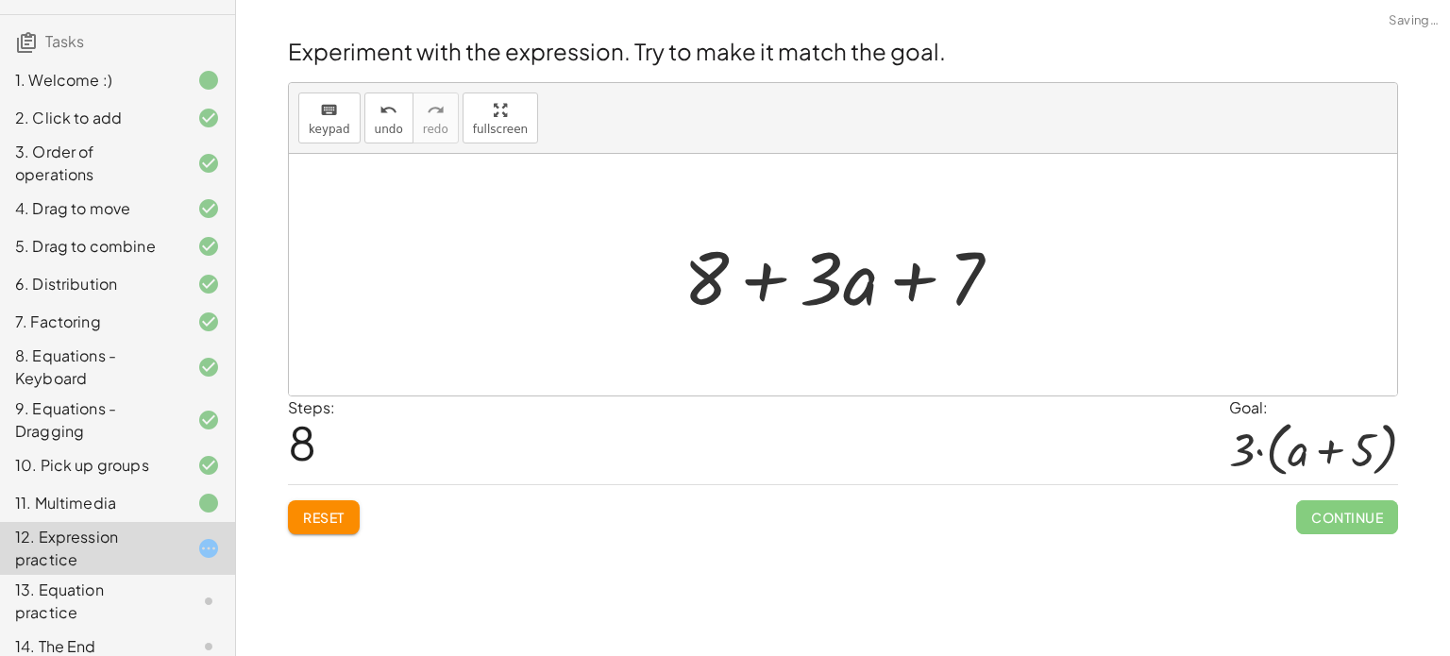
click at [902, 282] on div at bounding box center [850, 275] width 352 height 97
drag, startPoint x: 960, startPoint y: 279, endPoint x: 804, endPoint y: 281, distance: 155.8
click at [804, 281] on div at bounding box center [850, 275] width 352 height 97
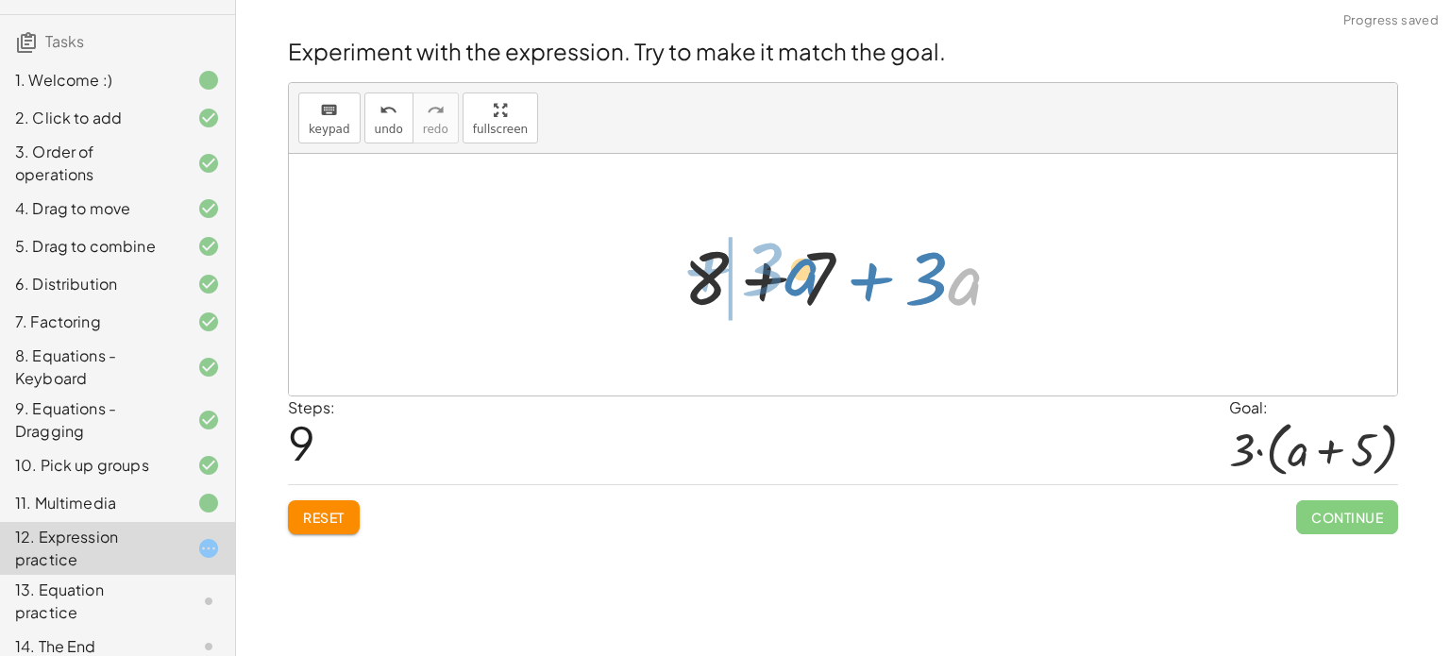
drag, startPoint x: 950, startPoint y: 291, endPoint x: 787, endPoint y: 281, distance: 162.6
click at [787, 281] on div at bounding box center [850, 275] width 352 height 97
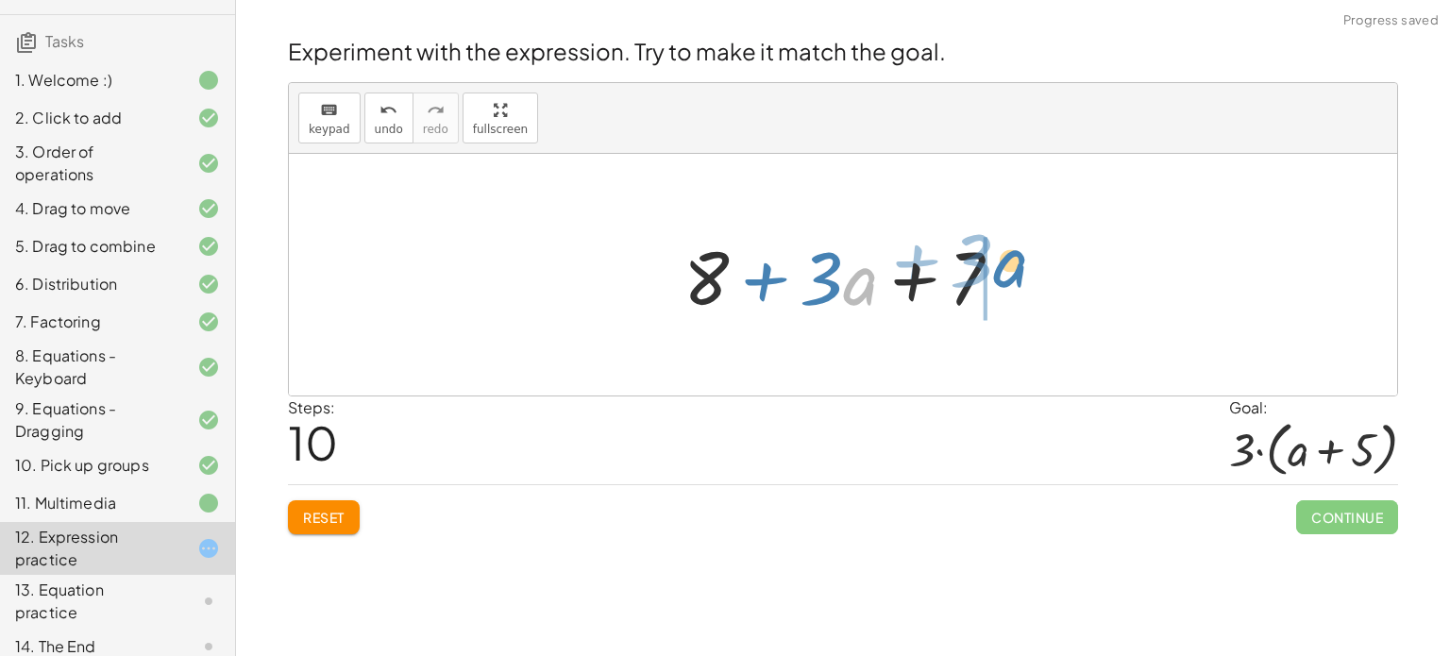
drag, startPoint x: 861, startPoint y: 295, endPoint x: 1017, endPoint y: 273, distance: 157.4
click at [1017, 273] on div at bounding box center [850, 275] width 352 height 97
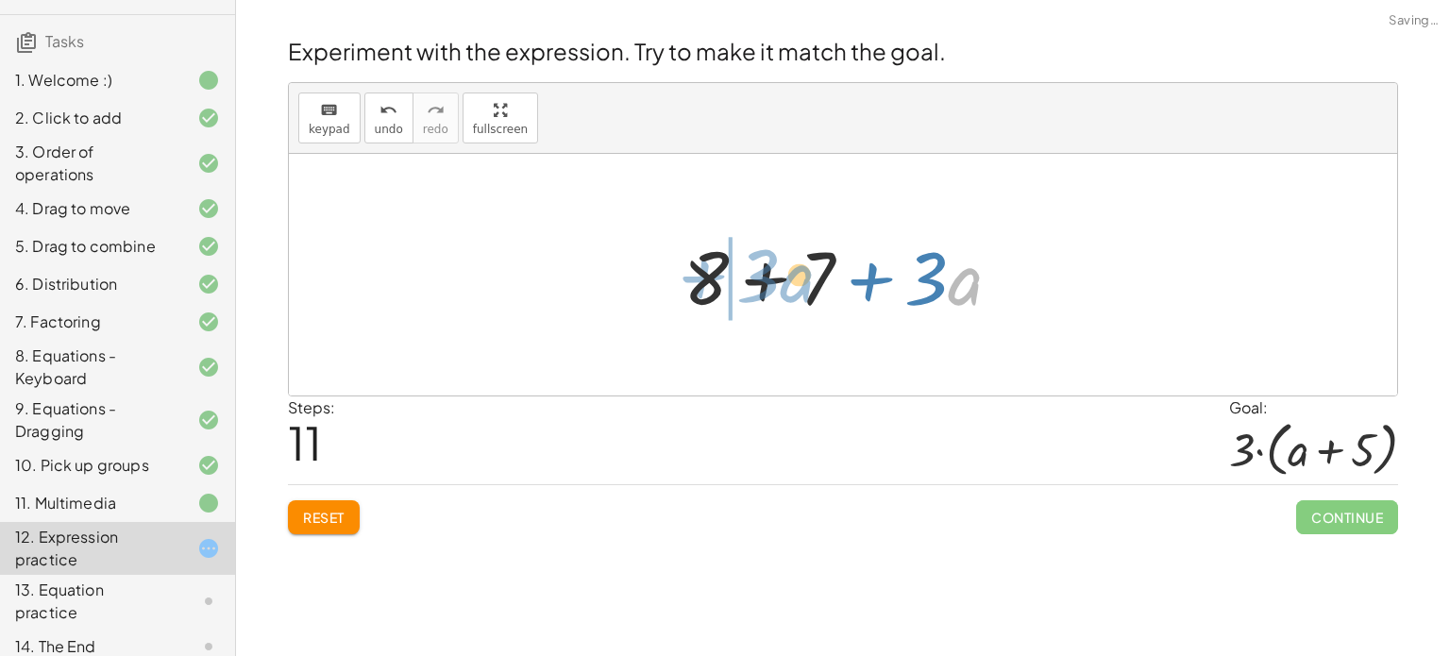
drag, startPoint x: 962, startPoint y: 284, endPoint x: 779, endPoint y: 291, distance: 183.2
click at [779, 291] on div at bounding box center [850, 275] width 352 height 97
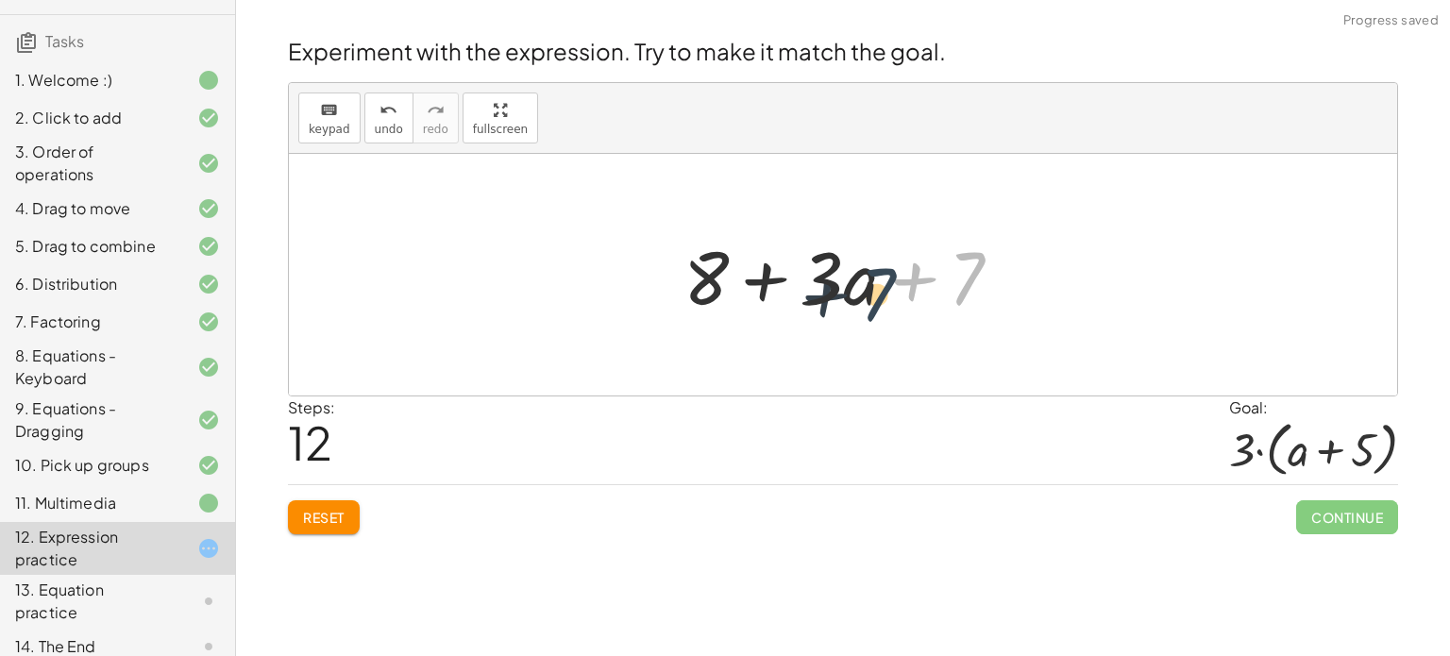
drag, startPoint x: 967, startPoint y: 272, endPoint x: 874, endPoint y: 288, distance: 93.9
click at [874, 288] on div at bounding box center [850, 275] width 352 height 97
drag, startPoint x: 968, startPoint y: 283, endPoint x: 752, endPoint y: 290, distance: 215.3
click at [752, 290] on div at bounding box center [850, 275] width 352 height 97
click at [759, 292] on div at bounding box center [850, 275] width 352 height 97
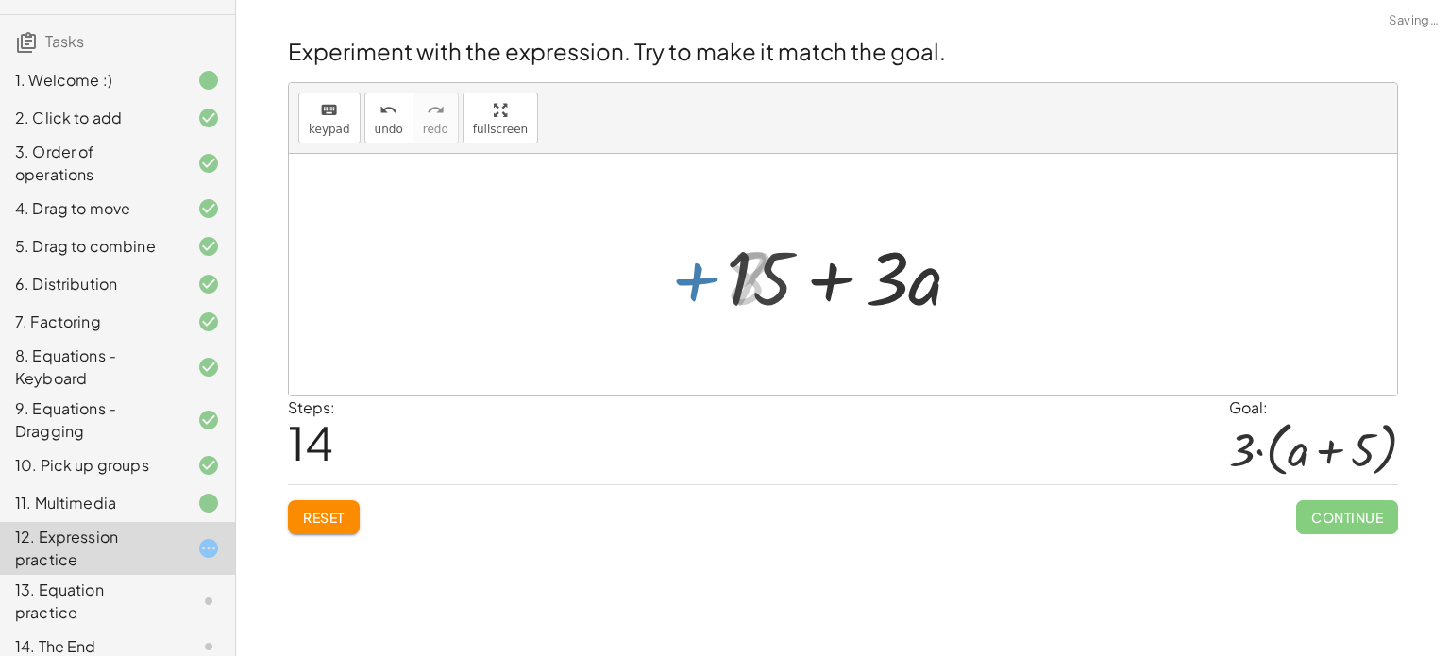
click at [829, 282] on div at bounding box center [849, 275] width 267 height 97
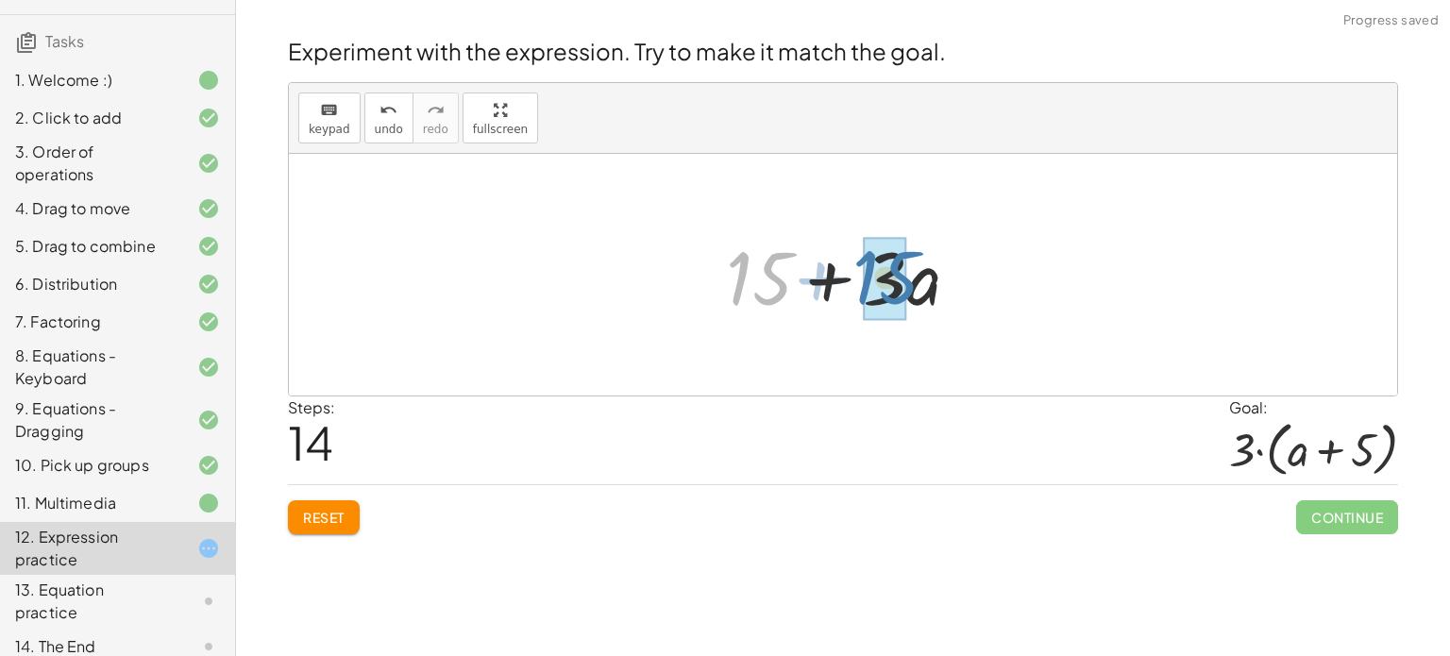
drag, startPoint x: 758, startPoint y: 286, endPoint x: 885, endPoint y: 285, distance: 127.4
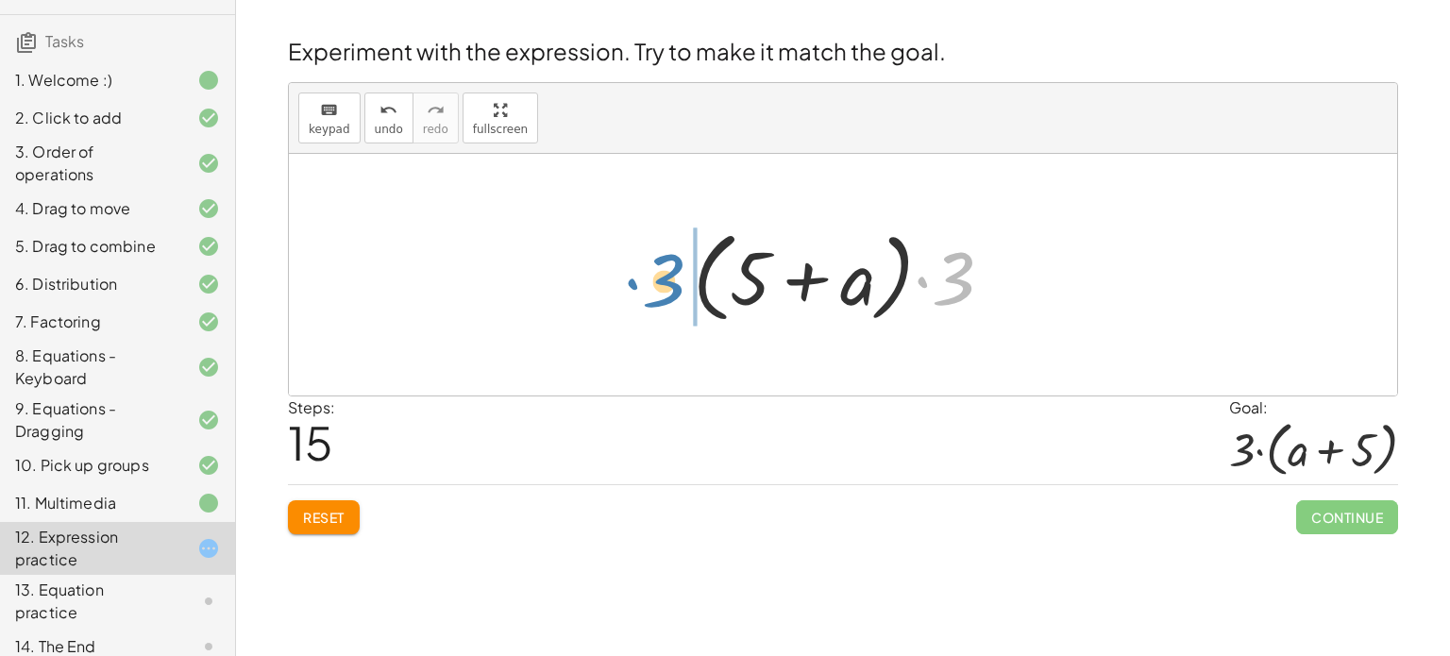
drag, startPoint x: 976, startPoint y: 291, endPoint x: 685, endPoint y: 293, distance: 290.7
click at [685, 293] on div at bounding box center [850, 275] width 334 height 109
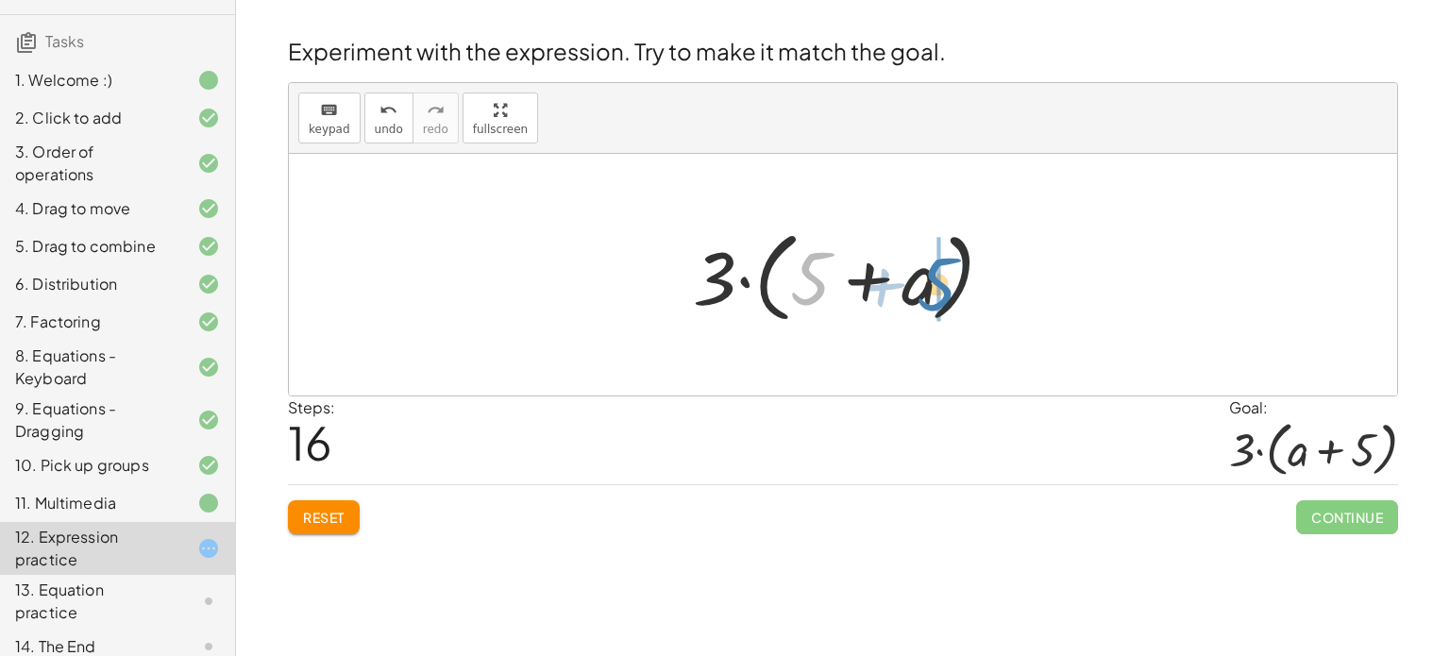
drag, startPoint x: 818, startPoint y: 281, endPoint x: 945, endPoint y: 285, distance: 126.5
click at [945, 285] on div at bounding box center [850, 275] width 334 height 109
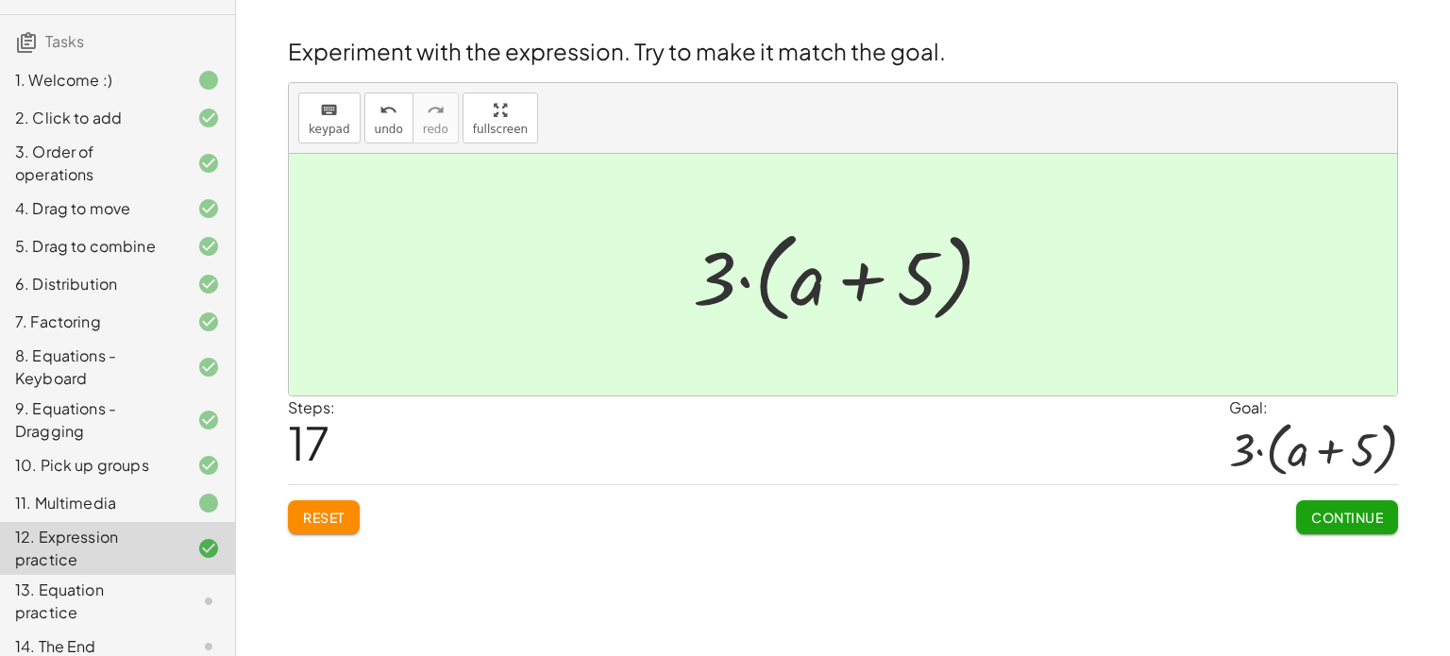
click at [1339, 525] on button "Continue" at bounding box center [1347, 517] width 102 height 34
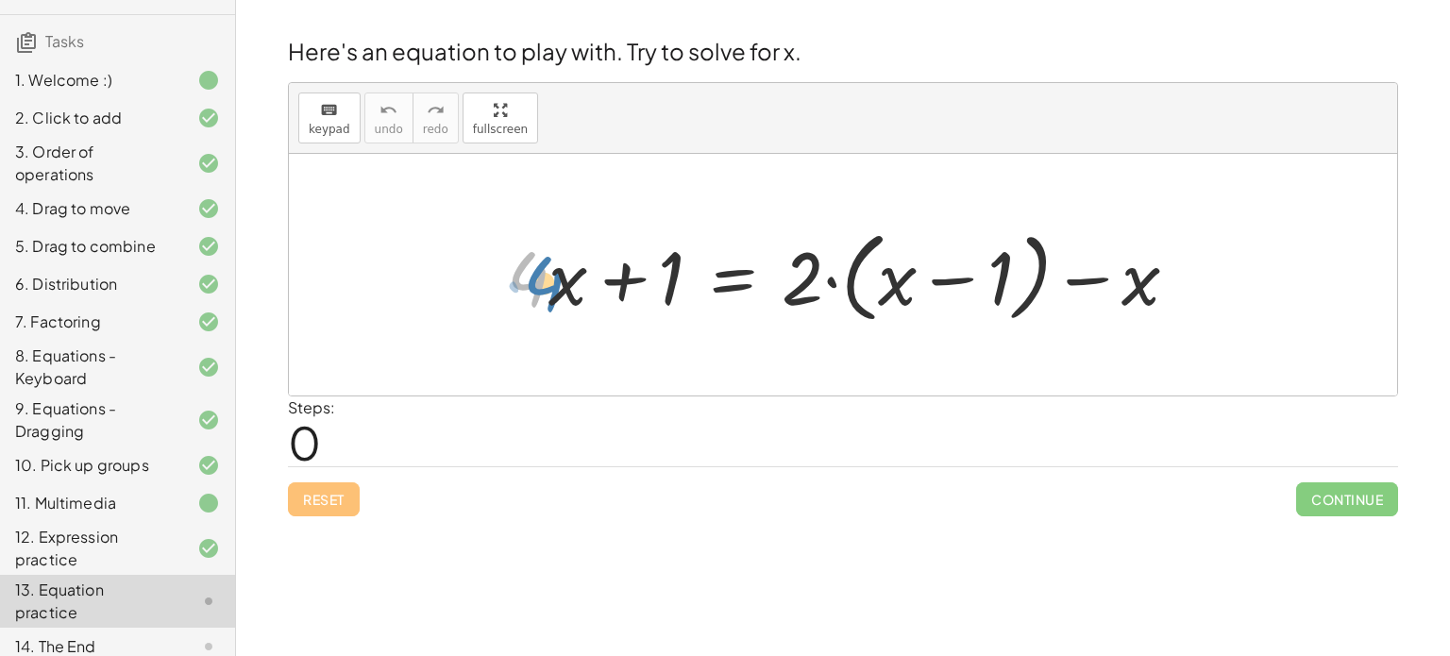
drag, startPoint x: 533, startPoint y: 288, endPoint x: 507, endPoint y: 293, distance: 26.8
click at [507, 293] on div at bounding box center [850, 275] width 706 height 109
click at [580, 284] on div at bounding box center [850, 275] width 706 height 109
click at [611, 282] on div at bounding box center [850, 275] width 706 height 109
click at [665, 282] on div at bounding box center [850, 275] width 706 height 109
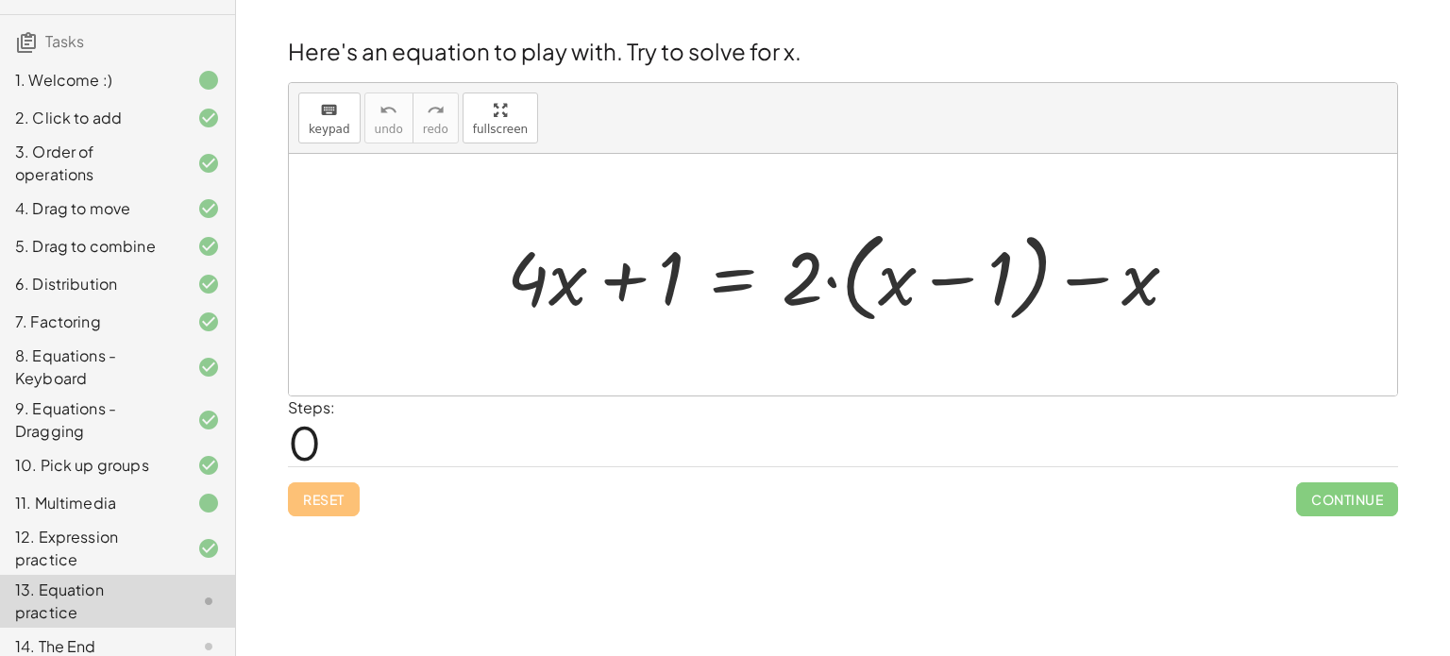
click at [887, 295] on div at bounding box center [850, 275] width 706 height 109
click at [972, 276] on div at bounding box center [850, 275] width 706 height 109
click at [996, 274] on div at bounding box center [850, 275] width 706 height 109
click at [1073, 286] on div at bounding box center [850, 275] width 706 height 109
click at [665, 275] on div at bounding box center [850, 275] width 706 height 109
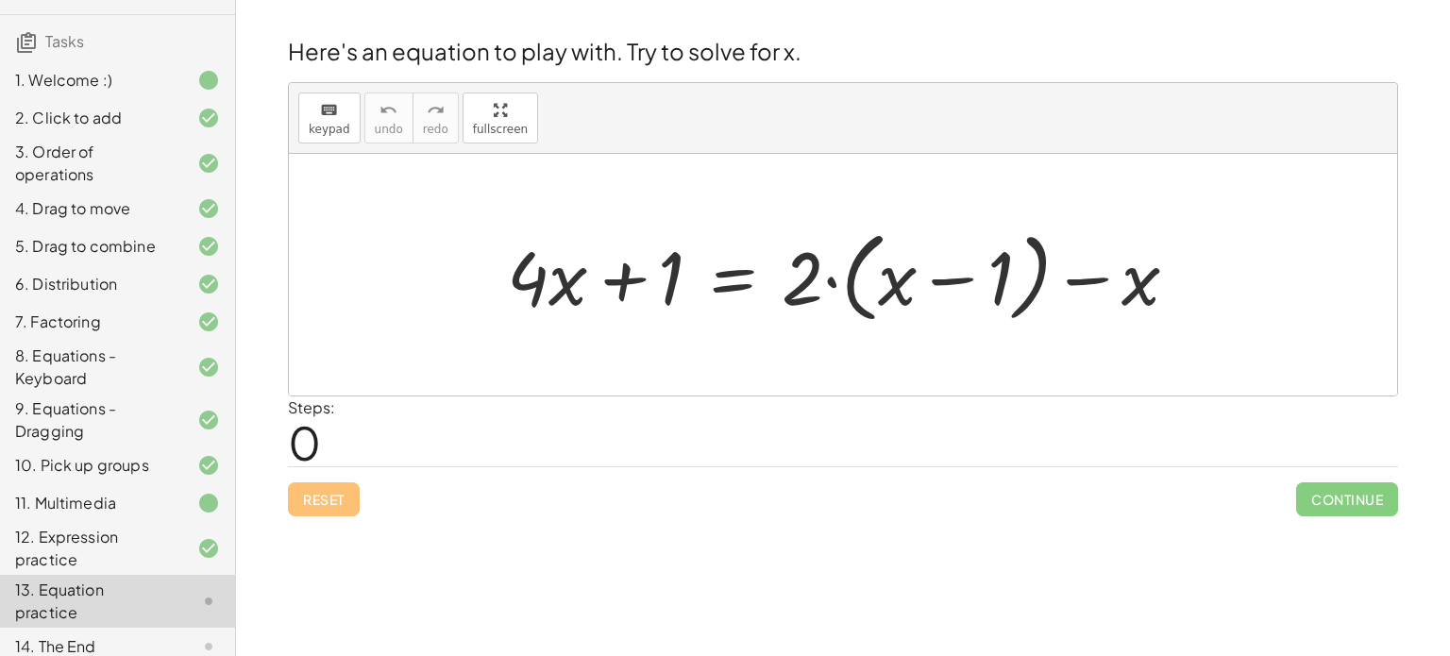
click at [605, 287] on div at bounding box center [850, 275] width 706 height 109
drag, startPoint x: 673, startPoint y: 280, endPoint x: 598, endPoint y: 281, distance: 75.5
click at [598, 281] on div at bounding box center [850, 275] width 706 height 109
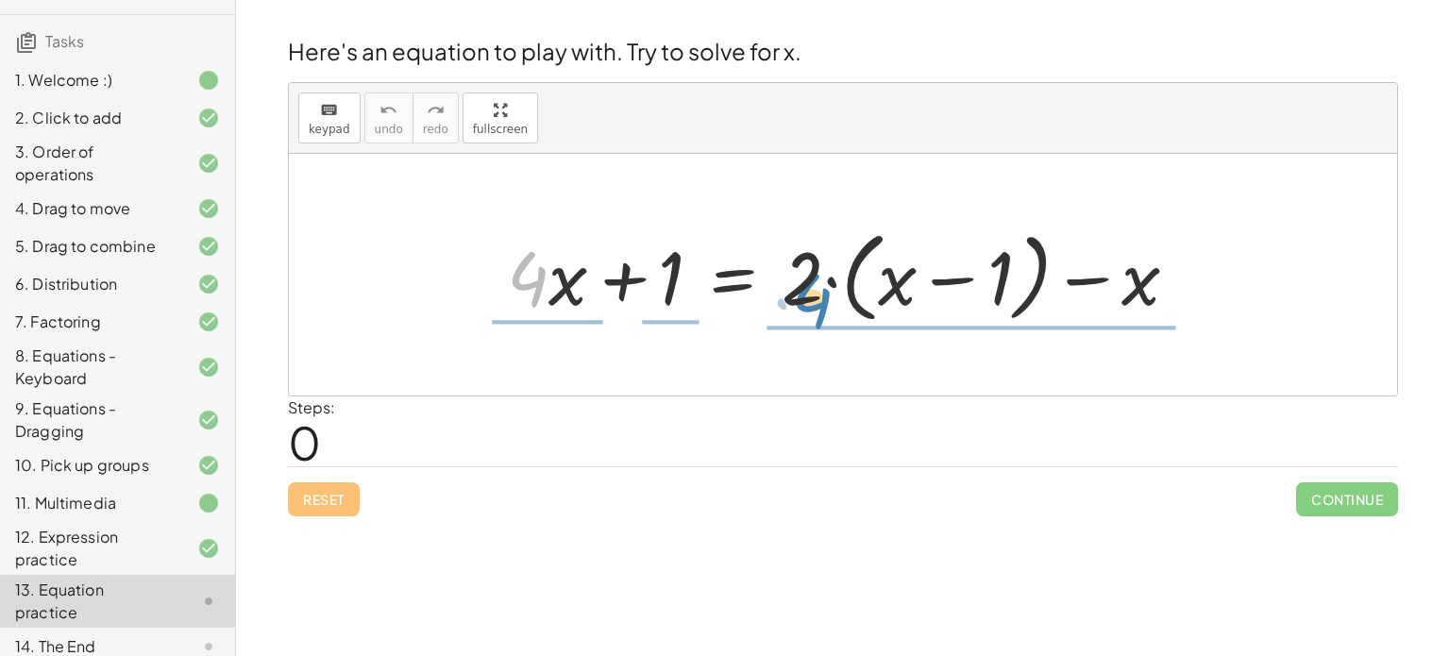
drag, startPoint x: 542, startPoint y: 278, endPoint x: 826, endPoint y: 297, distance: 284.8
click at [826, 297] on div at bounding box center [850, 275] width 706 height 109
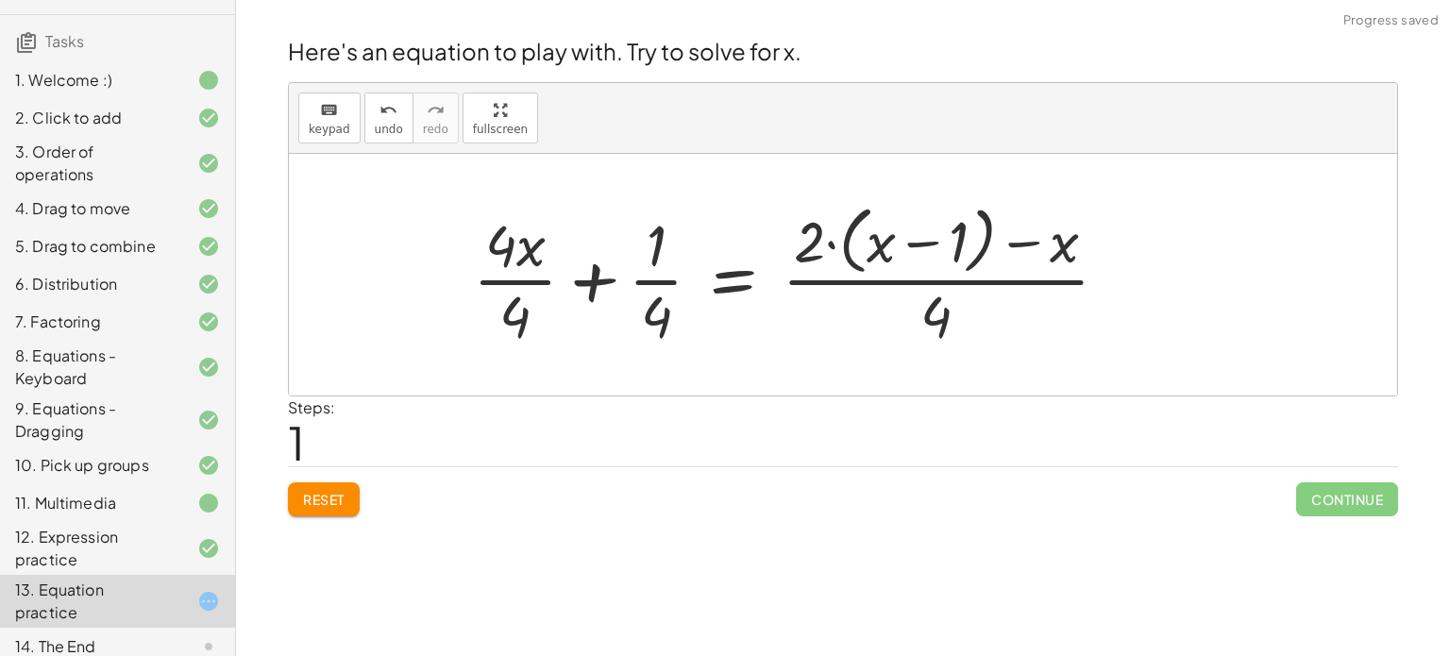
click at [646, 276] on div at bounding box center [797, 274] width 669 height 154
click at [602, 278] on div at bounding box center [797, 274] width 669 height 154
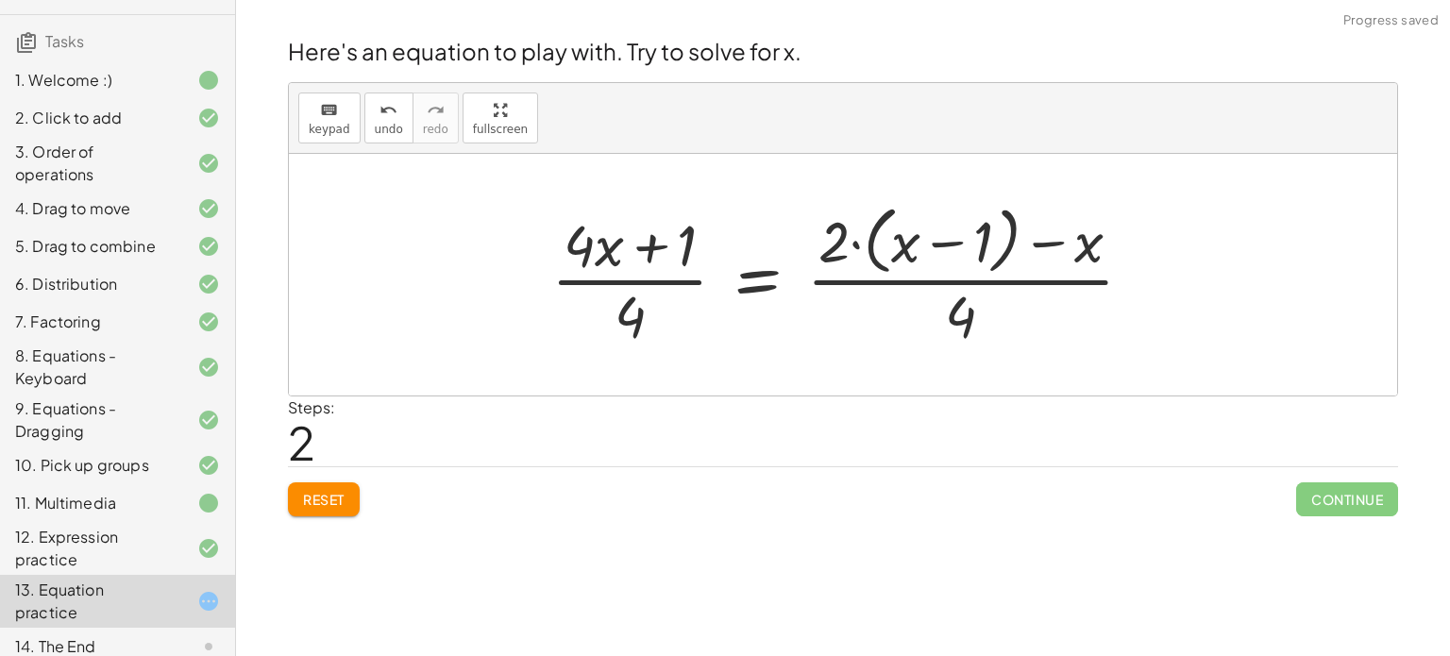
click at [644, 244] on div at bounding box center [849, 274] width 615 height 154
click at [924, 280] on div at bounding box center [849, 274] width 615 height 154
drag, startPoint x: 951, startPoint y: 332, endPoint x: 952, endPoint y: 250, distance: 82.1
click at [952, 250] on div at bounding box center [849, 274] width 615 height 154
click at [1093, 277] on div at bounding box center [872, 274] width 660 height 154
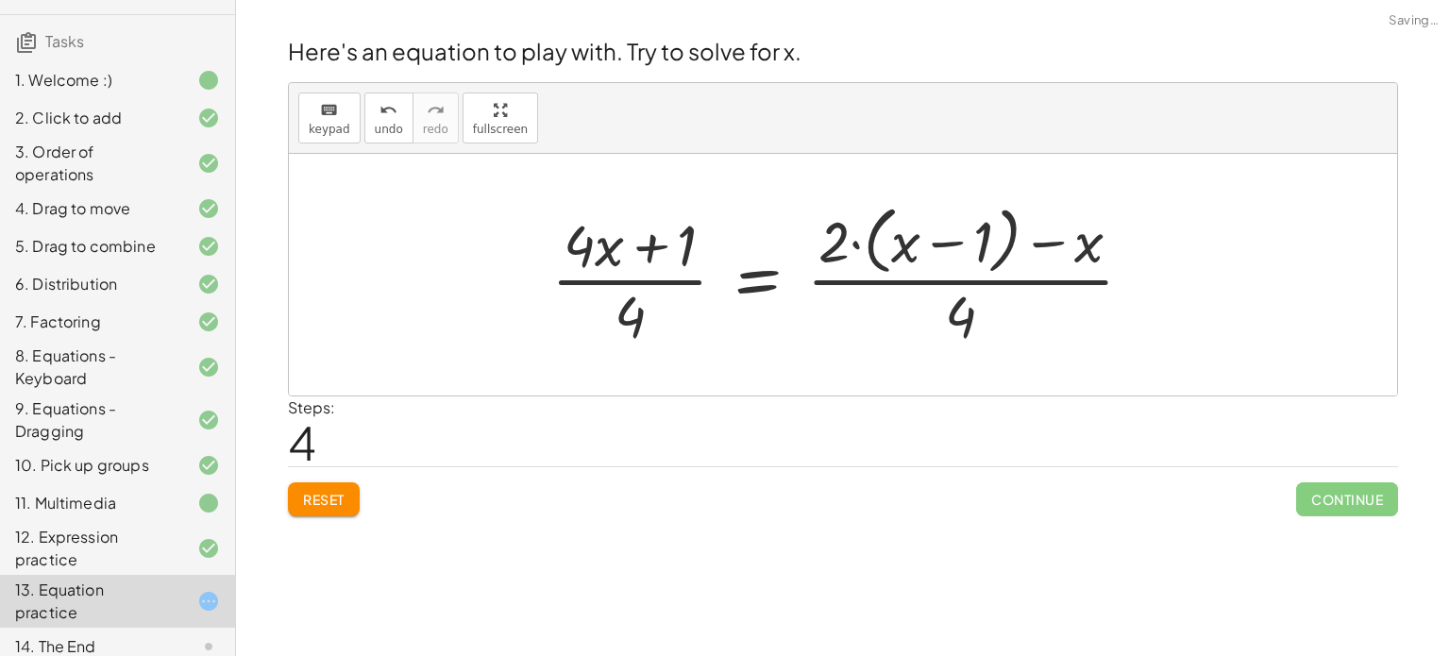
click at [1033, 248] on div at bounding box center [849, 274] width 615 height 154
click at [745, 289] on div at bounding box center [849, 274] width 615 height 154
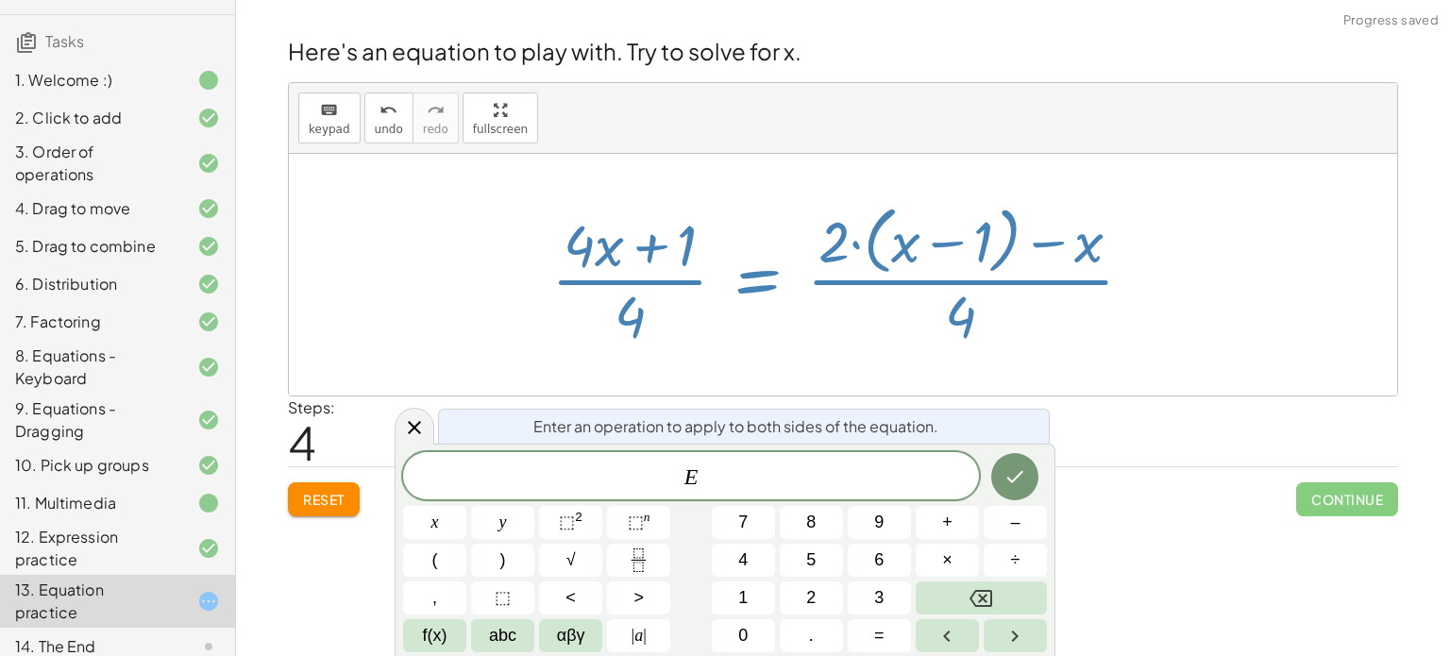
click at [678, 250] on div at bounding box center [849, 274] width 615 height 154
click at [414, 437] on icon at bounding box center [414, 427] width 23 height 23
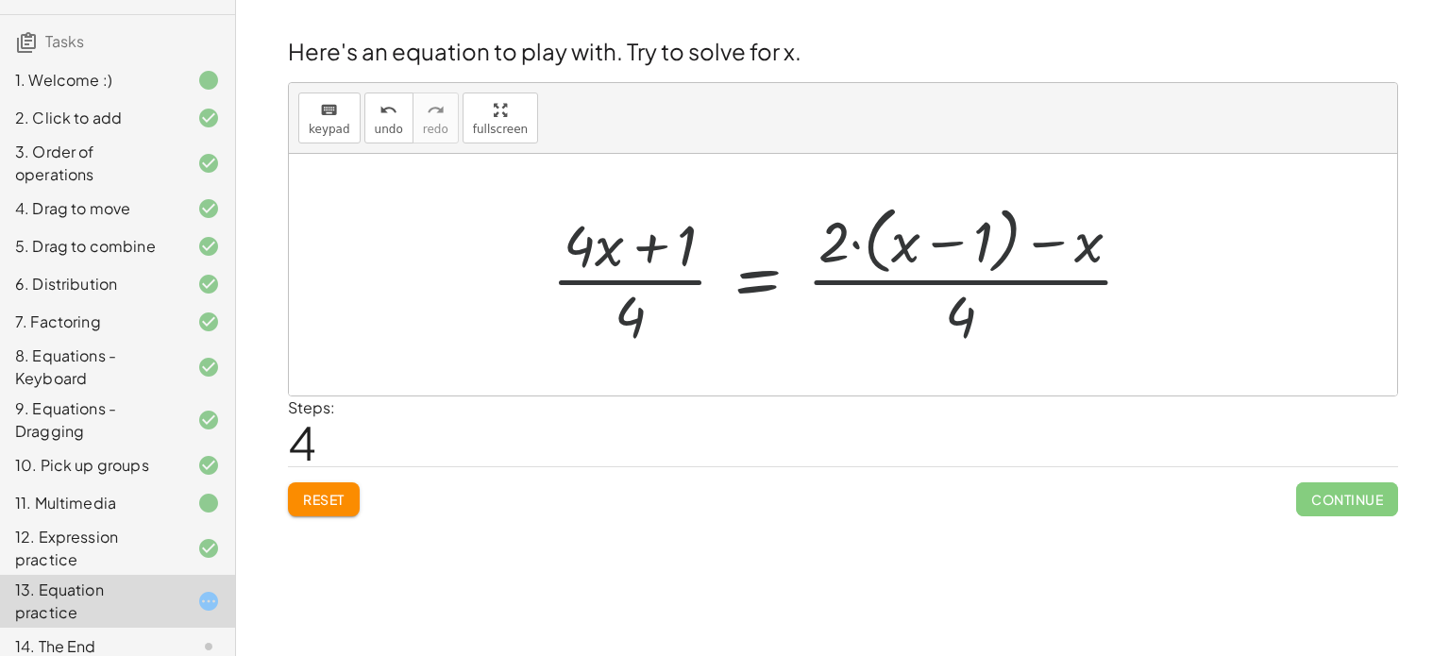
click at [622, 279] on div at bounding box center [849, 274] width 615 height 154
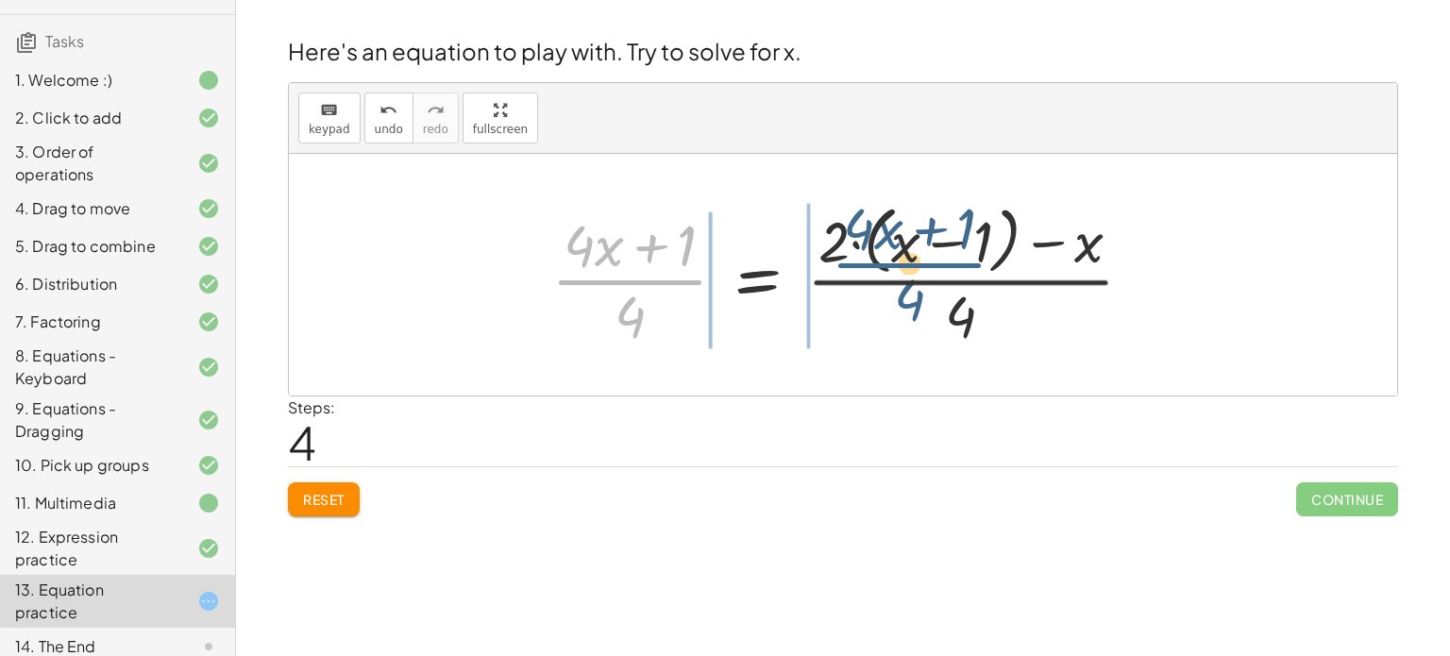
drag, startPoint x: 622, startPoint y: 279, endPoint x: 900, endPoint y: 262, distance: 278.0
click at [900, 262] on div at bounding box center [849, 274] width 615 height 154
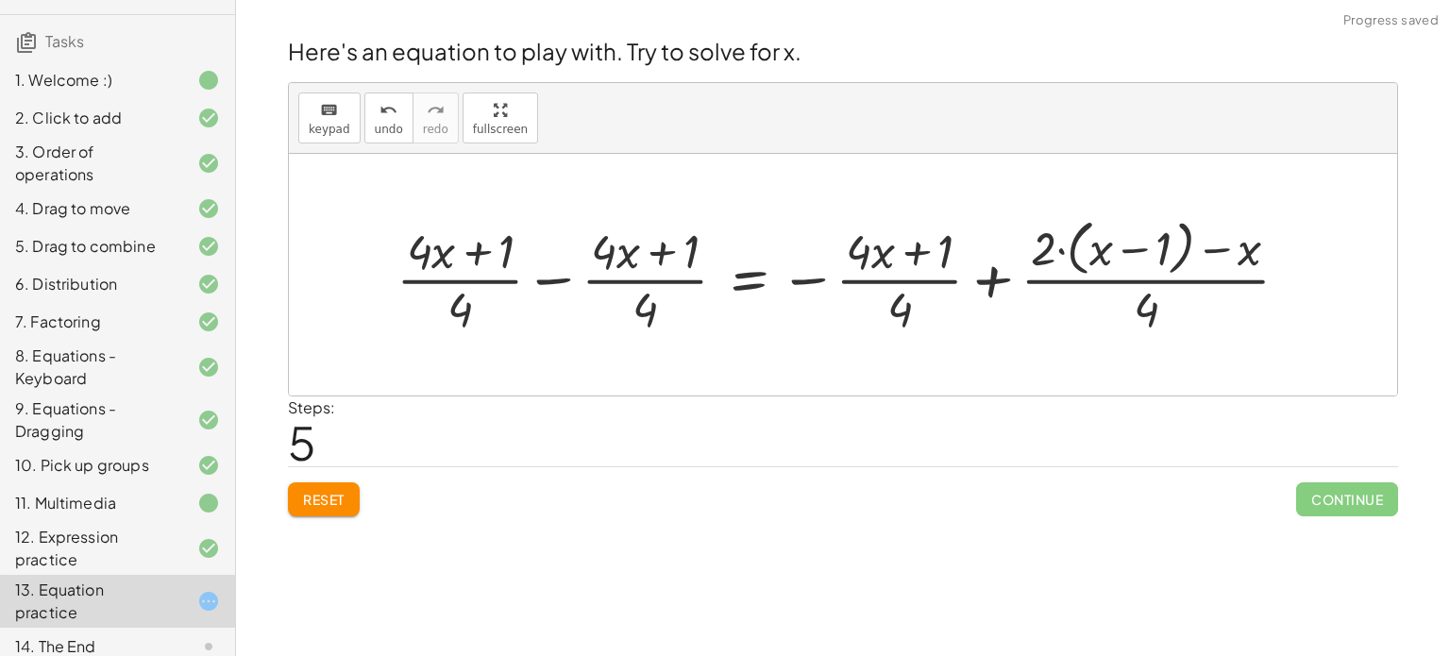
click at [889, 269] on div at bounding box center [850, 274] width 927 height 126
click at [989, 277] on div at bounding box center [850, 274] width 927 height 126
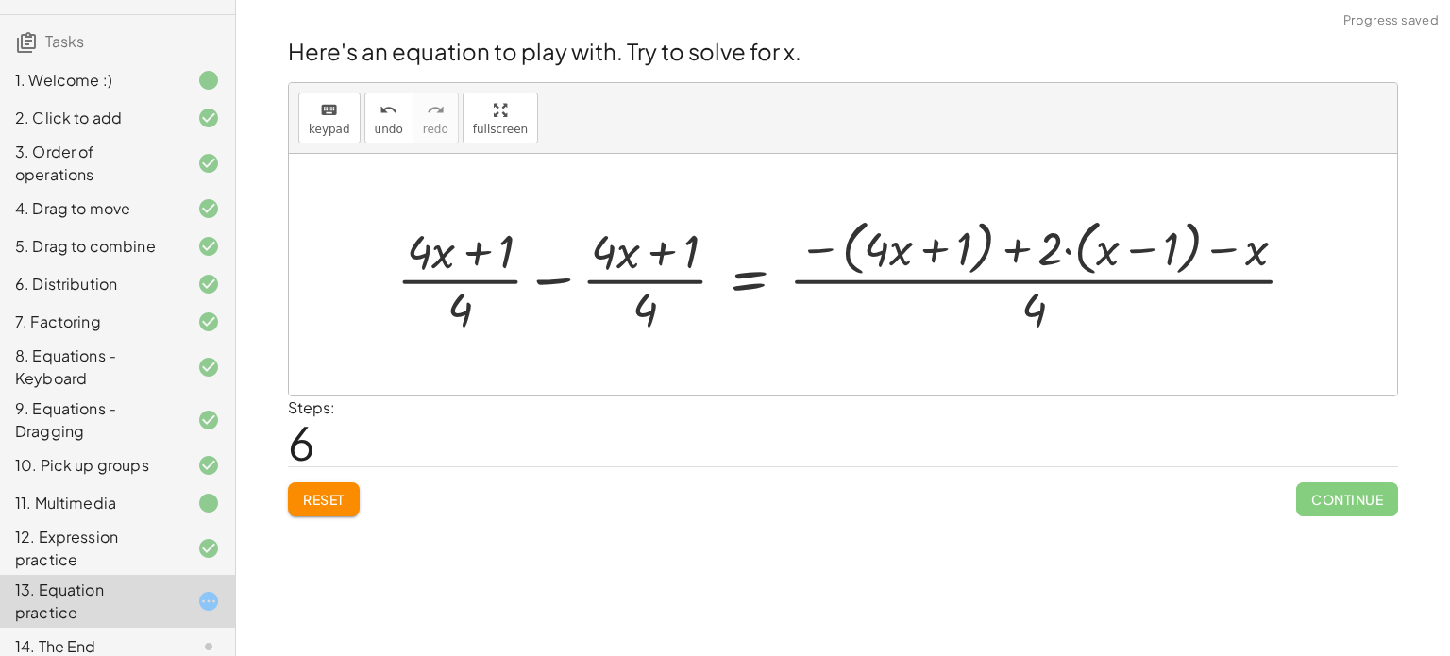
click at [1000, 247] on div at bounding box center [854, 274] width 934 height 126
click at [1223, 248] on div at bounding box center [854, 274] width 934 height 126
drag, startPoint x: 1242, startPoint y: 248, endPoint x: 1158, endPoint y: 263, distance: 85.4
click at [1158, 263] on div at bounding box center [854, 274] width 934 height 126
drag, startPoint x: 1262, startPoint y: 258, endPoint x: 1062, endPoint y: 251, distance: 200.2
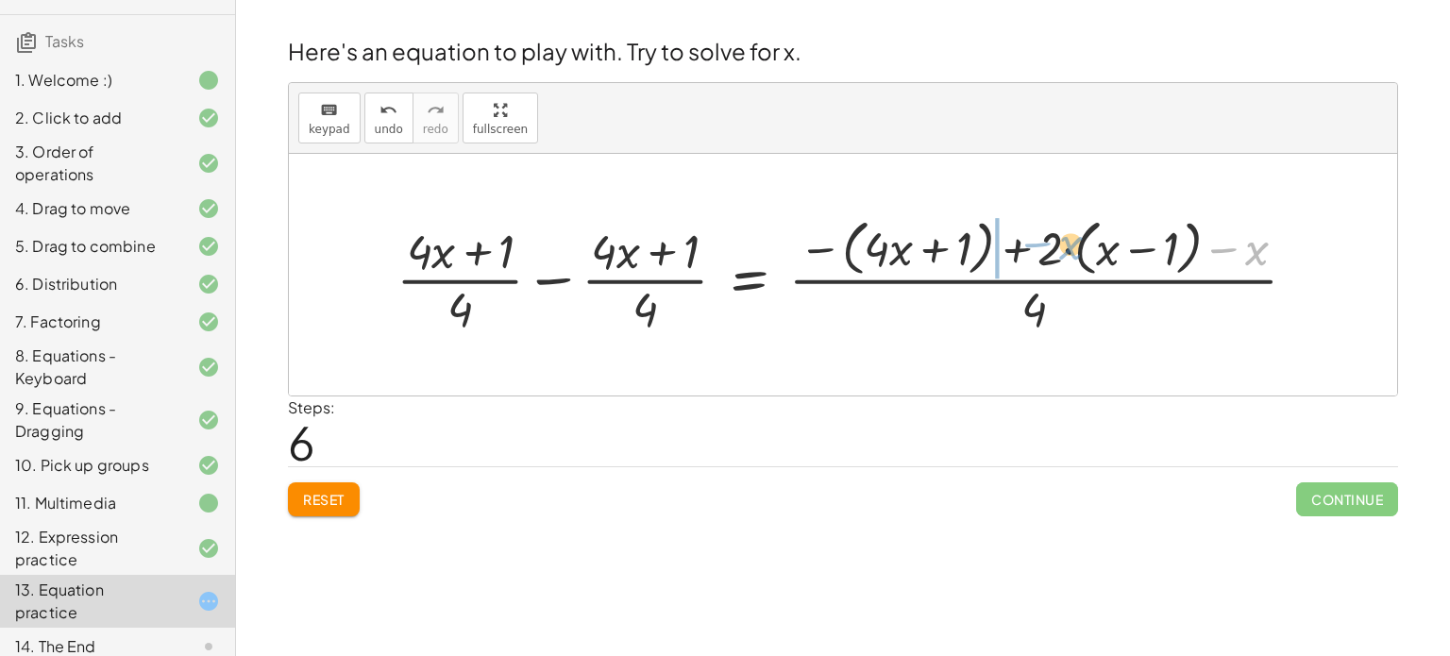
click at [1062, 251] on div at bounding box center [854, 274] width 934 height 126
click at [1105, 258] on div at bounding box center [854, 274] width 934 height 126
click at [1090, 249] on div at bounding box center [854, 274] width 934 height 126
click at [931, 246] on div at bounding box center [854, 274] width 934 height 126
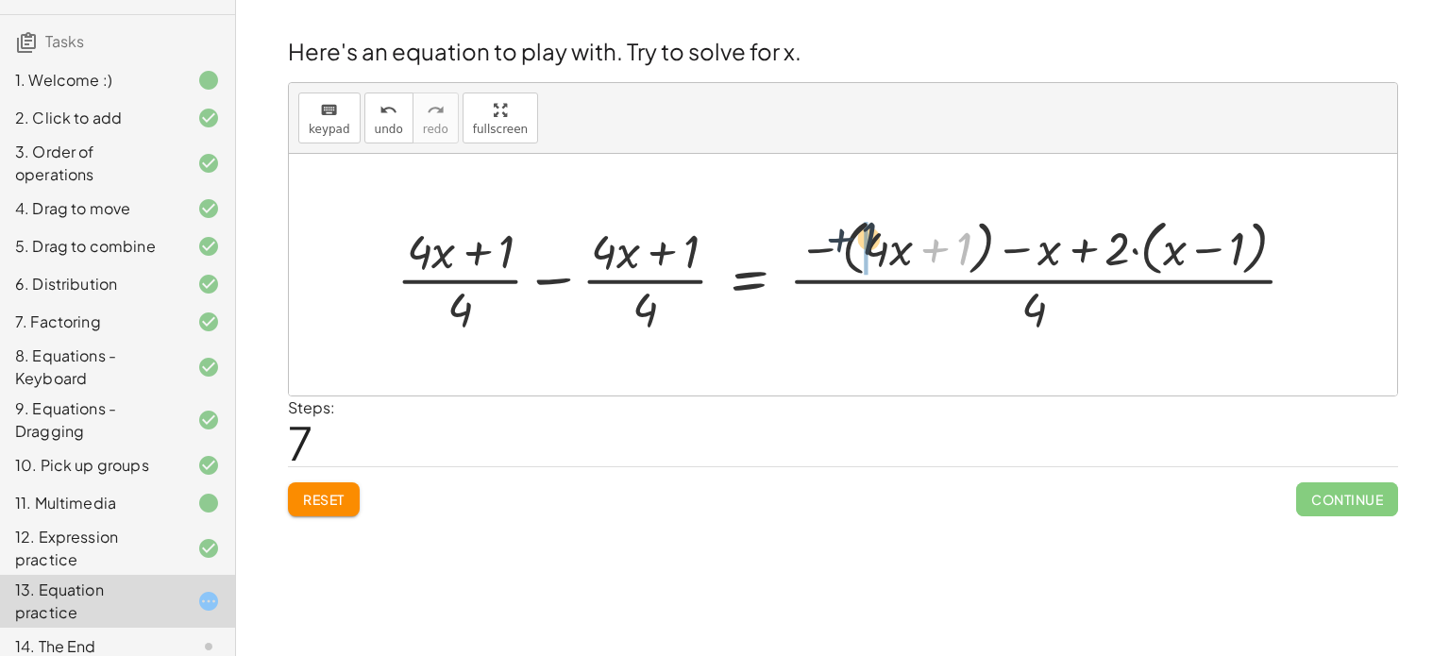
drag, startPoint x: 931, startPoint y: 246, endPoint x: 821, endPoint y: 238, distance: 109.8
click at [821, 238] on div at bounding box center [854, 274] width 934 height 126
click at [901, 251] on div at bounding box center [854, 274] width 934 height 126
click at [653, 253] on div at bounding box center [854, 274] width 934 height 126
click at [486, 262] on div at bounding box center [854, 274] width 934 height 126
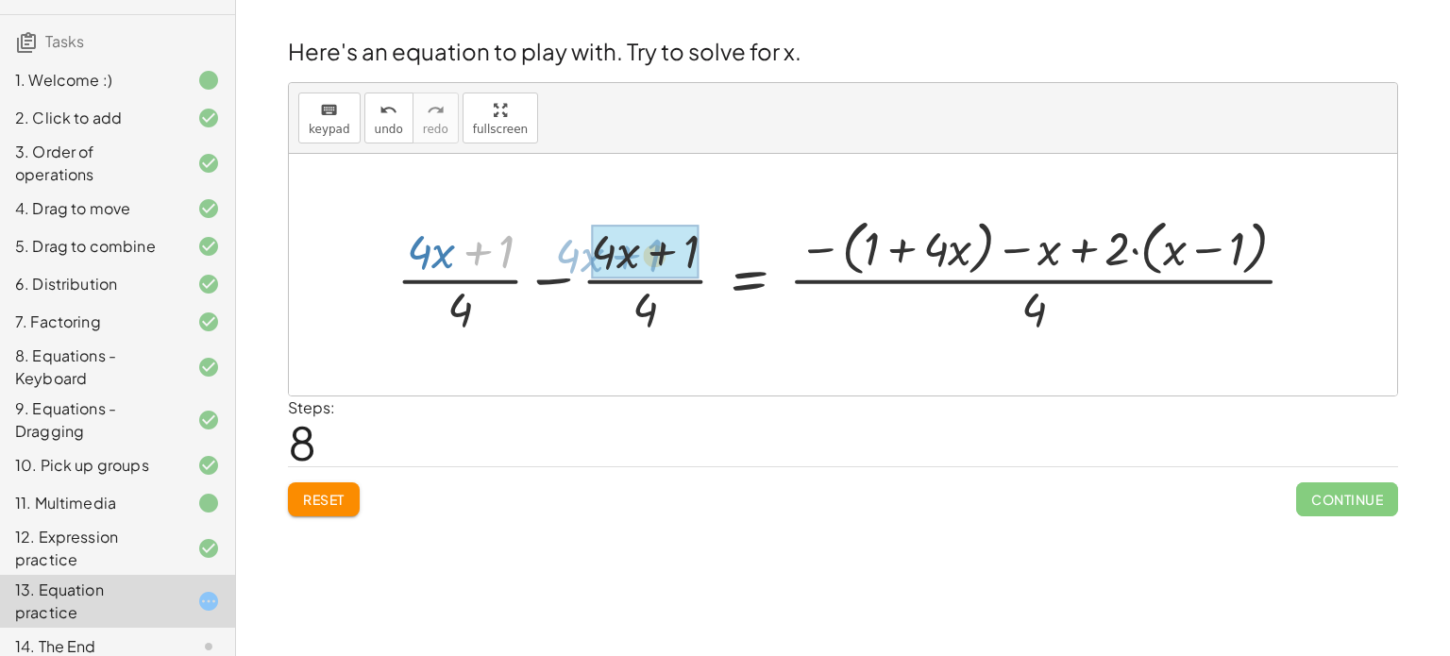
drag, startPoint x: 480, startPoint y: 258, endPoint x: 627, endPoint y: 261, distance: 147.3
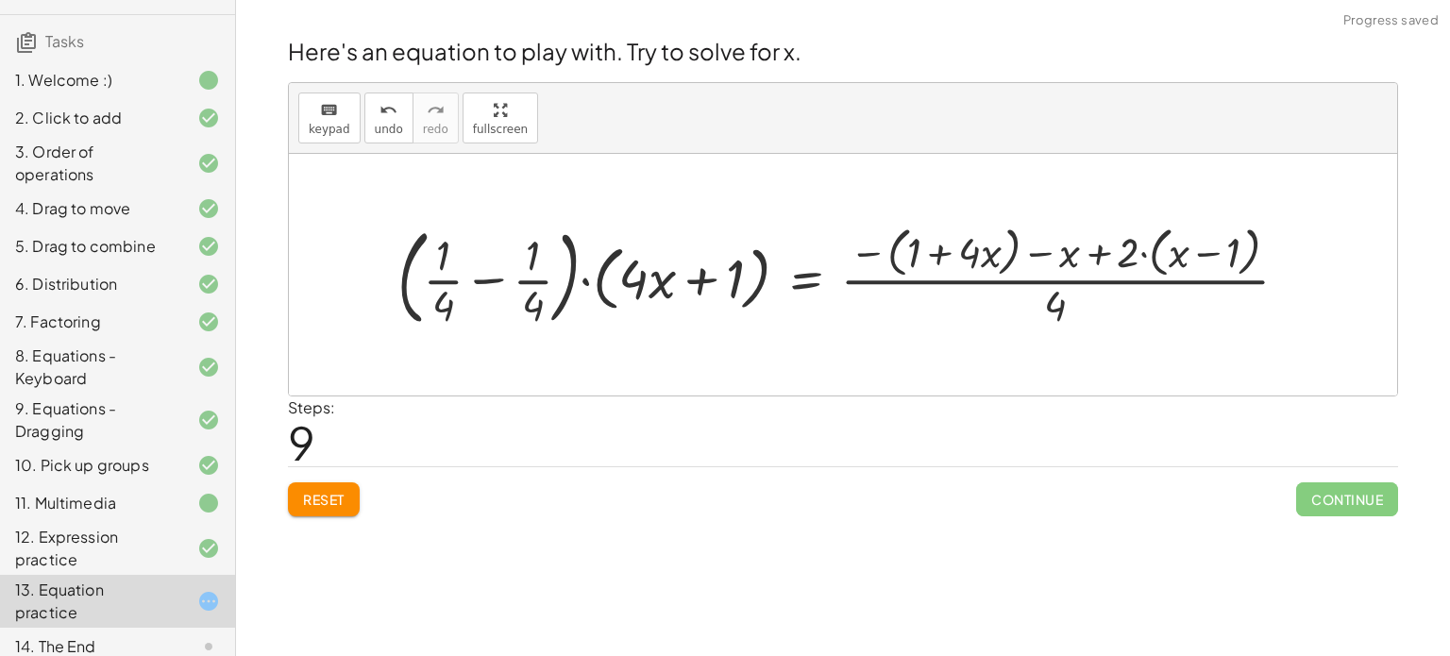
click at [486, 283] on div at bounding box center [850, 275] width 924 height 114
click at [642, 281] on div at bounding box center [928, 275] width 768 height 112
click at [696, 281] on div at bounding box center [928, 275] width 768 height 112
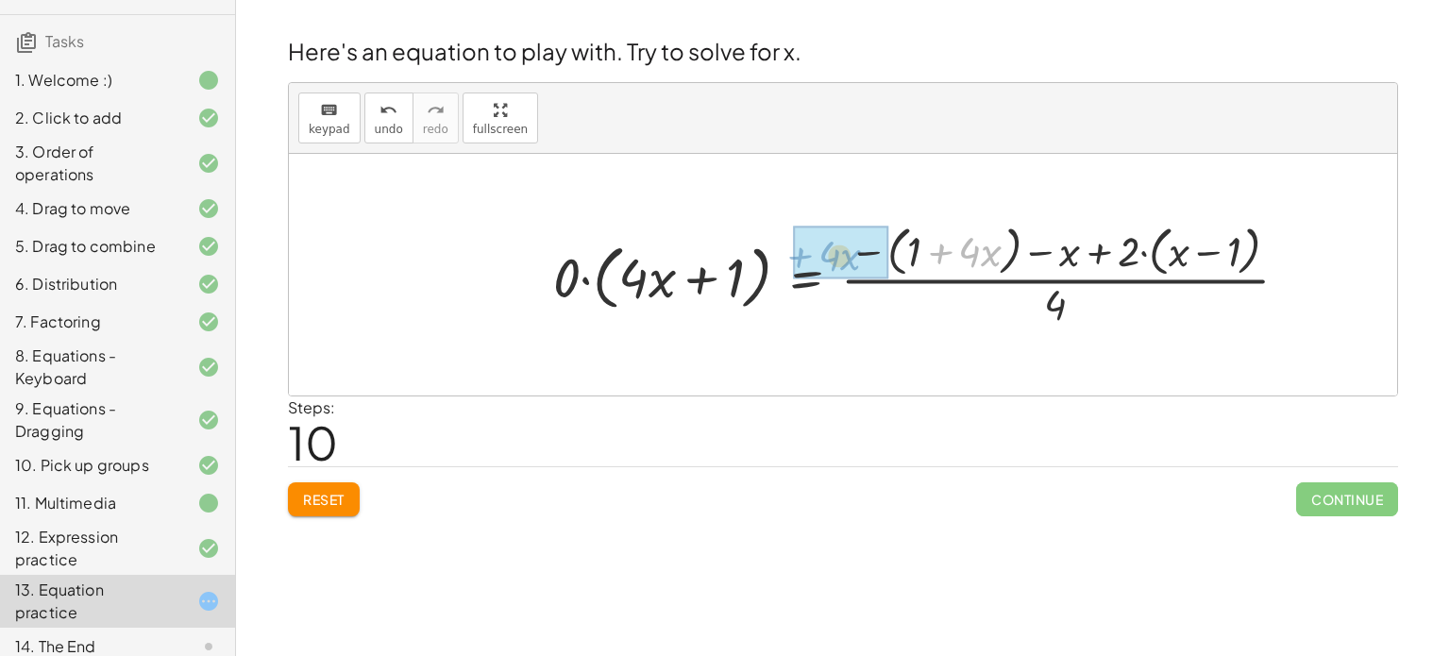
drag, startPoint x: 951, startPoint y: 267, endPoint x: 813, endPoint y: 272, distance: 137.9
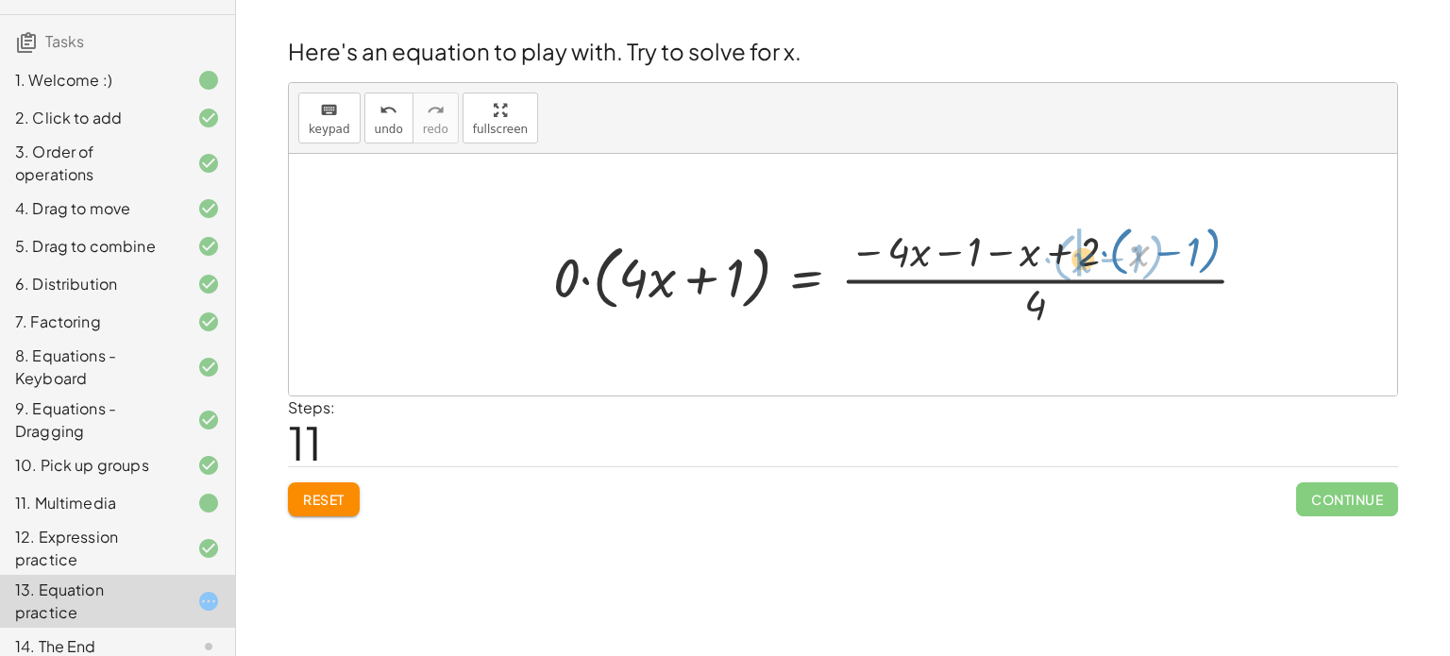
drag, startPoint x: 1133, startPoint y: 255, endPoint x: 1069, endPoint y: 258, distance: 63.3
click at [1069, 258] on div at bounding box center [908, 275] width 729 height 112
click at [1169, 252] on div at bounding box center [908, 275] width 729 height 112
click at [1136, 254] on div at bounding box center [908, 275] width 729 height 112
click at [1203, 253] on div at bounding box center [908, 275] width 729 height 112
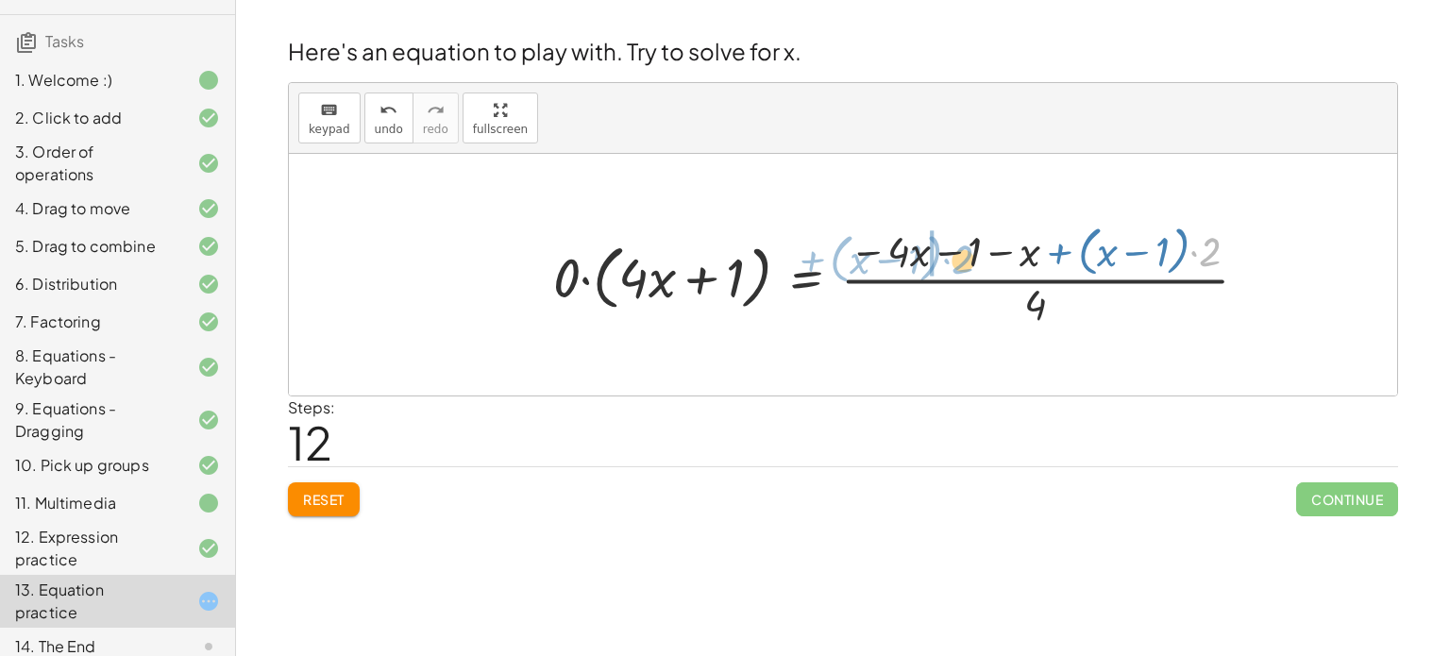
drag, startPoint x: 1210, startPoint y: 257, endPoint x: 963, endPoint y: 264, distance: 247.4
click at [963, 264] on div at bounding box center [908, 275] width 729 height 112
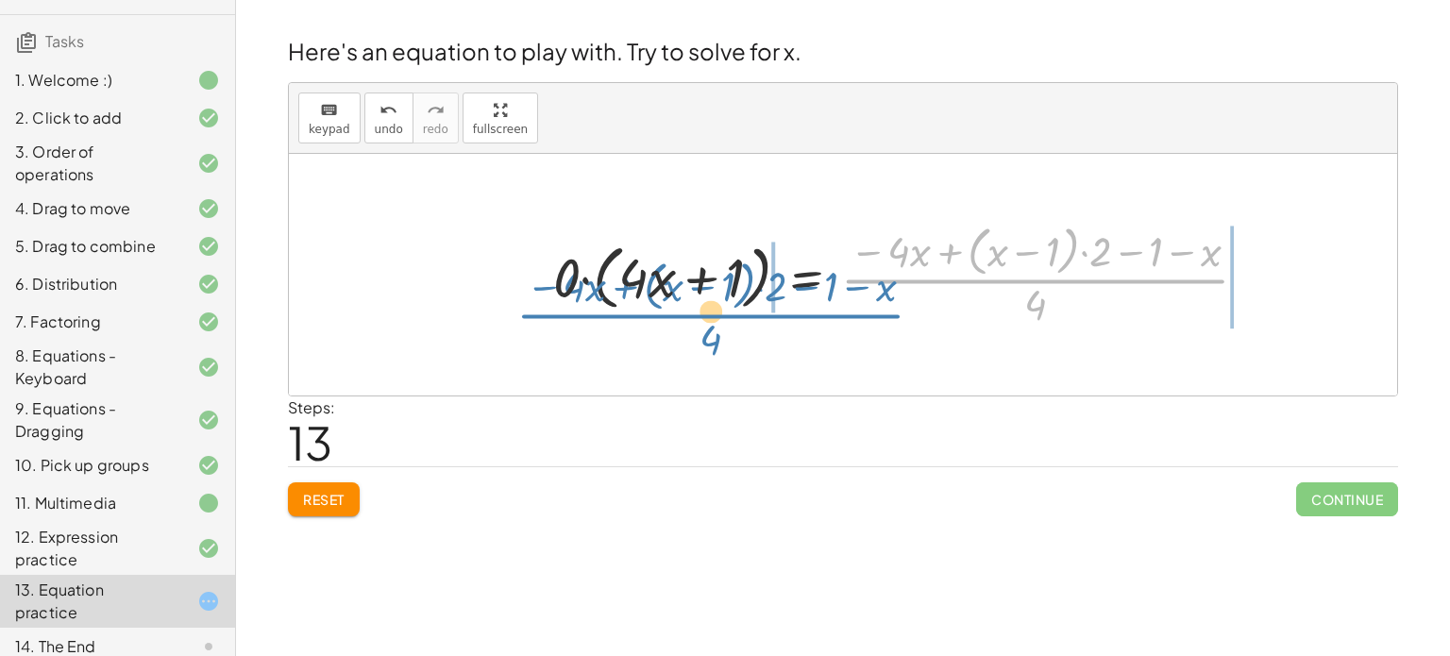
drag, startPoint x: 870, startPoint y: 281, endPoint x: 552, endPoint y: 309, distance: 319.3
click at [552, 309] on div at bounding box center [908, 275] width 729 height 112
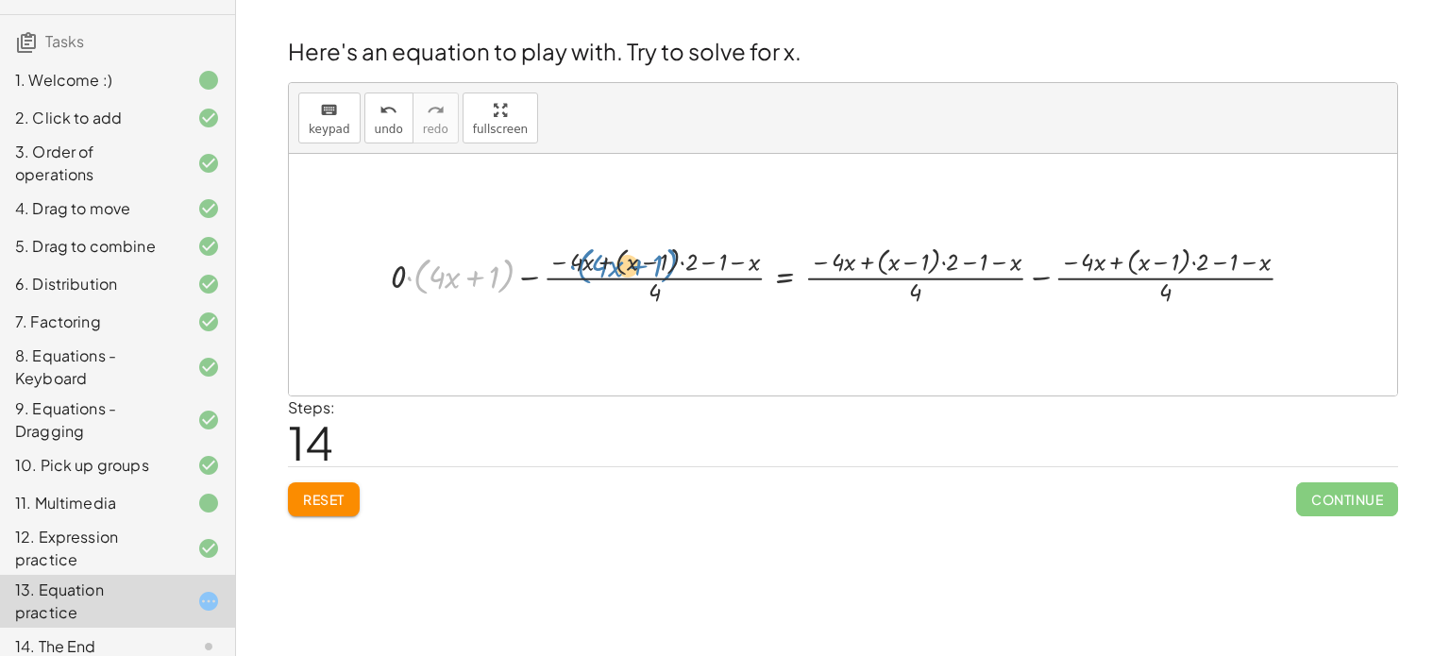
drag, startPoint x: 503, startPoint y: 294, endPoint x: 680, endPoint y: 275, distance: 177.5
click at [680, 275] on div at bounding box center [849, 275] width 937 height 68
click at [655, 274] on div at bounding box center [849, 275] width 937 height 68
click at [831, 267] on div at bounding box center [849, 275] width 937 height 68
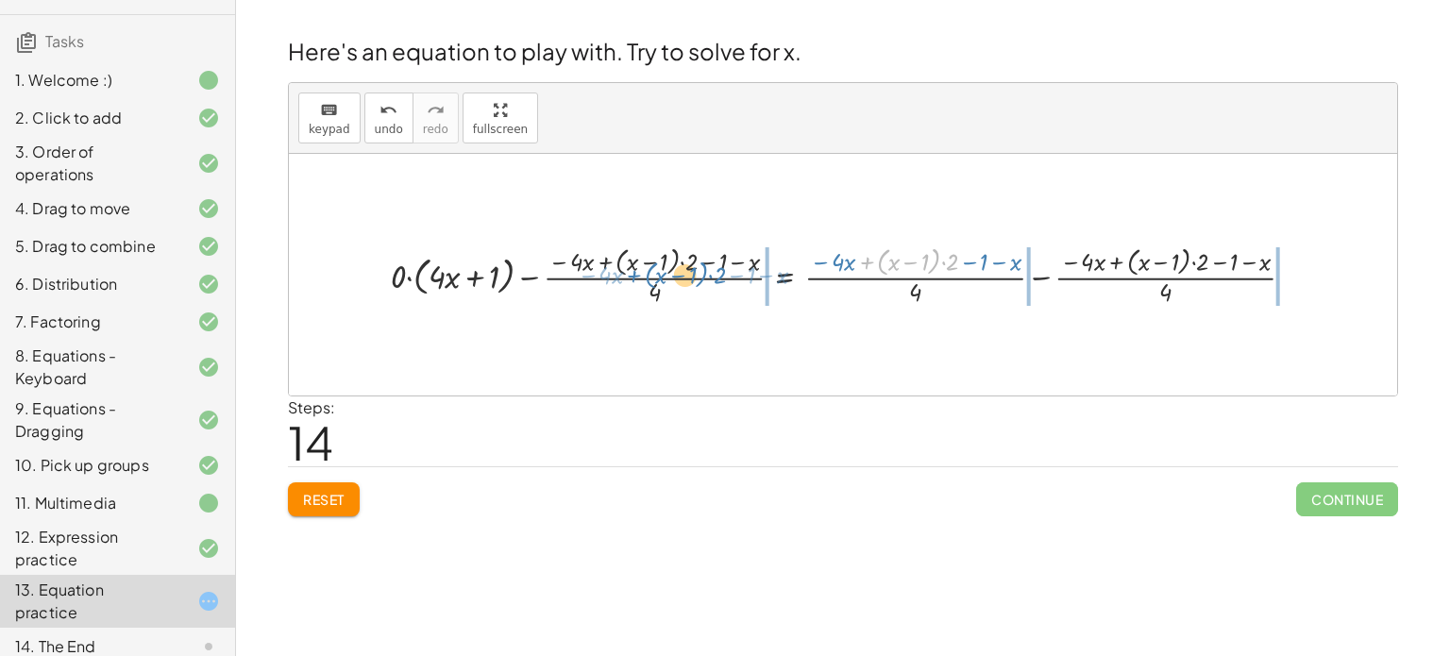
drag, startPoint x: 869, startPoint y: 265, endPoint x: 633, endPoint y: 274, distance: 236.1
click at [633, 274] on div at bounding box center [849, 275] width 937 height 68
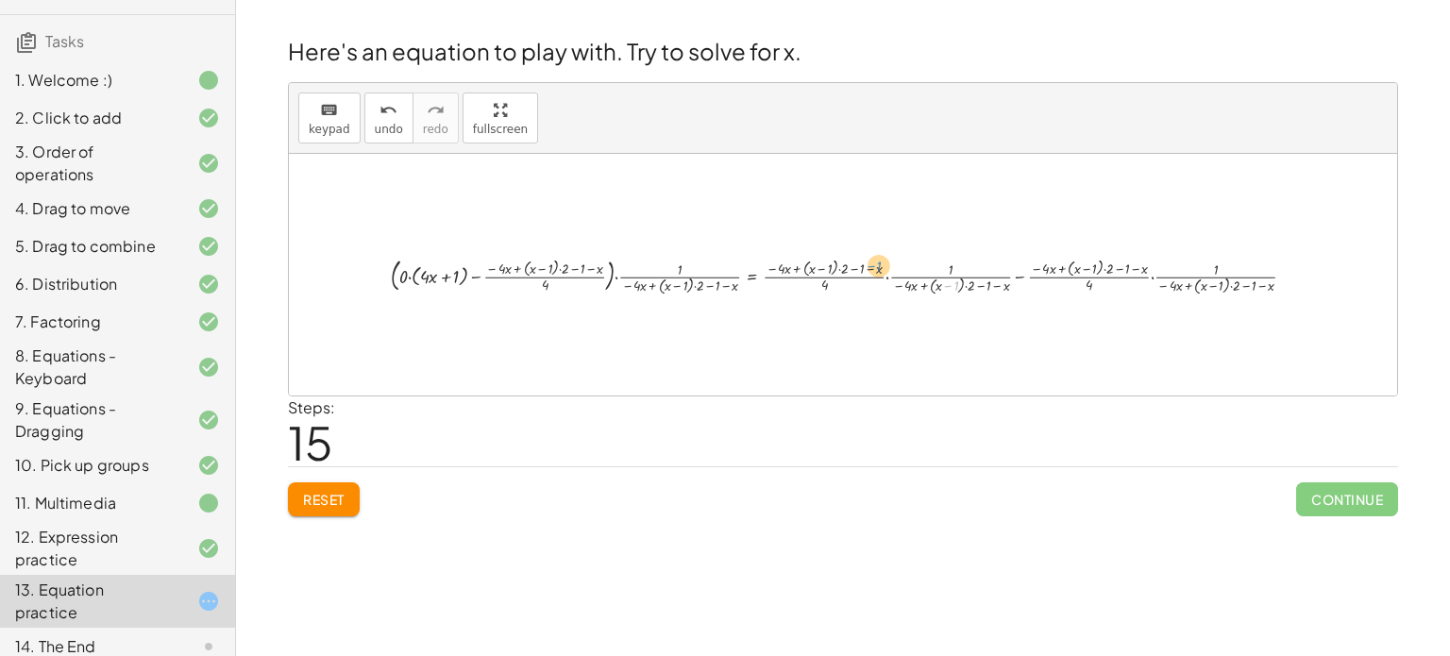
drag, startPoint x: 951, startPoint y: 285, endPoint x: 875, endPoint y: 264, distance: 79.2
click at [875, 264] on div at bounding box center [850, 274] width 938 height 45
drag, startPoint x: 1022, startPoint y: 273, endPoint x: 1002, endPoint y: 273, distance: 20.8
click at [1002, 273] on div at bounding box center [850, 274] width 919 height 44
drag, startPoint x: 1095, startPoint y: 269, endPoint x: 1007, endPoint y: 275, distance: 88.0
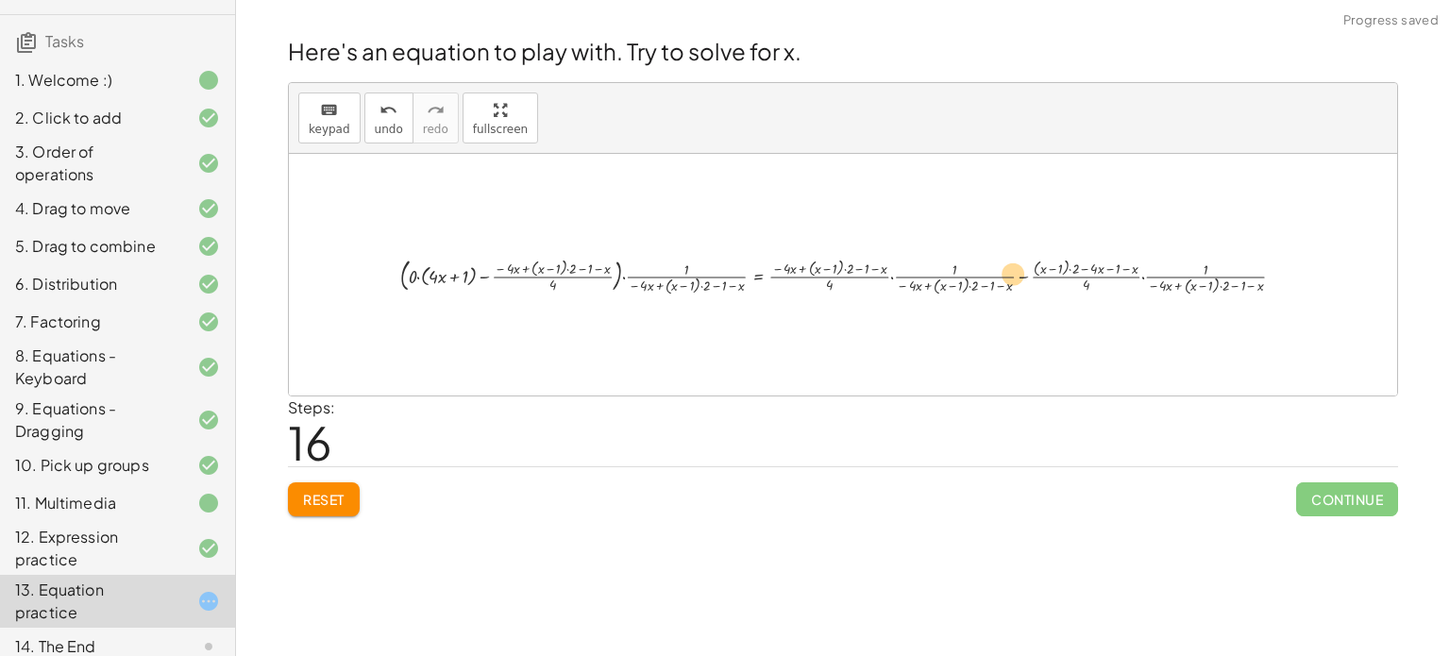
click at [1007, 275] on div at bounding box center [850, 274] width 918 height 45
drag, startPoint x: 1074, startPoint y: 262, endPoint x: 1020, endPoint y: 277, distance: 55.6
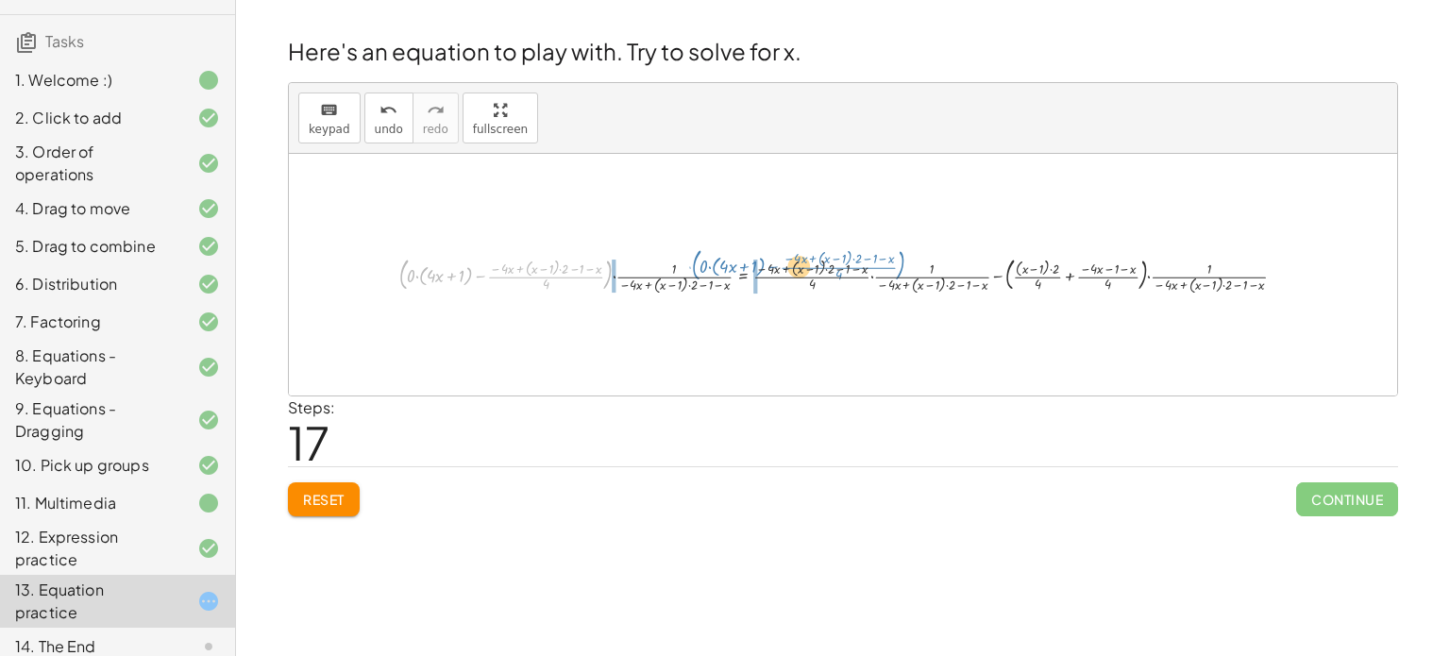
drag, startPoint x: 604, startPoint y: 281, endPoint x: 890, endPoint y: 278, distance: 286.0
click at [890, 278] on div at bounding box center [850, 274] width 920 height 43
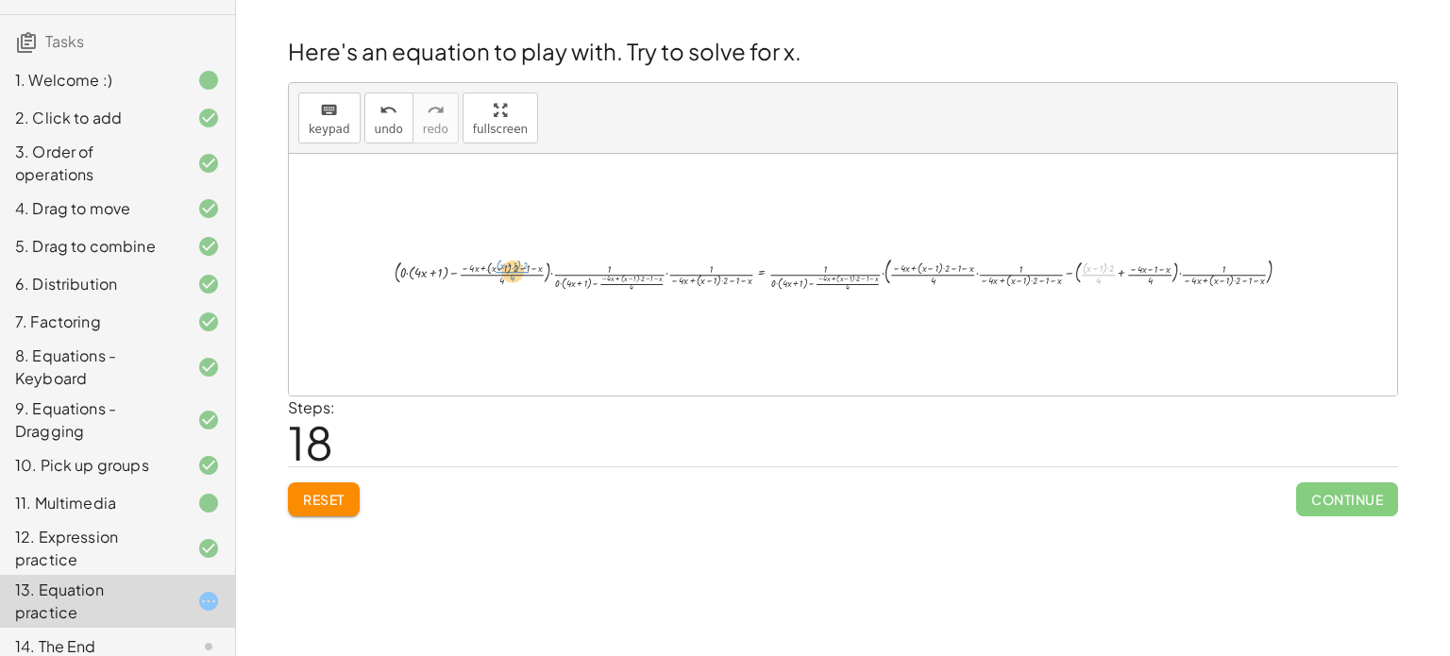
drag, startPoint x: 1083, startPoint y: 277, endPoint x: 494, endPoint y: 273, distance: 589.0
click at [494, 273] on div at bounding box center [850, 274] width 930 height 41
click at [1014, 264] on div at bounding box center [850, 274] width 919 height 41
click at [919, 278] on div at bounding box center [850, 274] width 918 height 41
click at [914, 269] on div at bounding box center [850, 274] width 918 height 41
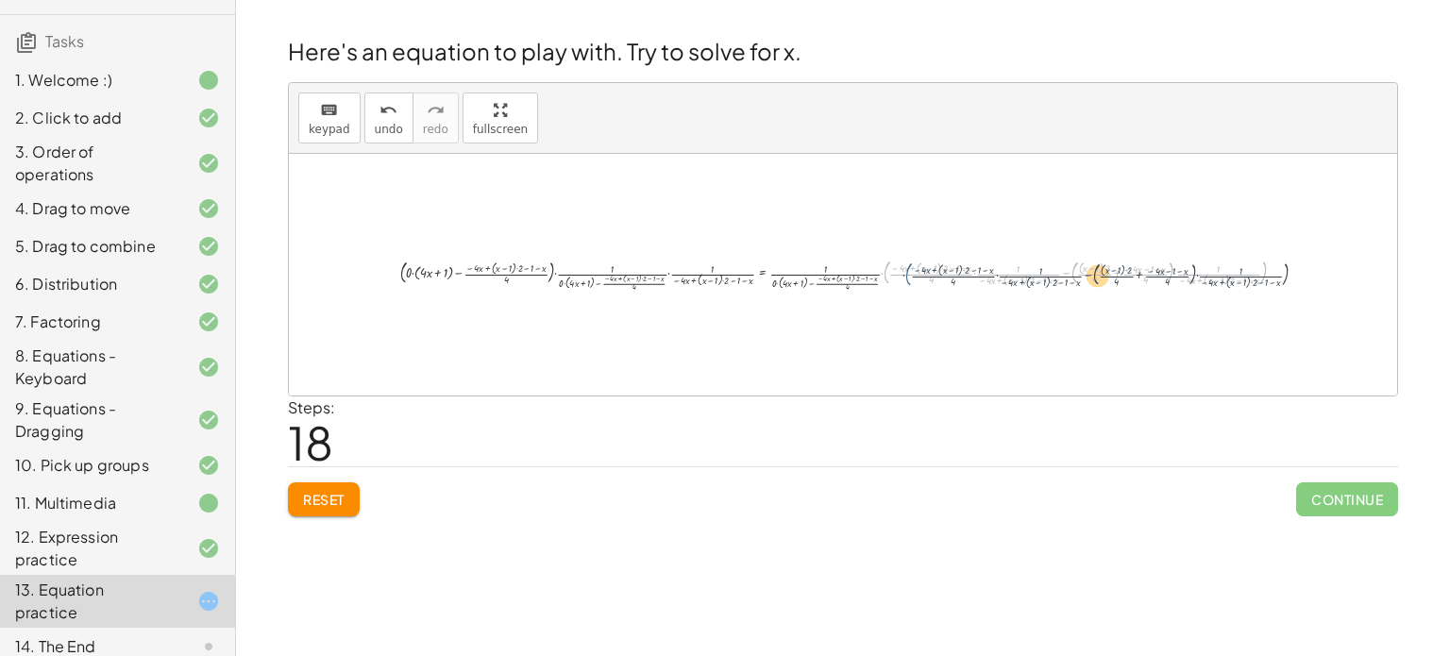
drag, startPoint x: 884, startPoint y: 265, endPoint x: 939, endPoint y: 272, distance: 56.1
click at [939, 272] on div at bounding box center [850, 274] width 918 height 41
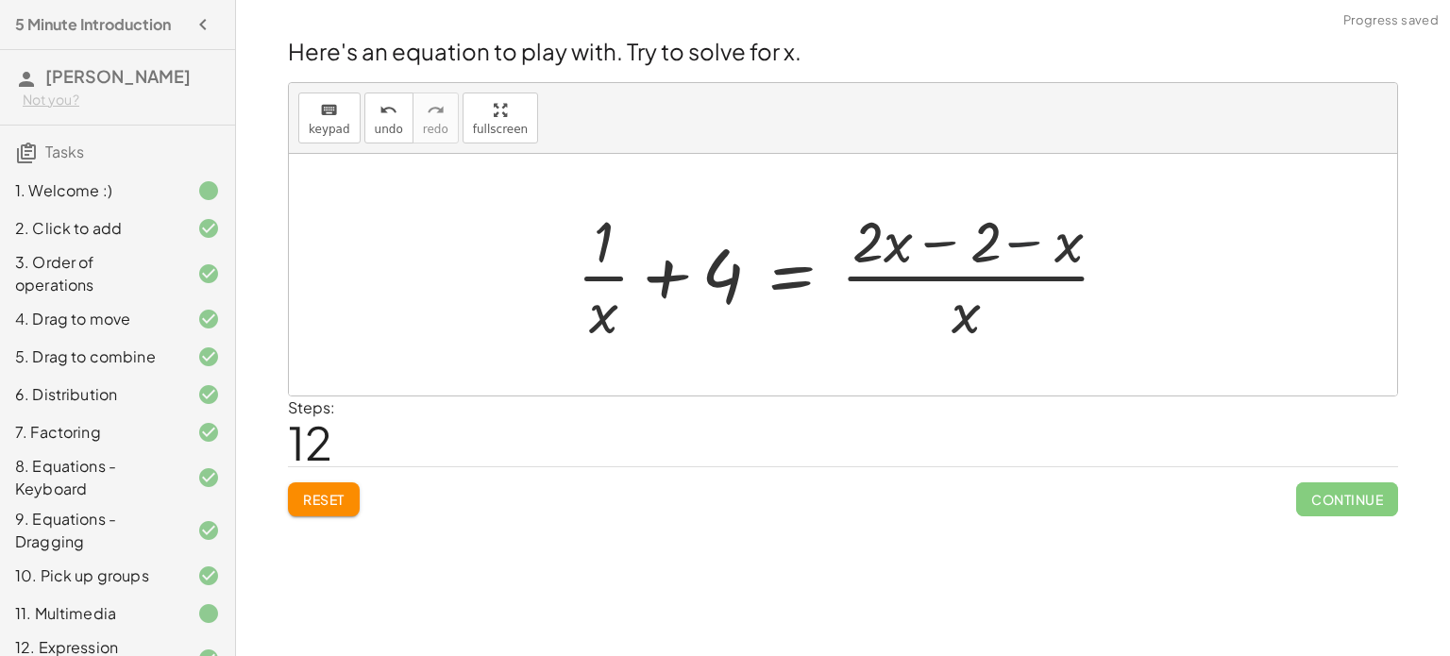
scroll to position [110, 0]
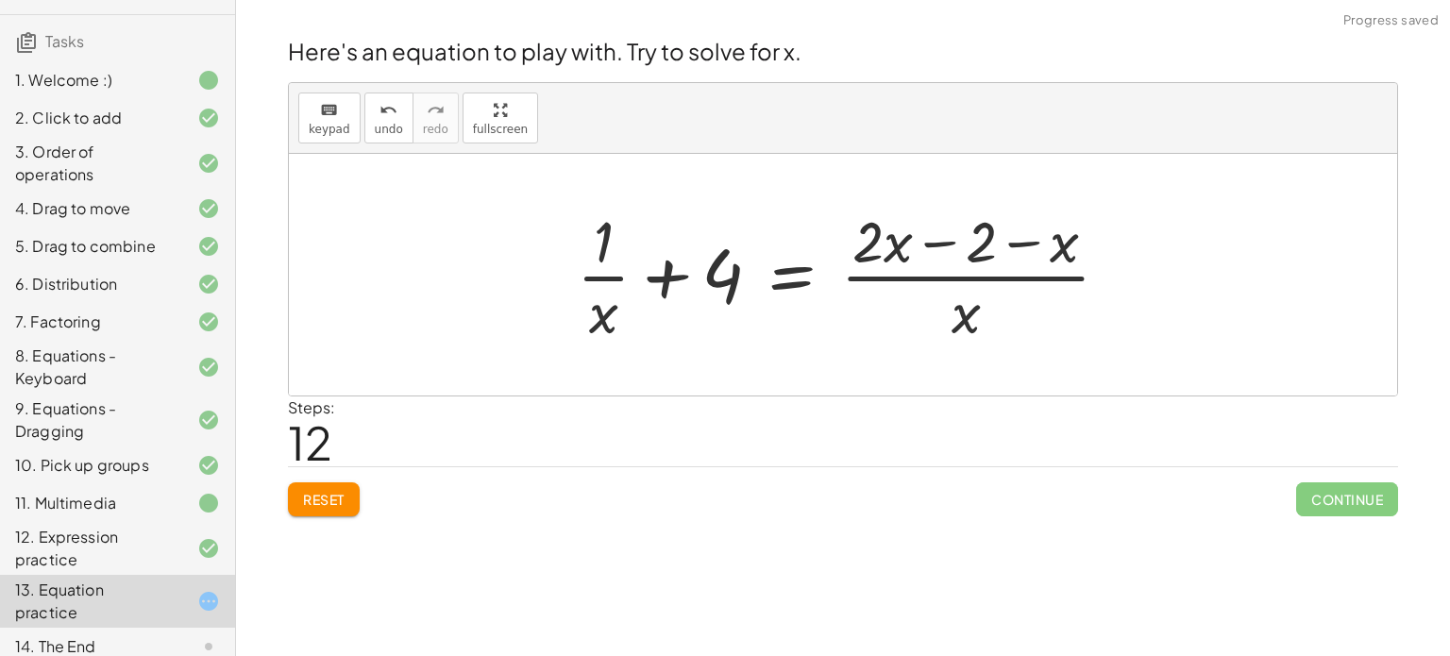
click at [934, 237] on div at bounding box center [850, 274] width 566 height 145
click at [902, 278] on div at bounding box center [850, 274] width 566 height 145
click at [636, 270] on div at bounding box center [850, 274] width 566 height 145
click at [657, 274] on div at bounding box center [850, 274] width 566 height 145
drag, startPoint x: 606, startPoint y: 324, endPoint x: 1106, endPoint y: 254, distance: 505.1
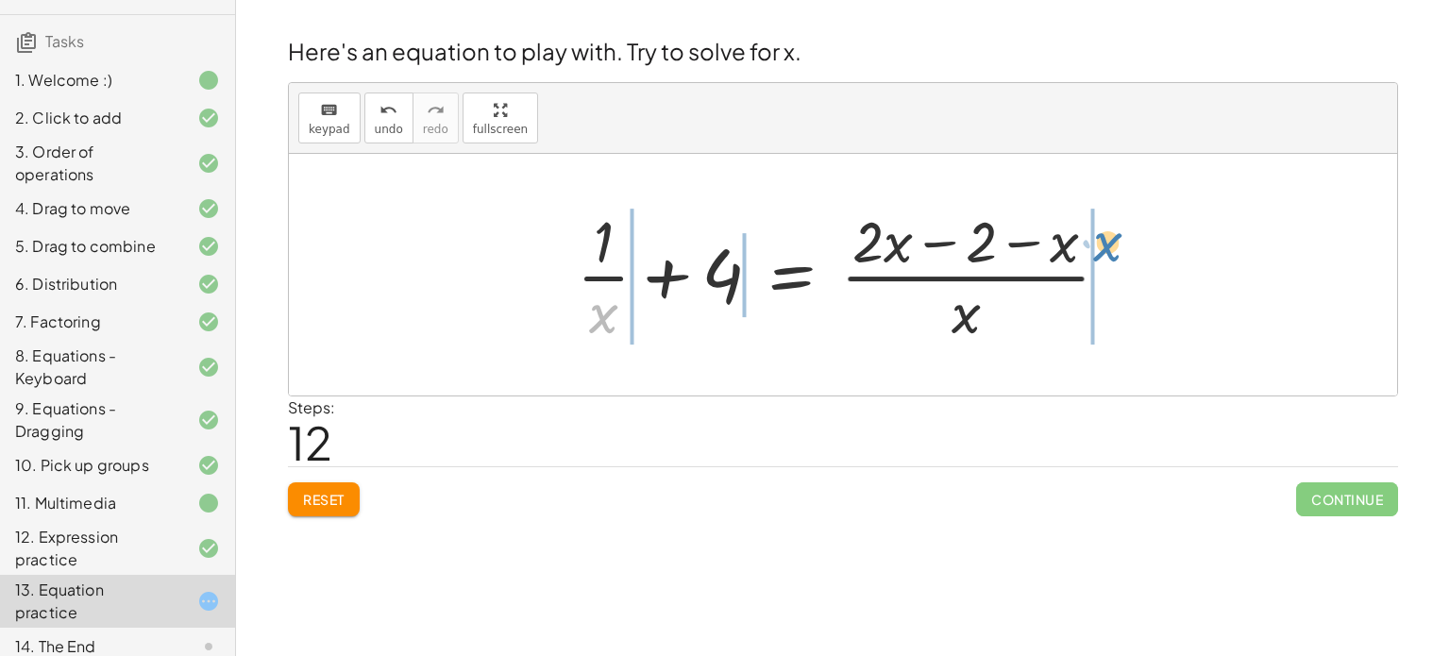
click at [1106, 254] on div at bounding box center [850, 274] width 566 height 145
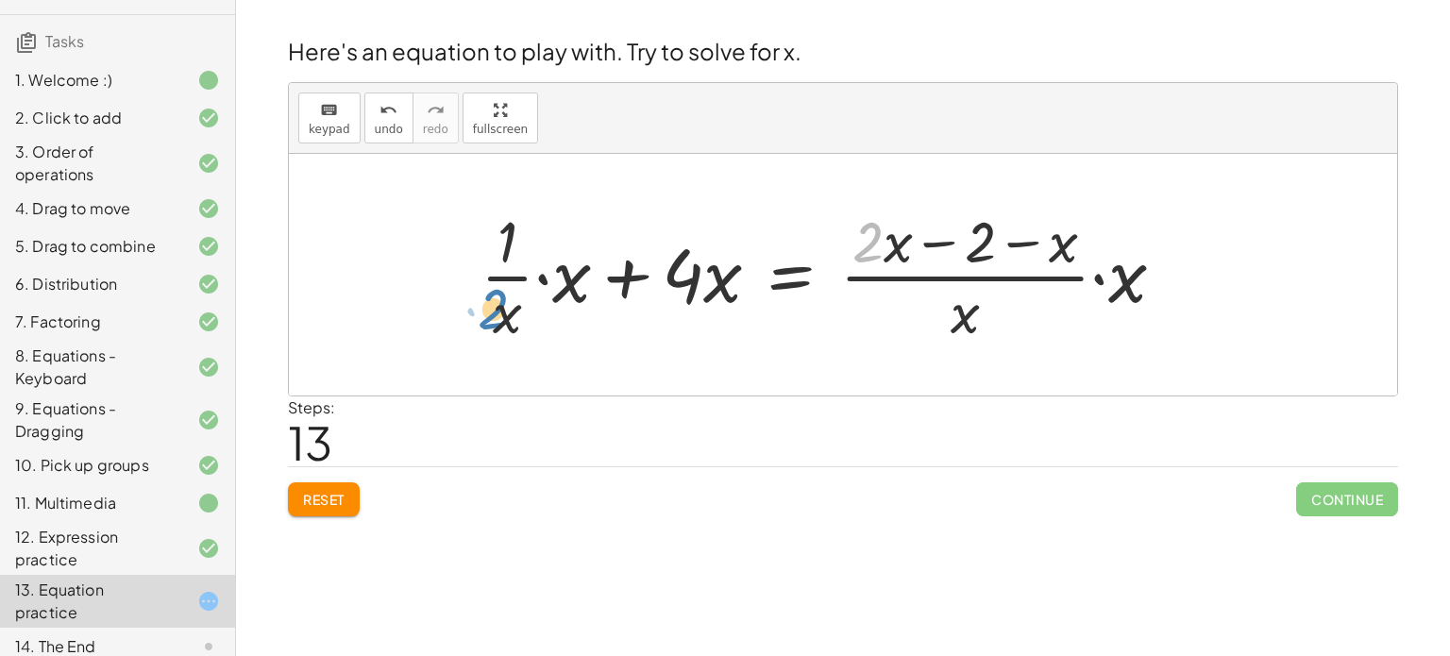
drag, startPoint x: 869, startPoint y: 238, endPoint x: 498, endPoint y: 305, distance: 377.0
click at [498, 305] on div at bounding box center [830, 274] width 718 height 145
drag, startPoint x: 504, startPoint y: 312, endPoint x: 834, endPoint y: 202, distance: 348.3
click at [834, 202] on div at bounding box center [830, 274] width 718 height 145
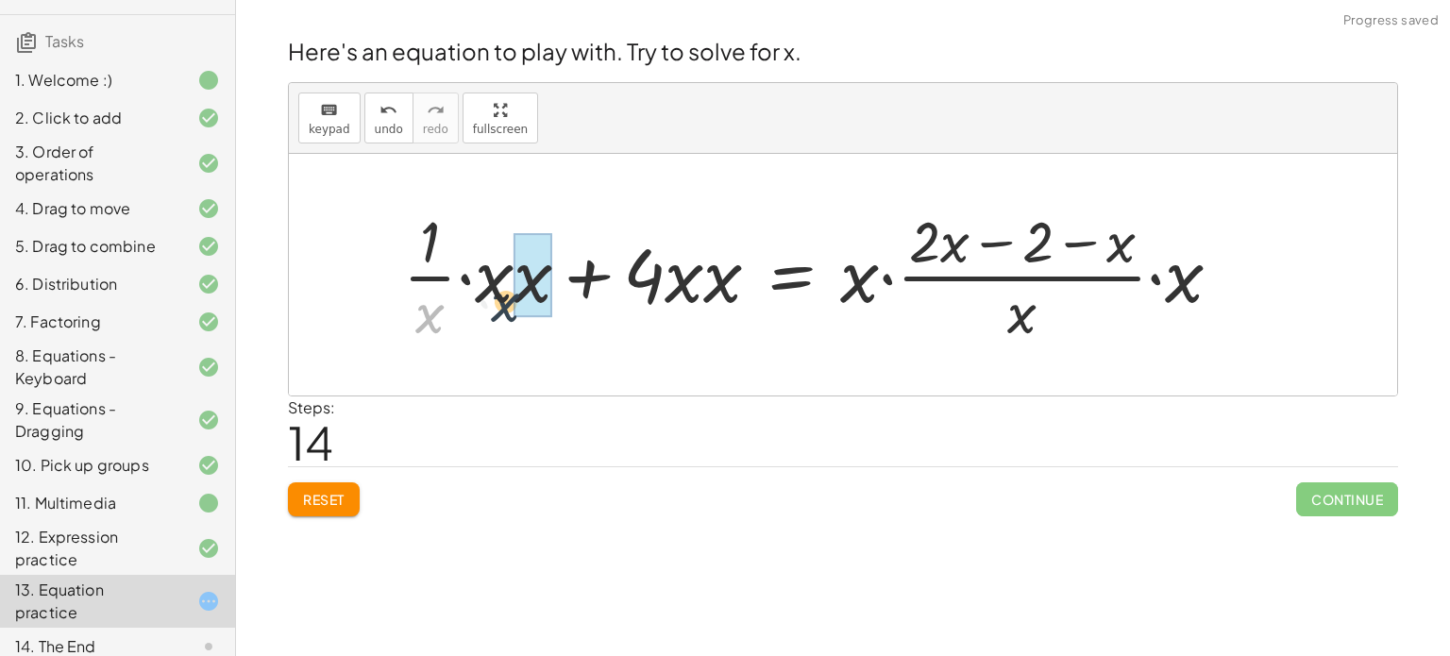
drag, startPoint x: 426, startPoint y: 315, endPoint x: 519, endPoint y: 303, distance: 94.3
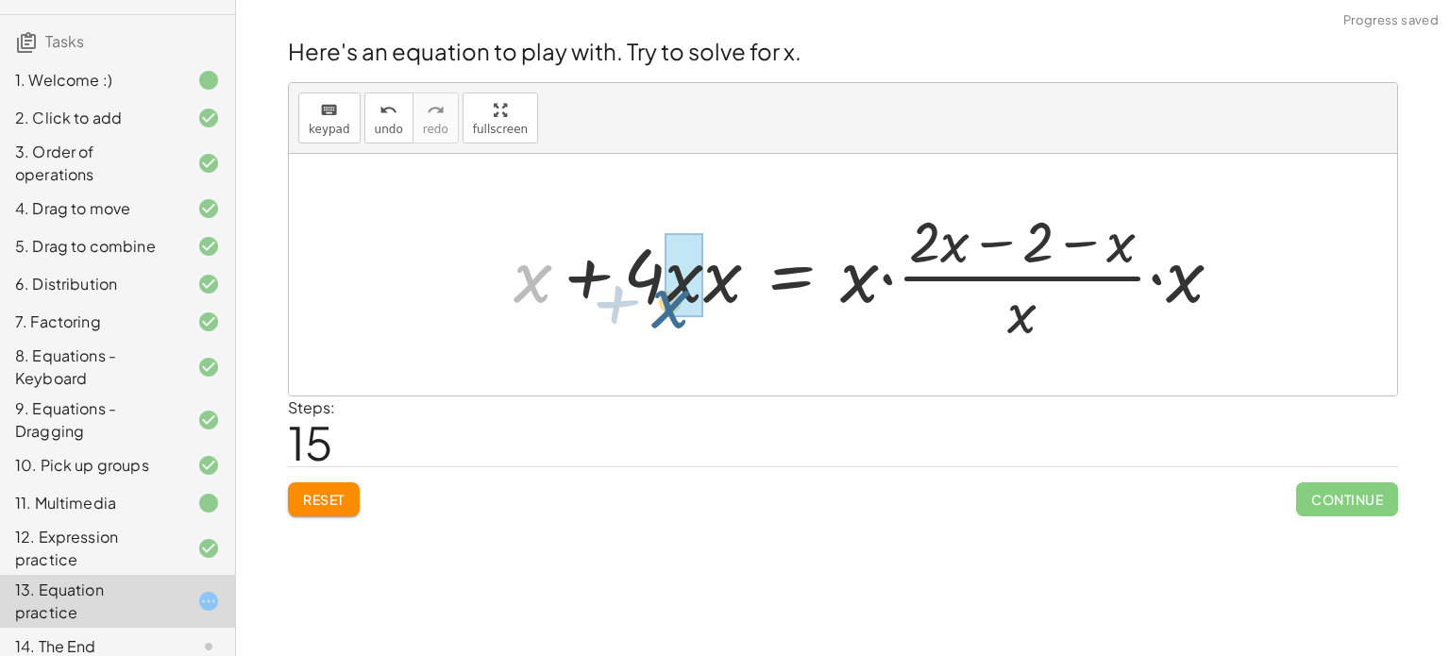
drag, startPoint x: 542, startPoint y: 283, endPoint x: 700, endPoint y: 302, distance: 159.7
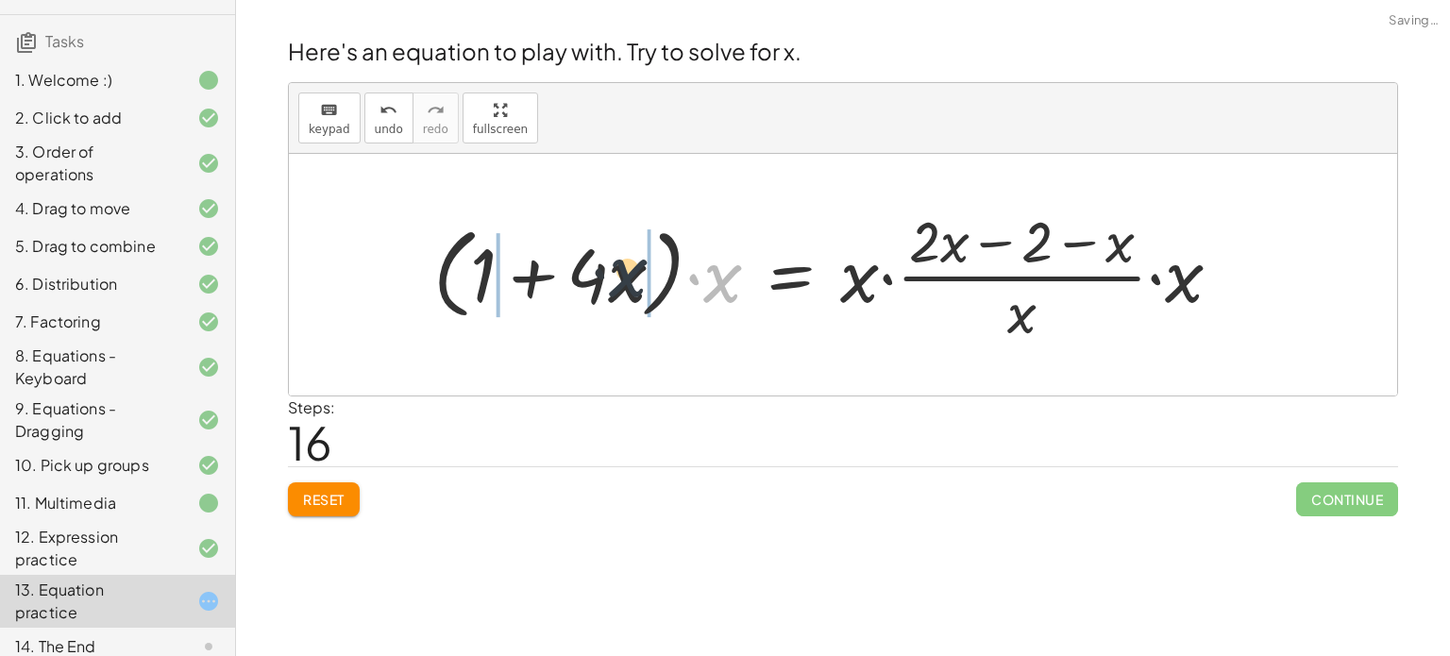
drag, startPoint x: 710, startPoint y: 291, endPoint x: 608, endPoint y: 285, distance: 102.1
click at [608, 285] on div at bounding box center [835, 274] width 822 height 145
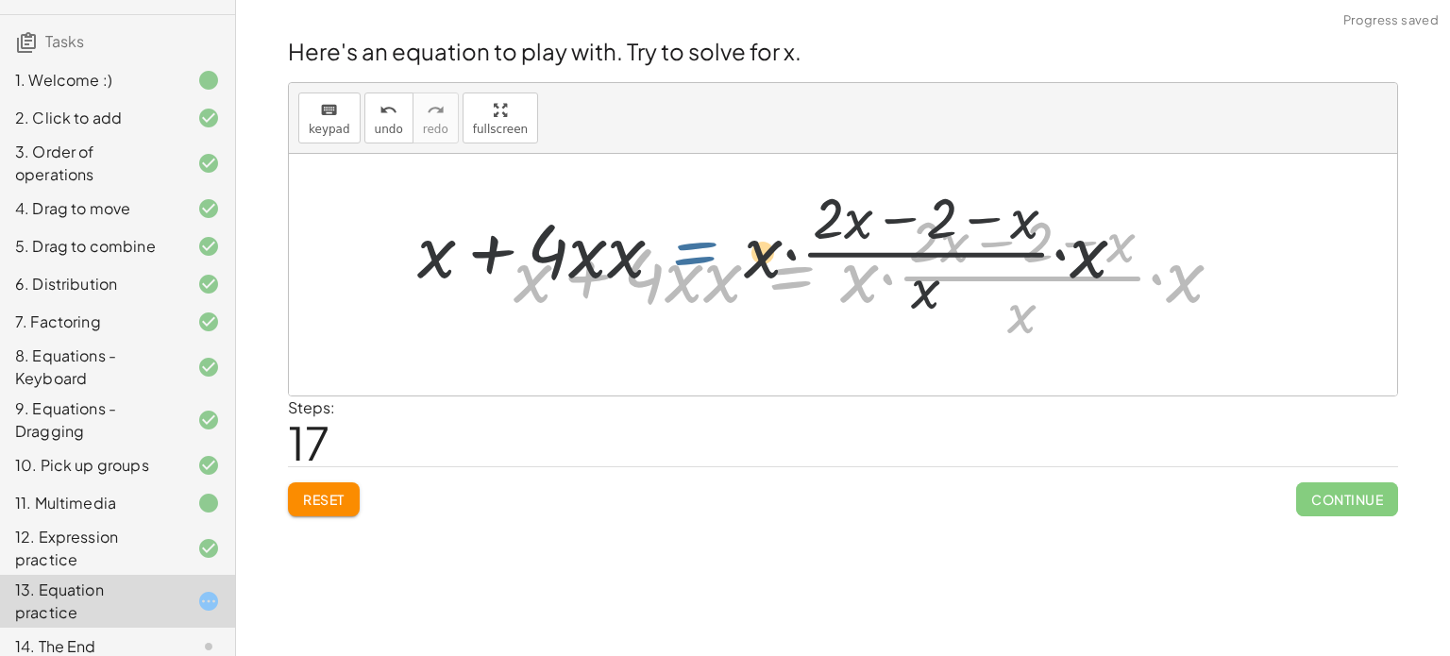
drag, startPoint x: 832, startPoint y: 297, endPoint x: 728, endPoint y: 272, distance: 106.9
click at [728, 272] on div at bounding box center [875, 274] width 743 height 145
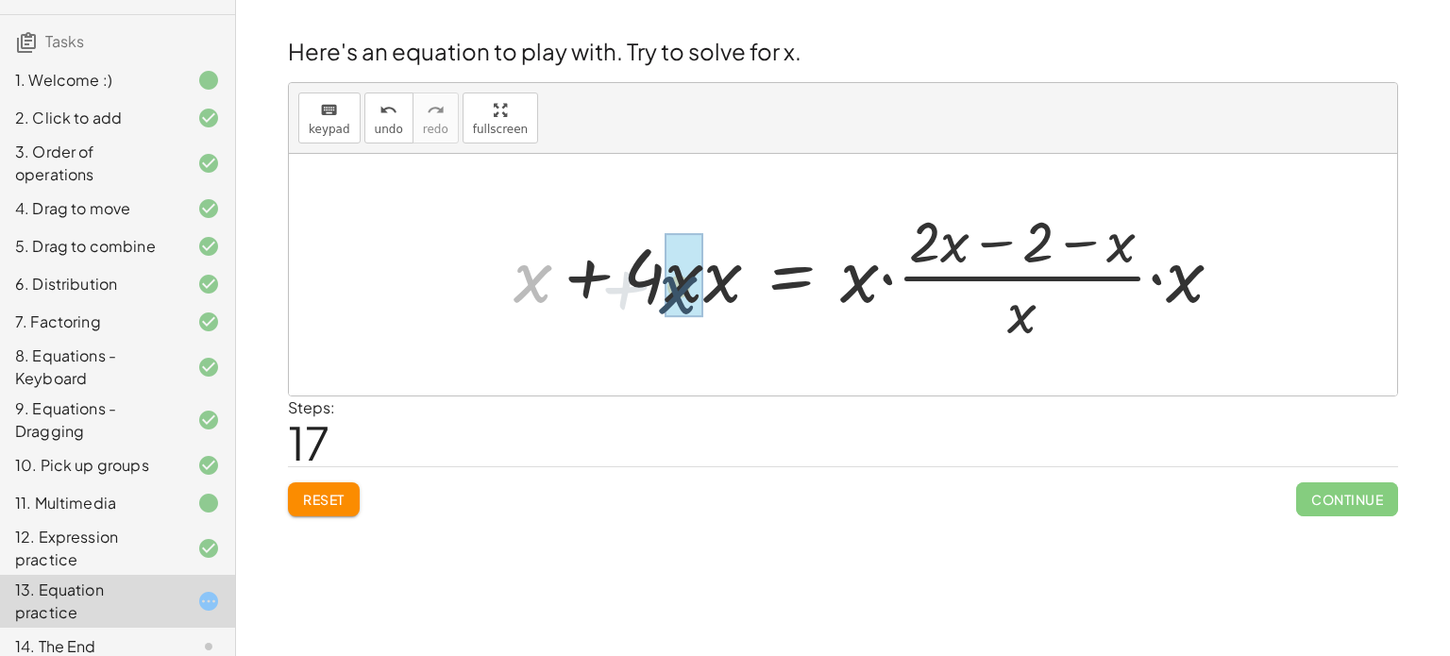
drag, startPoint x: 526, startPoint y: 295, endPoint x: 694, endPoint y: 312, distance: 168.9
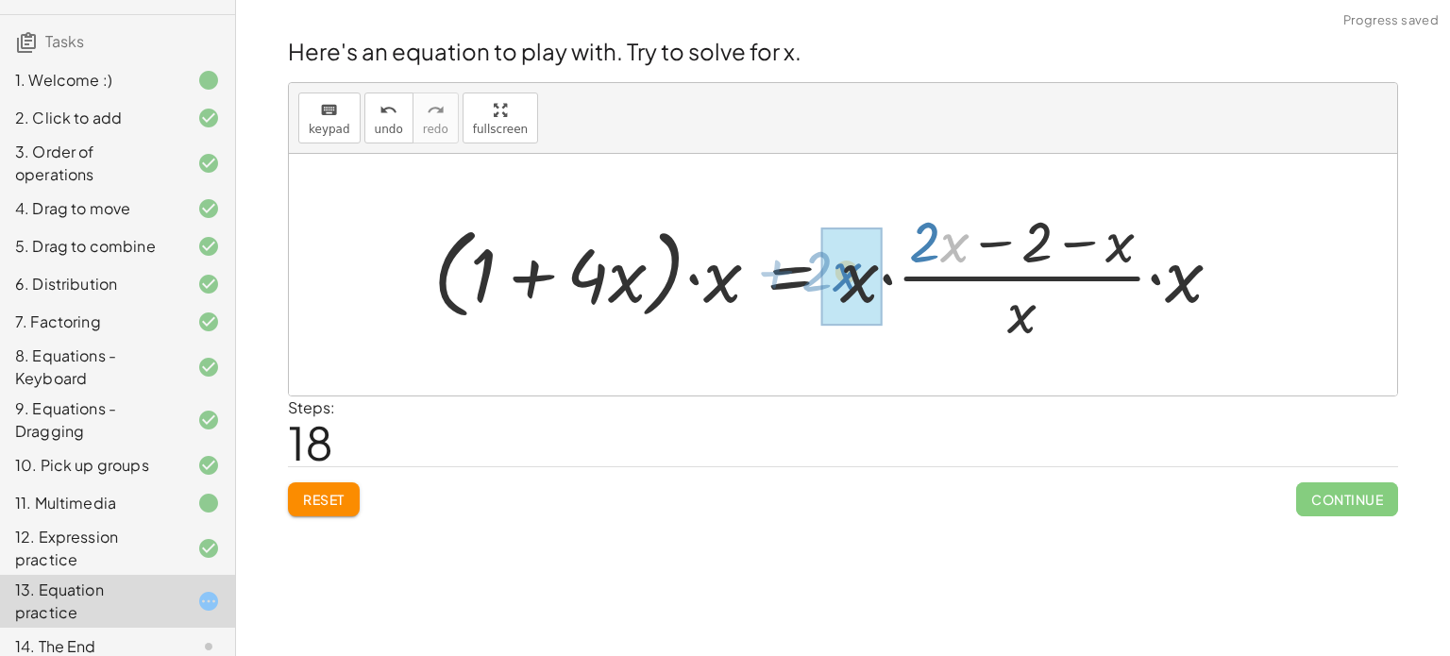
drag, startPoint x: 954, startPoint y: 261, endPoint x: 871, endPoint y: 296, distance: 90.5
click at [871, 296] on div at bounding box center [835, 274] width 822 height 145
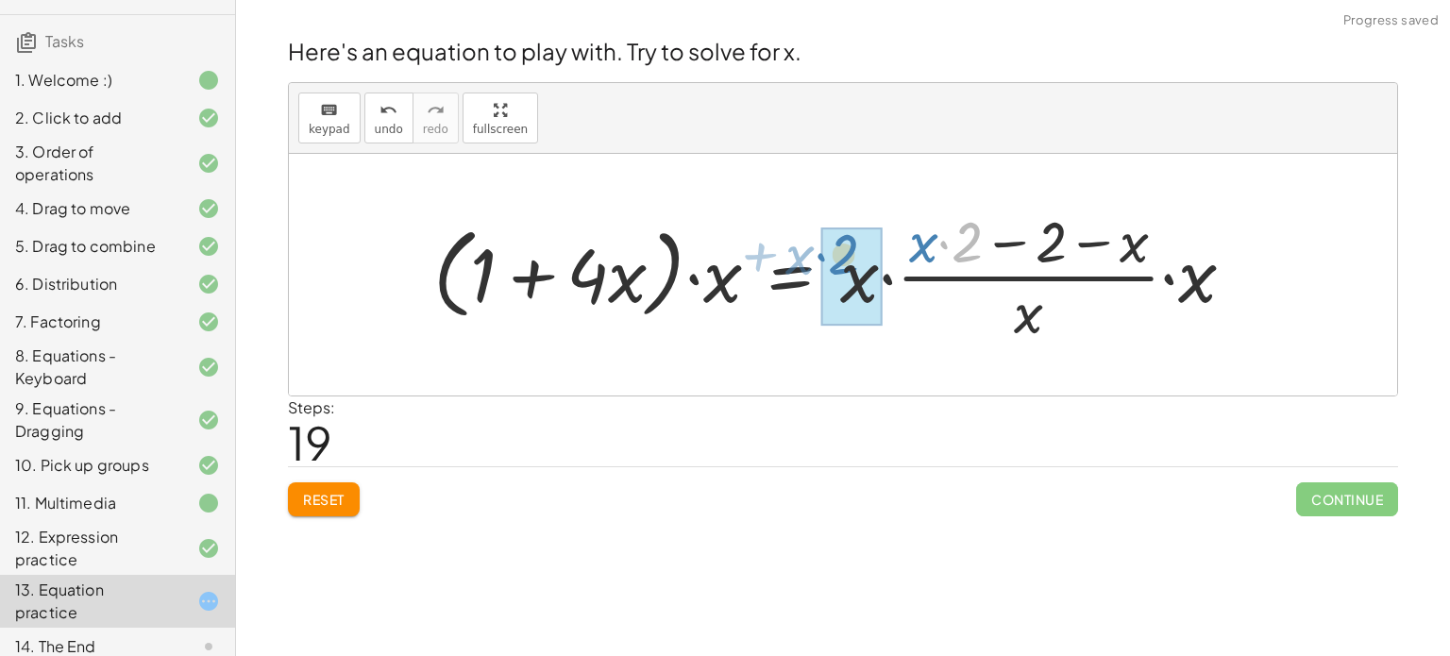
drag, startPoint x: 956, startPoint y: 255, endPoint x: 833, endPoint y: 266, distance: 124.2
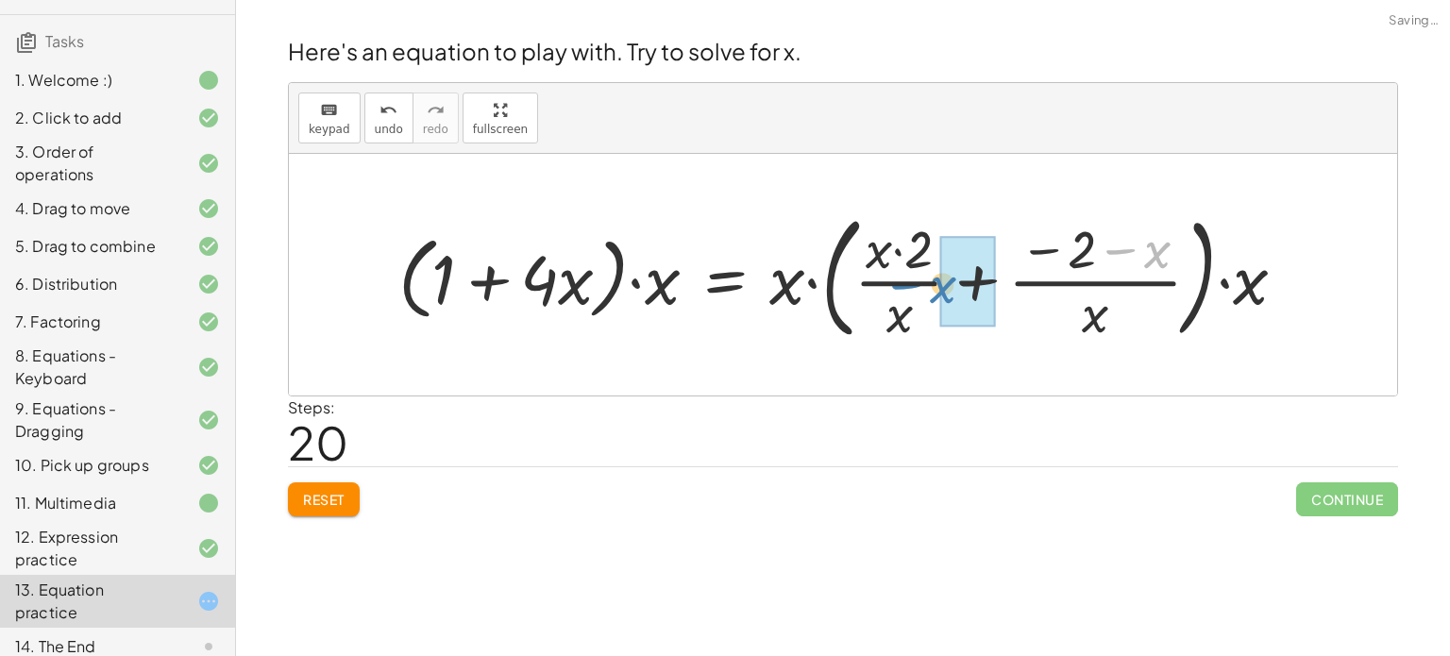
drag, startPoint x: 1170, startPoint y: 251, endPoint x: 960, endPoint y: 285, distance: 212.3
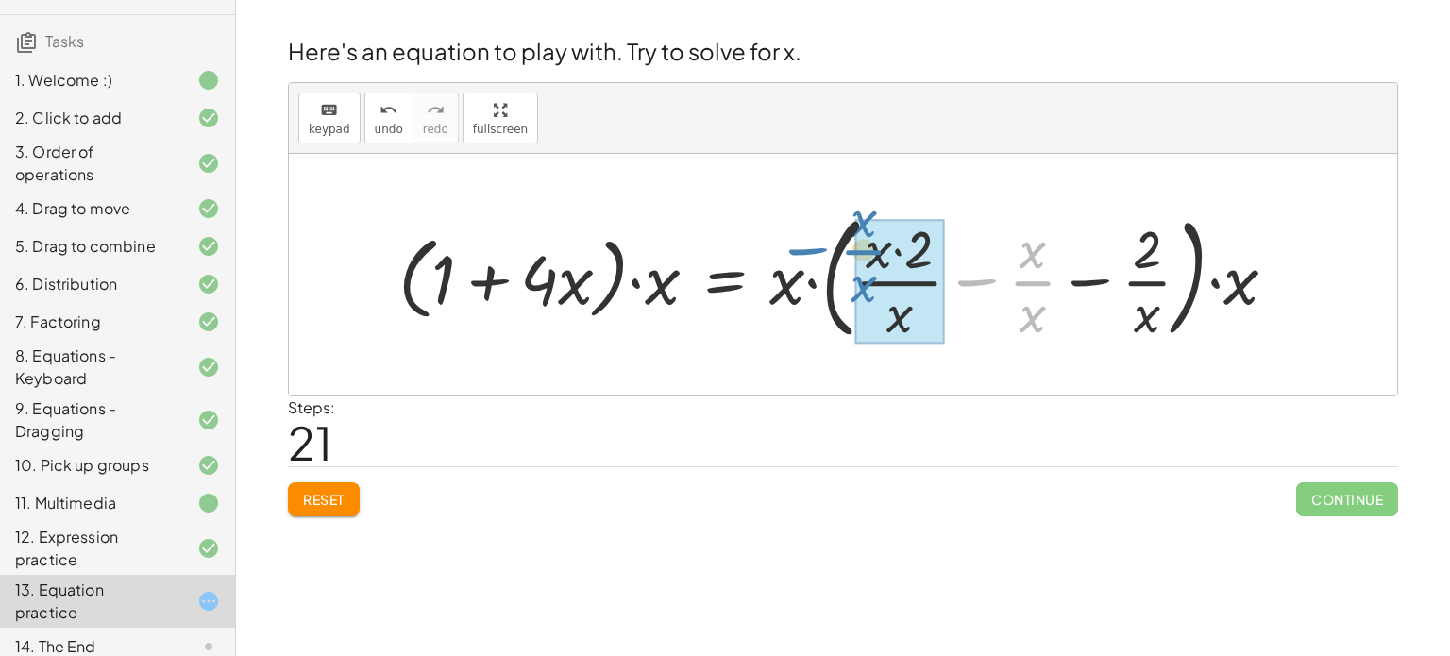
drag, startPoint x: 988, startPoint y: 283, endPoint x: 562, endPoint y: 283, distance: 426.7
click at [562, 283] on div at bounding box center [845, 275] width 913 height 144
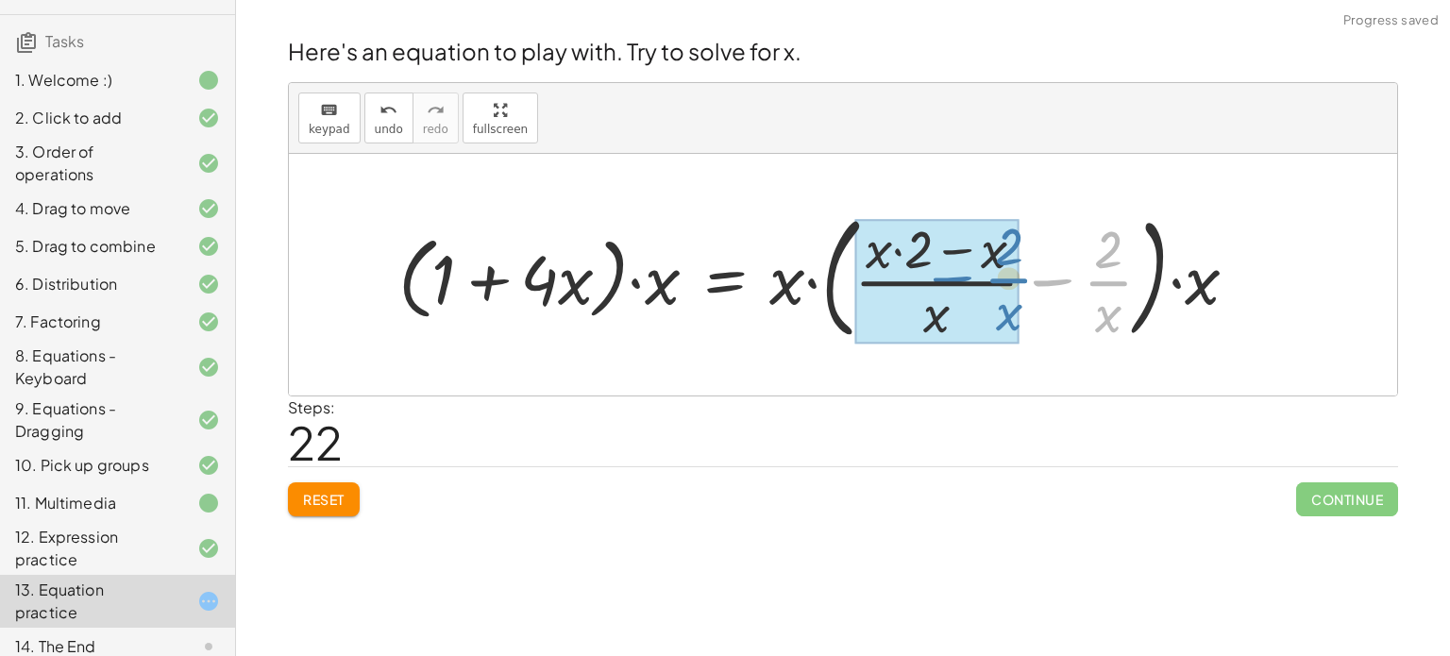
drag, startPoint x: 1108, startPoint y: 278, endPoint x: 1005, endPoint y: 276, distance: 102.9
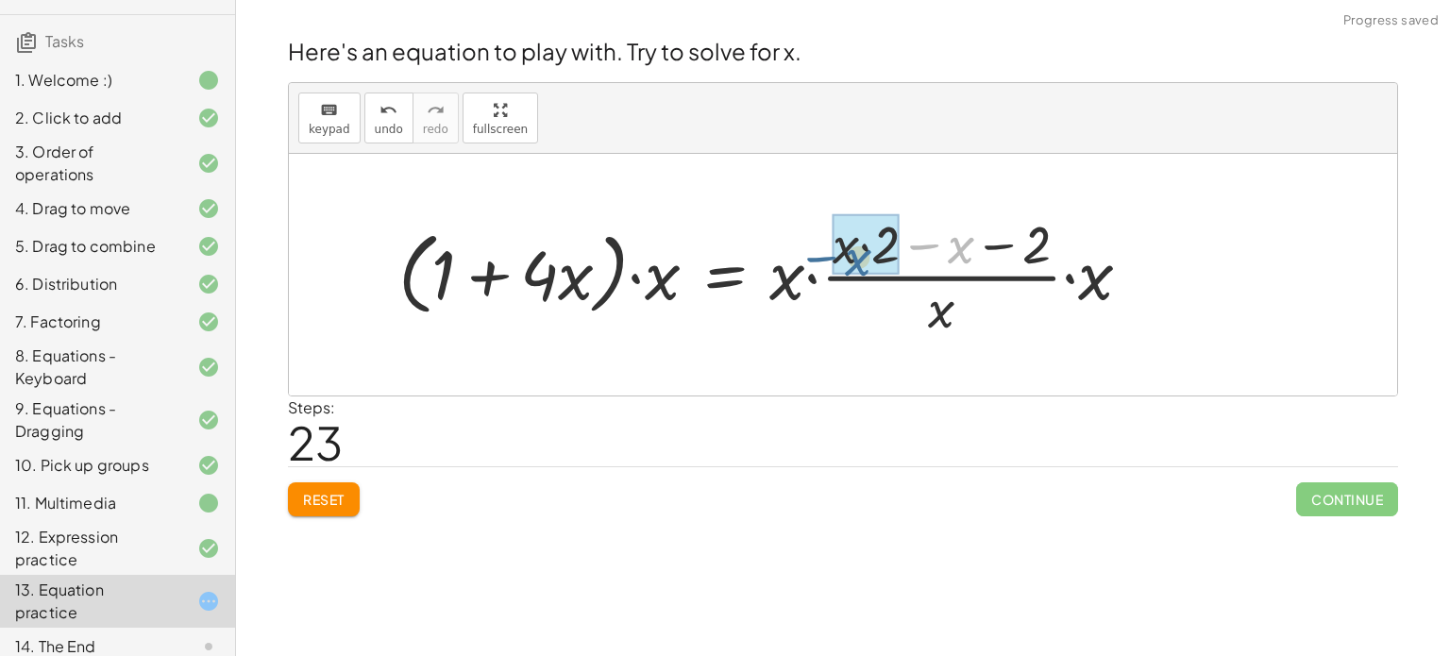
drag, startPoint x: 962, startPoint y: 260, endPoint x: 855, endPoint y: 268, distance: 107.0
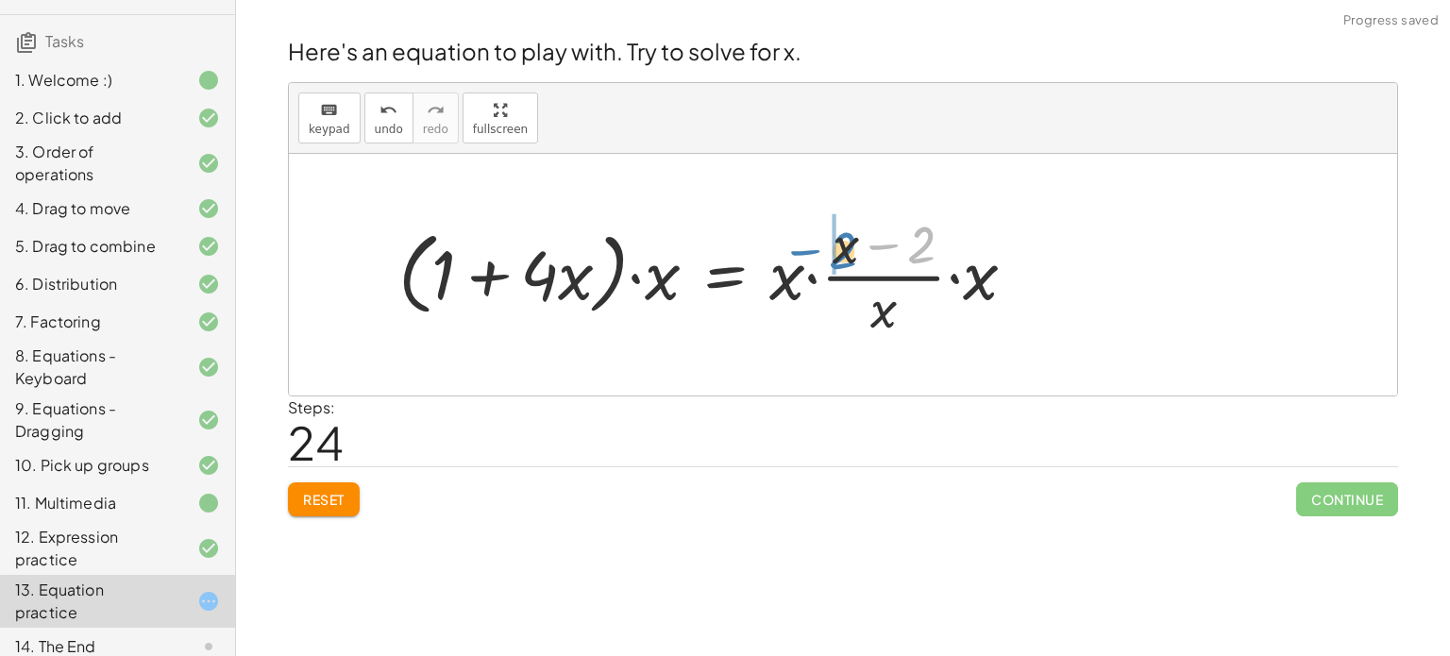
drag, startPoint x: 922, startPoint y: 253, endPoint x: 846, endPoint y: 255, distance: 76.5
click at [846, 255] on div at bounding box center [715, 275] width 652 height 134
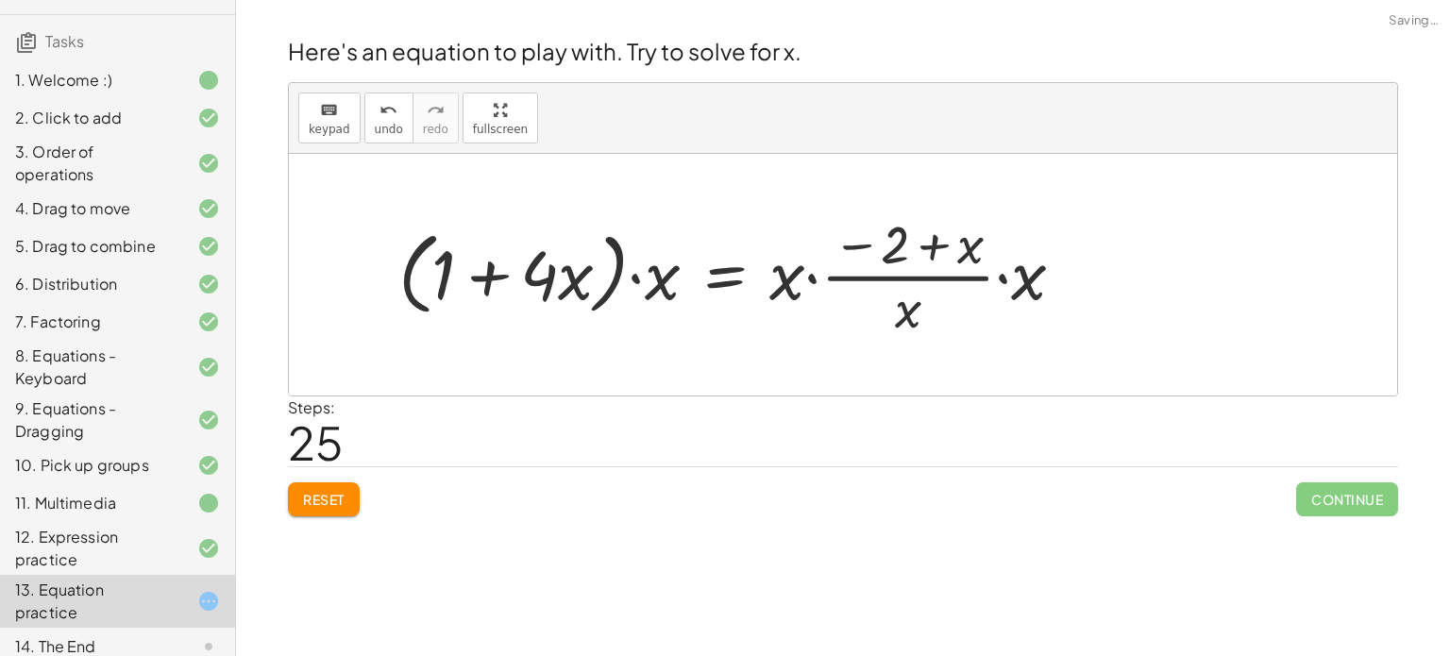
click at [957, 239] on div at bounding box center [739, 275] width 700 height 134
click at [938, 242] on div at bounding box center [739, 275] width 700 height 134
drag, startPoint x: 898, startPoint y: 250, endPoint x: 951, endPoint y: 254, distance: 53.0
click at [951, 254] on div at bounding box center [739, 275] width 700 height 134
click at [1014, 282] on div at bounding box center [739, 275] width 700 height 134
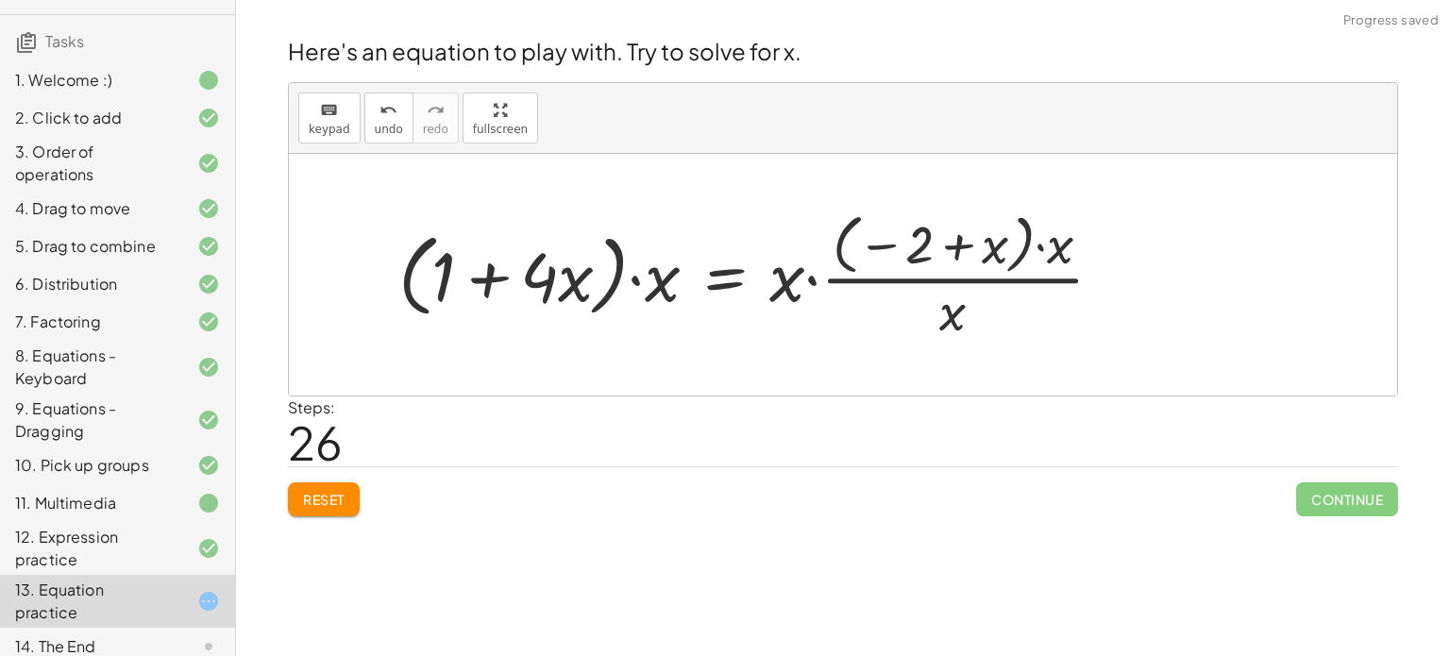
click at [1054, 251] on div at bounding box center [758, 274] width 738 height 139
drag, startPoint x: 1046, startPoint y: 245, endPoint x: 934, endPoint y: 305, distance: 127.1
click at [934, 305] on div at bounding box center [758, 274] width 738 height 139
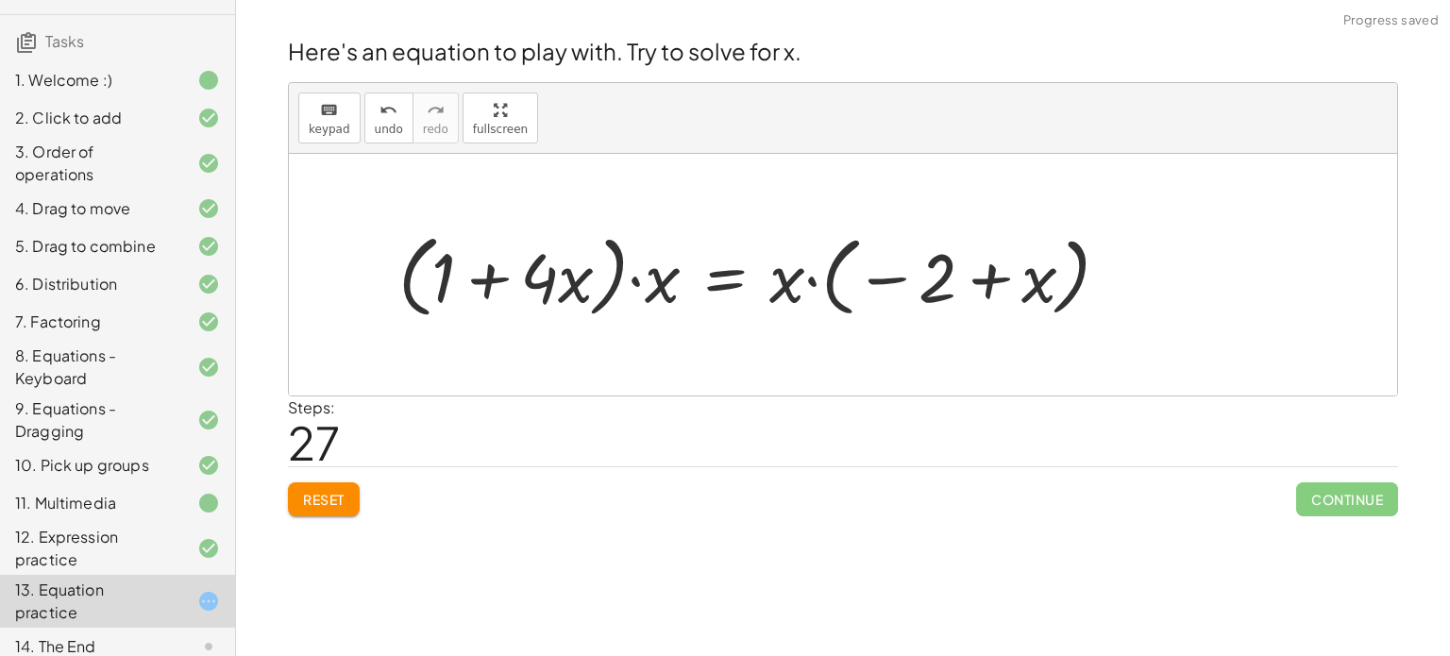
click at [786, 275] on div at bounding box center [761, 275] width 745 height 100
click at [669, 277] on div at bounding box center [761, 275] width 745 height 100
drag, startPoint x: 656, startPoint y: 280, endPoint x: 652, endPoint y: 270, distance: 11.0
click at [652, 270] on div at bounding box center [761, 275] width 745 height 100
drag, startPoint x: 541, startPoint y: 276, endPoint x: 557, endPoint y: 278, distance: 16.3
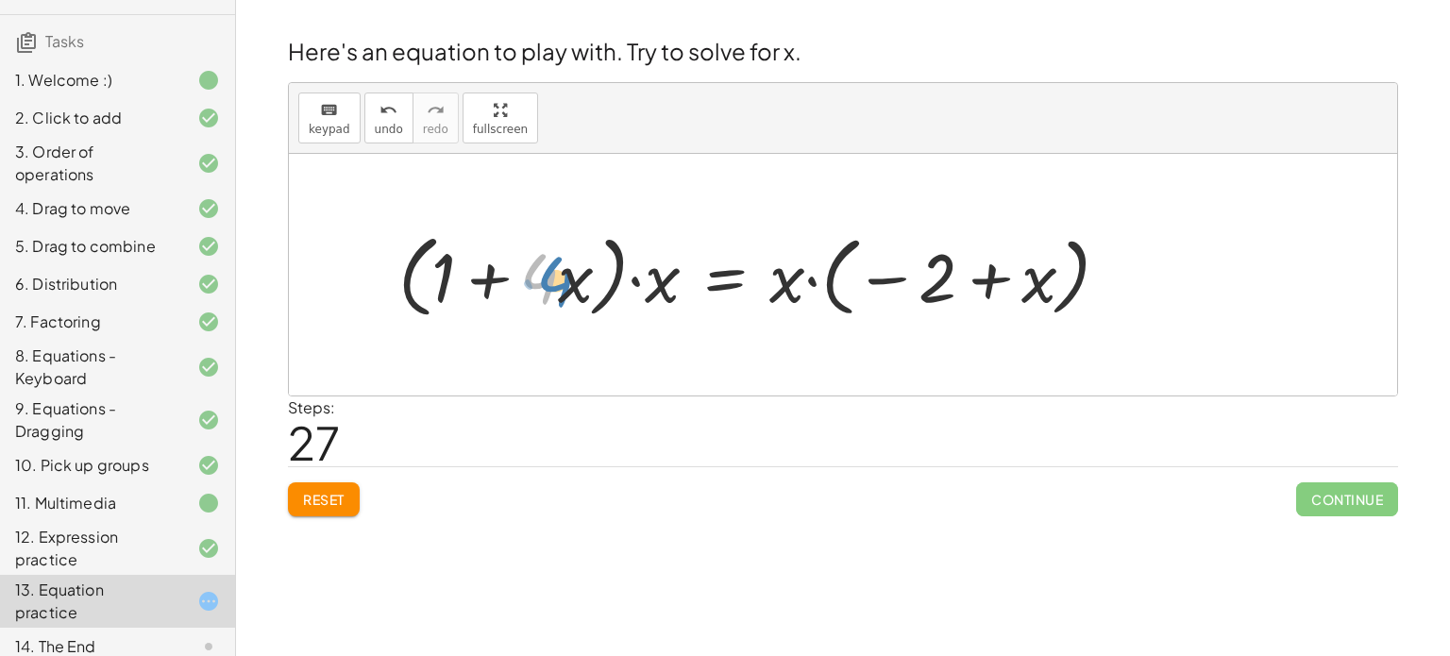
click at [557, 278] on div at bounding box center [761, 275] width 745 height 100
drag, startPoint x: 927, startPoint y: 287, endPoint x: 903, endPoint y: 278, distance: 25.1
click at [903, 278] on div at bounding box center [761, 275] width 745 height 100
click at [531, 276] on div at bounding box center [761, 275] width 745 height 100
click at [482, 292] on div at bounding box center [761, 275] width 745 height 100
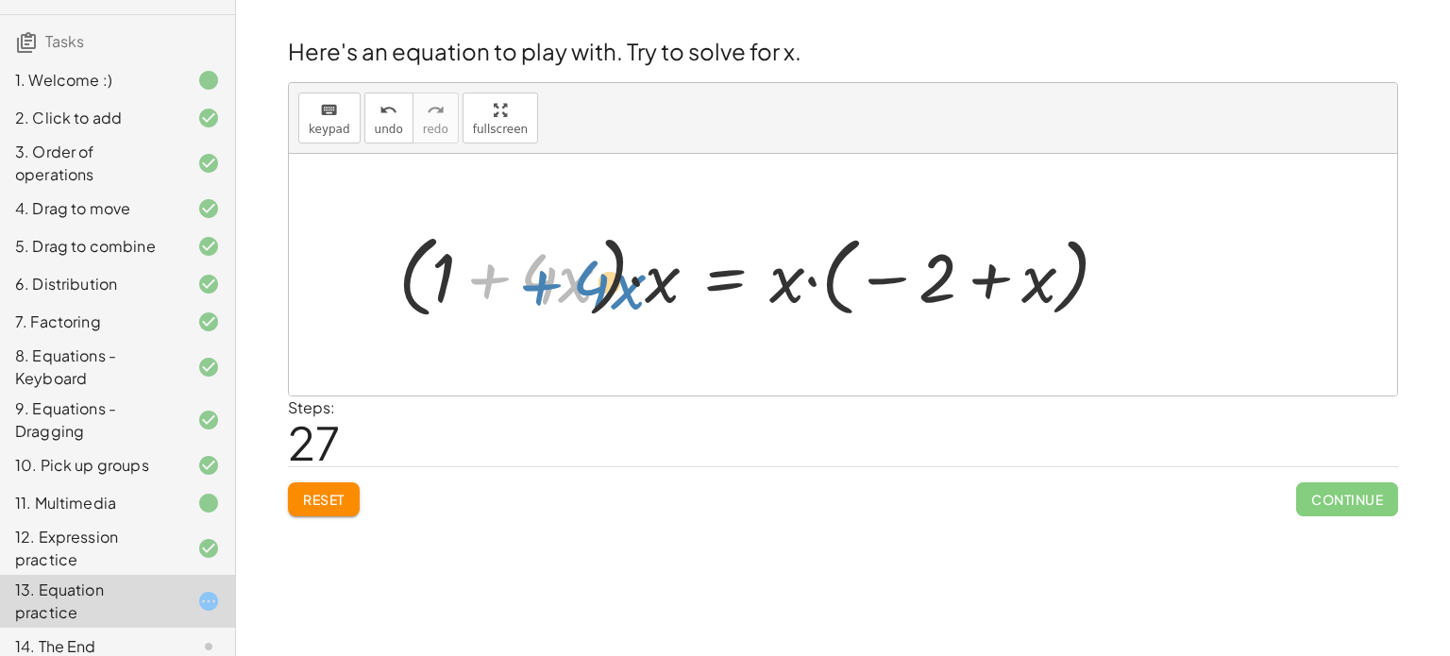
drag, startPoint x: 488, startPoint y: 289, endPoint x: 534, endPoint y: 297, distance: 47.0
click at [534, 297] on div at bounding box center [761, 275] width 745 height 100
drag, startPoint x: 547, startPoint y: 293, endPoint x: 694, endPoint y: 303, distance: 147.6
click at [694, 303] on div at bounding box center [761, 275] width 745 height 100
drag, startPoint x: 448, startPoint y: 274, endPoint x: 666, endPoint y: 295, distance: 219.1
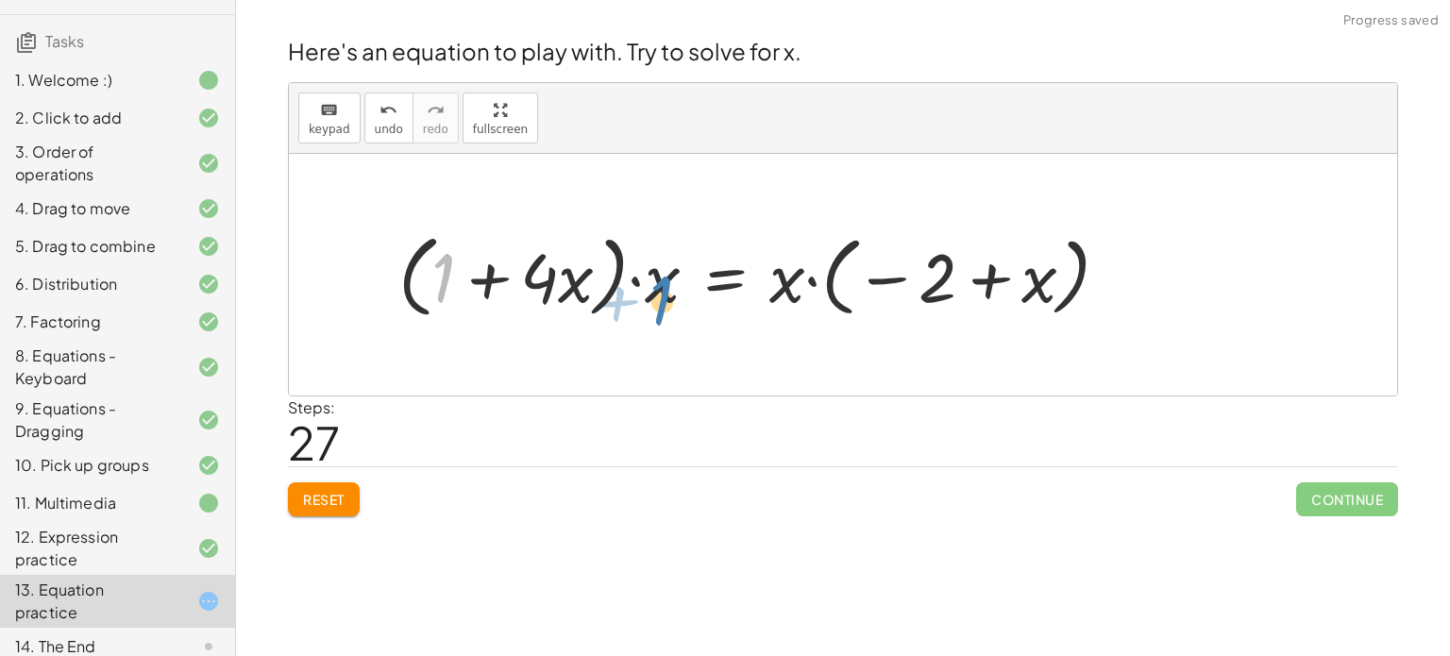
click at [666, 295] on div at bounding box center [761, 275] width 745 height 100
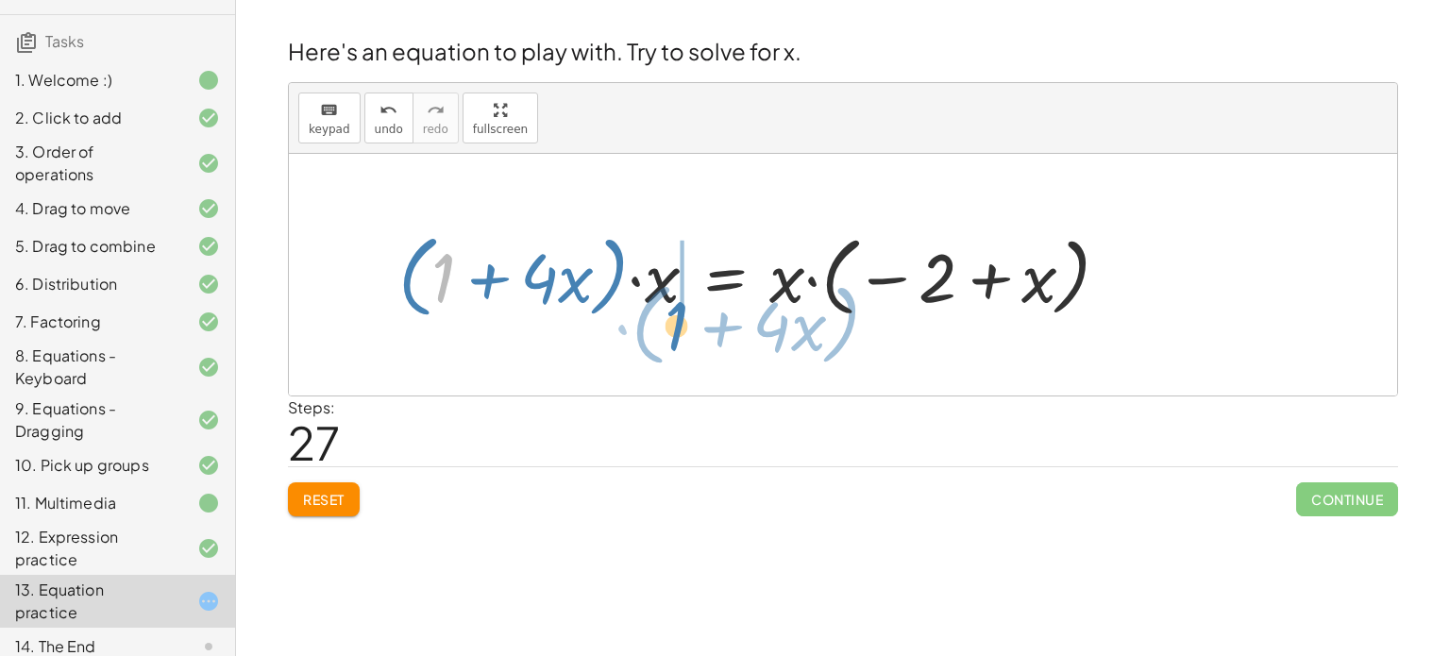
drag, startPoint x: 448, startPoint y: 254, endPoint x: 684, endPoint y: 302, distance: 240.8
click at [684, 302] on div at bounding box center [761, 275] width 745 height 100
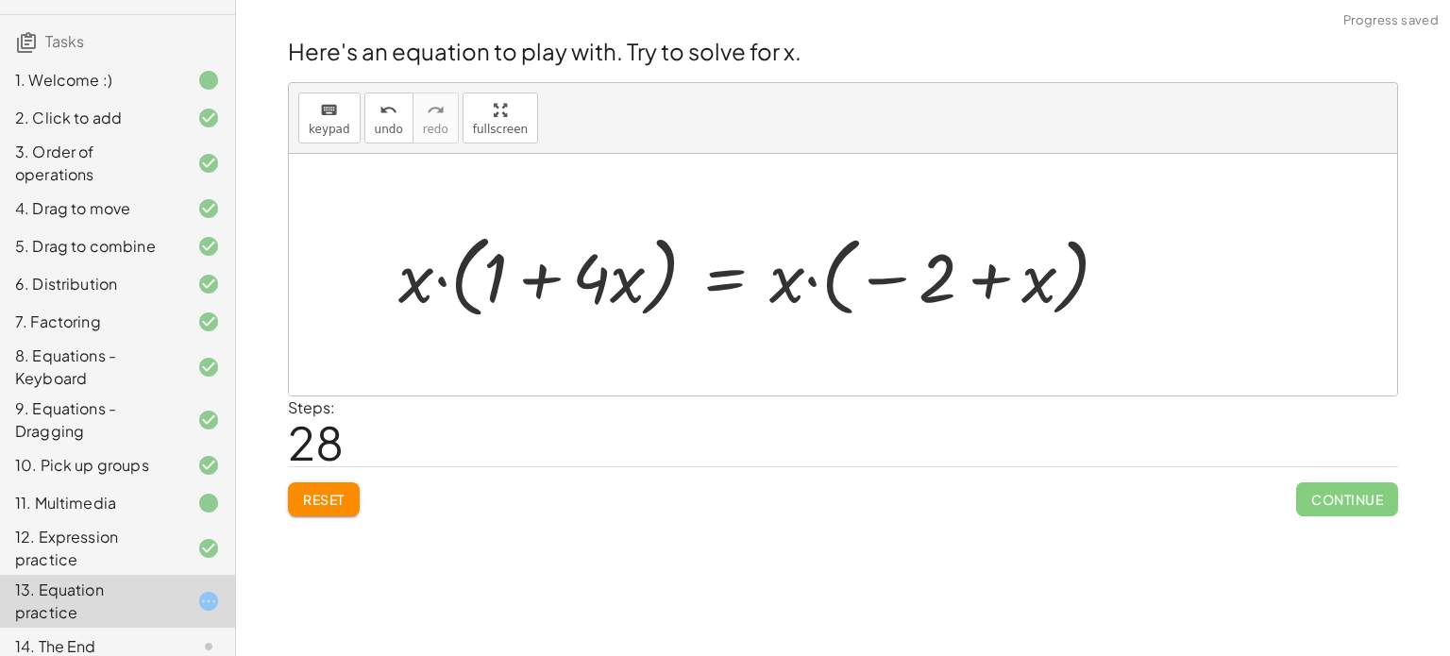
click at [446, 286] on div at bounding box center [761, 275] width 745 height 100
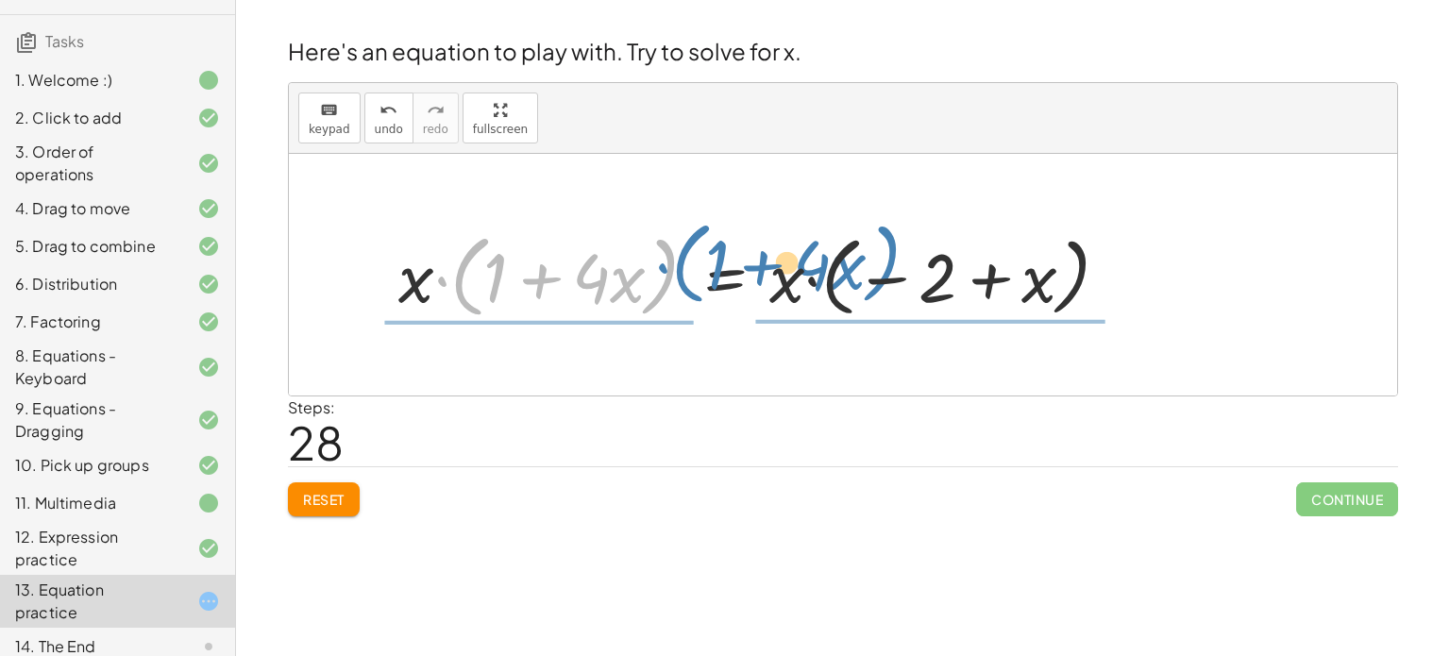
drag, startPoint x: 457, startPoint y: 285, endPoint x: 679, endPoint y: 272, distance: 222.2
click at [679, 272] on div at bounding box center [761, 275] width 745 height 100
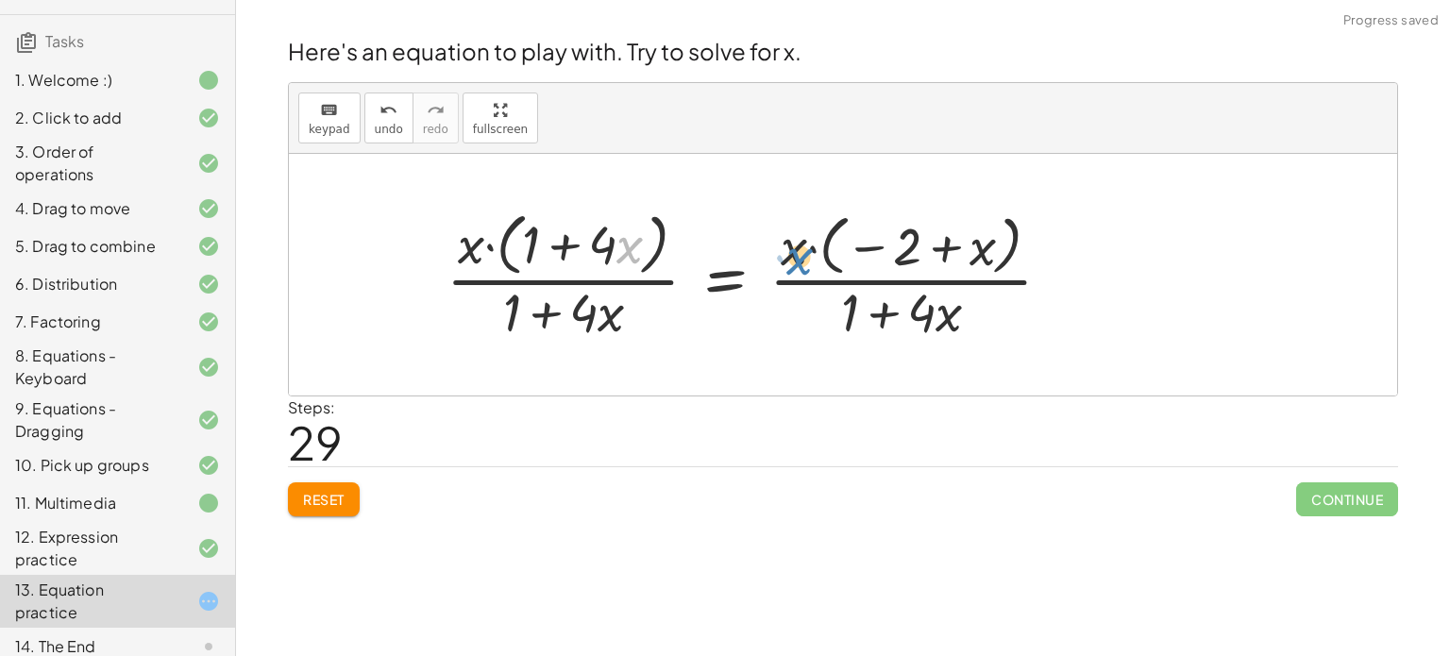
drag, startPoint x: 634, startPoint y: 273, endPoint x: 805, endPoint y: 282, distance: 171.1
click at [805, 282] on div at bounding box center [756, 275] width 639 height 142
drag, startPoint x: 603, startPoint y: 244, endPoint x: 573, endPoint y: 310, distance: 72.7
click at [573, 310] on div at bounding box center [756, 275] width 639 height 142
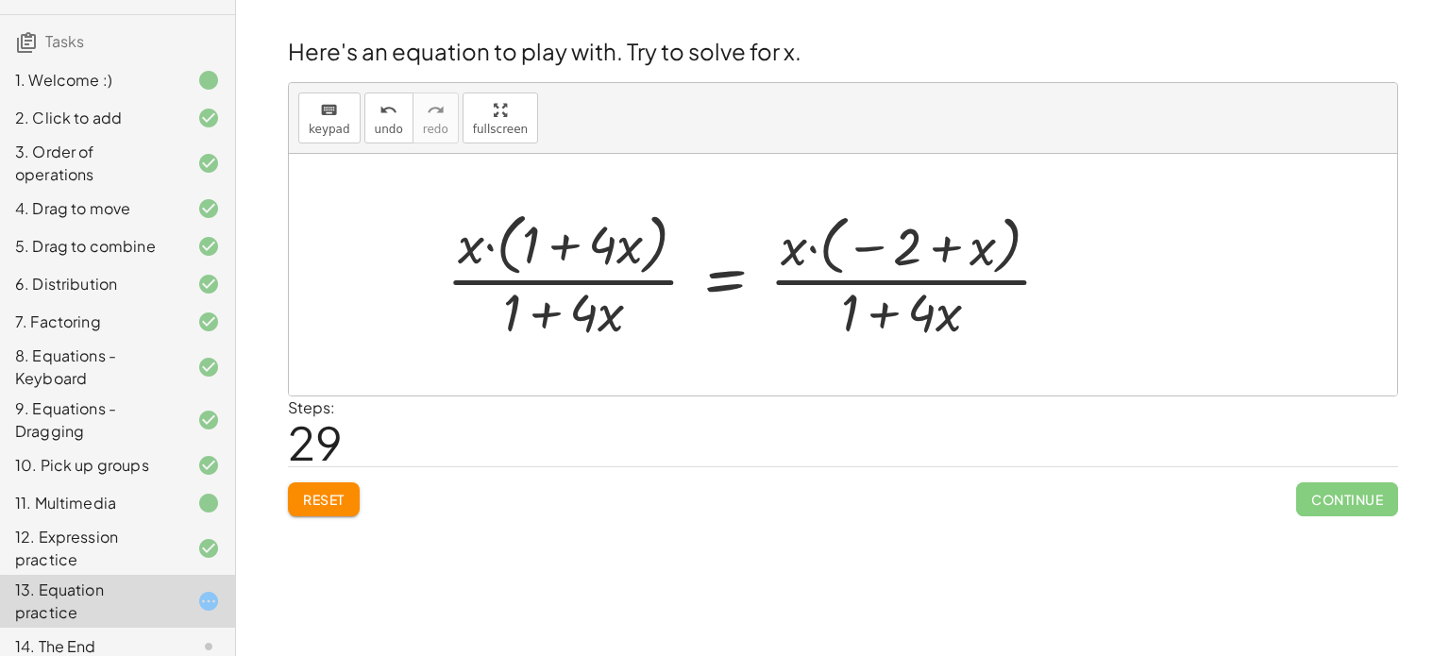
click at [573, 310] on div at bounding box center [756, 275] width 639 height 142
click at [552, 308] on div at bounding box center [756, 275] width 639 height 142
click at [512, 264] on div at bounding box center [756, 275] width 639 height 142
click at [493, 257] on div at bounding box center [756, 275] width 639 height 142
click at [490, 252] on div at bounding box center [756, 275] width 639 height 142
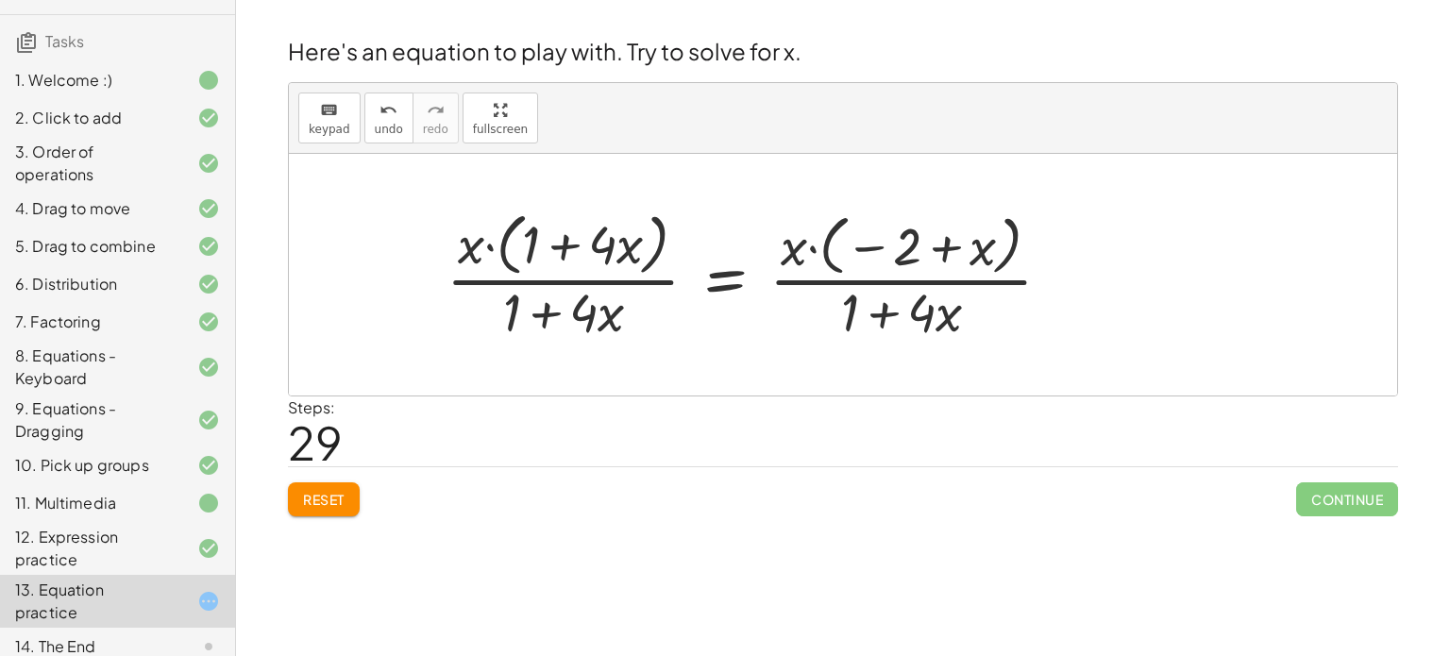
click at [817, 282] on div at bounding box center [756, 275] width 639 height 142
click at [867, 249] on div at bounding box center [756, 275] width 639 height 142
click at [938, 252] on div at bounding box center [756, 275] width 639 height 142
drag, startPoint x: 982, startPoint y: 253, endPoint x: 843, endPoint y: 253, distance: 138.8
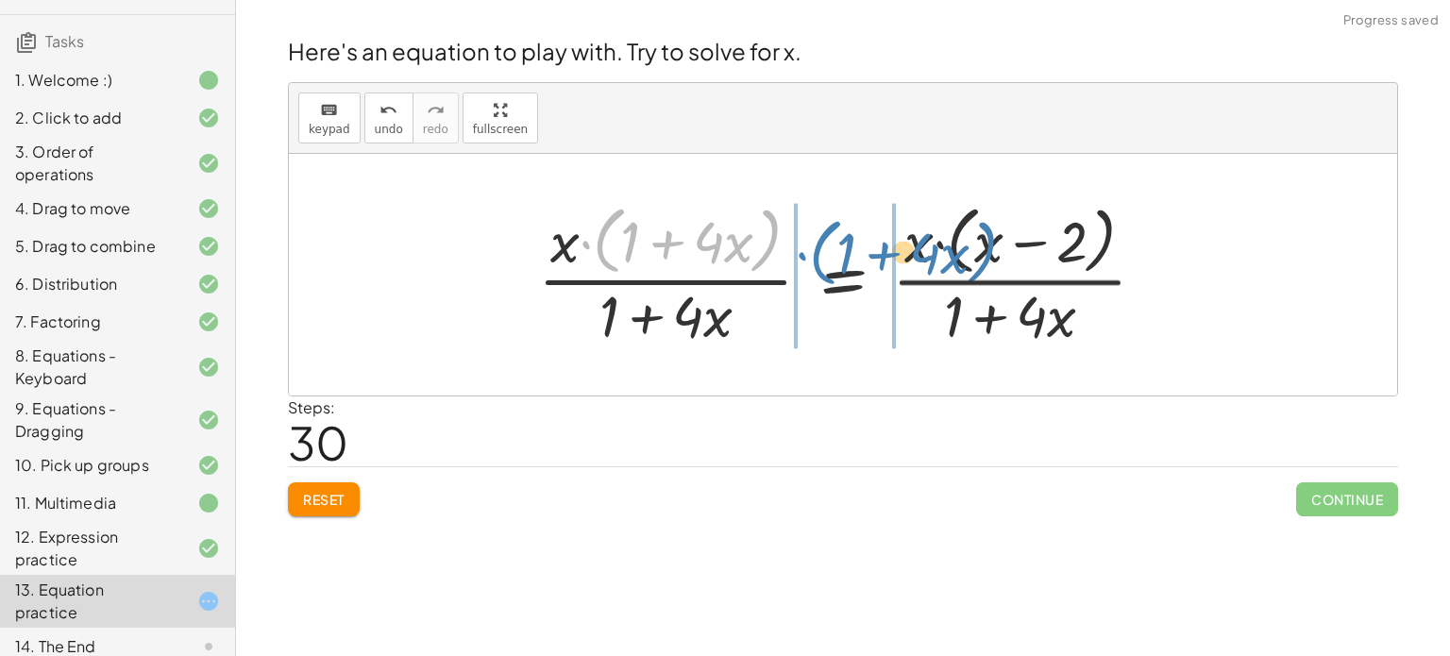
drag, startPoint x: 792, startPoint y: 254, endPoint x: 1008, endPoint y: 264, distance: 216.4
click at [1008, 264] on div at bounding box center [850, 274] width 642 height 154
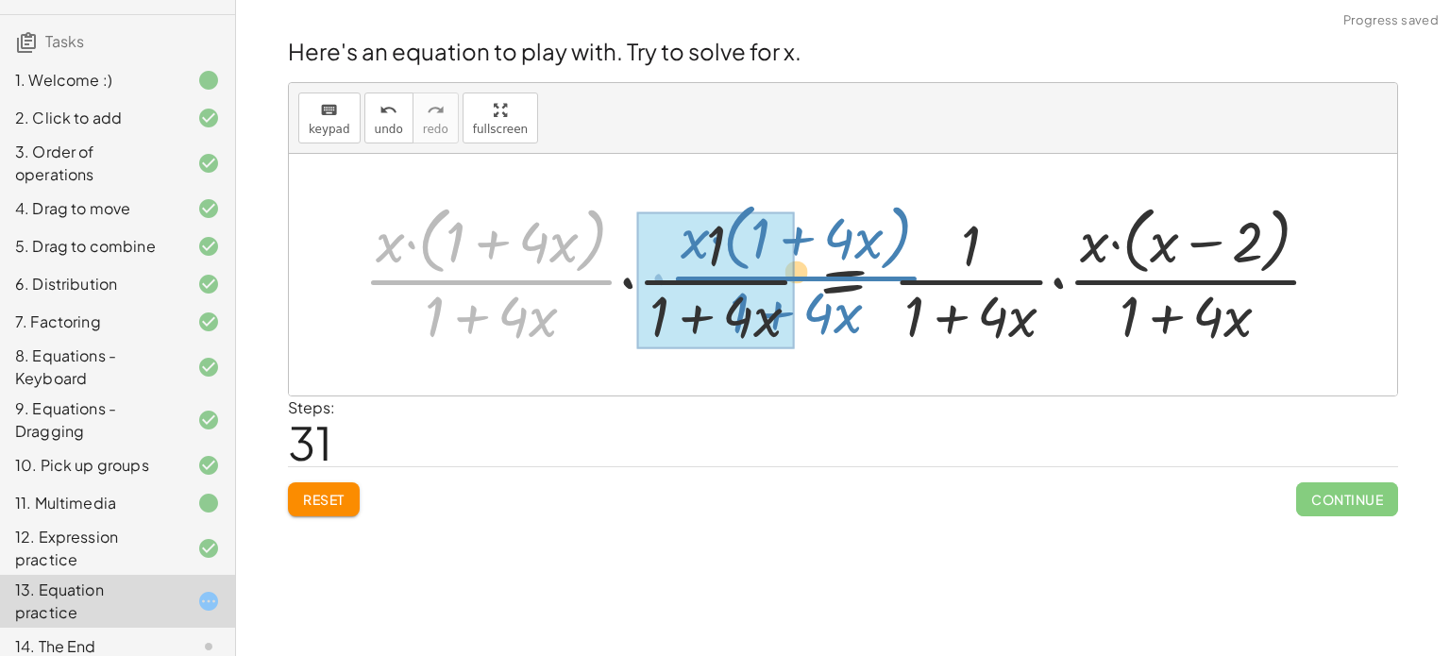
drag, startPoint x: 581, startPoint y: 285, endPoint x: 885, endPoint y: 283, distance: 304.0
click at [885, 283] on div at bounding box center [850, 274] width 992 height 154
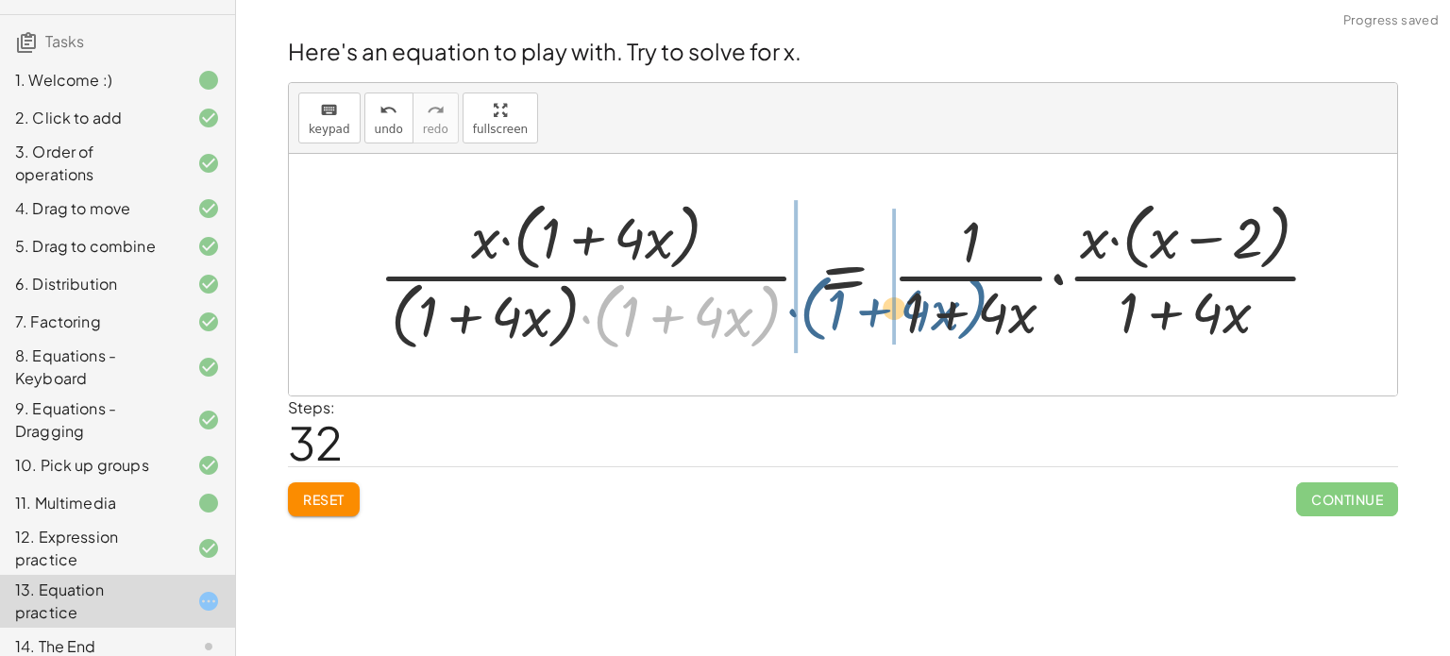
drag, startPoint x: 753, startPoint y: 287, endPoint x: 963, endPoint y: 269, distance: 210.3
click at [963, 269] on div at bounding box center [857, 275] width 977 height 162
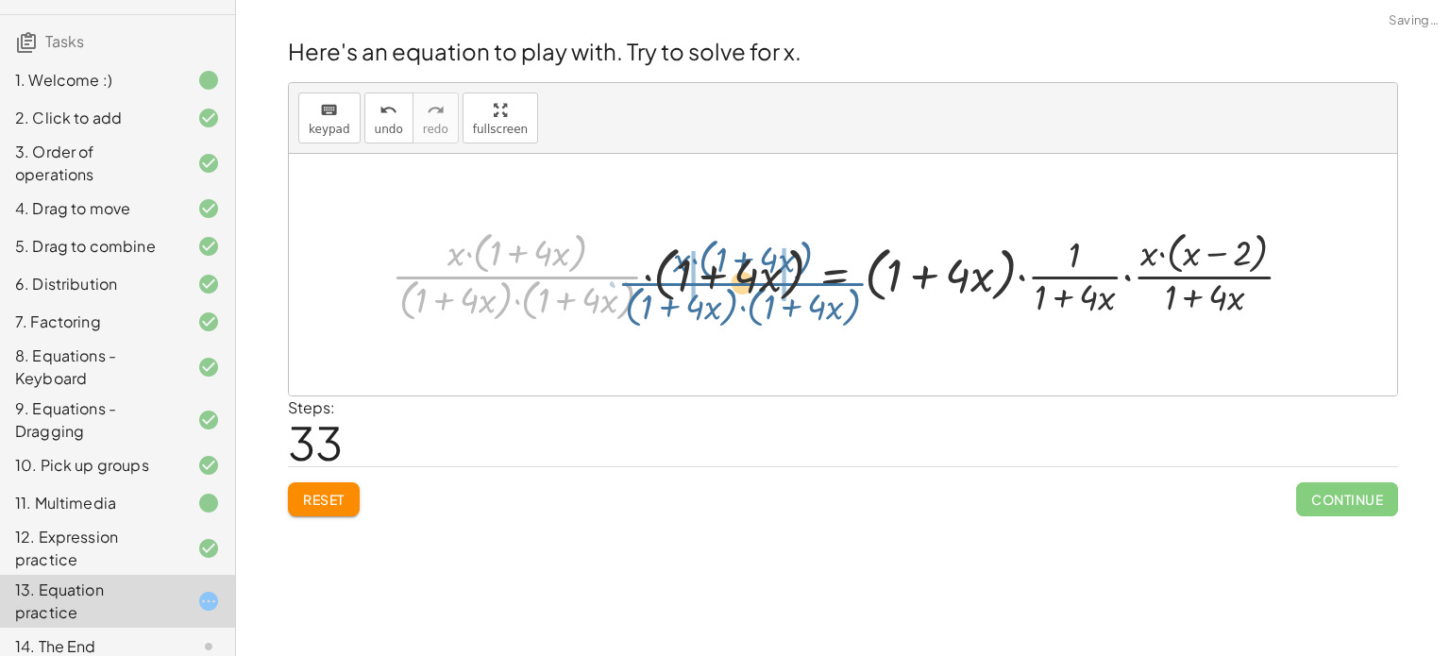
drag, startPoint x: 531, startPoint y: 276, endPoint x: 777, endPoint y: 278, distance: 245.4
click at [777, 278] on div at bounding box center [850, 275] width 936 height 102
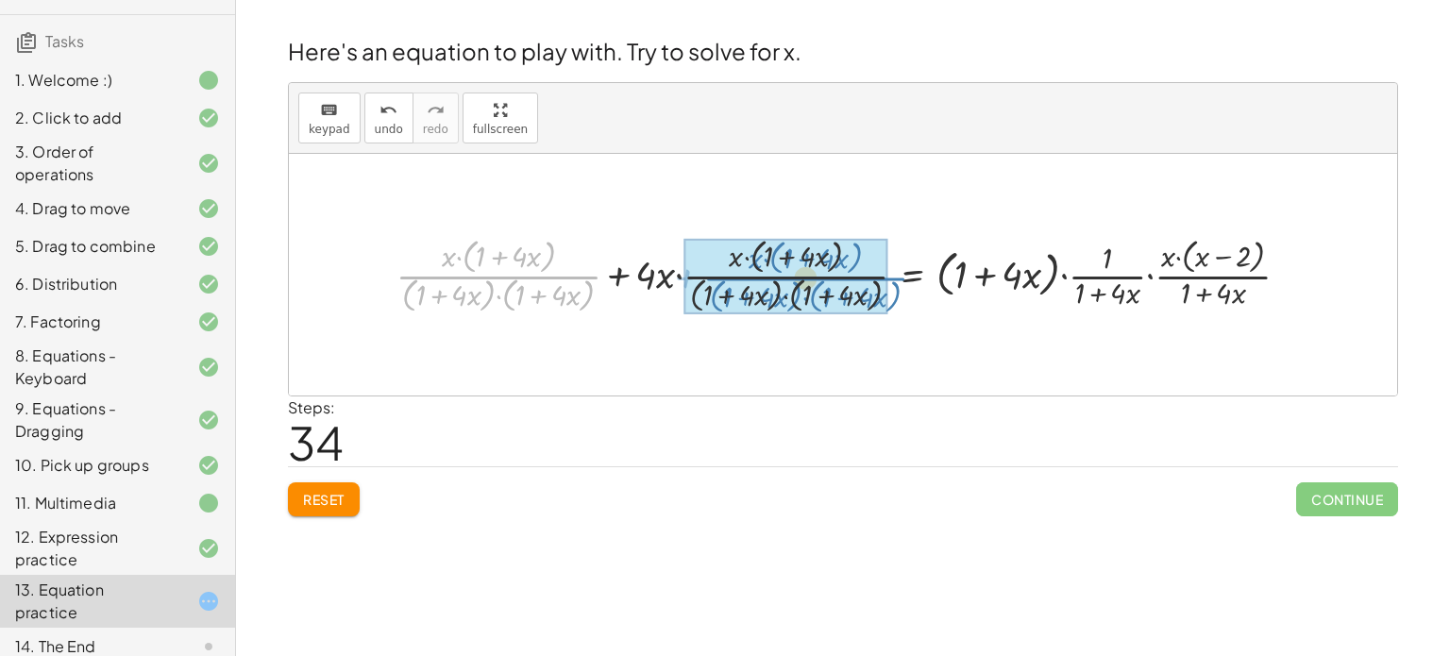
drag, startPoint x: 541, startPoint y: 279, endPoint x: 850, endPoint y: 280, distance: 308.7
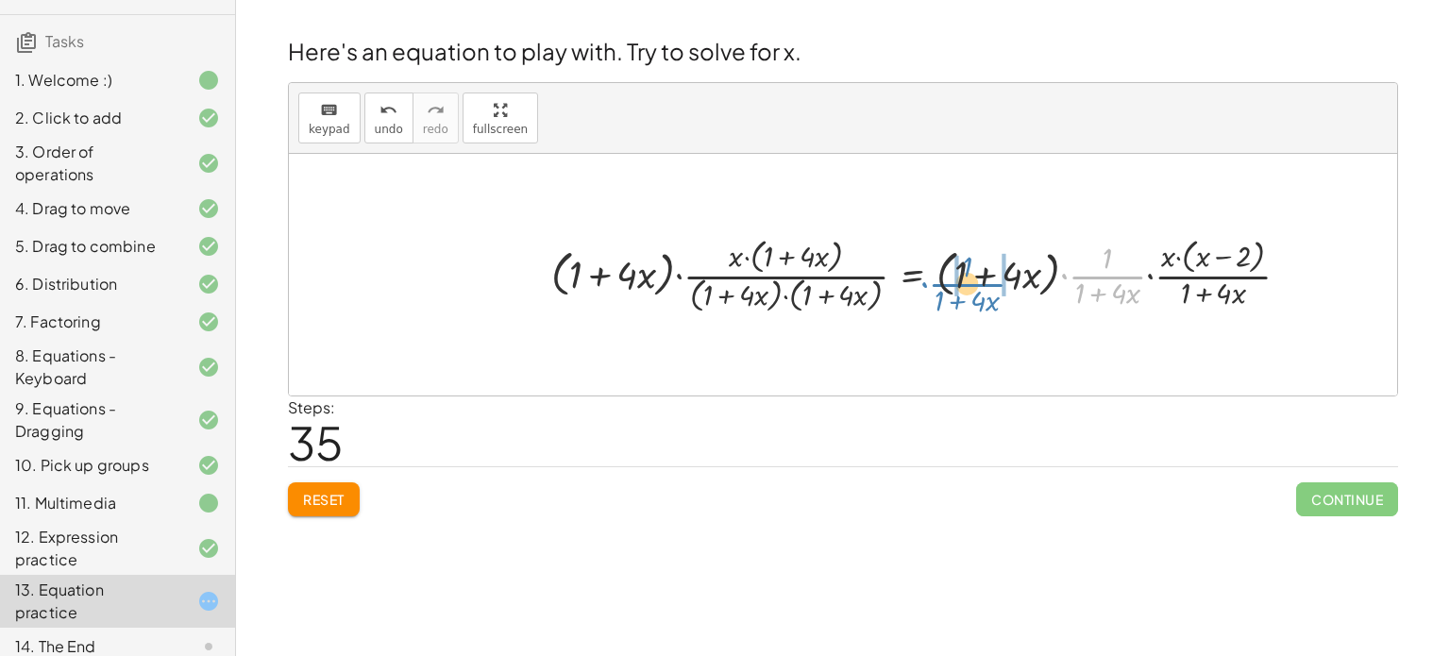
drag, startPoint x: 1098, startPoint y: 281, endPoint x: 955, endPoint y: 289, distance: 142.7
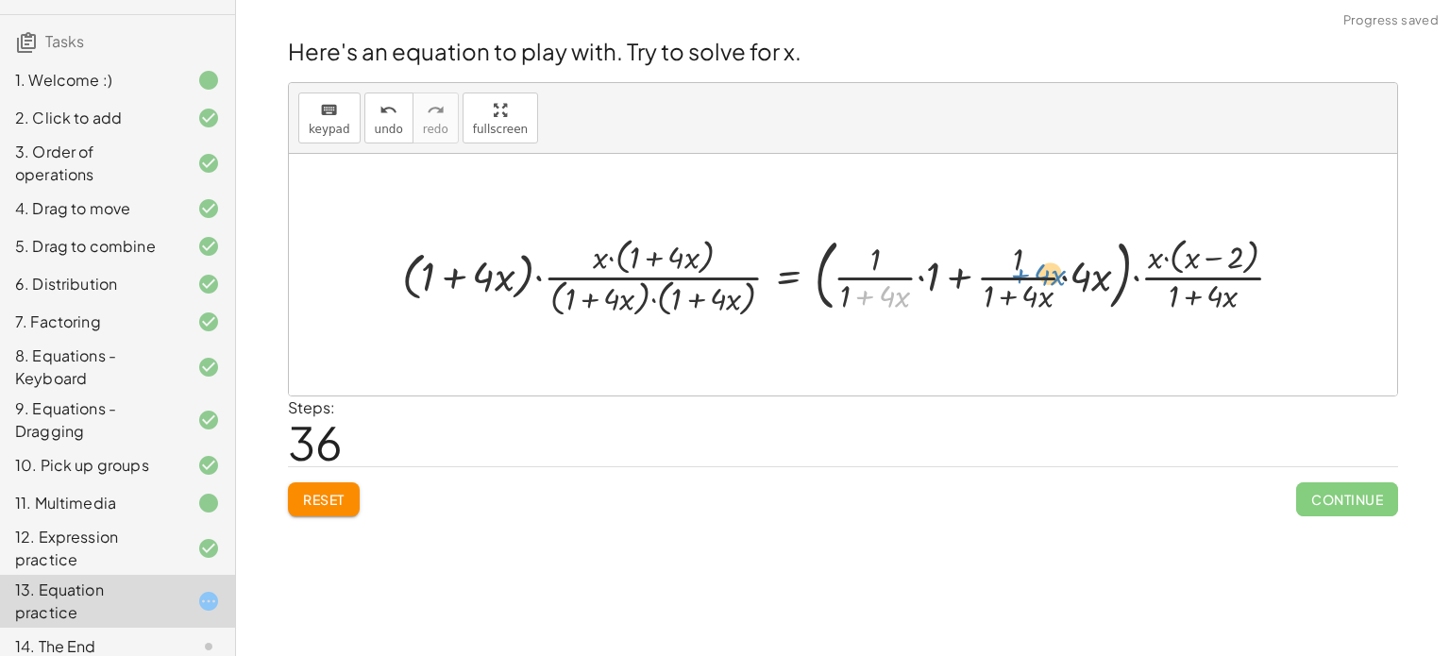
drag, startPoint x: 1048, startPoint y: 305, endPoint x: 997, endPoint y: 259, distance: 68.8
click at [997, 259] on div at bounding box center [851, 275] width 916 height 92
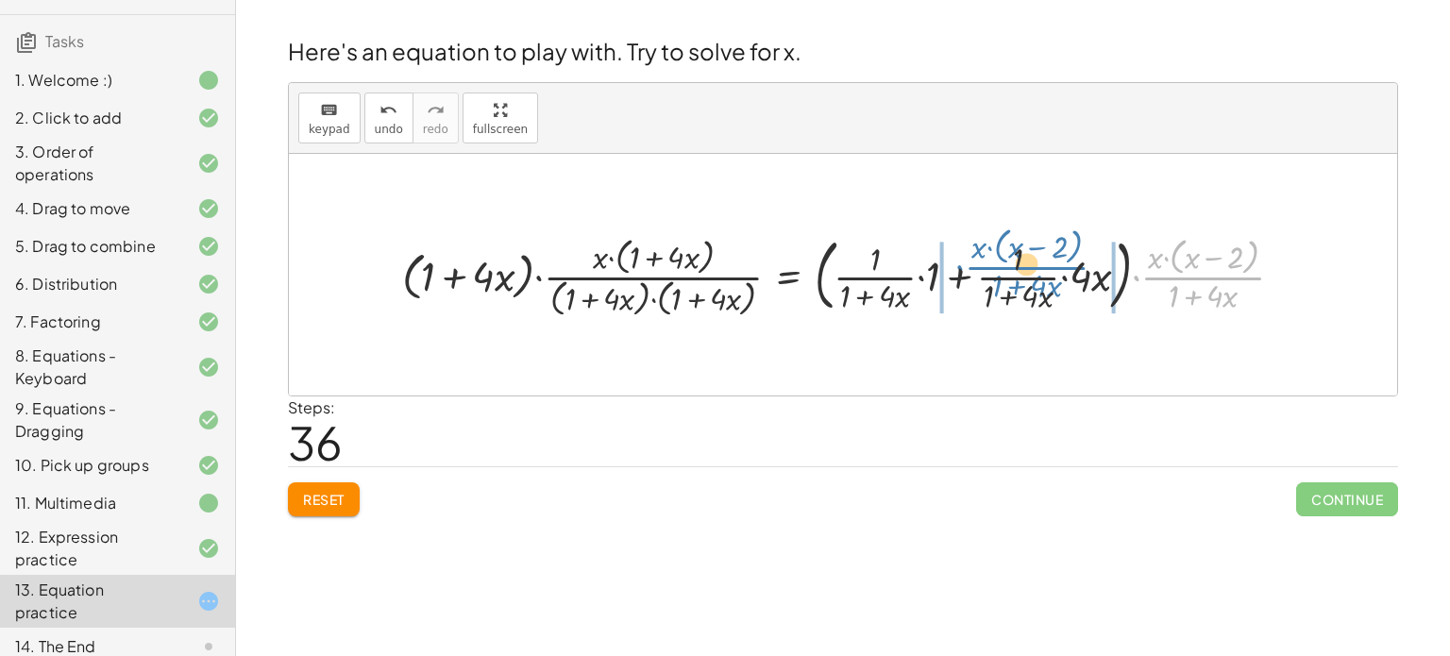
drag, startPoint x: 1147, startPoint y: 278, endPoint x: 970, endPoint y: 267, distance: 176.9
click at [970, 267] on div at bounding box center [851, 275] width 916 height 92
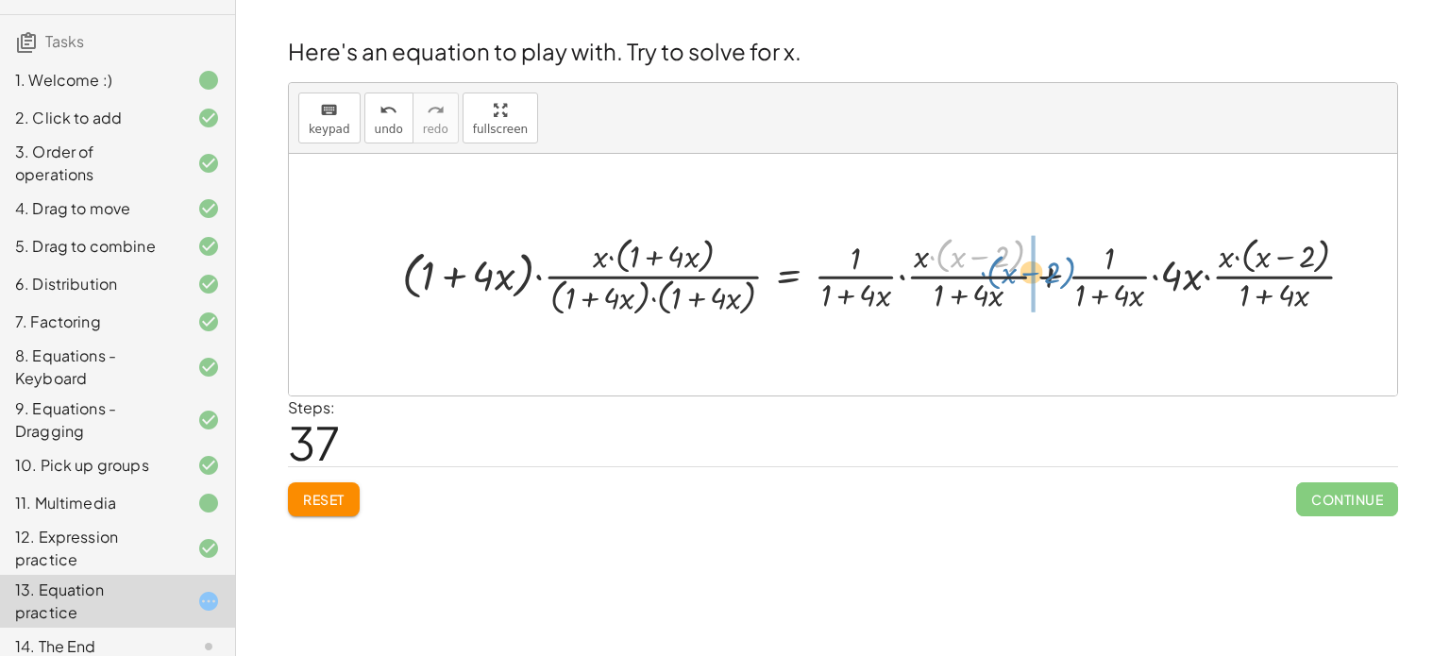
drag, startPoint x: 1015, startPoint y: 265, endPoint x: 1074, endPoint y: 278, distance: 60.9
click at [1074, 278] on div at bounding box center [886, 274] width 986 height 90
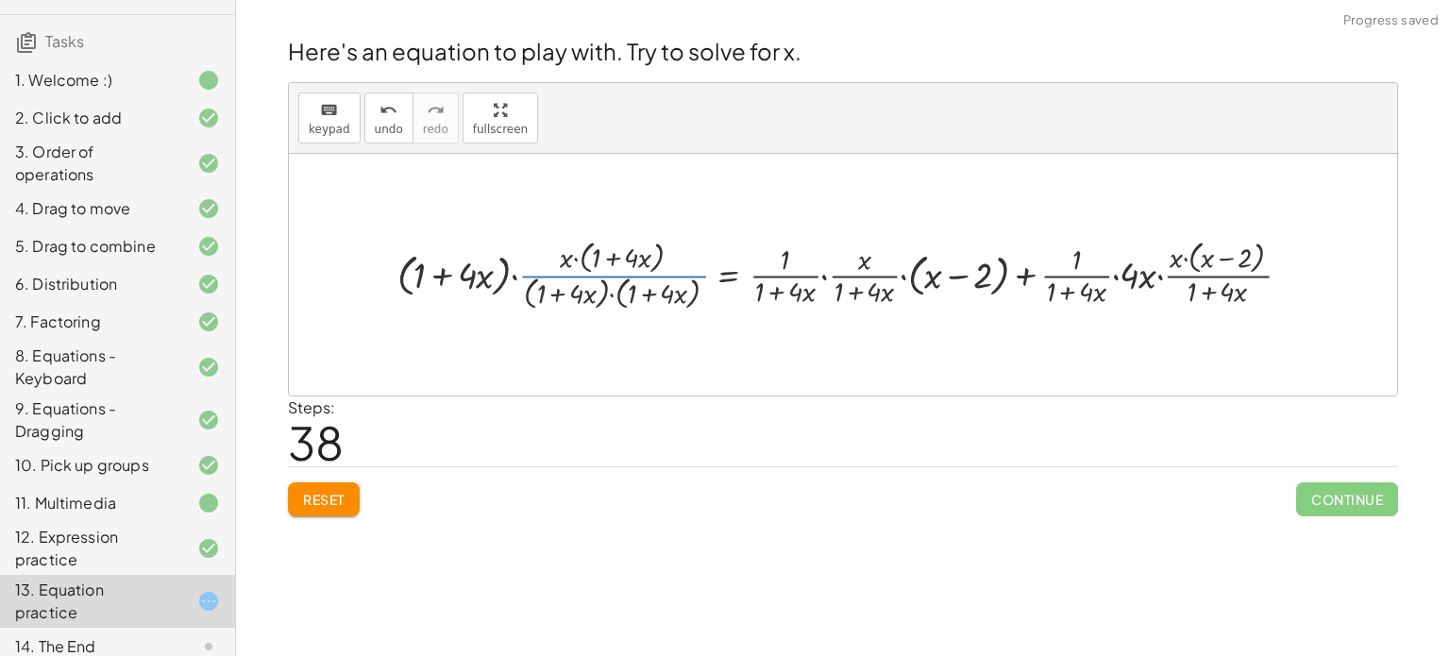
drag, startPoint x: 708, startPoint y: 278, endPoint x: 731, endPoint y: 261, distance: 28.3
click at [731, 261] on div at bounding box center [850, 274] width 925 height 78
drag, startPoint x: 574, startPoint y: 280, endPoint x: 706, endPoint y: 236, distance: 139.4
click at [706, 236] on div at bounding box center [850, 274] width 925 height 78
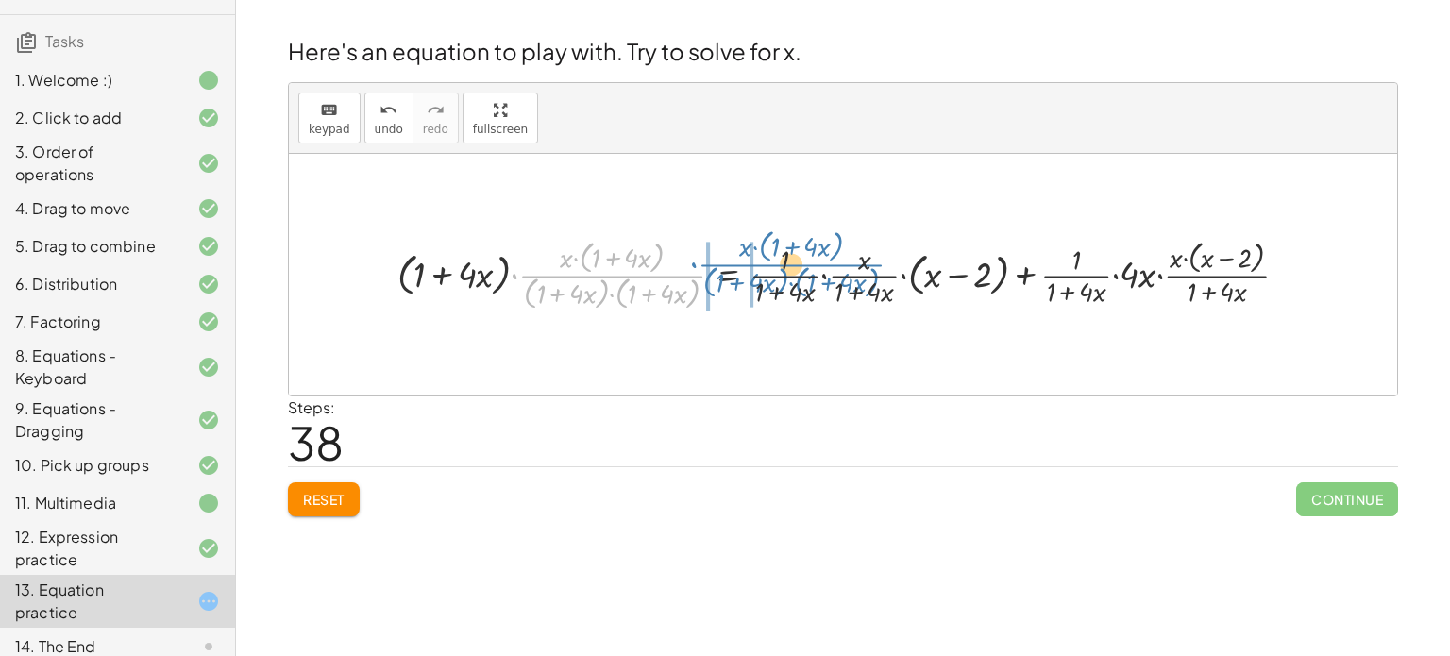
drag, startPoint x: 610, startPoint y: 276, endPoint x: 789, endPoint y: 264, distance: 179.7
click at [789, 264] on div at bounding box center [850, 274] width 925 height 78
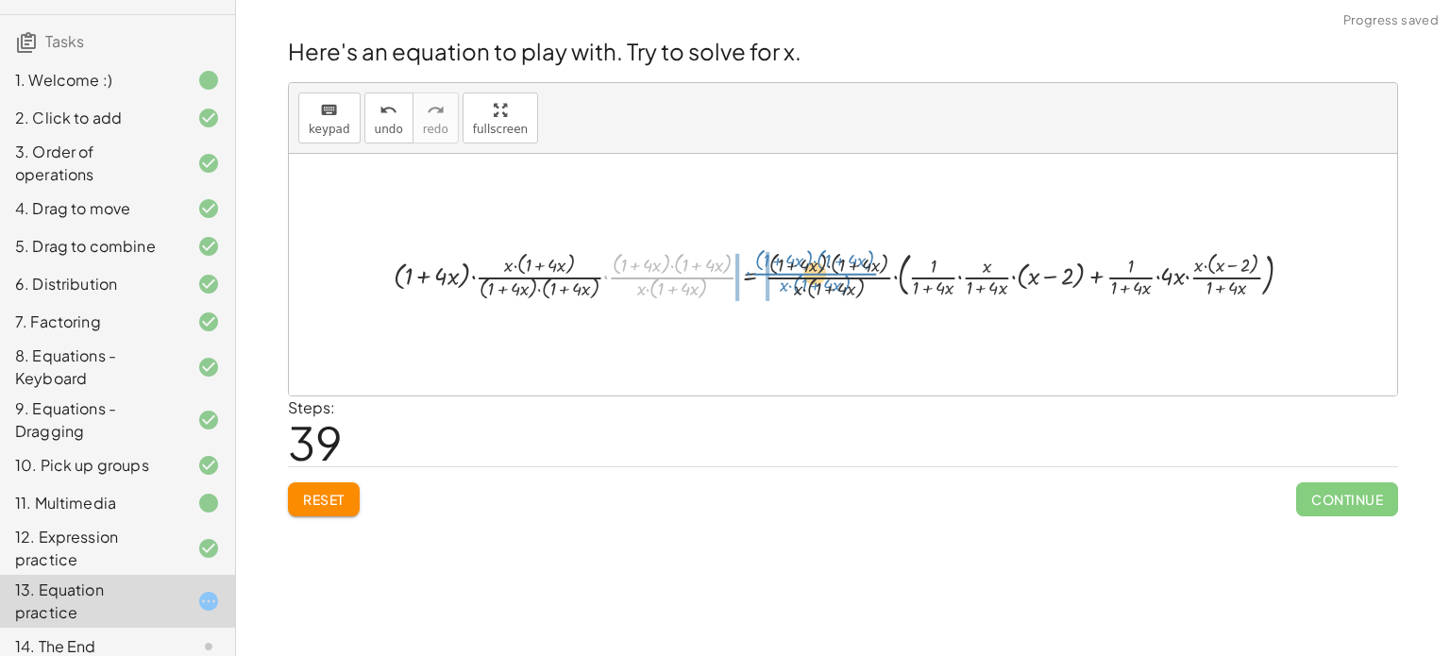
drag, startPoint x: 686, startPoint y: 280, endPoint x: 828, endPoint y: 277, distance: 141.6
click at [828, 277] on div at bounding box center [850, 274] width 933 height 59
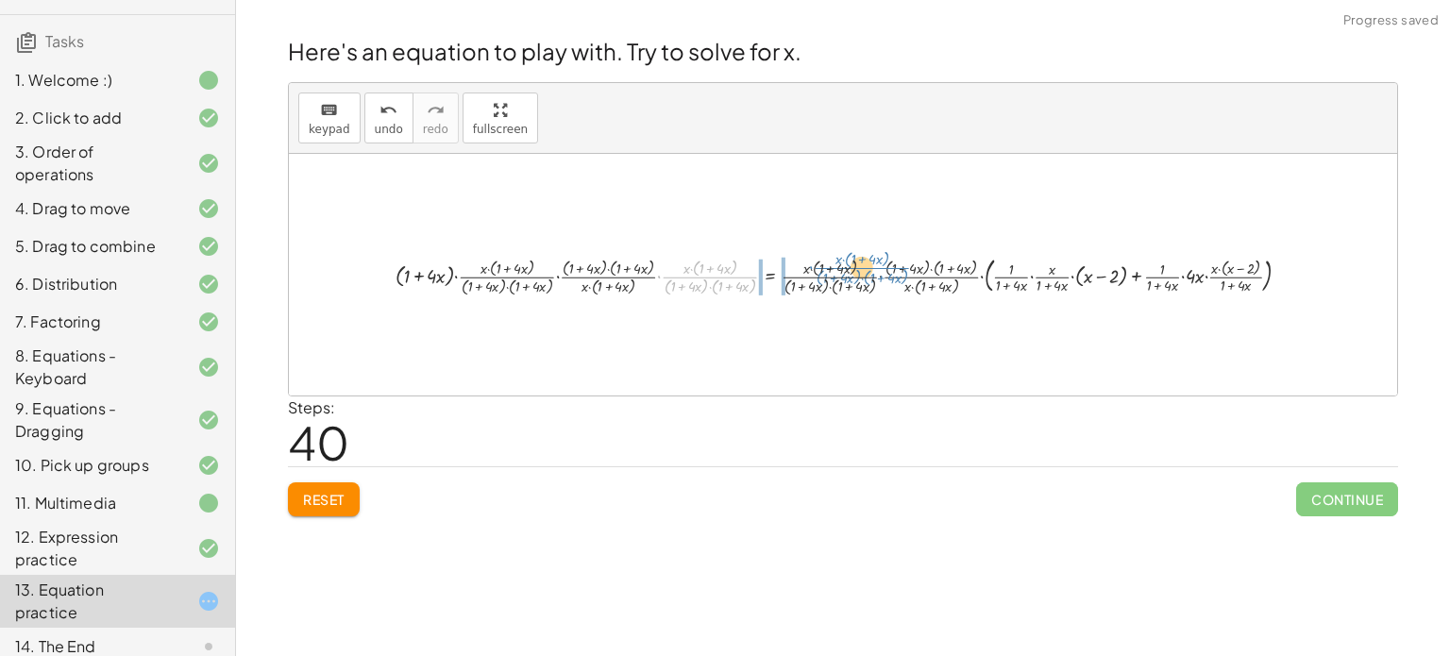
drag, startPoint x: 706, startPoint y: 275, endPoint x: 789, endPoint y: 268, distance: 83.3
click at [789, 268] on div at bounding box center [850, 274] width 929 height 47
drag, startPoint x: 777, startPoint y: 278, endPoint x: 822, endPoint y: 284, distance: 45.8
click at [822, 284] on div at bounding box center [850, 275] width 927 height 40
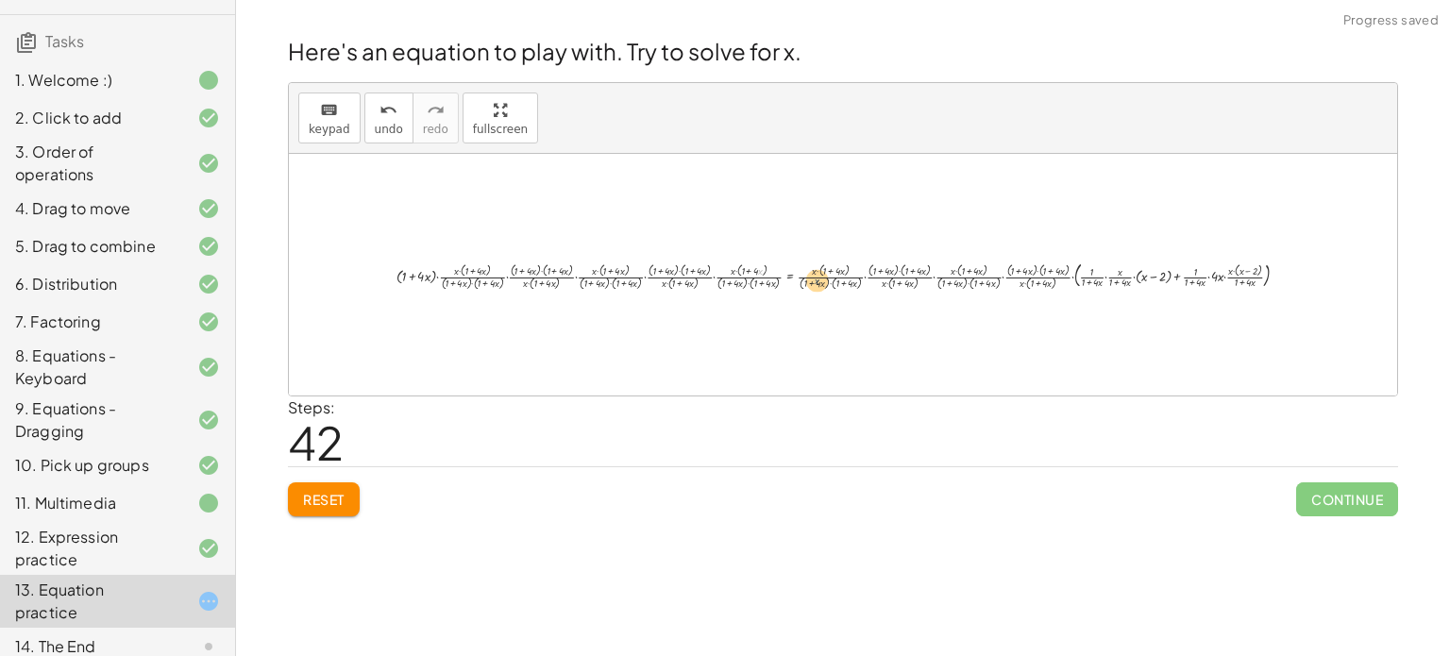
drag, startPoint x: 807, startPoint y: 280, endPoint x: 835, endPoint y: 275, distance: 28.9
click at [835, 275] on div at bounding box center [849, 275] width 925 height 35
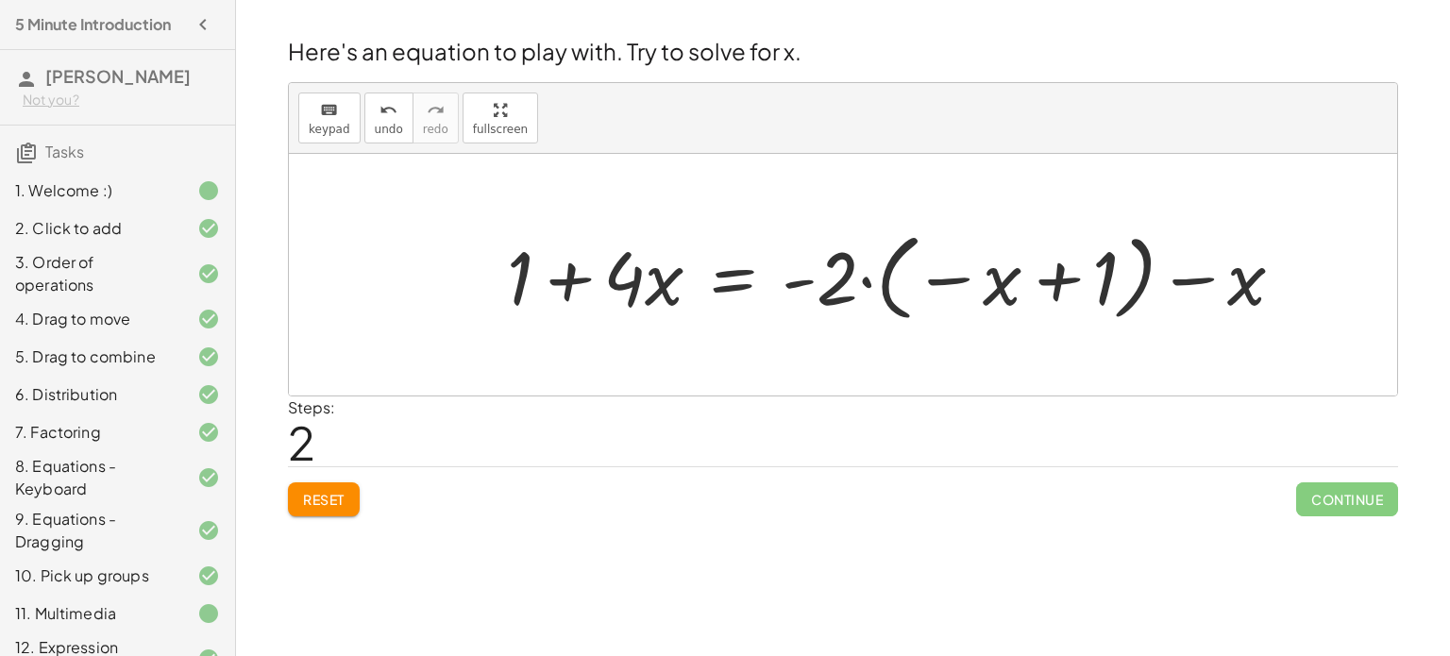
scroll to position [110, 0]
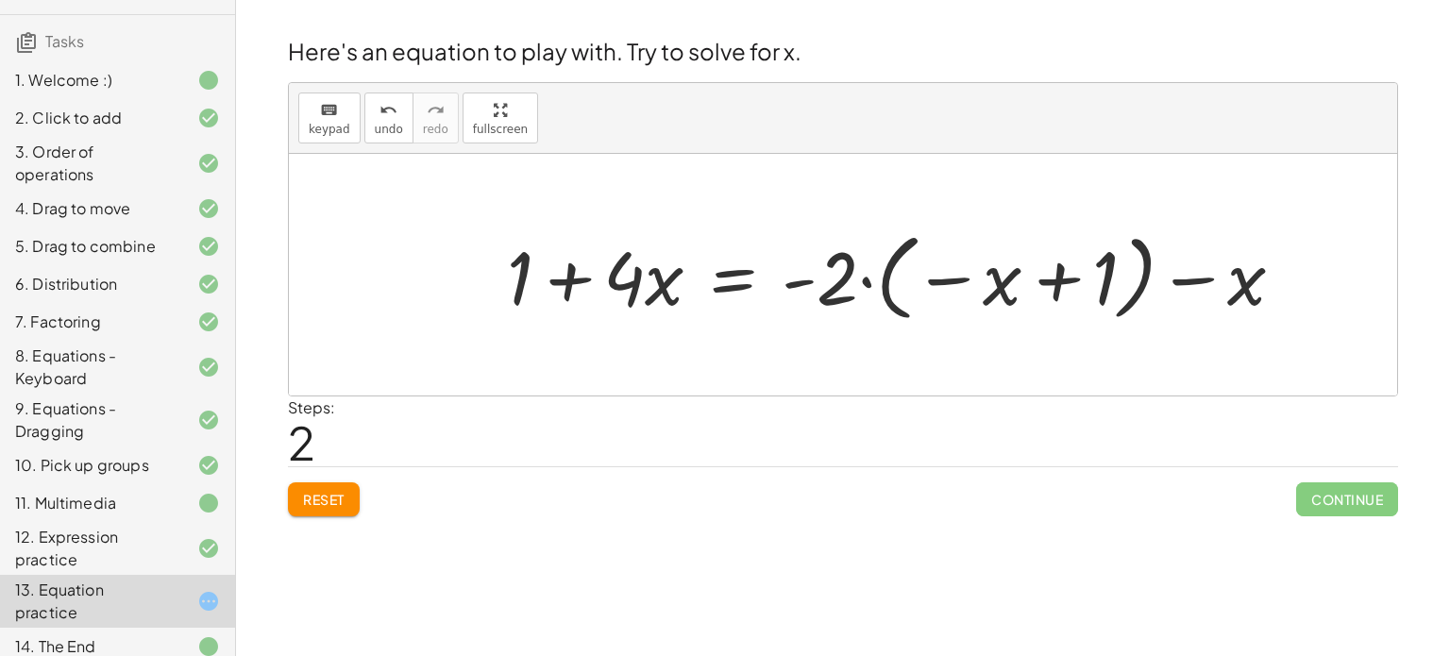
click at [602, 278] on div at bounding box center [902, 275] width 811 height 105
click at [646, 278] on div at bounding box center [902, 275] width 811 height 105
click at [354, 486] on button "Reset" at bounding box center [324, 499] width 72 height 34
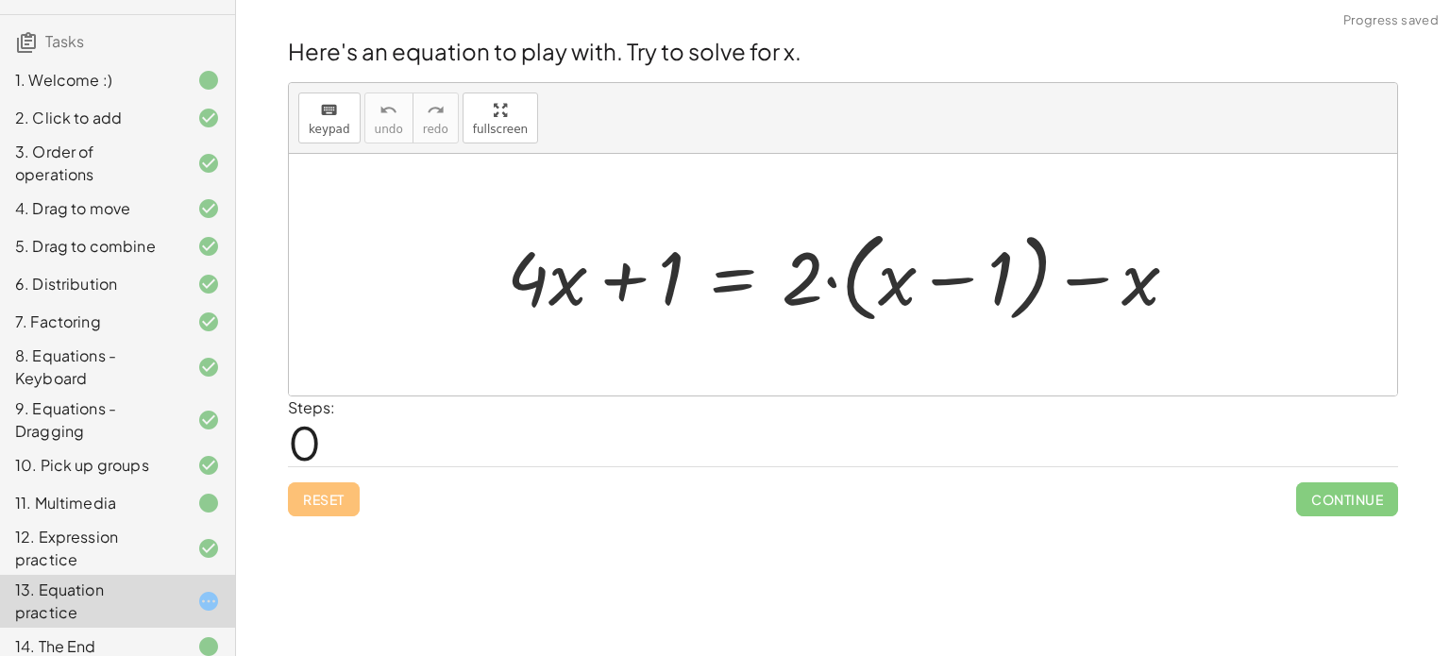
click at [578, 291] on div at bounding box center [850, 275] width 706 height 109
click at [634, 244] on div at bounding box center [850, 275] width 706 height 109
click at [637, 263] on div at bounding box center [850, 275] width 706 height 109
click at [879, 514] on div "Reset Continue" at bounding box center [843, 491] width 1110 height 50
drag, startPoint x: 807, startPoint y: 276, endPoint x: 888, endPoint y: 281, distance: 81.4
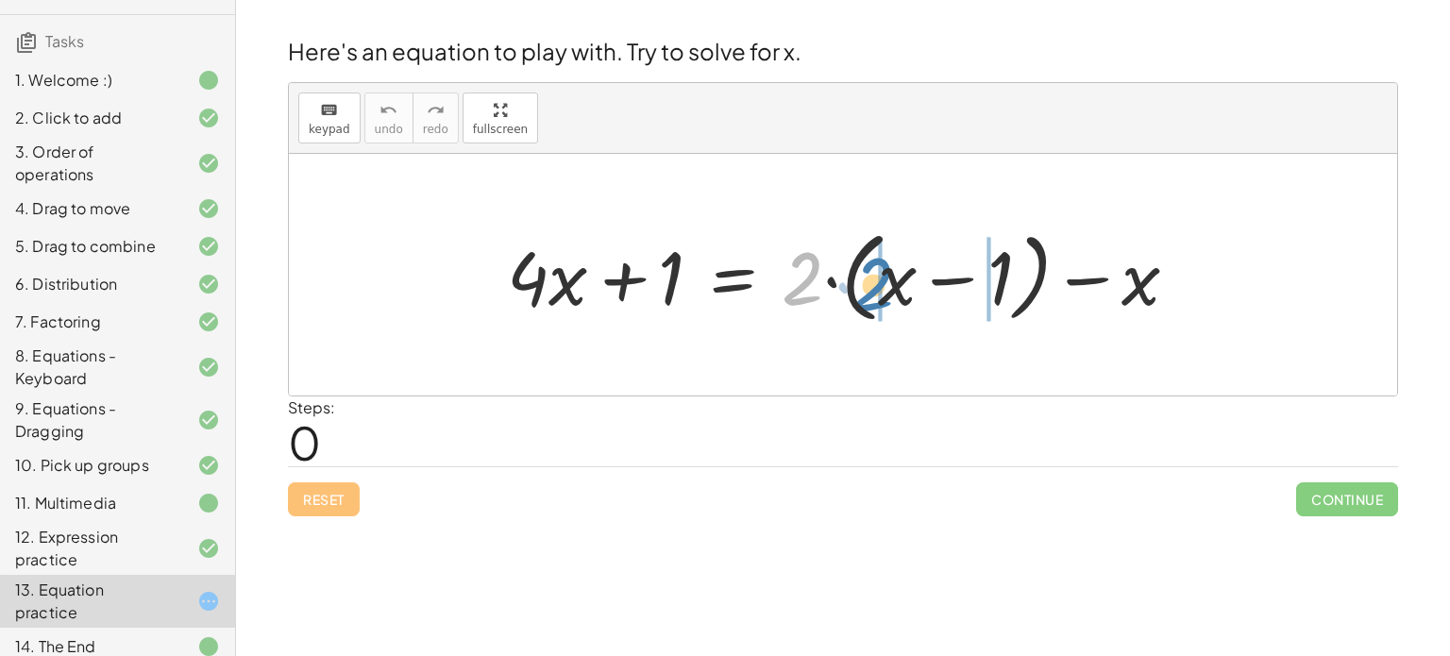
click at [888, 281] on div at bounding box center [850, 275] width 706 height 109
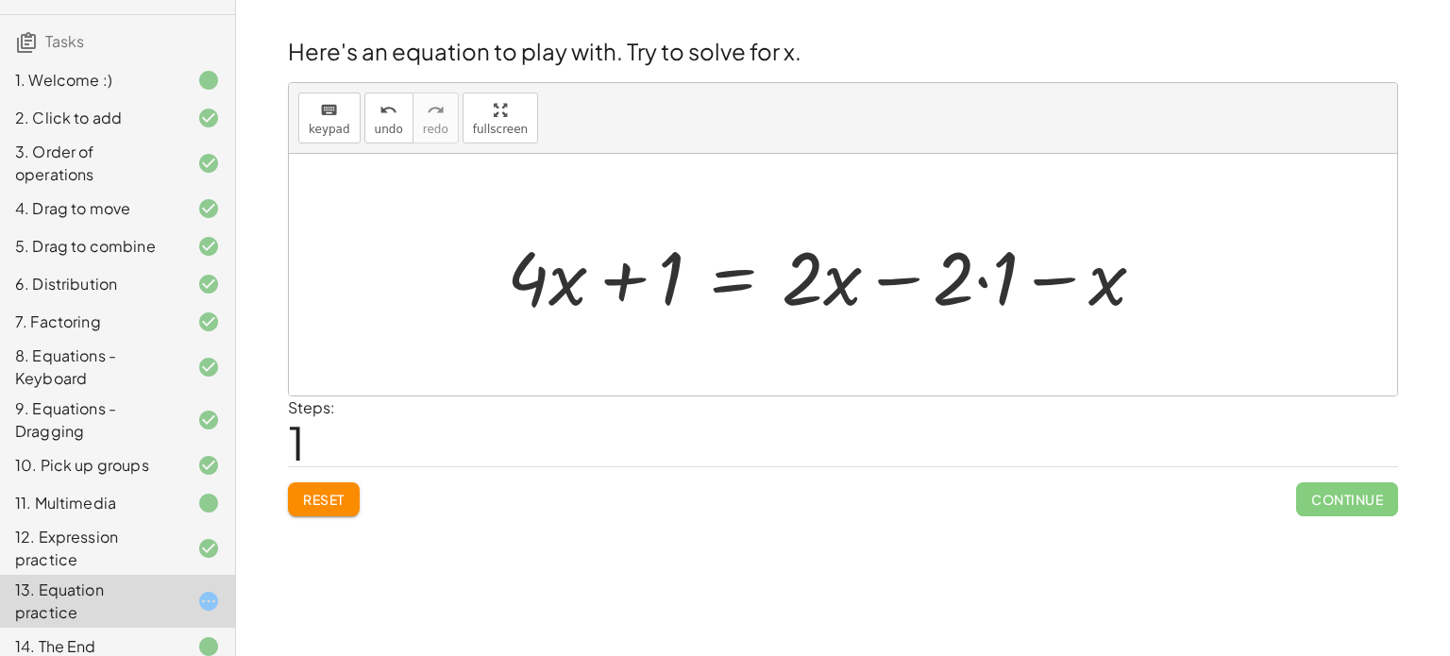
click at [985, 280] on div at bounding box center [833, 275] width 672 height 97
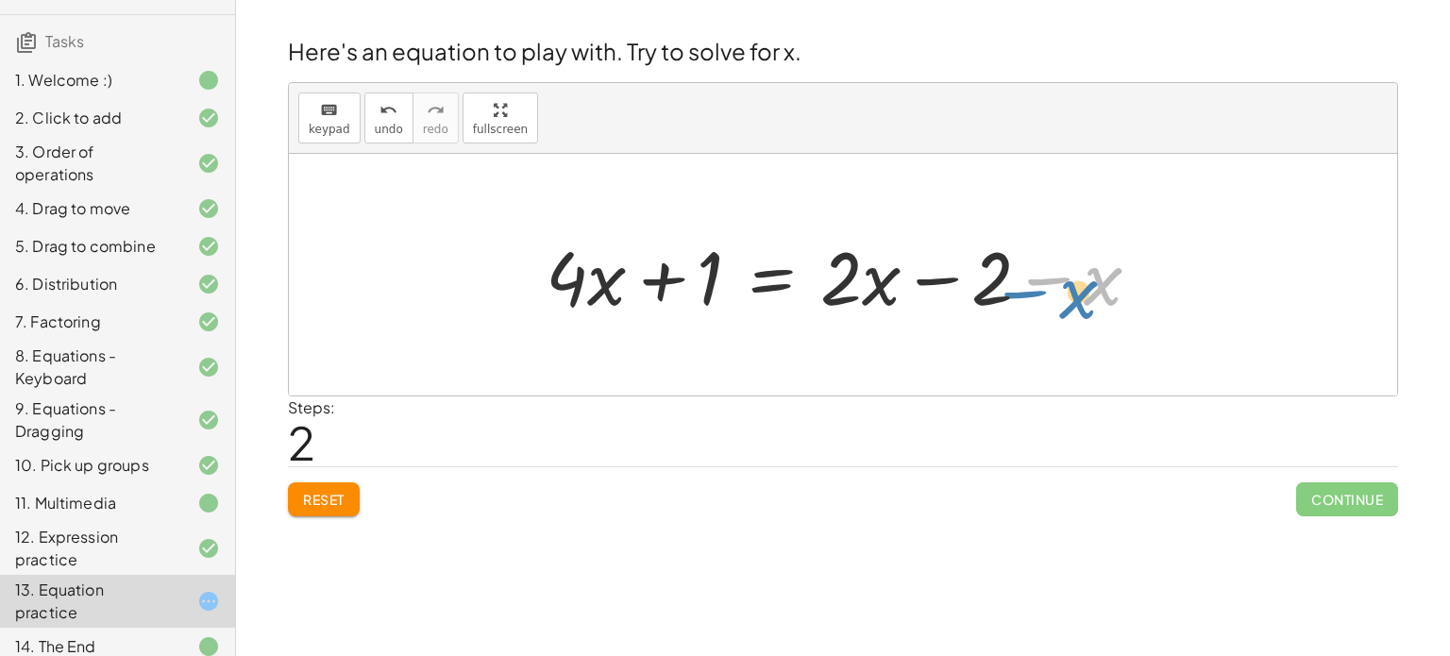
drag, startPoint x: 1105, startPoint y: 281, endPoint x: 1091, endPoint y: 297, distance: 21.4
click at [1091, 297] on div at bounding box center [850, 275] width 629 height 97
drag, startPoint x: 998, startPoint y: 280, endPoint x: 992, endPoint y: 272, distance: 10.2
click at [992, 272] on div at bounding box center [850, 275] width 629 height 97
drag, startPoint x: 1103, startPoint y: 280, endPoint x: 862, endPoint y: 274, distance: 241.7
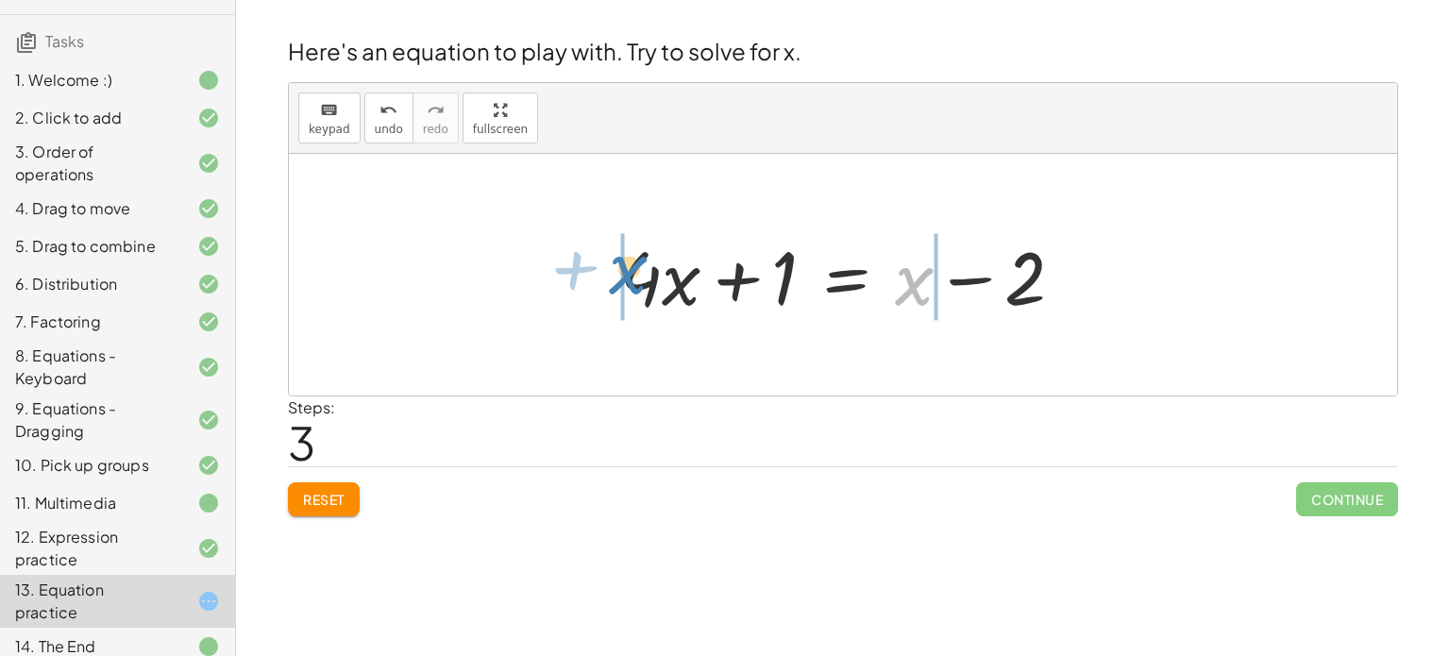
drag, startPoint x: 916, startPoint y: 288, endPoint x: 621, endPoint y: 275, distance: 294.8
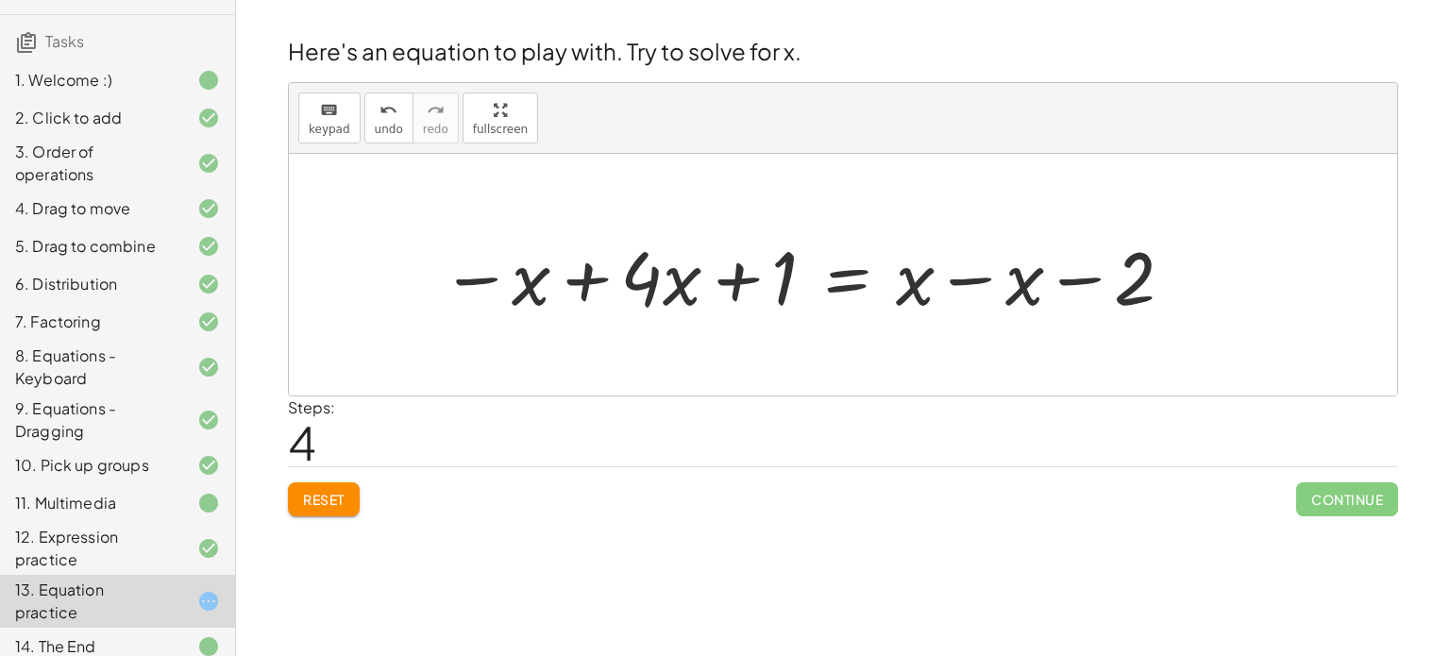
click at [963, 282] on div at bounding box center [808, 275] width 754 height 97
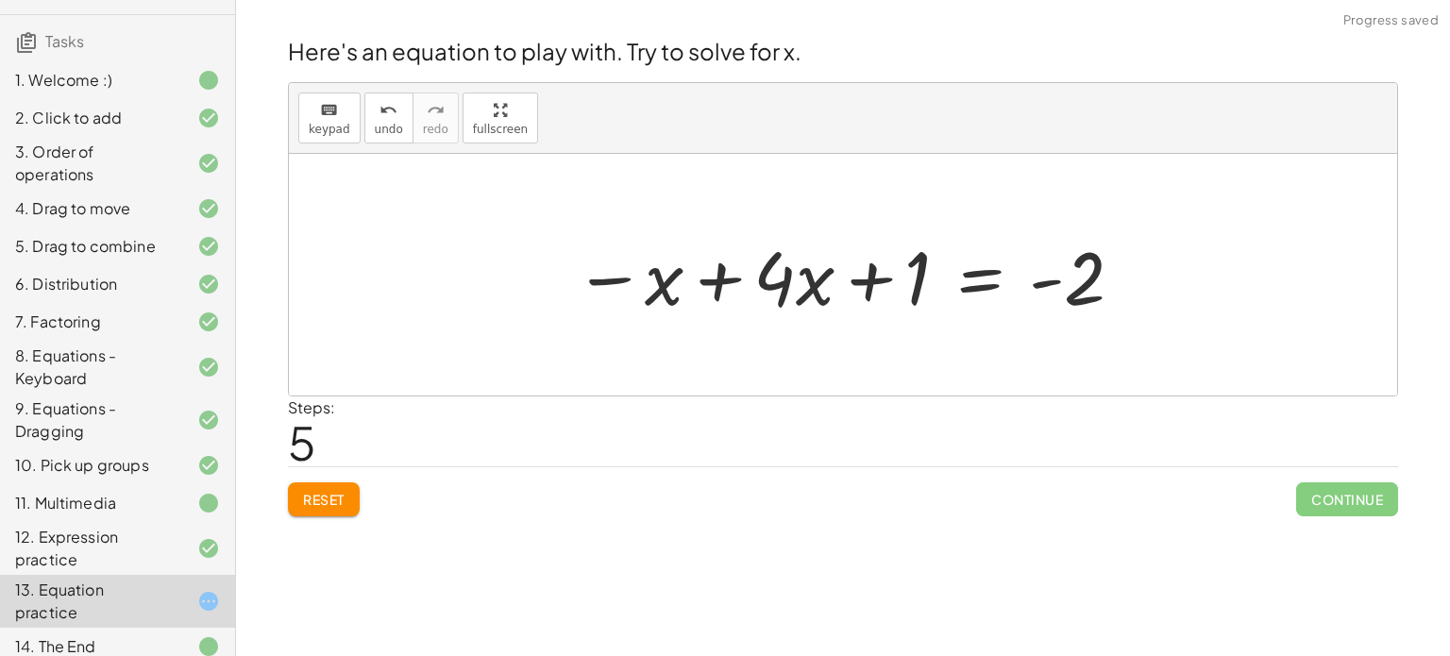
click at [718, 281] on div at bounding box center [849, 275] width 570 height 97
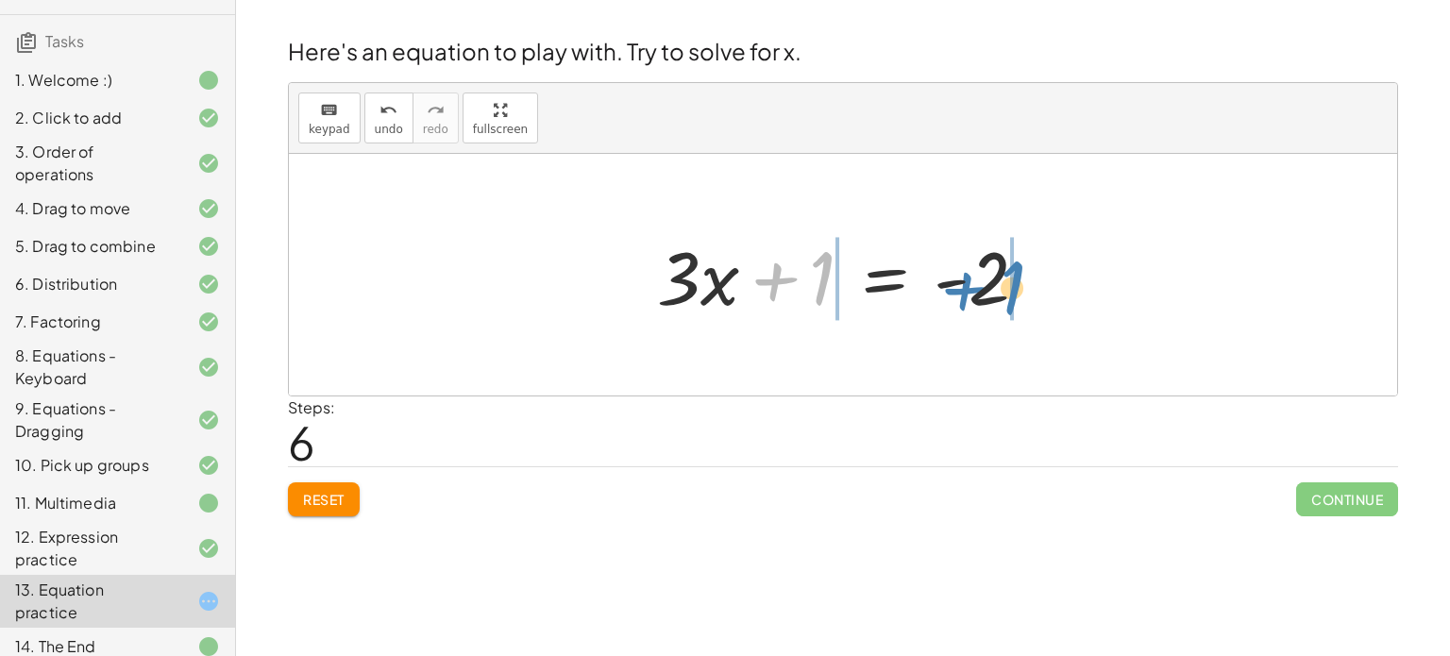
drag, startPoint x: 826, startPoint y: 282, endPoint x: 1016, endPoint y: 292, distance: 190.0
click at [1016, 292] on div at bounding box center [850, 275] width 405 height 97
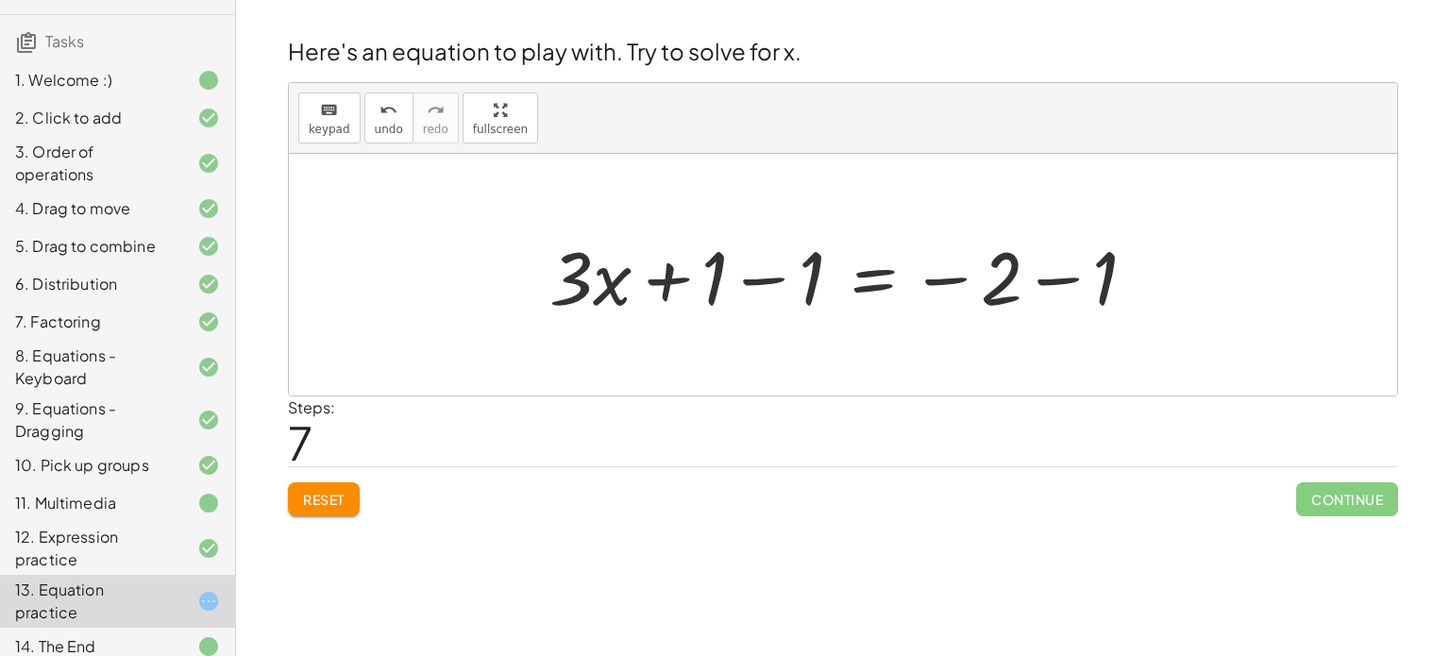
click at [959, 281] on div at bounding box center [850, 275] width 621 height 97
click at [922, 278] on div at bounding box center [850, 275] width 621 height 97
click at [757, 279] on div at bounding box center [850, 275] width 621 height 97
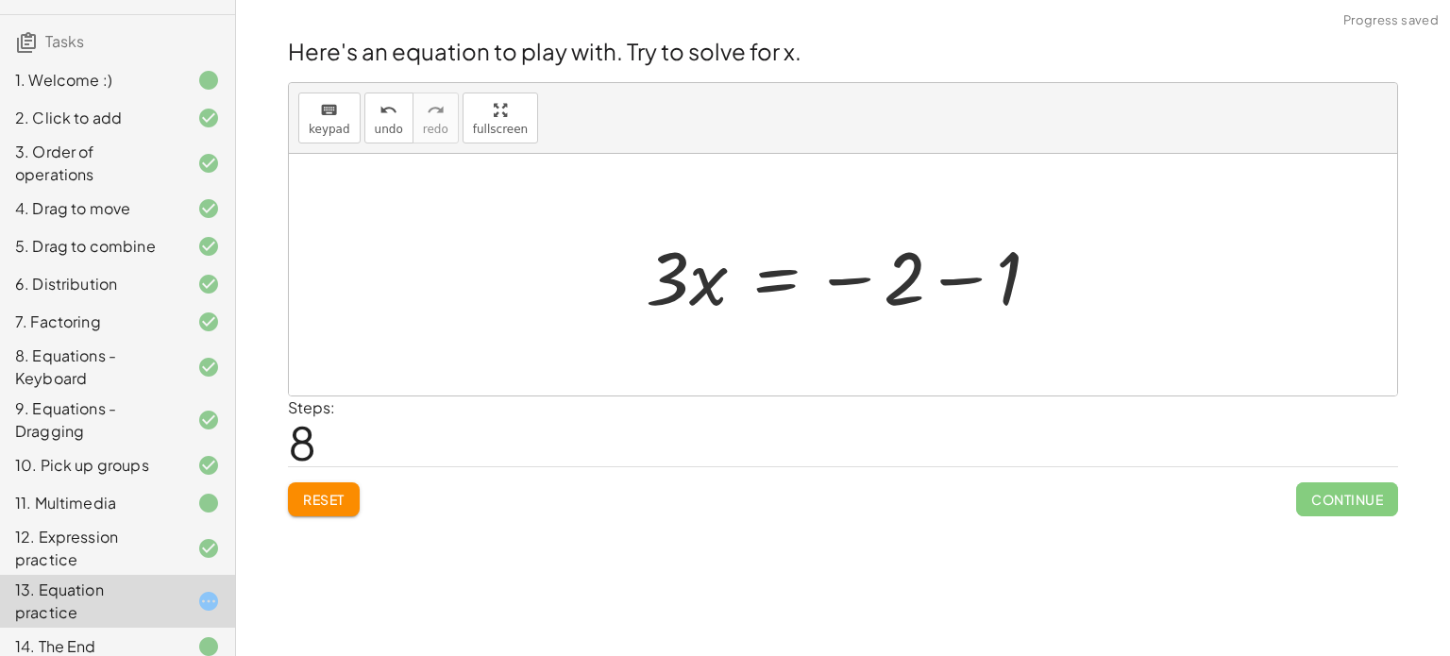
click at [960, 277] on div at bounding box center [850, 275] width 428 height 97
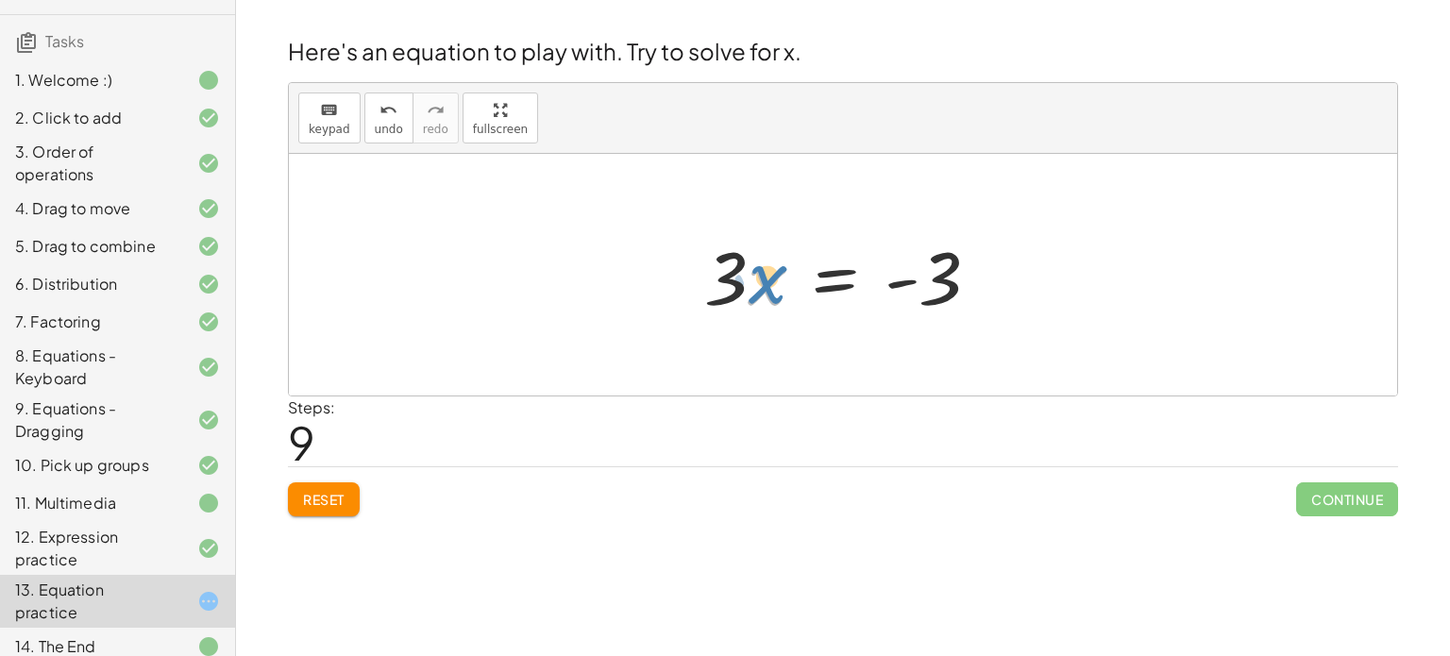
click at [764, 285] on div at bounding box center [850, 275] width 310 height 97
drag, startPoint x: 721, startPoint y: 279, endPoint x: 953, endPoint y: 273, distance: 232.3
click at [953, 273] on div at bounding box center [850, 275] width 310 height 97
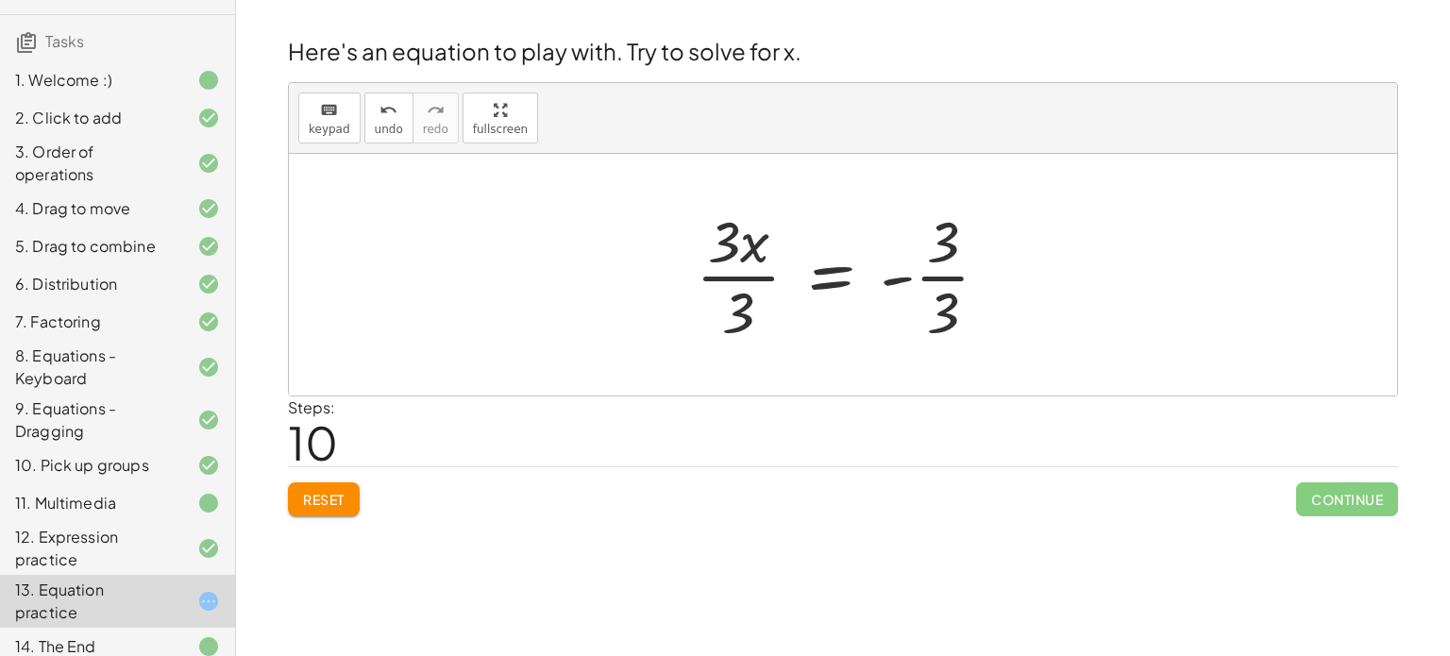
click at [728, 273] on div at bounding box center [850, 274] width 328 height 145
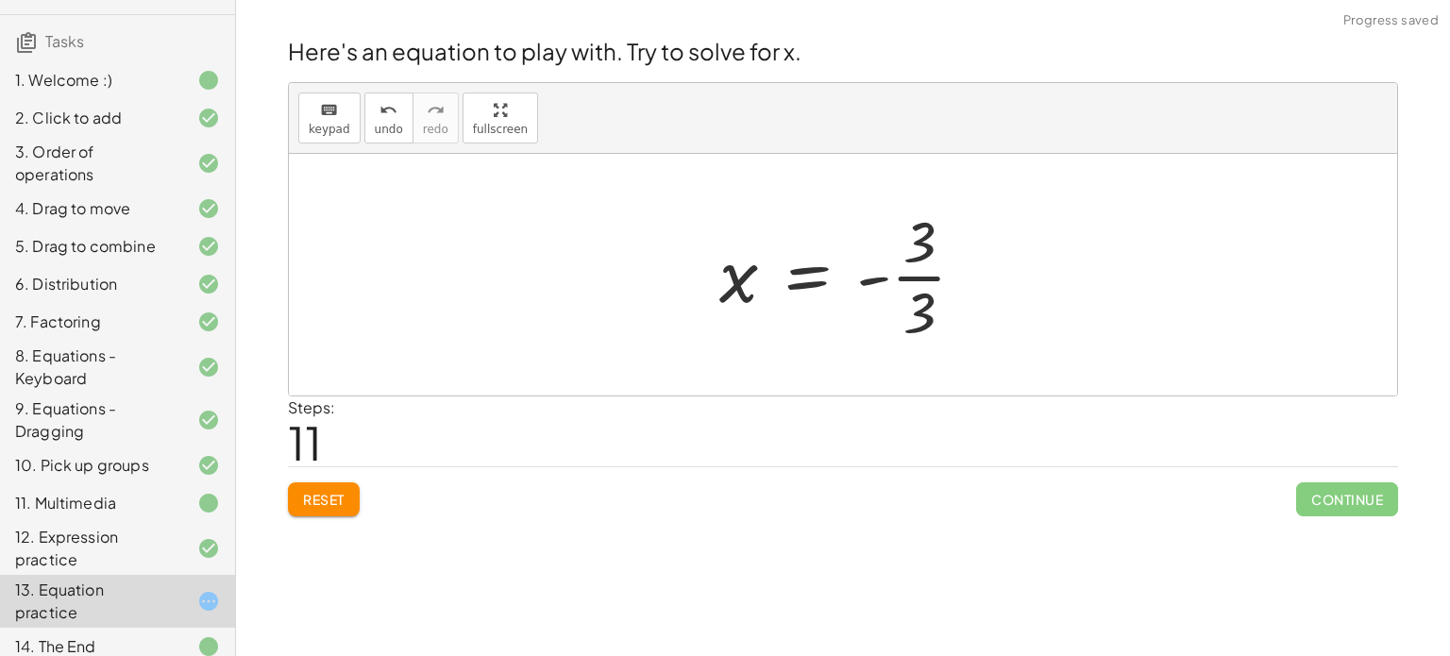
click at [922, 278] on div at bounding box center [850, 274] width 280 height 145
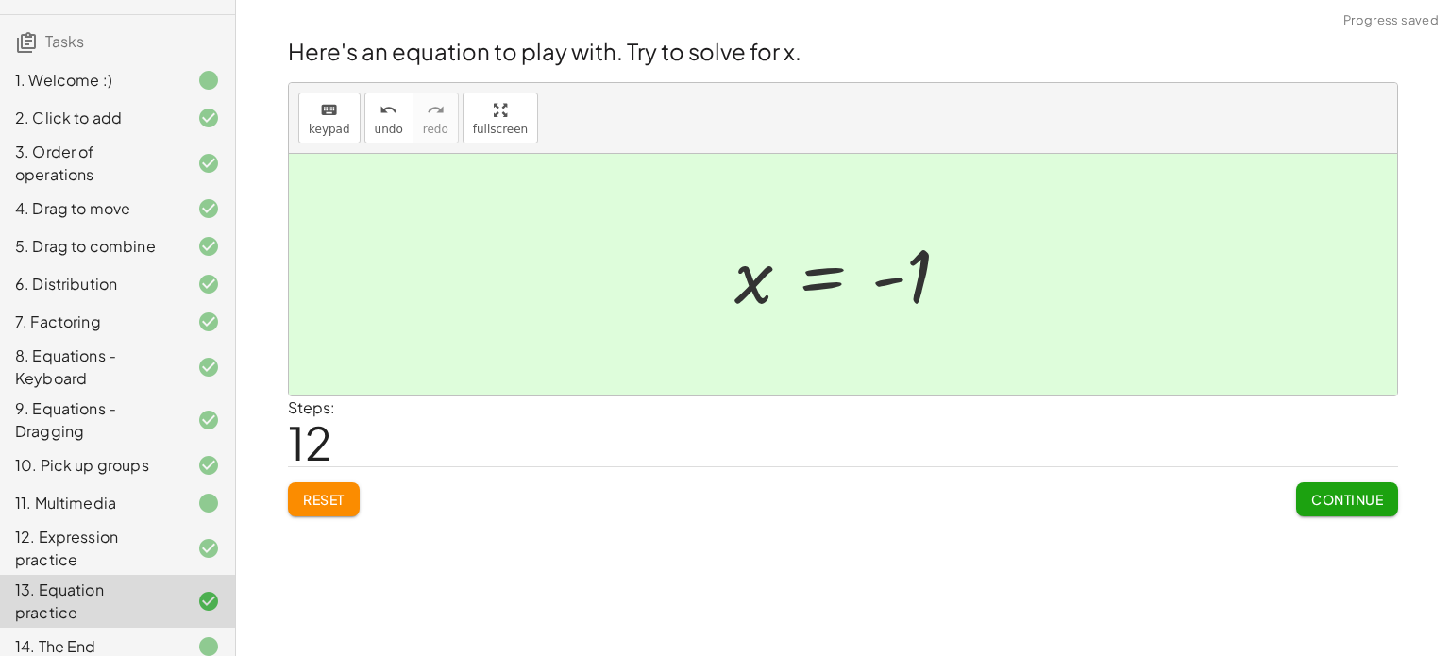
click at [1348, 485] on button "Continue" at bounding box center [1347, 499] width 102 height 34
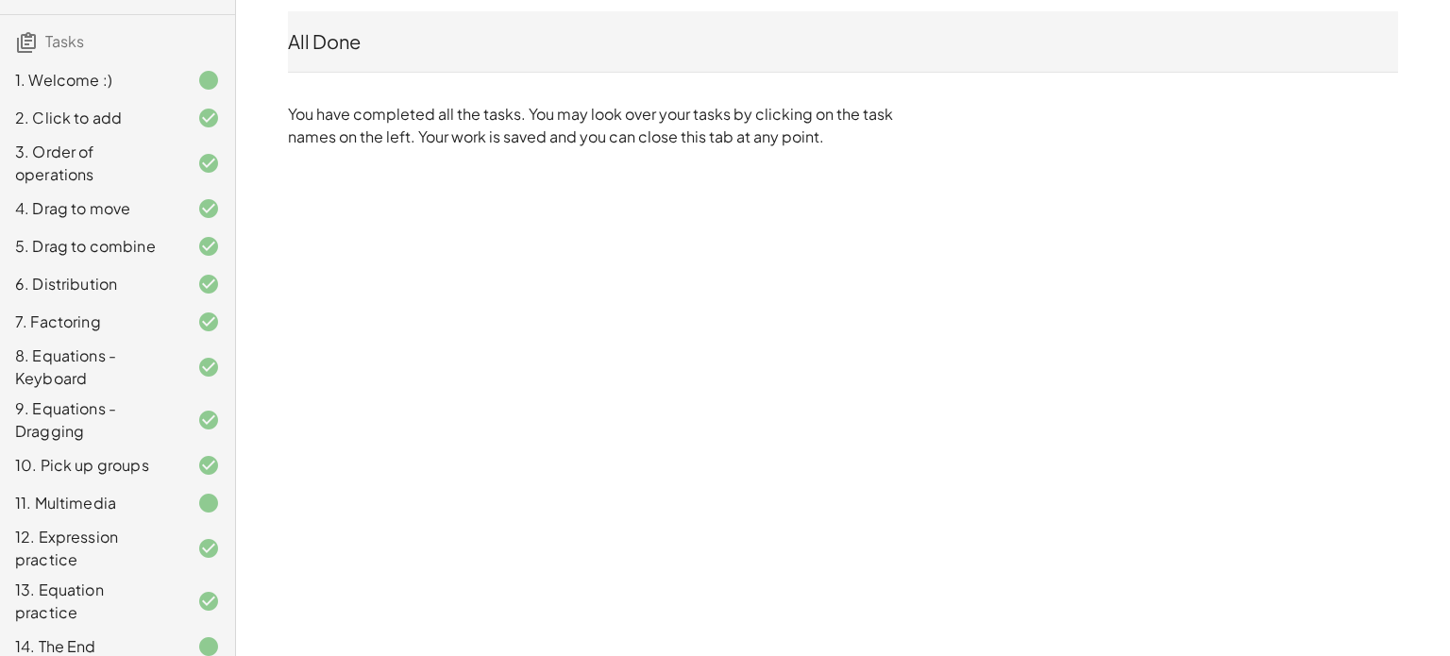
click at [209, 635] on icon at bounding box center [208, 646] width 23 height 23
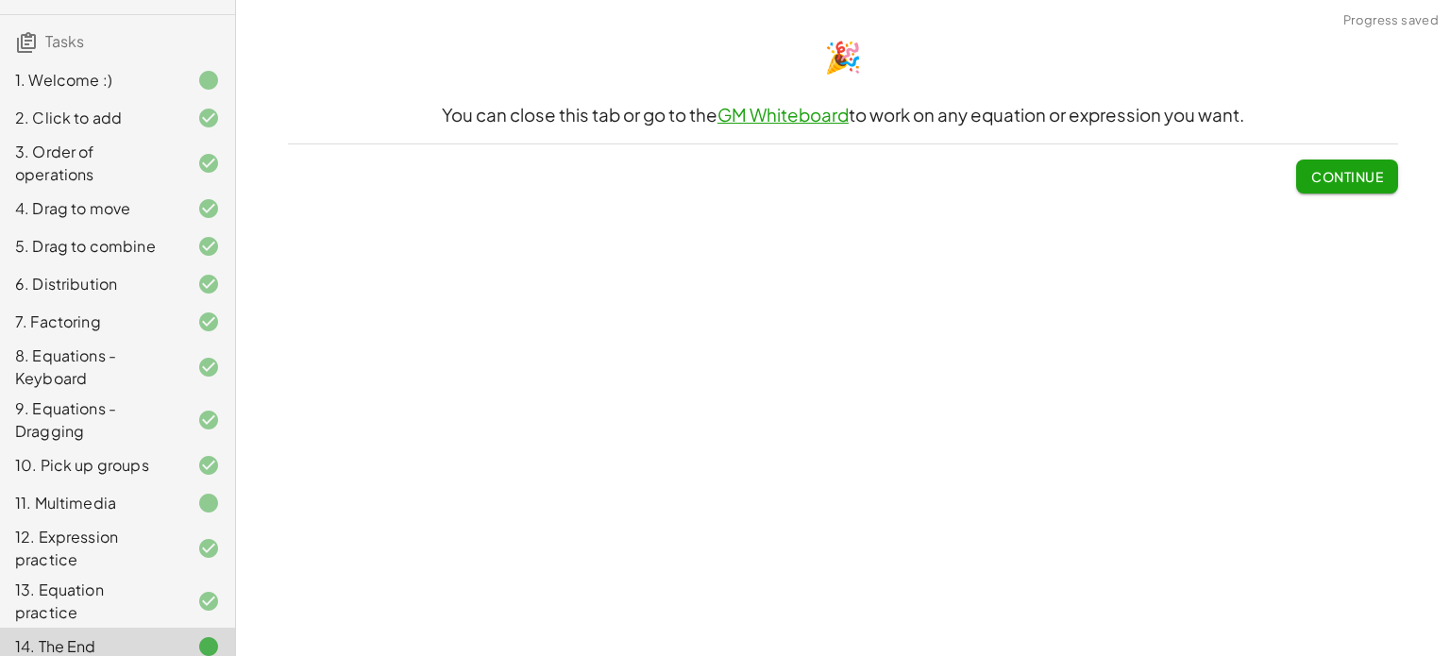
click at [1317, 161] on button "Continue" at bounding box center [1347, 177] width 102 height 34
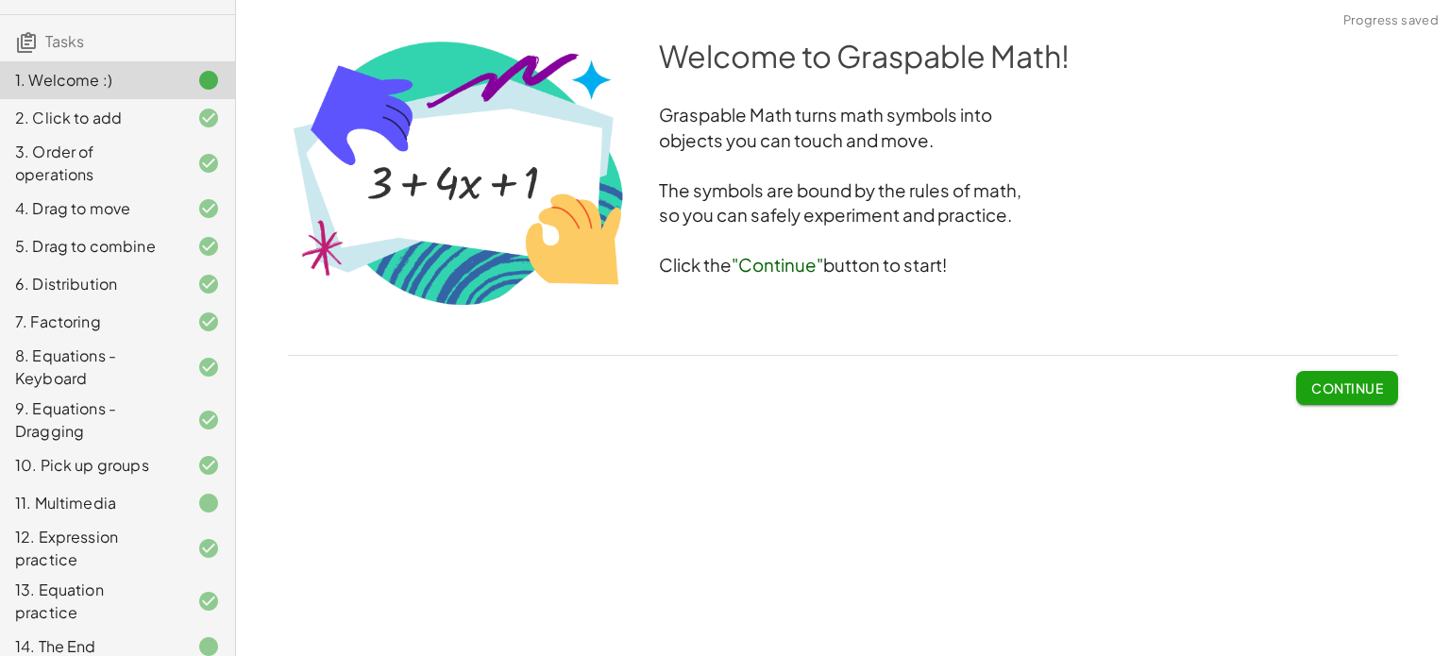
click at [1327, 386] on span "Continue" at bounding box center [1347, 387] width 72 height 17
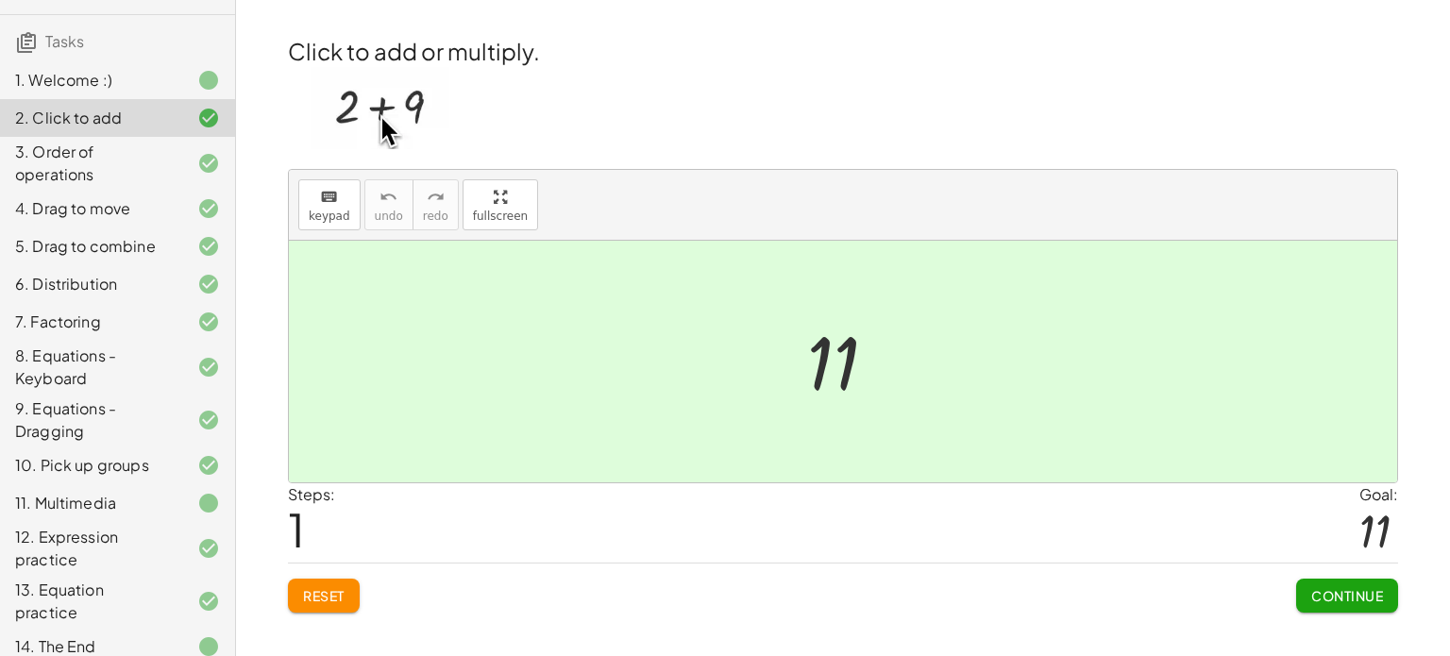
click at [190, 75] on div at bounding box center [193, 80] width 53 height 23
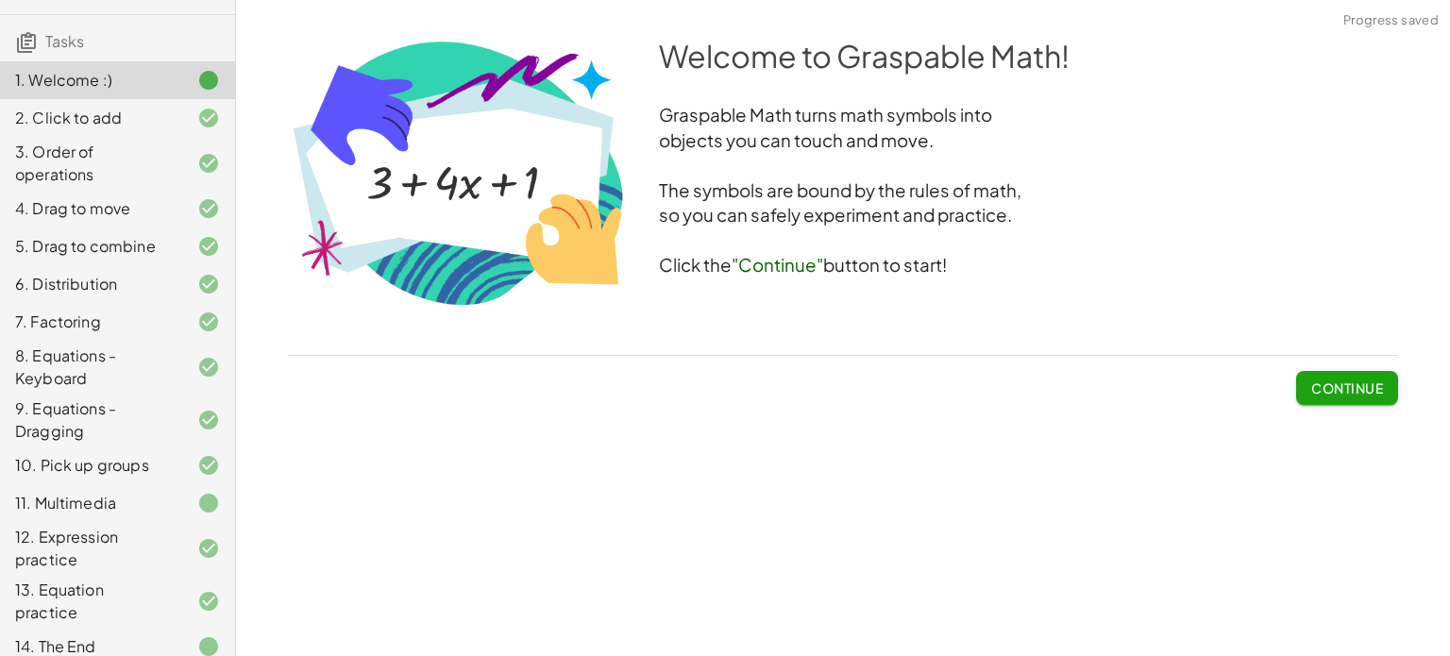
click at [1368, 390] on span "Continue" at bounding box center [1347, 387] width 72 height 17
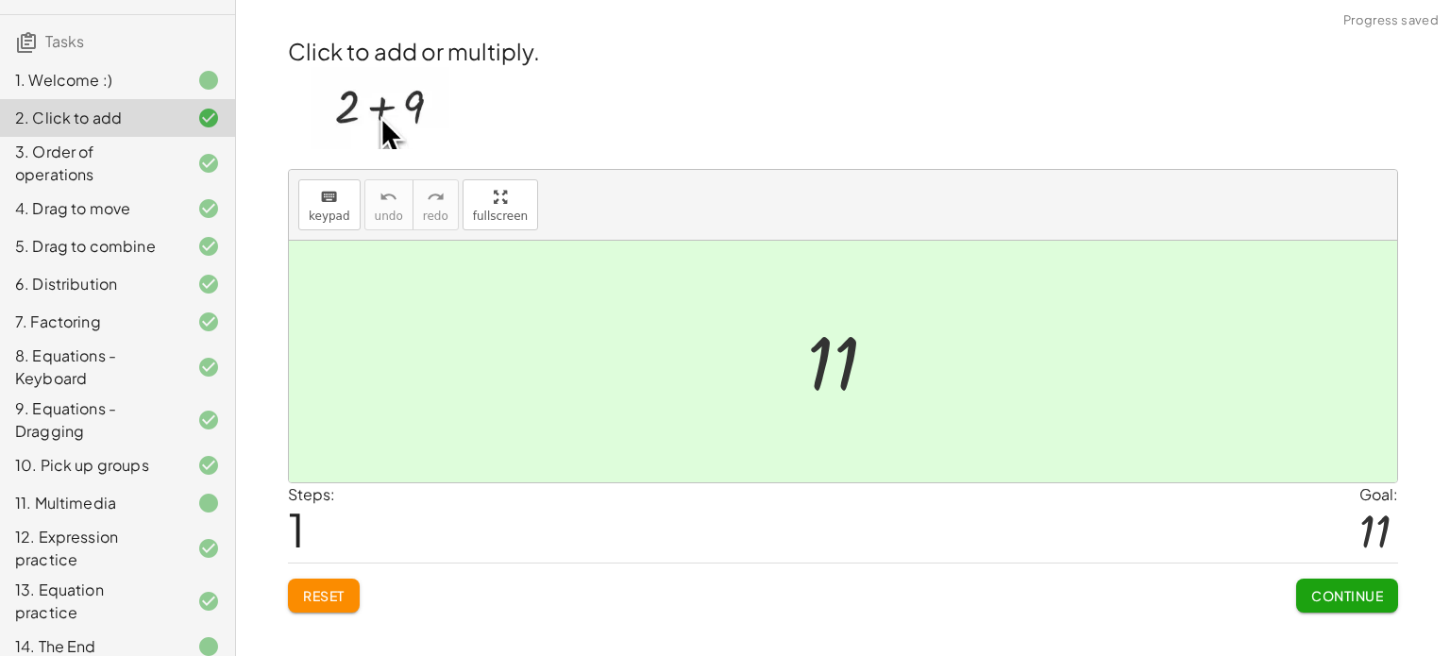
click at [141, 114] on div "2. Click to add" at bounding box center [91, 118] width 152 height 23
